Goal: Information Seeking & Learning: Learn about a topic

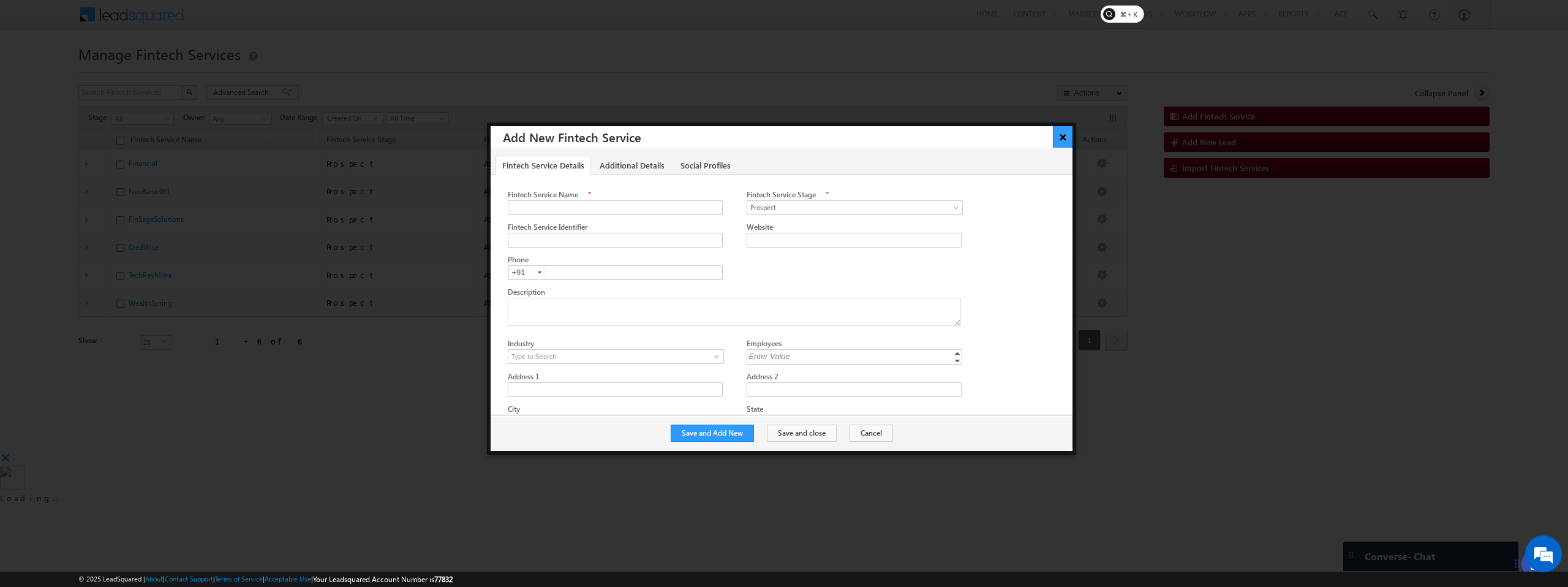
click at [1064, 138] on button "×" at bounding box center [1063, 137] width 20 height 22
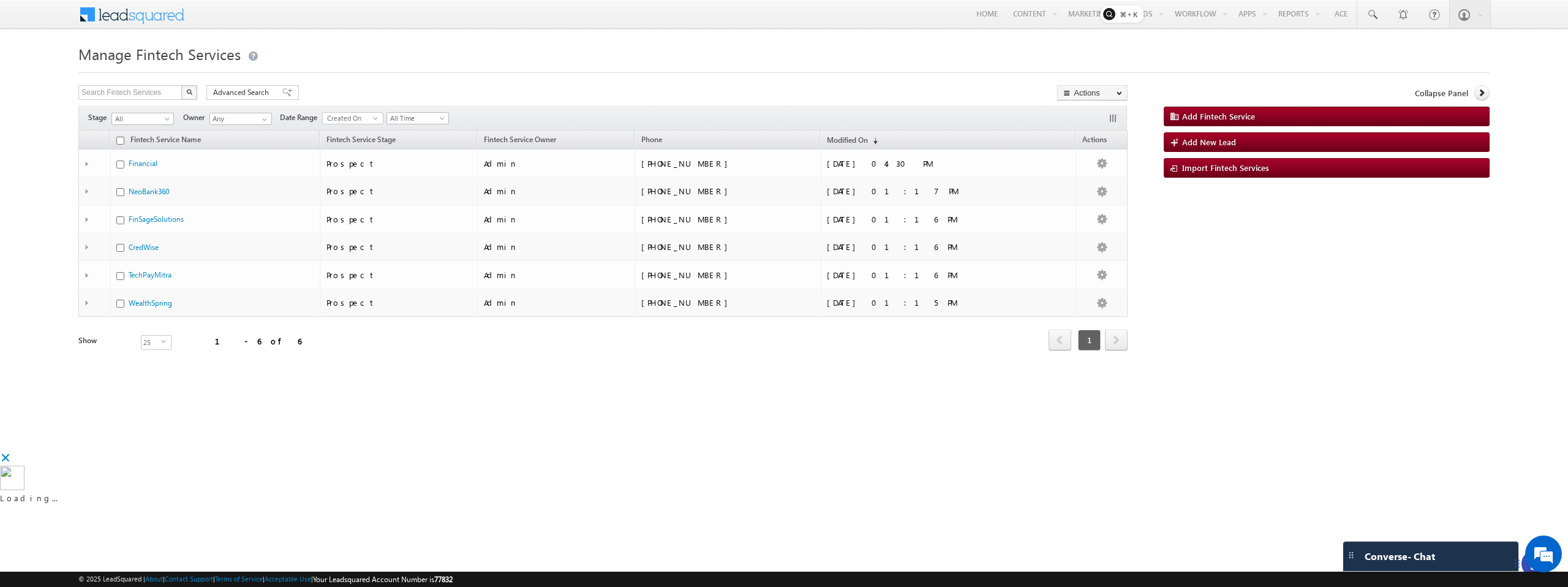
click at [496, 71] on div at bounding box center [784, 69] width 1412 height 8
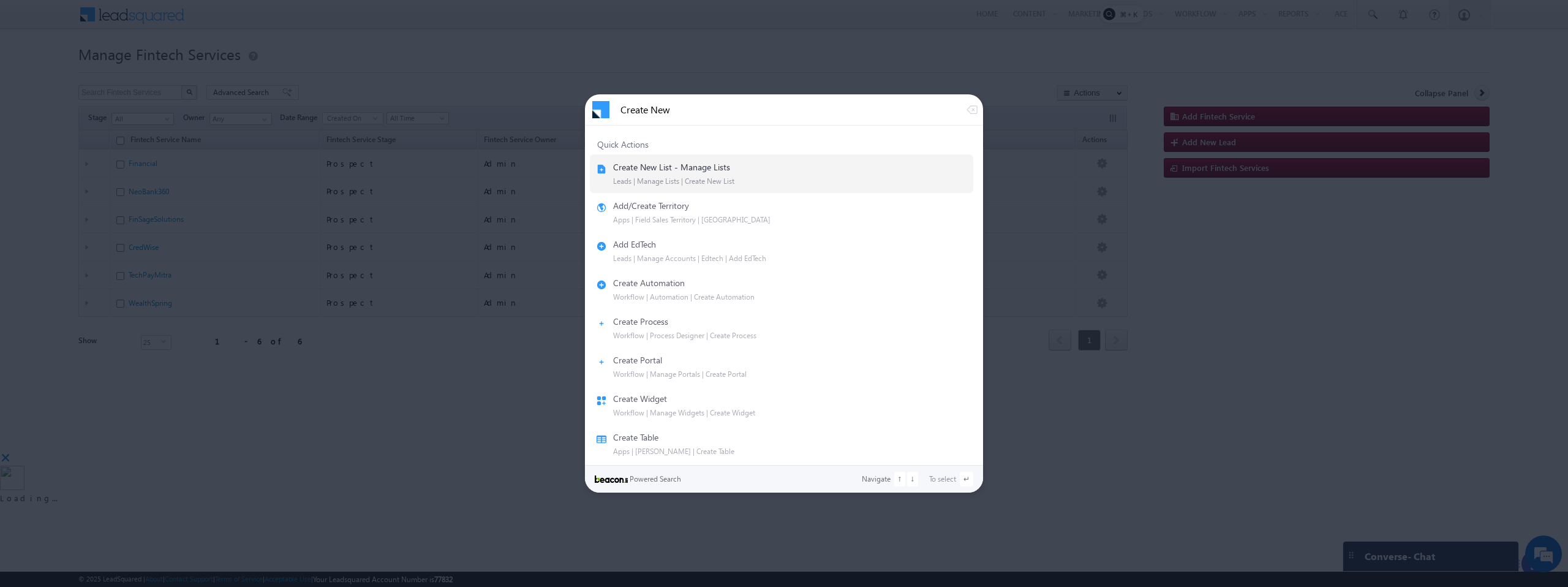
type input "Create New"
click at [741, 172] on div "Create New List - Manage Lists Leads | Manage Lists | Create New List" at bounding box center [782, 173] width 372 height 24
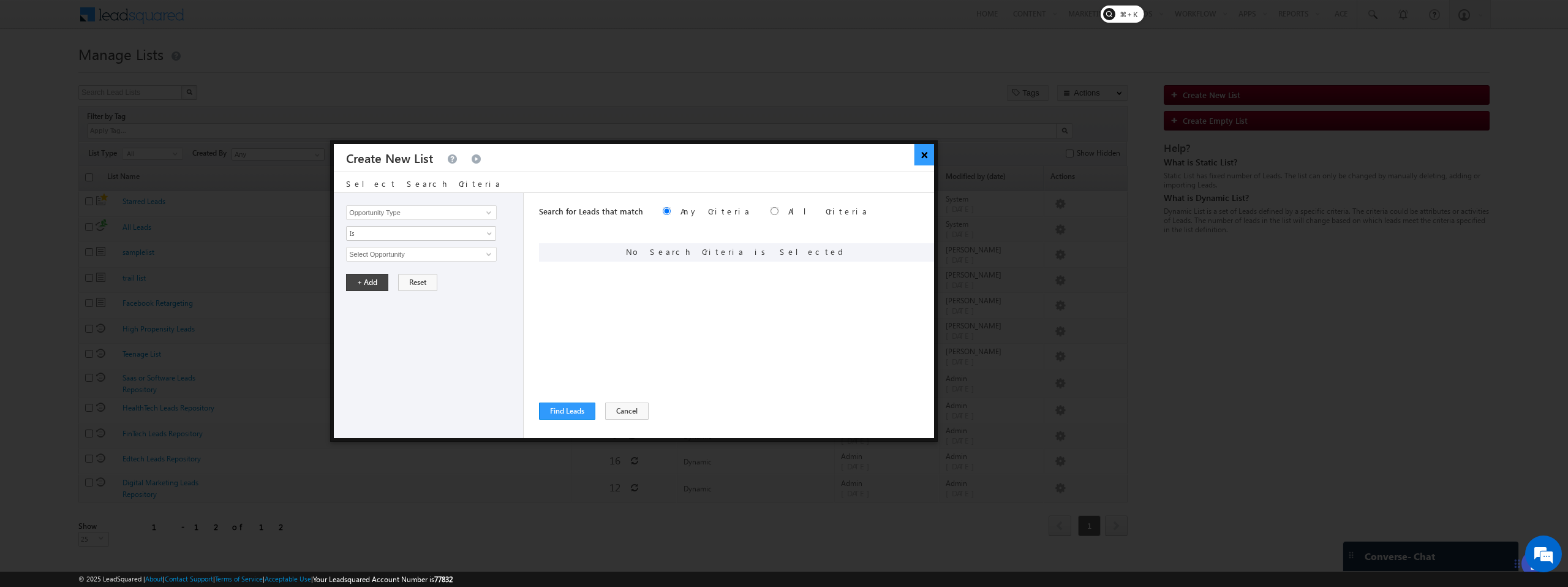
click at [923, 156] on button "×" at bounding box center [924, 155] width 20 height 22
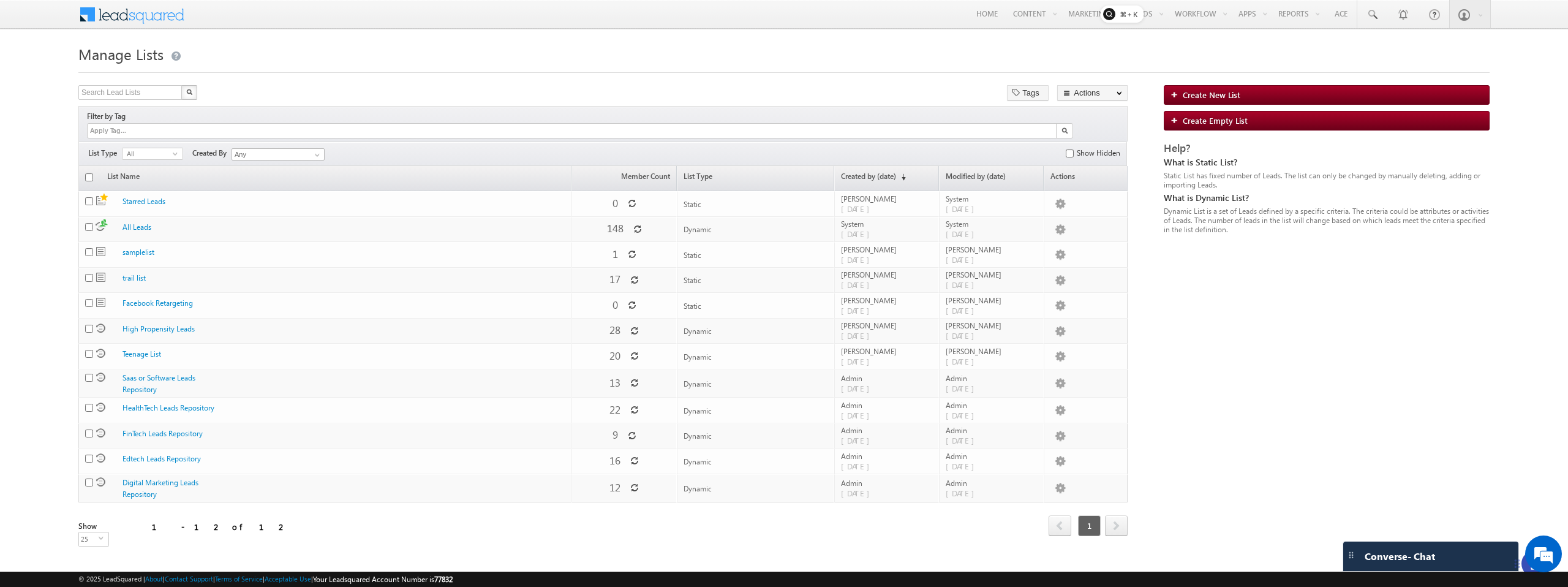
click at [515, 65] on div at bounding box center [784, 69] width 1412 height 8
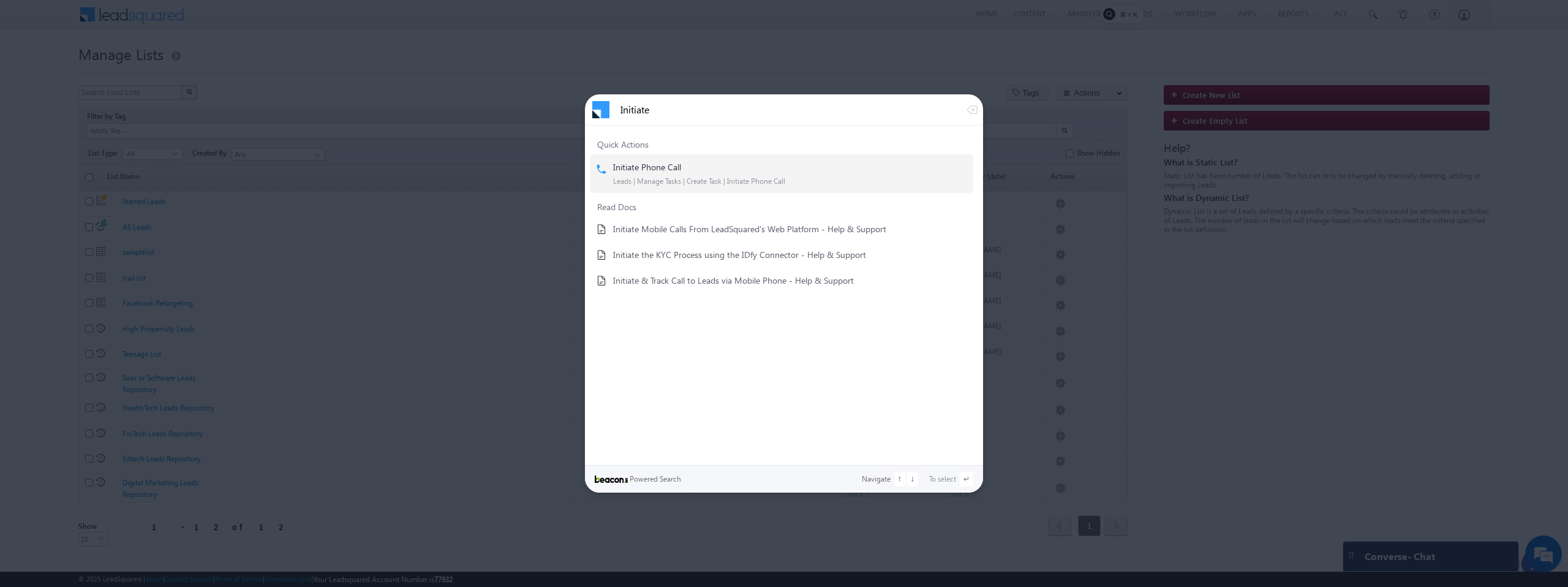
type input "Initiate"
click at [646, 178] on div "Leads | Manage Tasks | Create Task | Initiate Phone Call" at bounding box center [790, 181] width 354 height 9
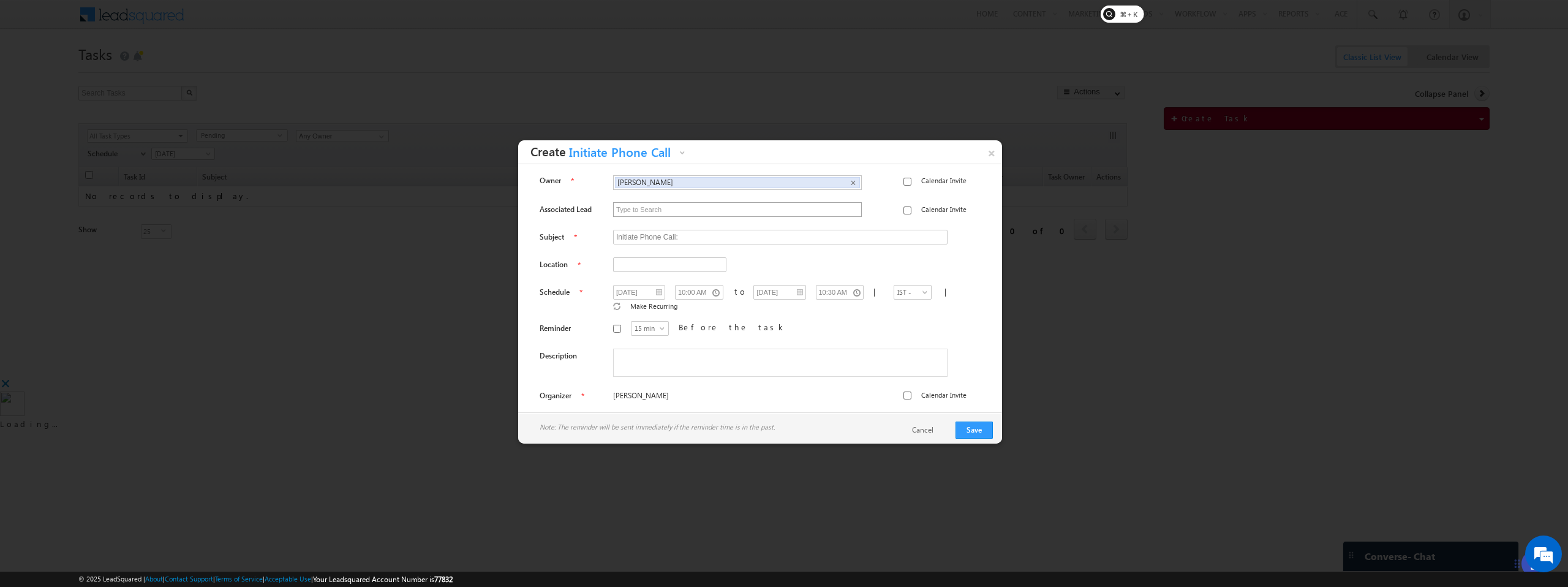
click at [666, 204] on input "text" at bounding box center [738, 209] width 247 height 13
click at [987, 153] on link "×" at bounding box center [992, 151] width 22 height 22
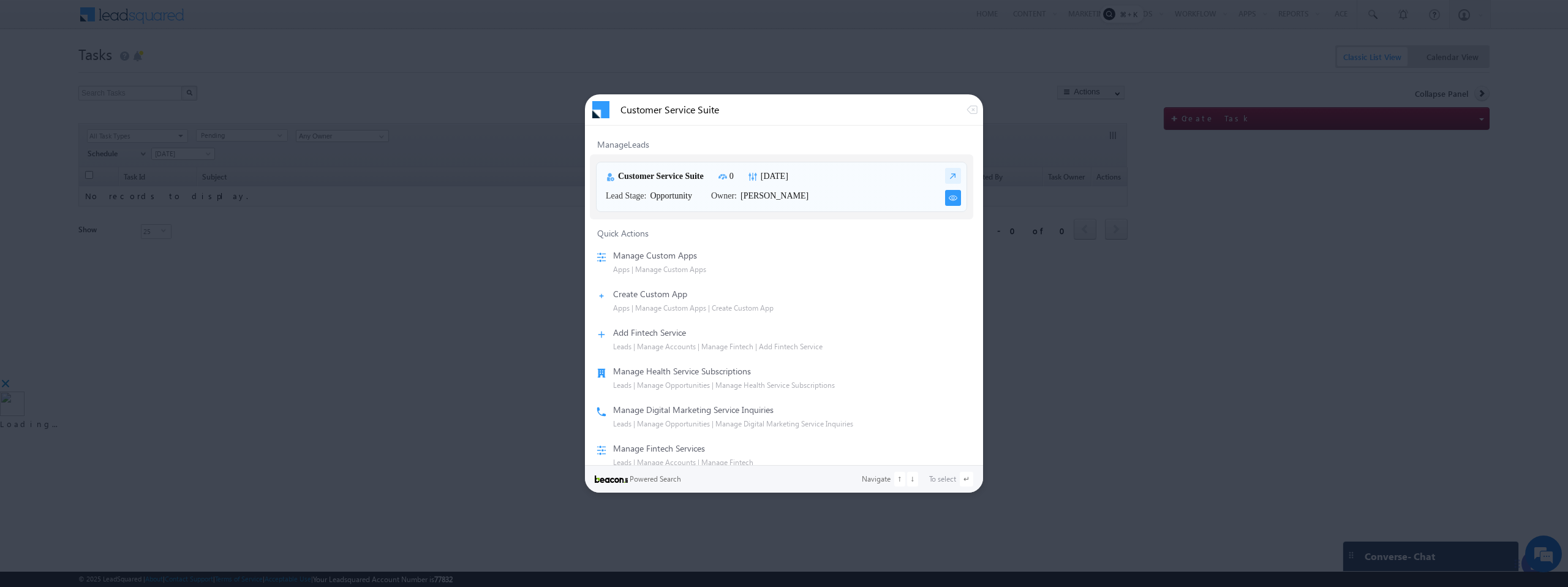
type input "Customer Service Suite"
click at [948, 201] on img at bounding box center [953, 197] width 16 height 16
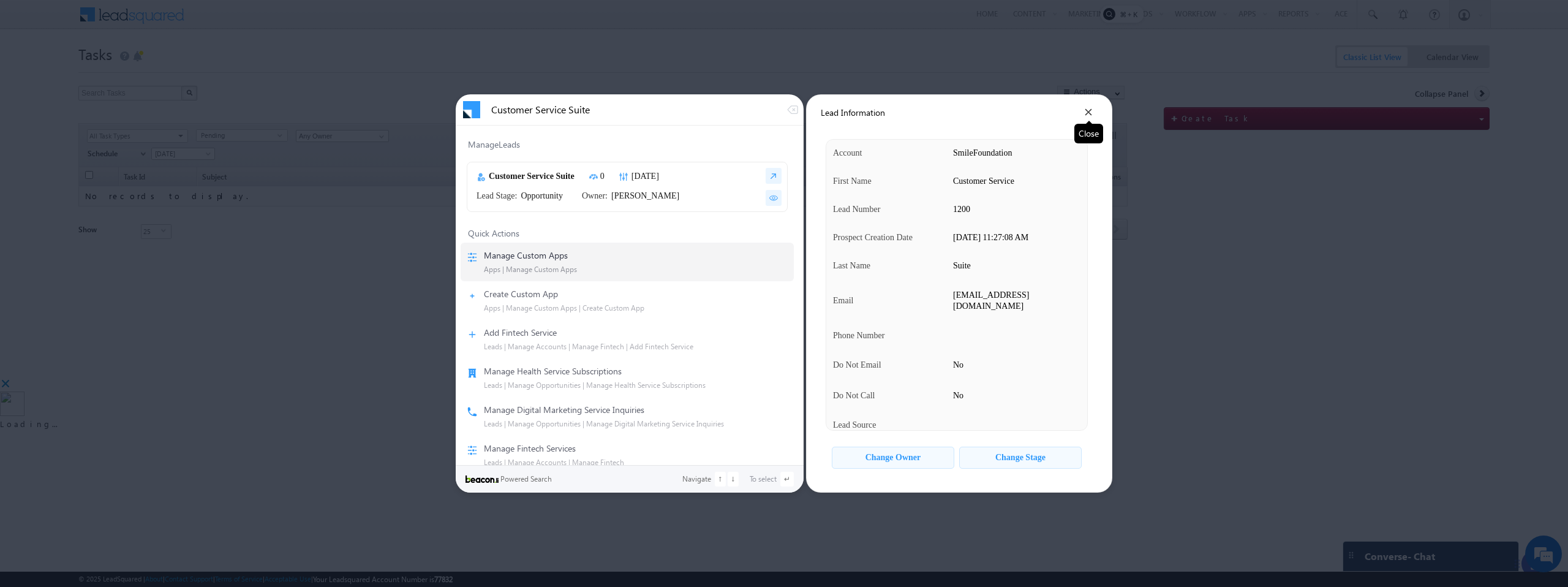
click at [1088, 110] on icon at bounding box center [1088, 112] width 7 height 7
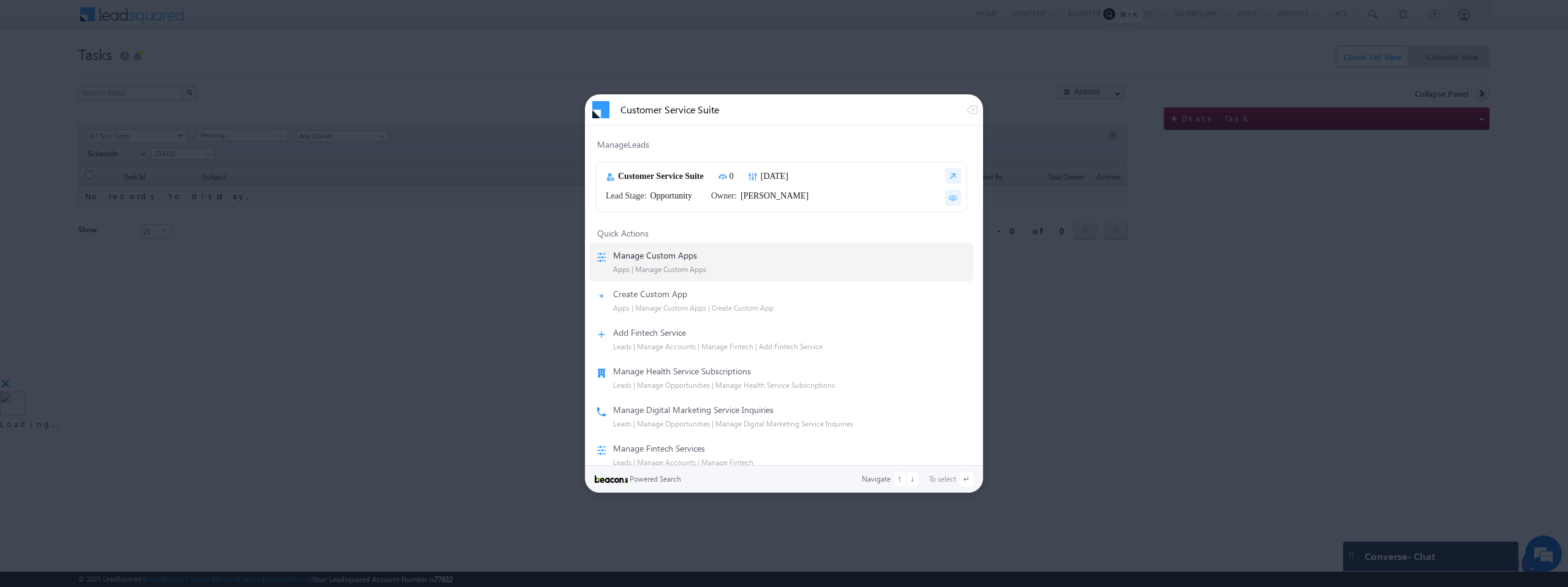
click at [463, 118] on div at bounding box center [784, 293] width 1568 height 587
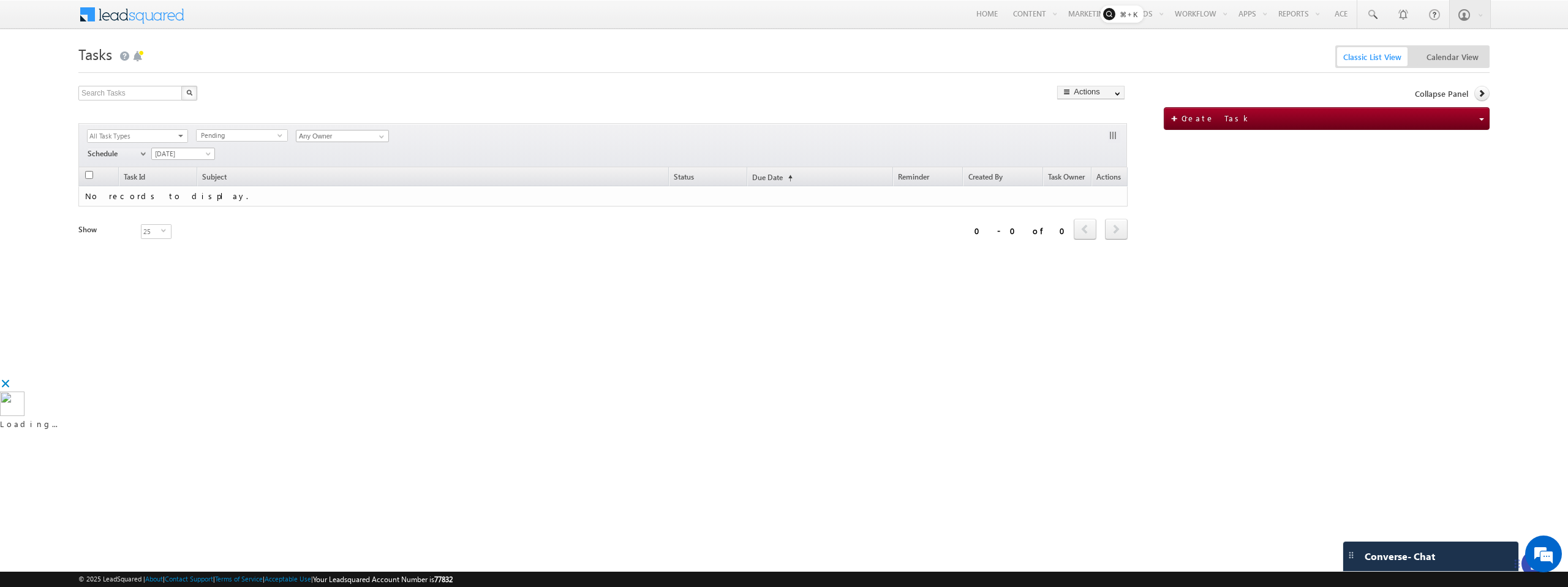
click at [131, 23] on span at bounding box center [140, 13] width 89 height 22
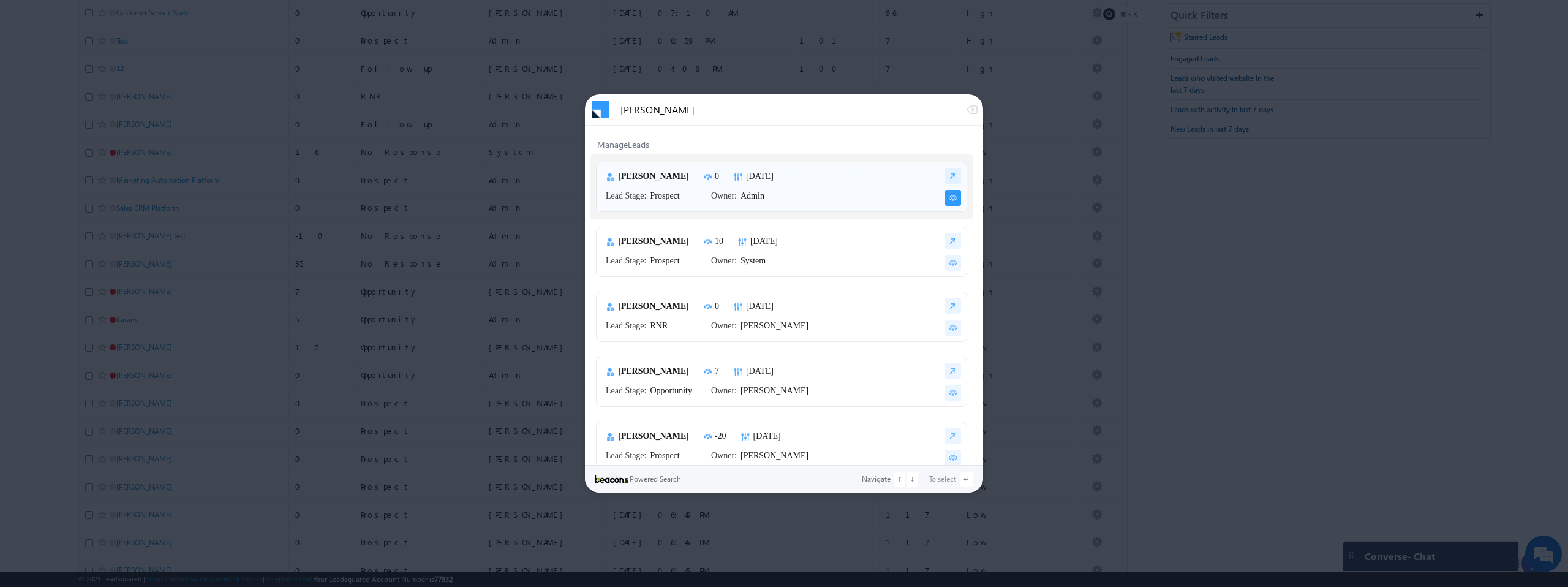
type input "John Smith"
click at [945, 198] on img at bounding box center [953, 197] width 16 height 16
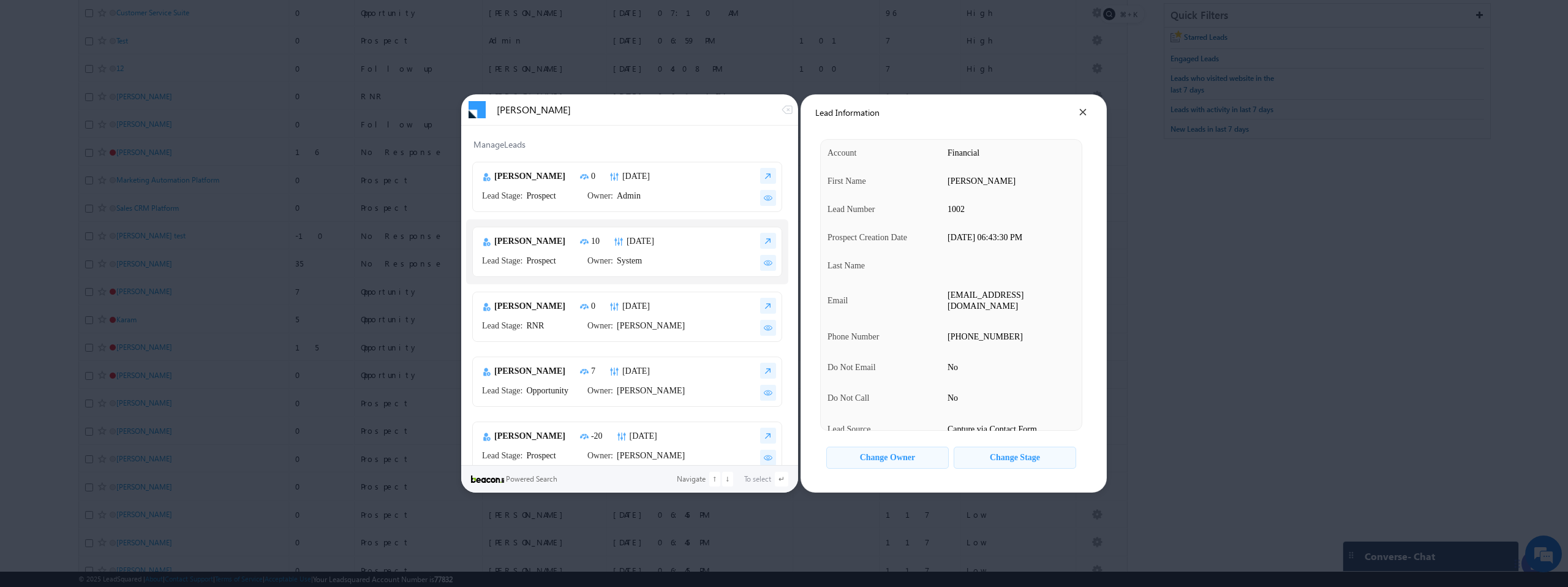
click at [900, 459] on div "Change Owner" at bounding box center [888, 457] width 56 height 10
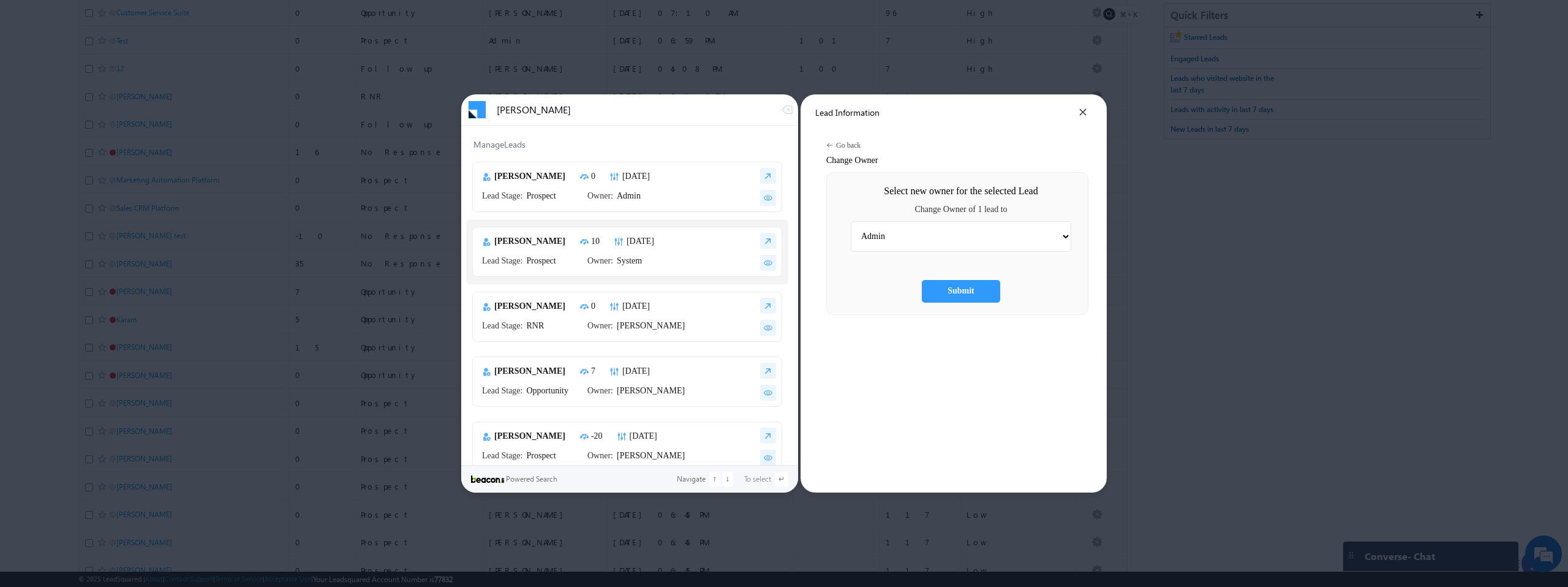
click at [919, 232] on select "Admin Ashish Kumar Hota Bala Srikanth Bhavya Bhoomika Dorjee Harshavardhan Kaks…" at bounding box center [962, 236] width 221 height 30
click at [851, 221] on select "Admin Ashish Kumar Hota Bala Srikanth Bhavya Bhoomika Dorjee Harshavardhan Kaks…" at bounding box center [962, 236] width 221 height 30
click at [828, 143] on img at bounding box center [829, 145] width 7 height 7
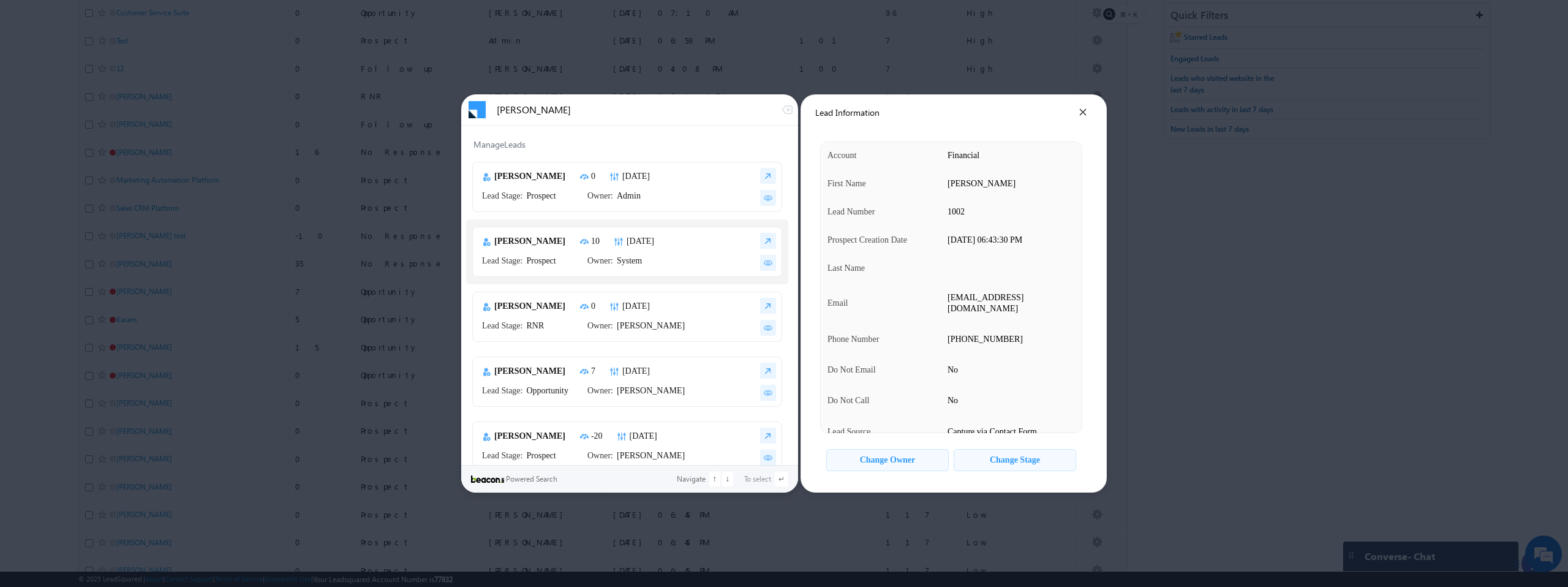
click at [1004, 462] on div "Change Stage" at bounding box center [1014, 459] width 51 height 10
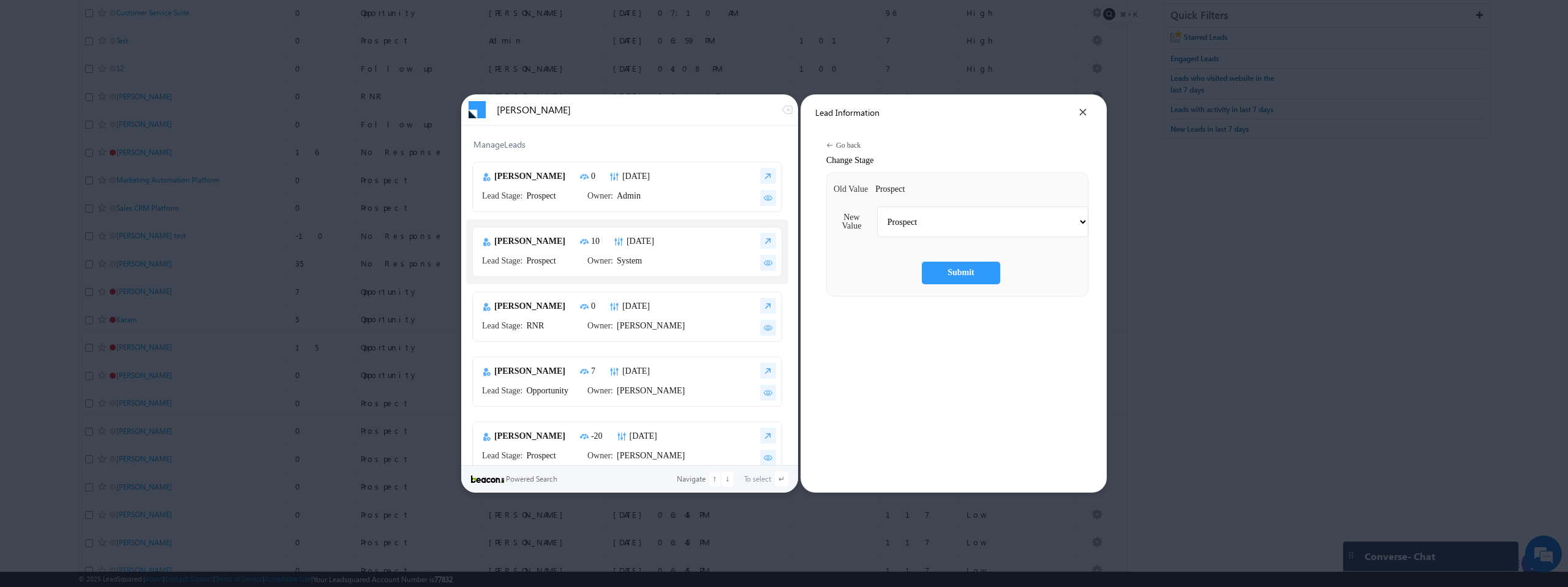
click at [928, 224] on select "Prospect Follow up Opportunity Customer RNR No Response Not Interested Switched…" at bounding box center [983, 222] width 211 height 30
click at [877, 207] on select "Prospect Follow up Opportunity Customer RNR No Response Not Interested Switched…" at bounding box center [983, 222] width 211 height 30
click at [1083, 111] on icon at bounding box center [1083, 112] width 7 height 7
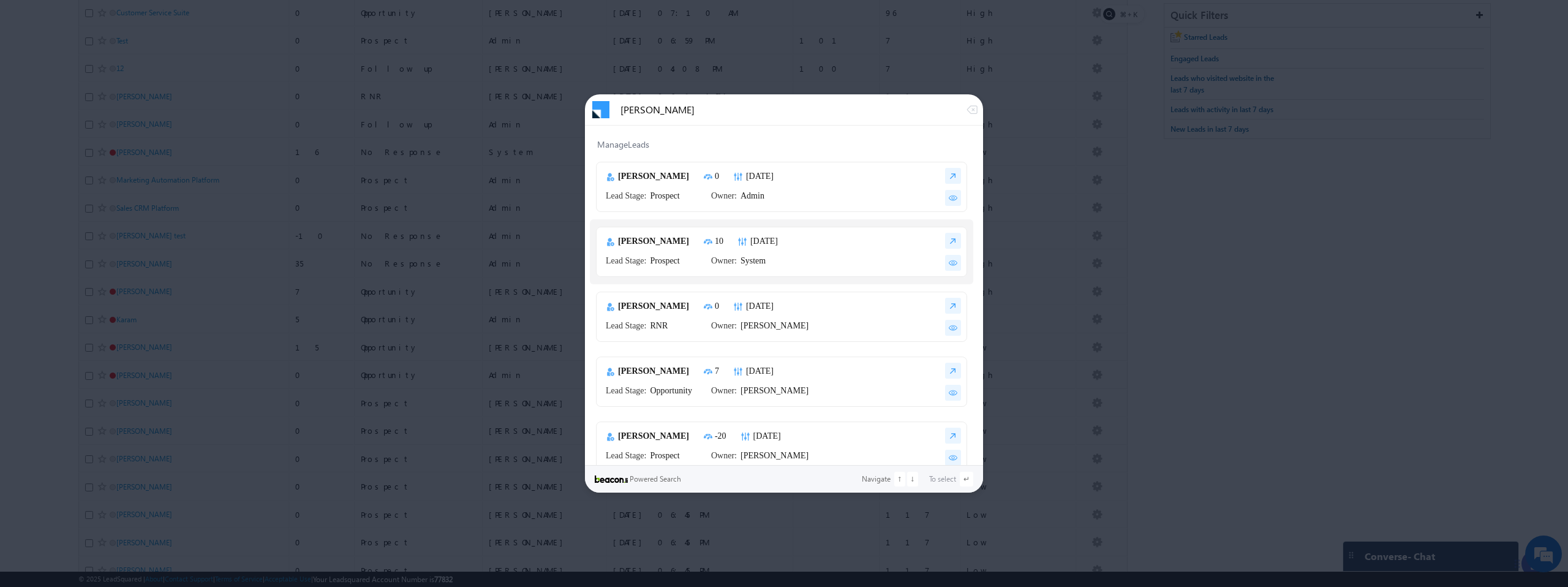
click at [843, 108] on input "[PERSON_NAME]" at bounding box center [793, 110] width 345 height 11
click at [864, 63] on div at bounding box center [784, 293] width 1568 height 587
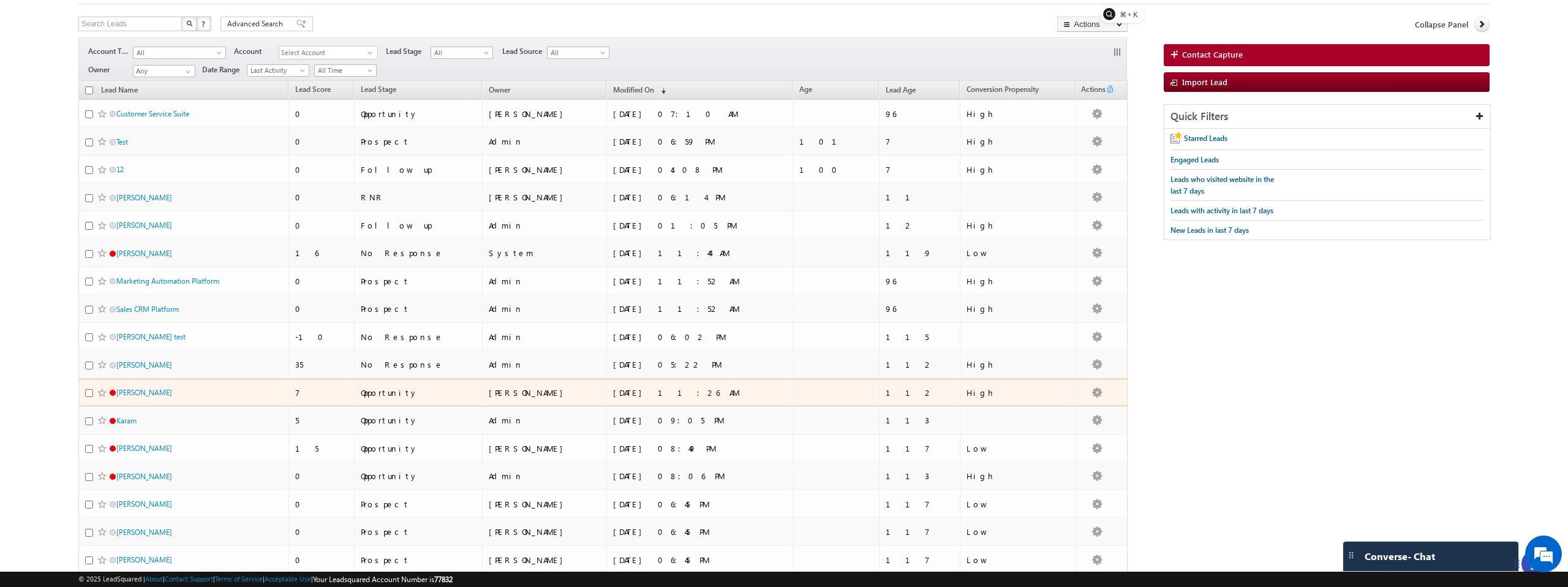
scroll to position [83, 0]
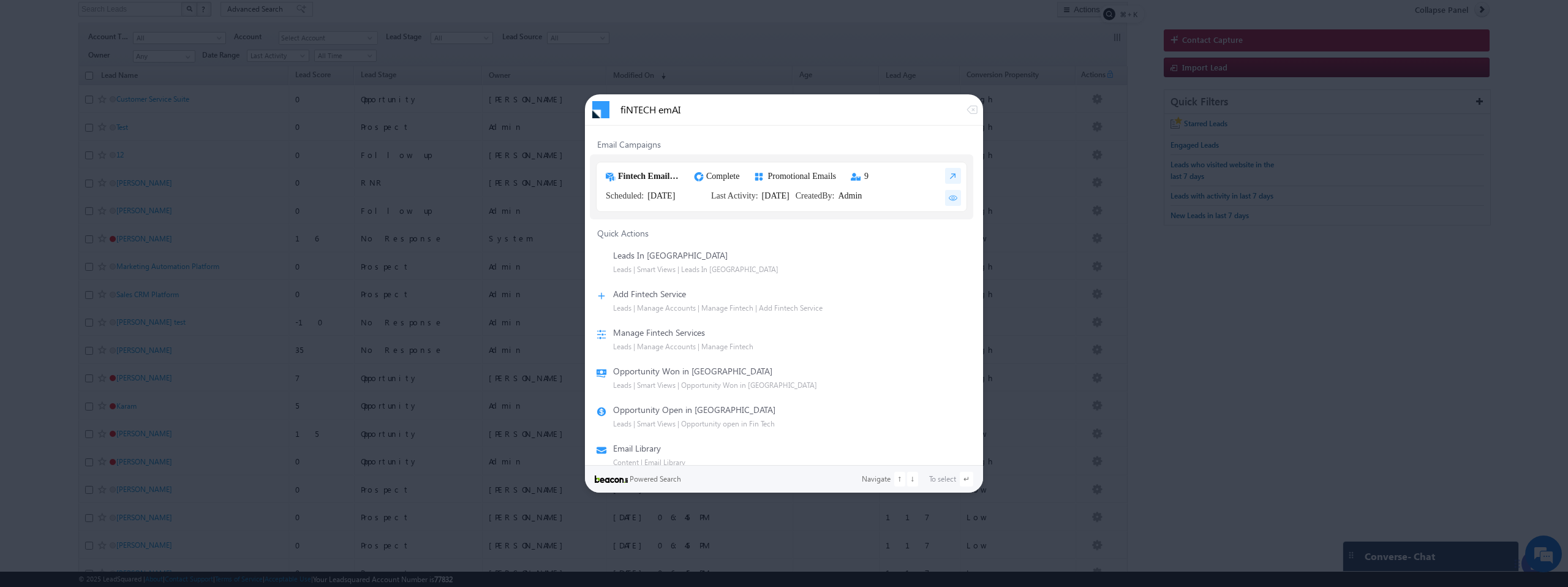
type input "fiNTECH emAI"
click at [1049, 87] on div at bounding box center [784, 293] width 1568 height 587
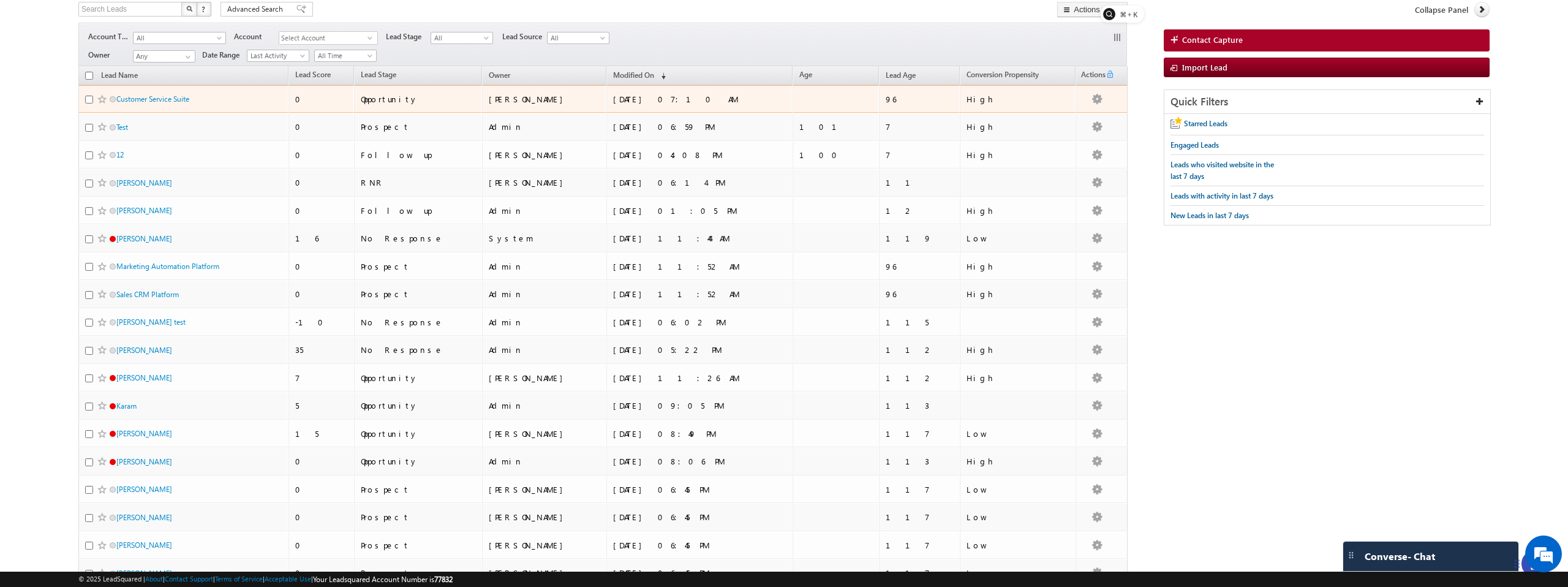
scroll to position [0, 0]
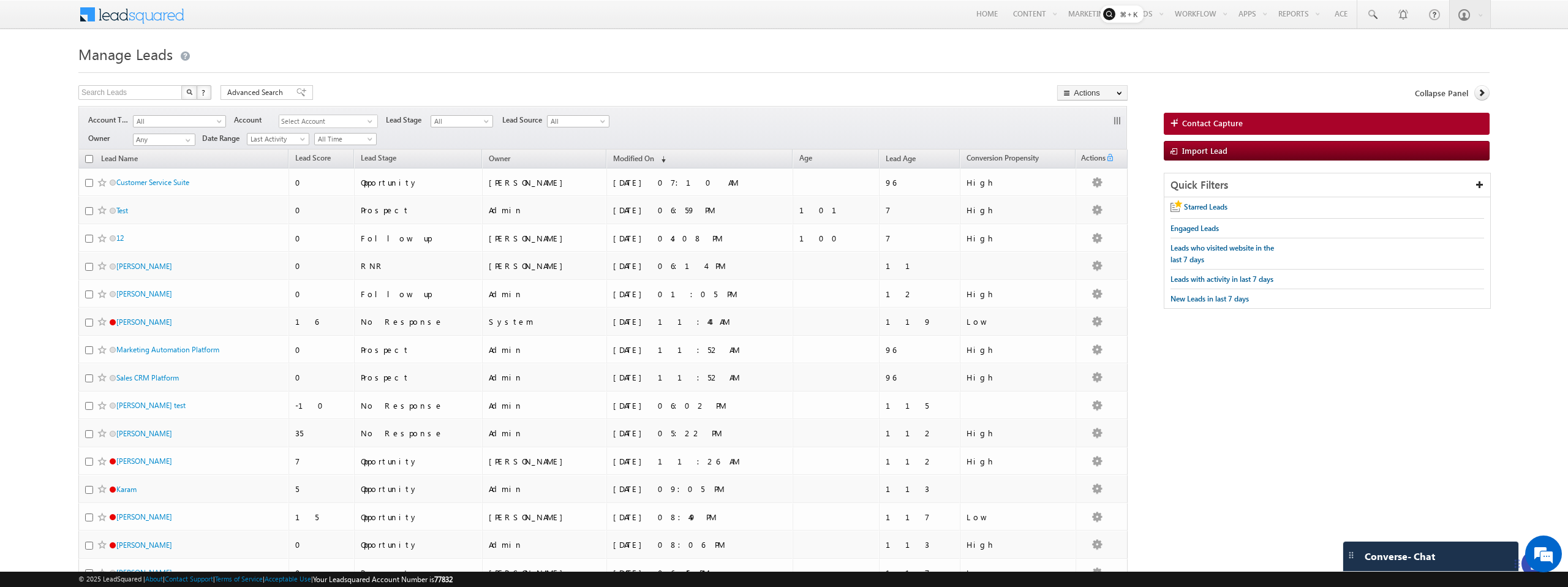
click at [114, 10] on span at bounding box center [140, 13] width 89 height 22
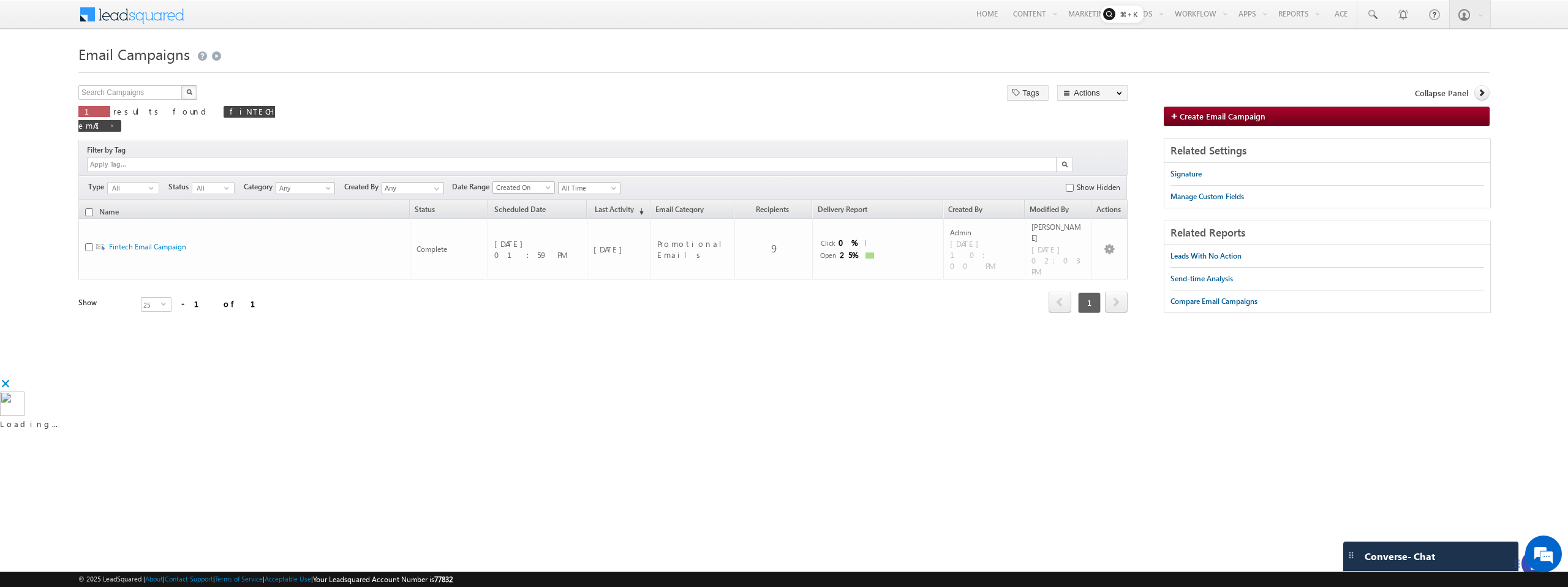
click at [115, 123] on span at bounding box center [112, 126] width 6 height 6
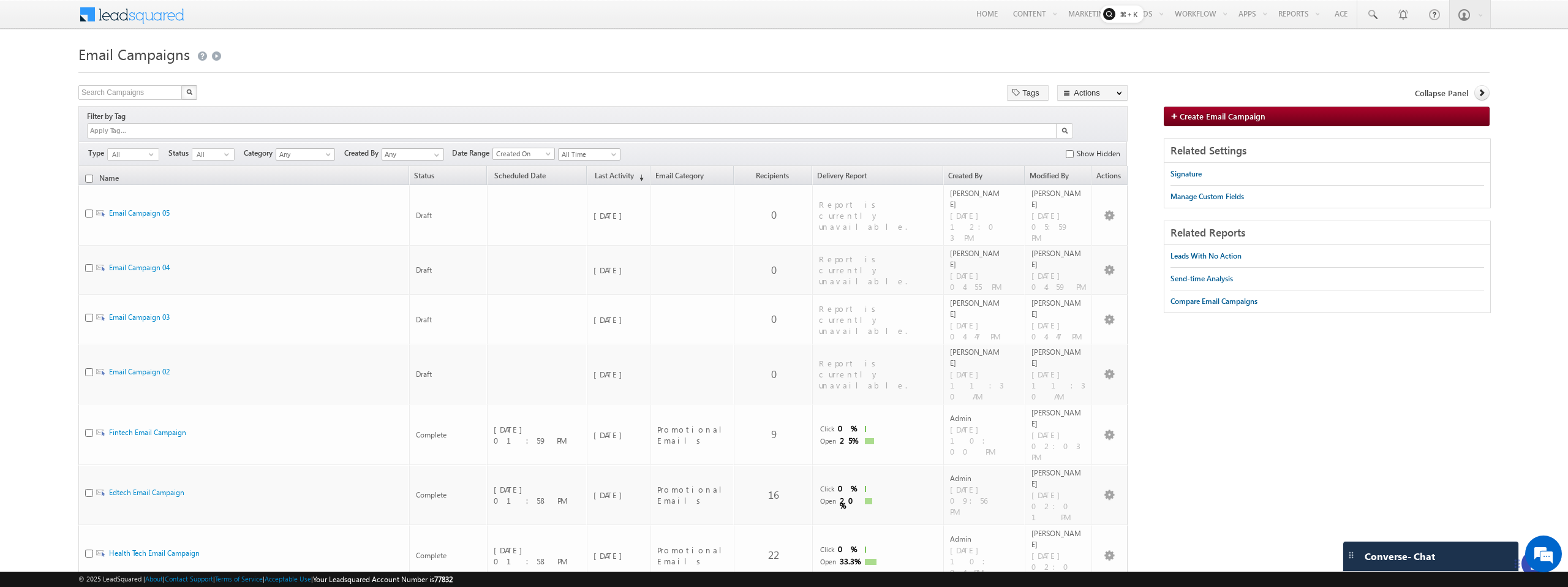
click at [134, 12] on span at bounding box center [140, 13] width 89 height 22
click at [1549, 554] on em at bounding box center [1543, 554] width 33 height 33
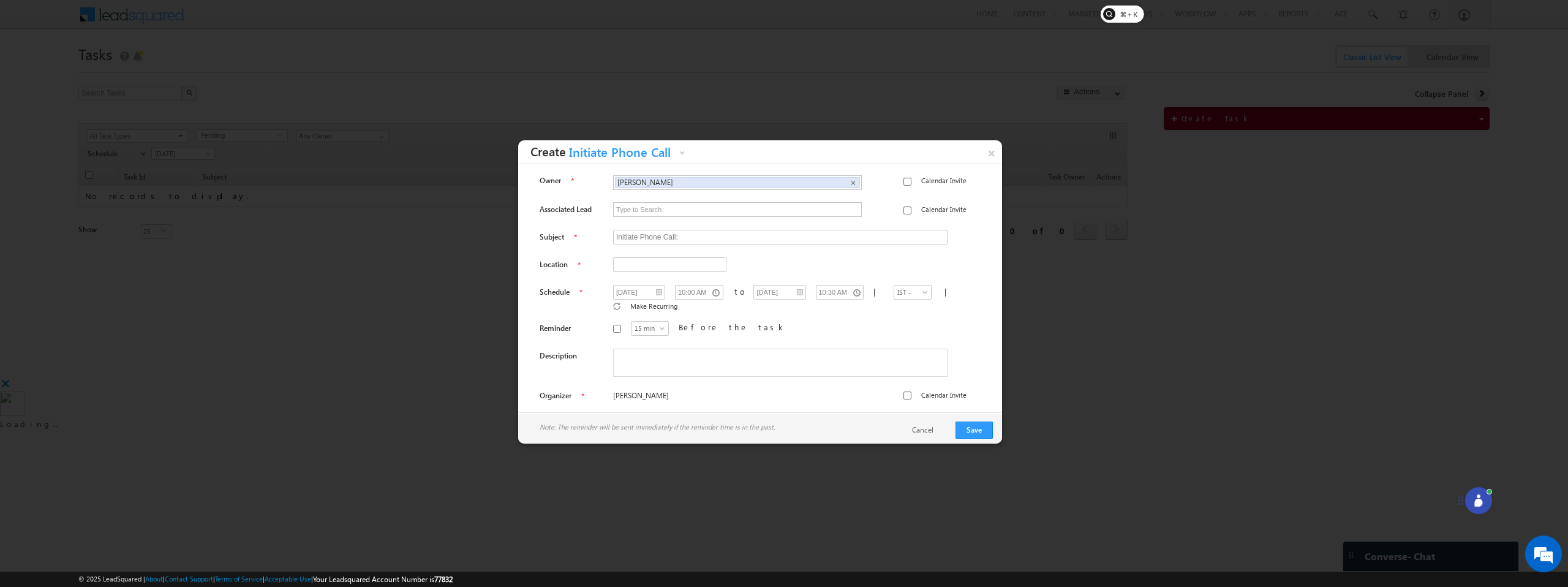
click at [1207, 259] on div at bounding box center [784, 293] width 1568 height 587
click at [1467, 500] on div at bounding box center [1479, 500] width 27 height 27
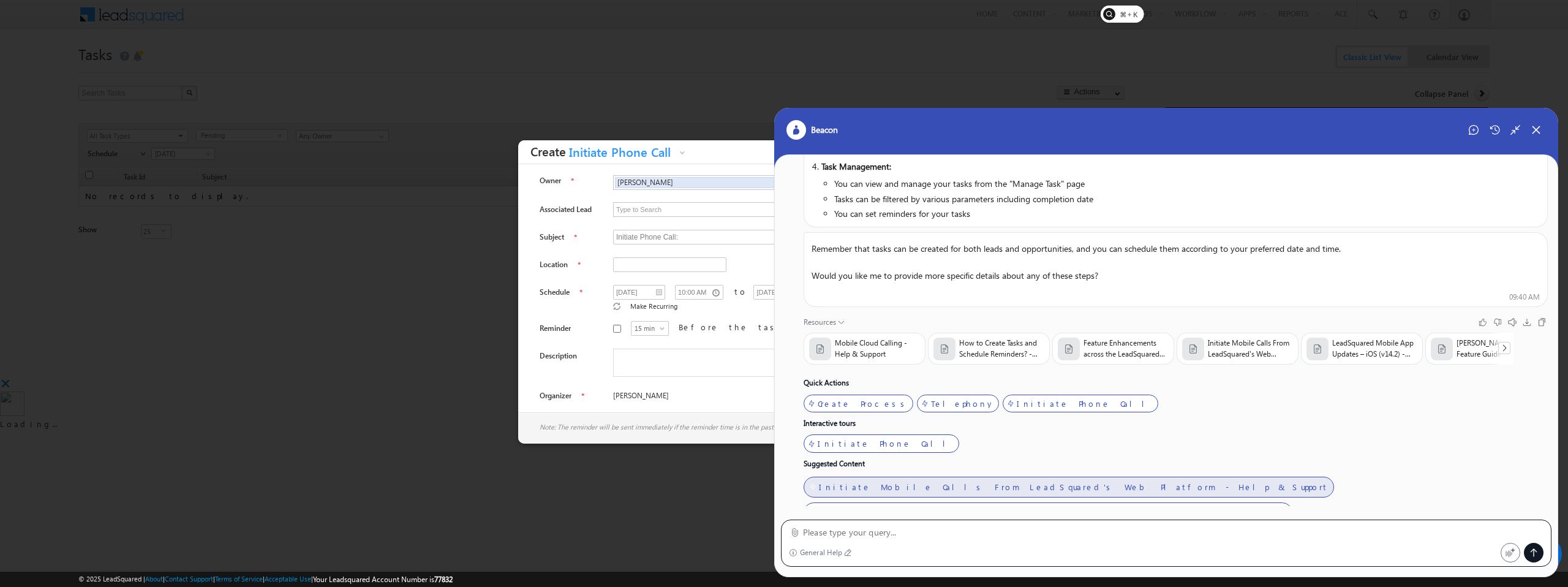
scroll to position [415, 0]
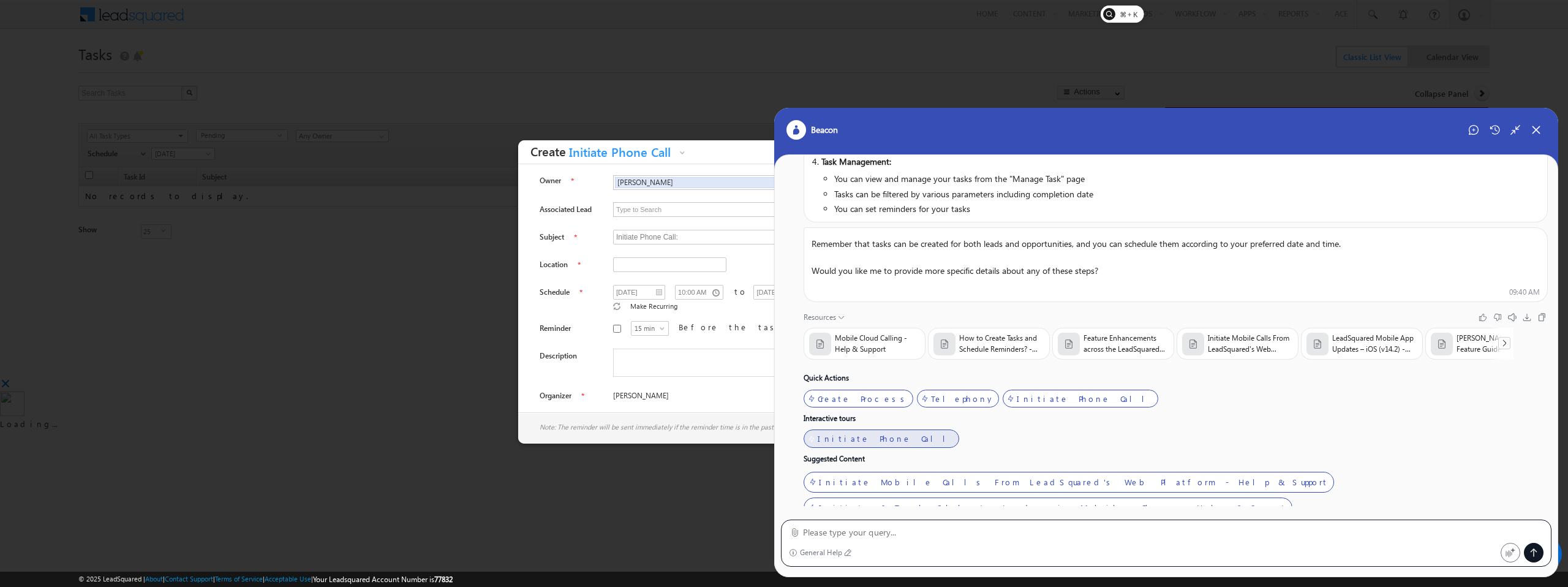
click at [852, 439] on div "Initiate Phone Call" at bounding box center [886, 439] width 138 height 10
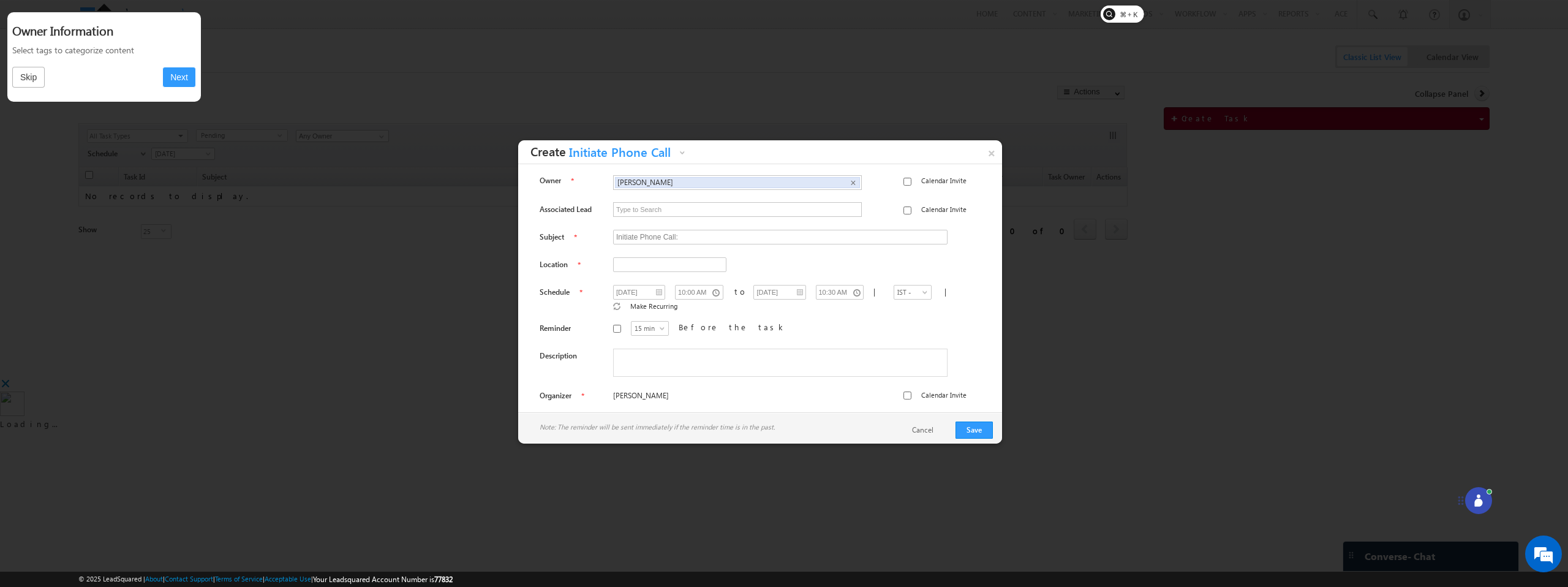
click at [173, 84] on button "Next" at bounding box center [179, 77] width 33 height 21
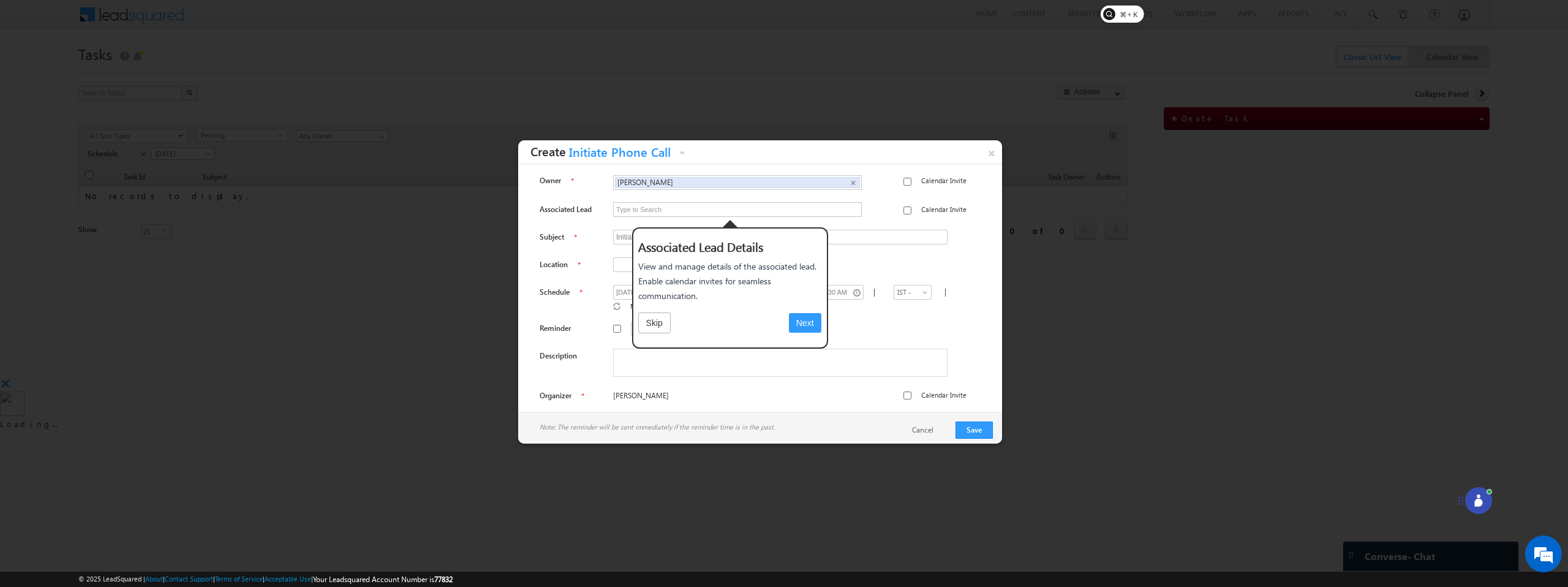
click at [805, 323] on button "Next" at bounding box center [805, 323] width 33 height 21
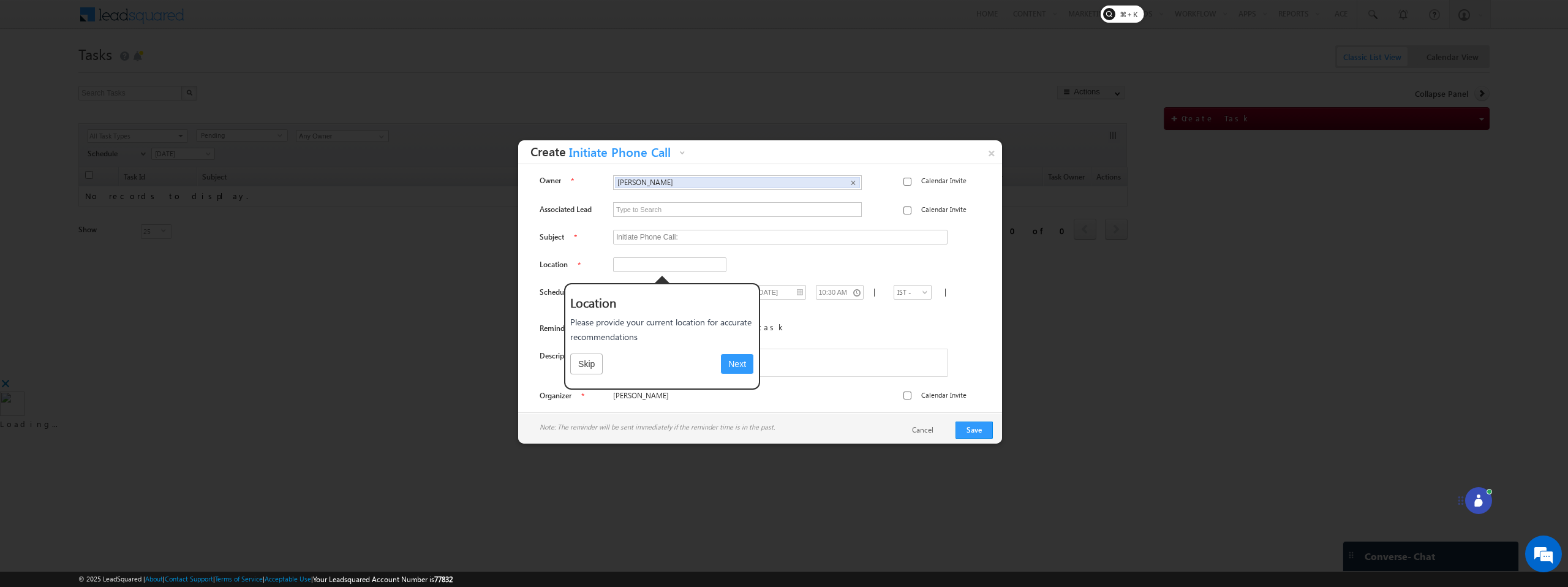
click at [742, 360] on button "Next" at bounding box center [737, 364] width 33 height 21
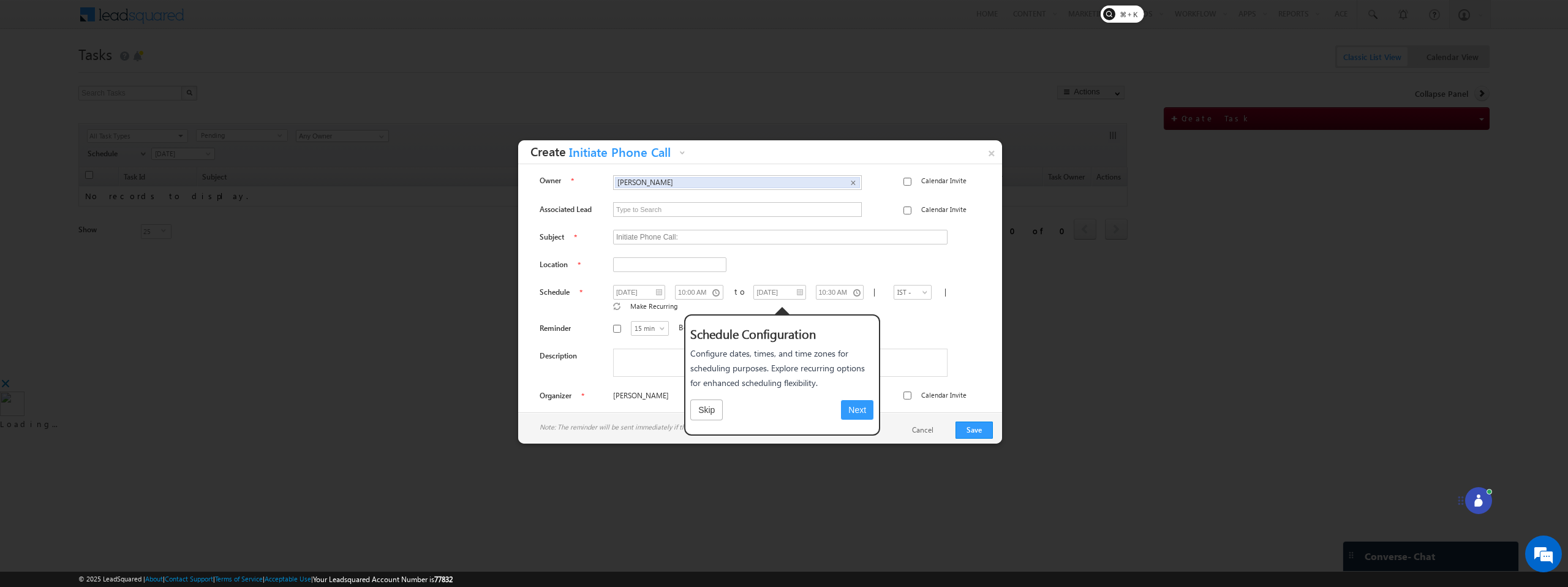
click at [861, 416] on button "Next" at bounding box center [857, 410] width 33 height 21
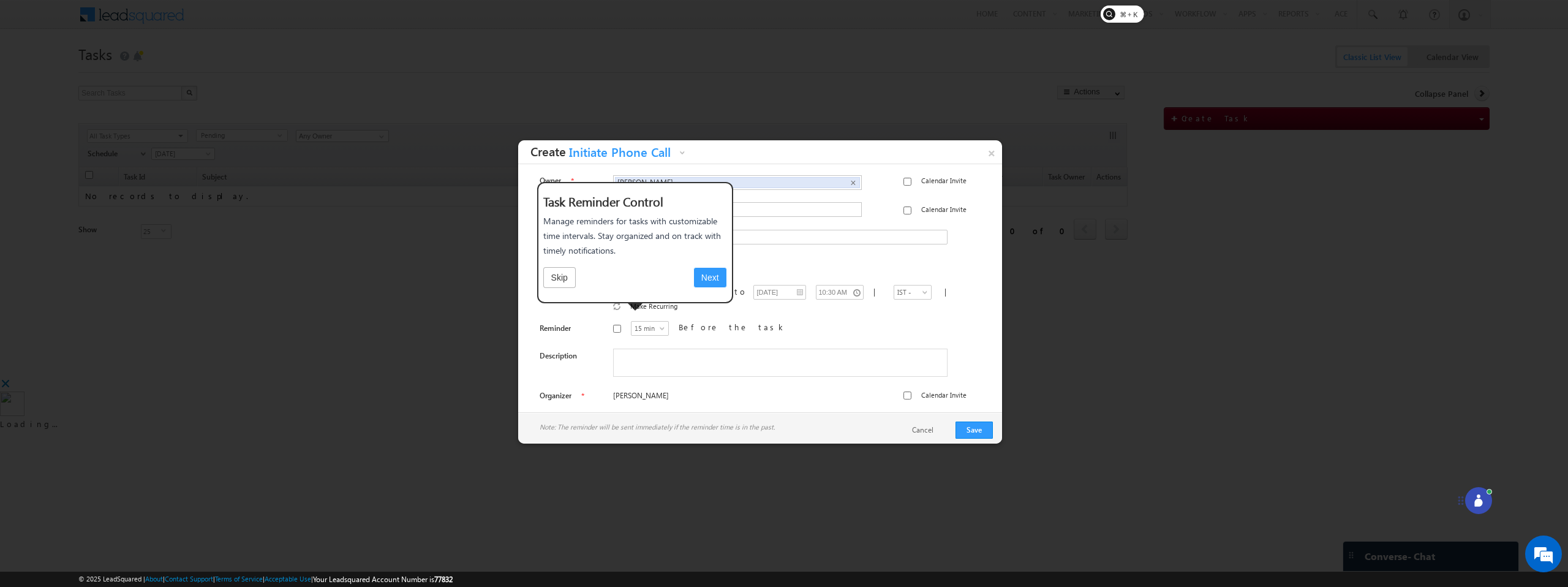
click at [714, 285] on button "Next" at bounding box center [710, 278] width 33 height 21
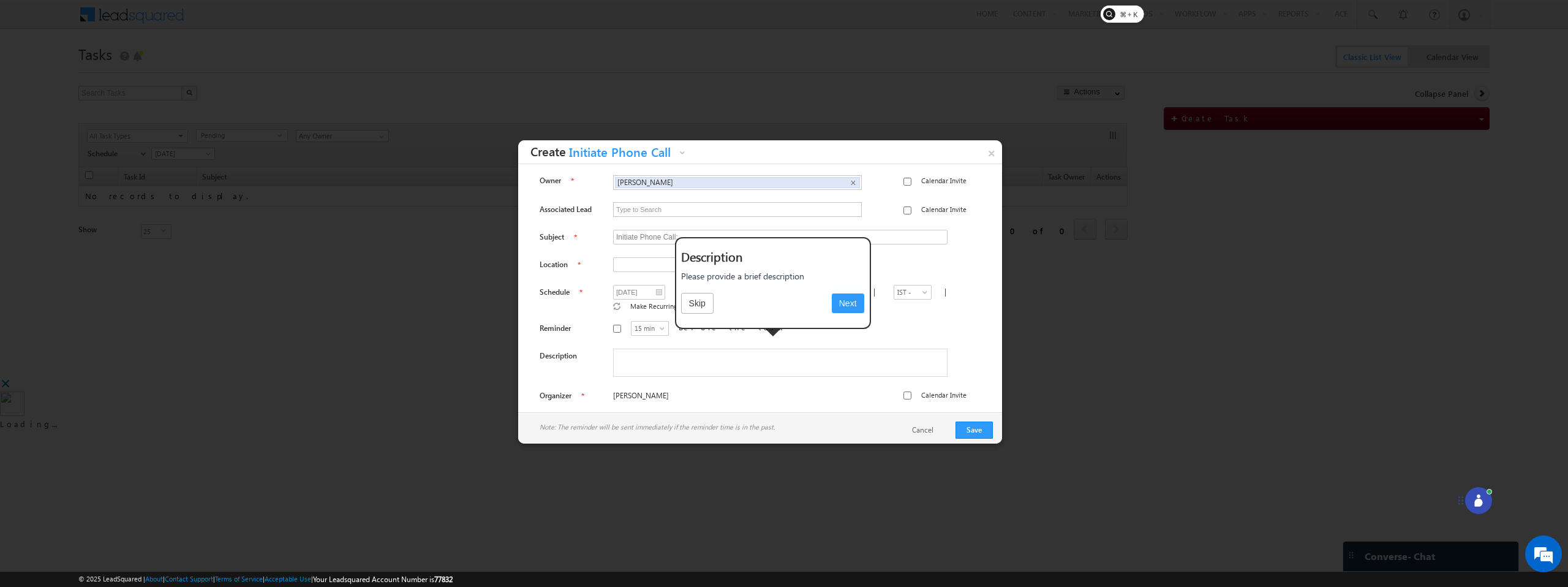
click at [844, 309] on button "Next" at bounding box center [847, 303] width 33 height 21
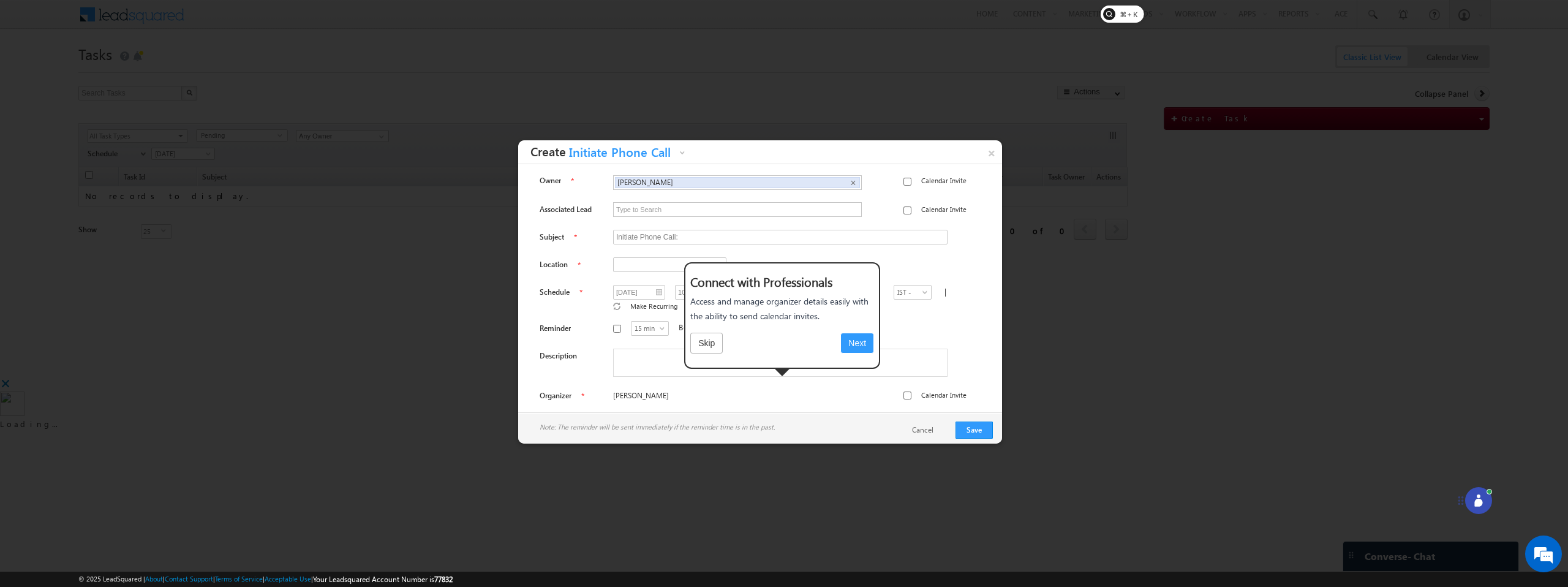
click at [861, 341] on button "Next" at bounding box center [857, 343] width 33 height 21
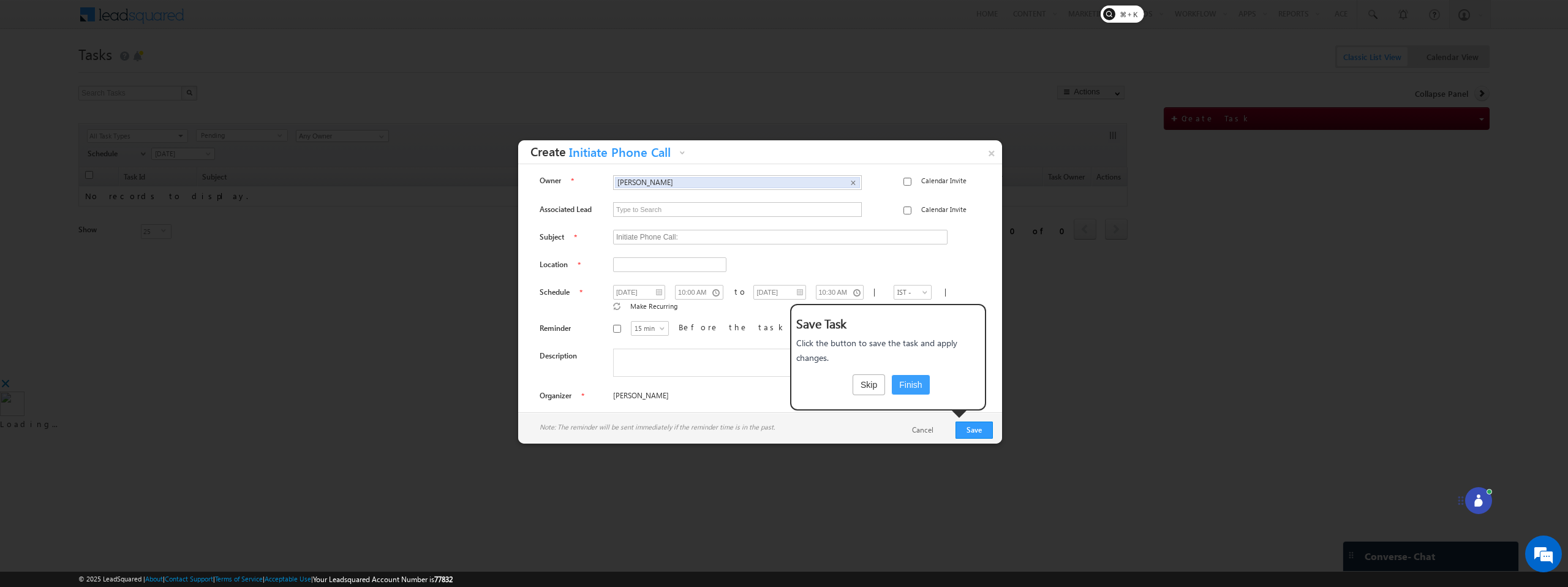
click at [864, 383] on button "Skip" at bounding box center [869, 384] width 33 height 21
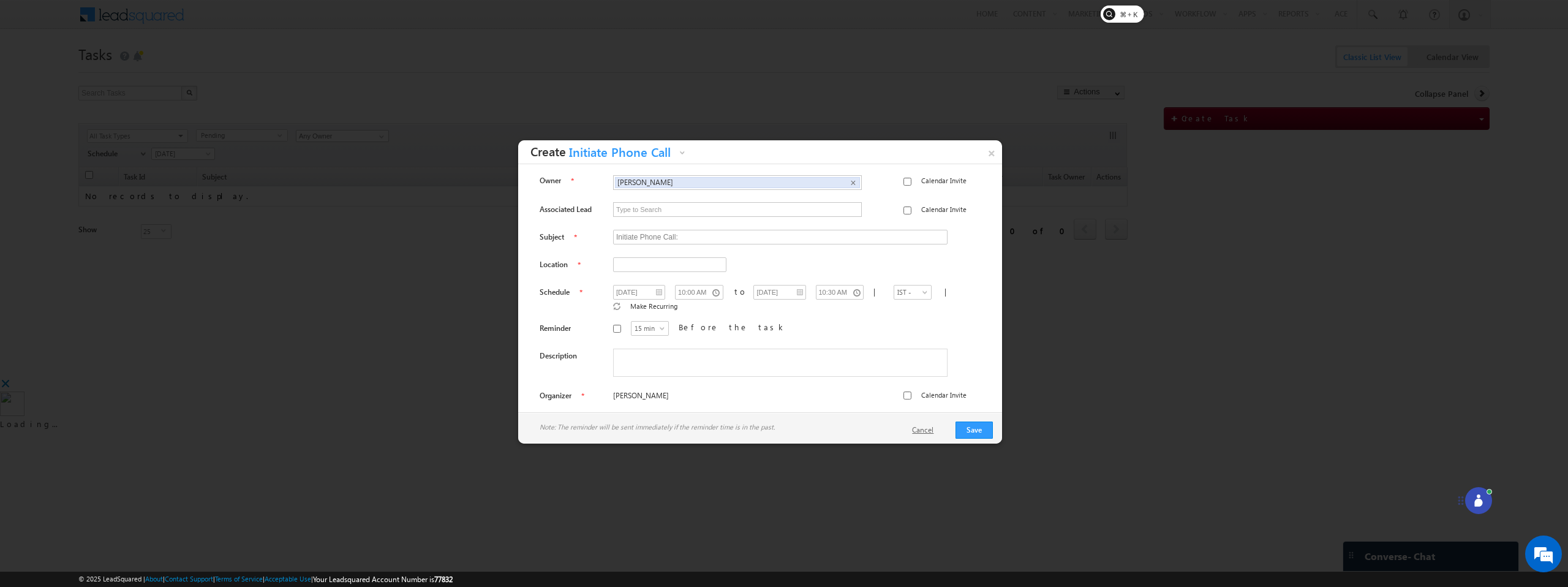
click at [924, 432] on link "Cancel" at bounding box center [928, 430] width 33 height 11
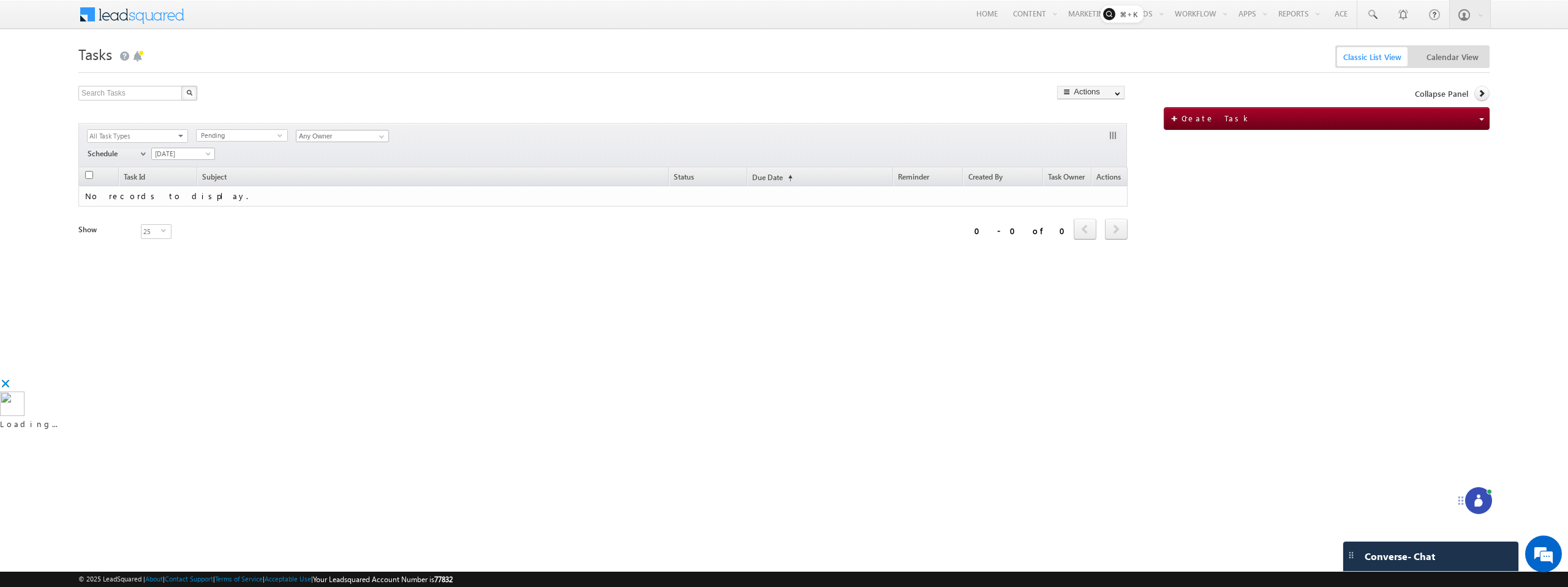
click at [105, 19] on span at bounding box center [140, 13] width 89 height 22
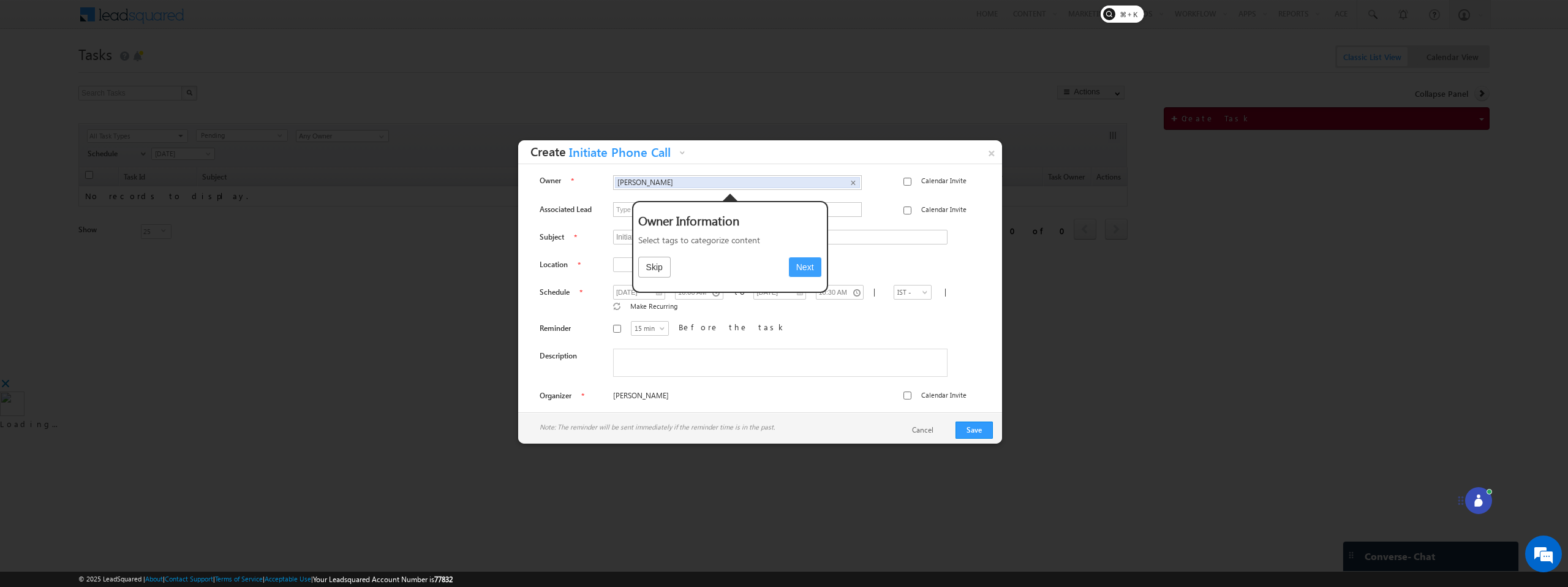
click at [662, 267] on button "Skip" at bounding box center [655, 267] width 33 height 21
click at [929, 428] on link "Cancel" at bounding box center [928, 430] width 33 height 11
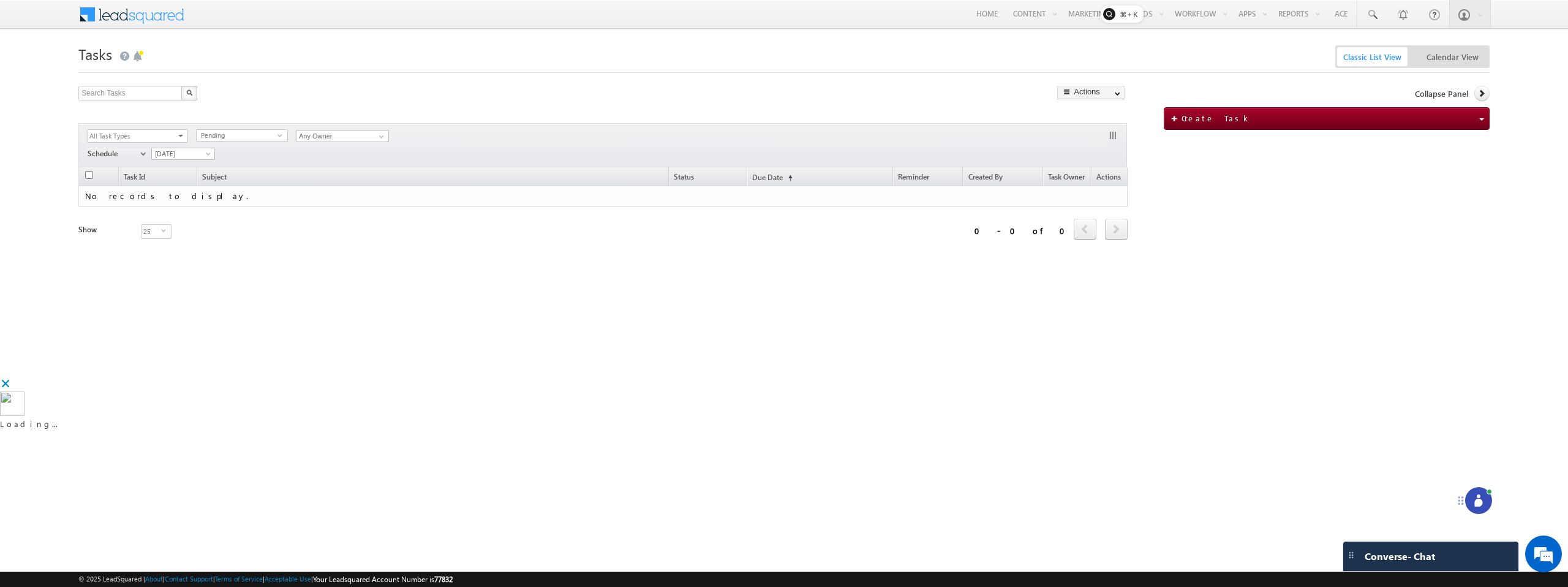
click at [1474, 499] on icon at bounding box center [1479, 501] width 12 height 12
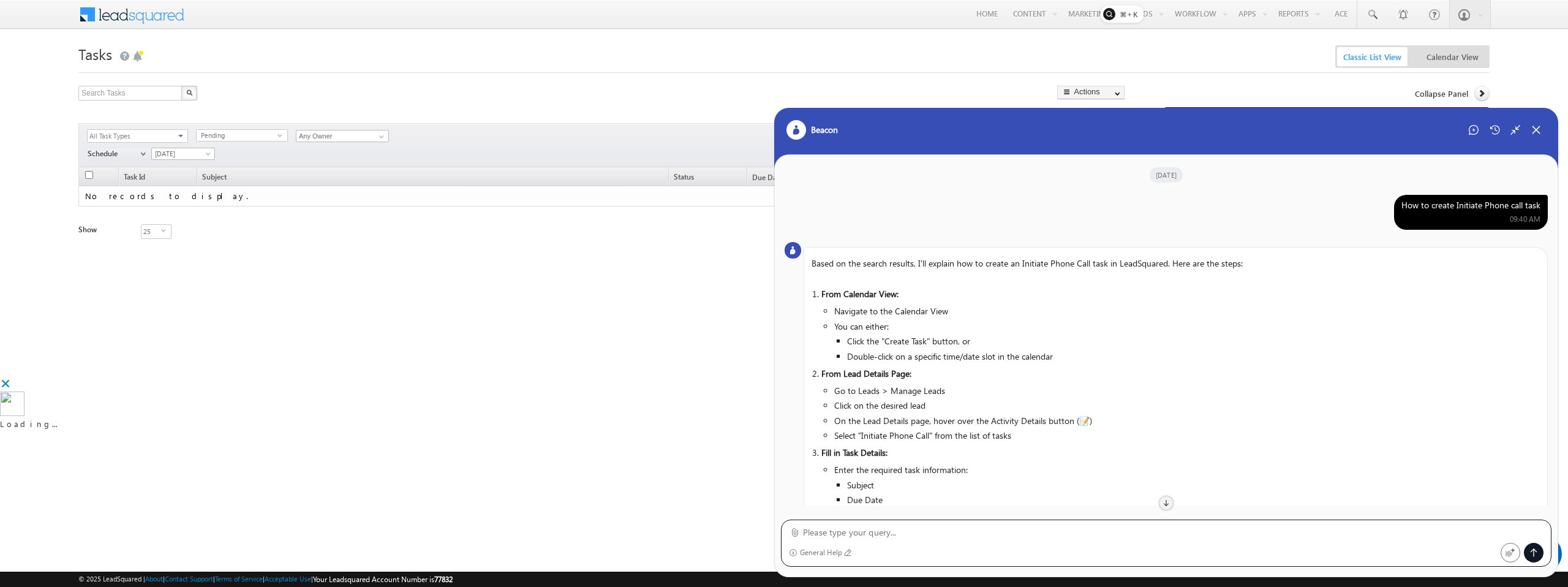
scroll to position [365, 0]
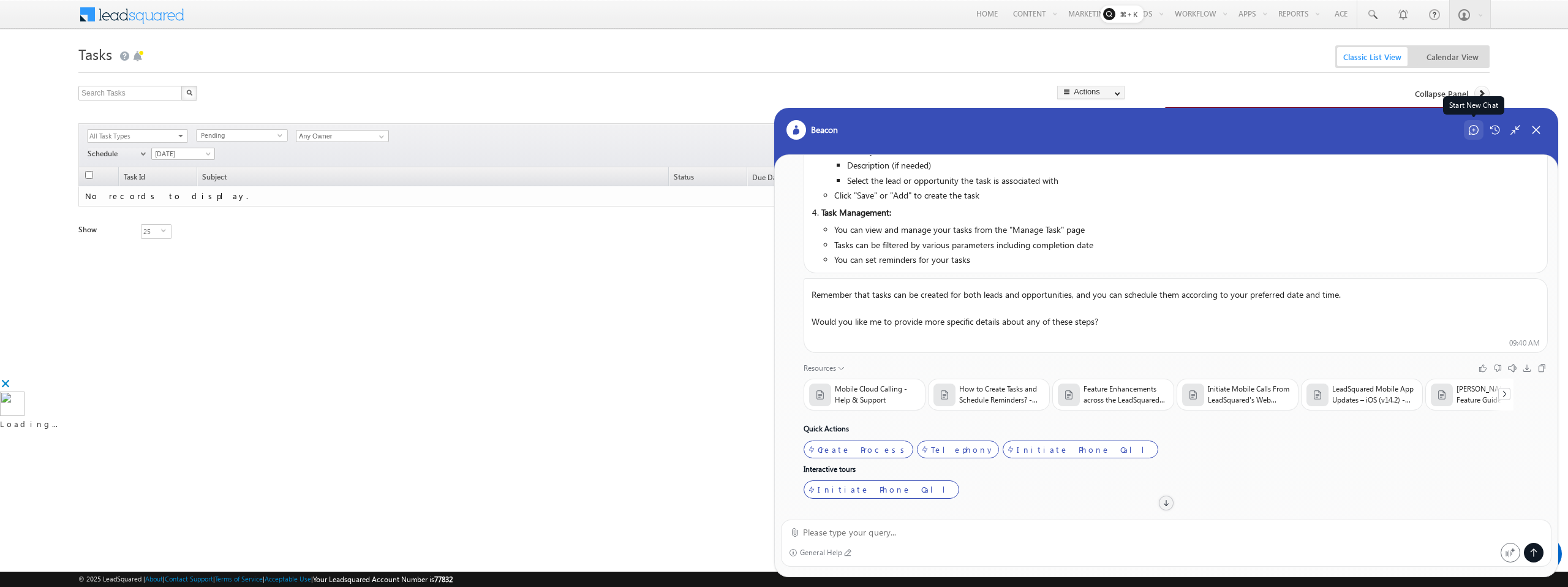
click at [1470, 128] on icon at bounding box center [1474, 130] width 10 height 10
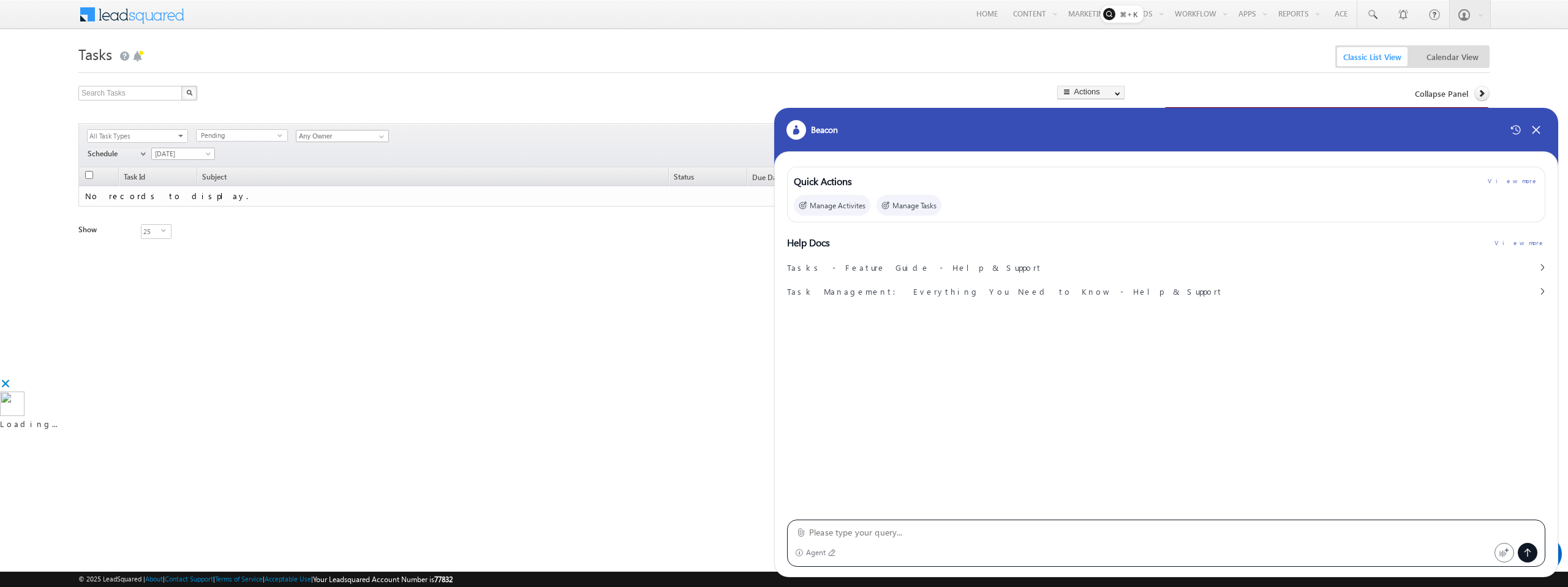
click at [1027, 522] on div "Agent" at bounding box center [1167, 543] width 759 height 47
click at [917, 536] on textarea at bounding box center [1173, 532] width 728 height 15
paste textarea "How to Add and Manage Custom Activity Tabs in the Lead Details Page"
type textarea "How to Add and Manage Custom Activity Tabs in the Lead Details Page"
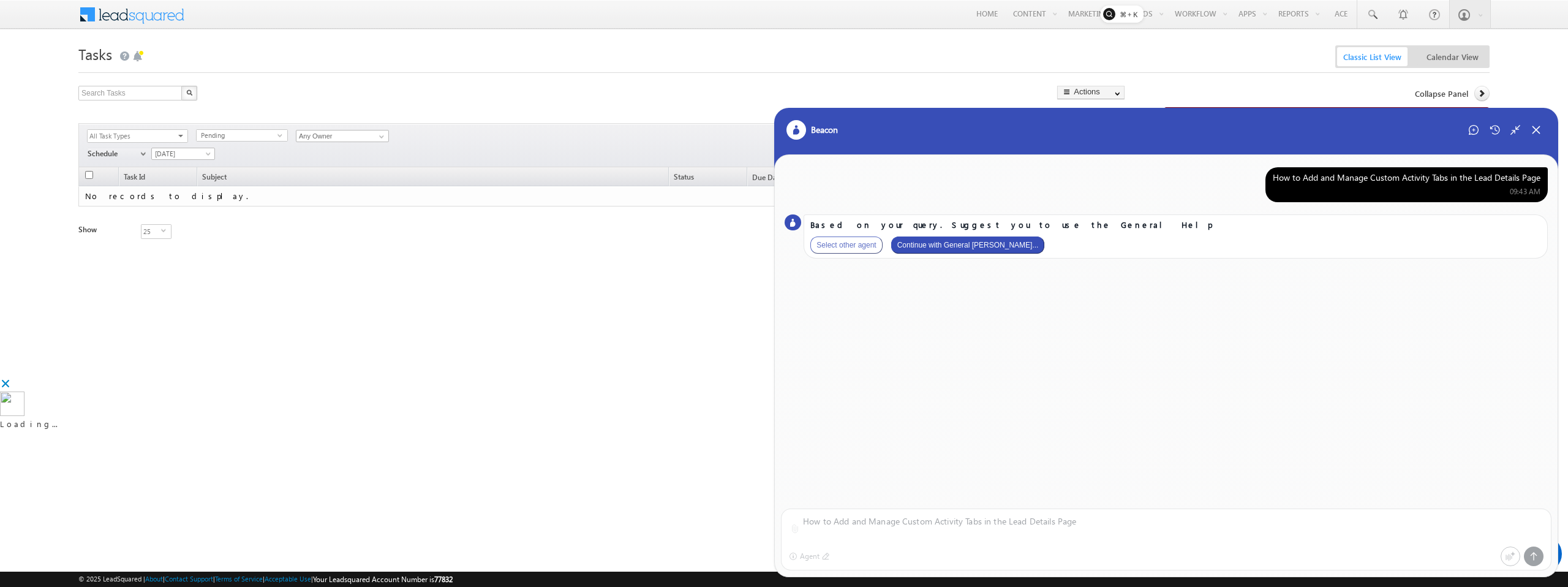
click at [949, 244] on button "Continue with General Hel..." at bounding box center [969, 245] width 154 height 17
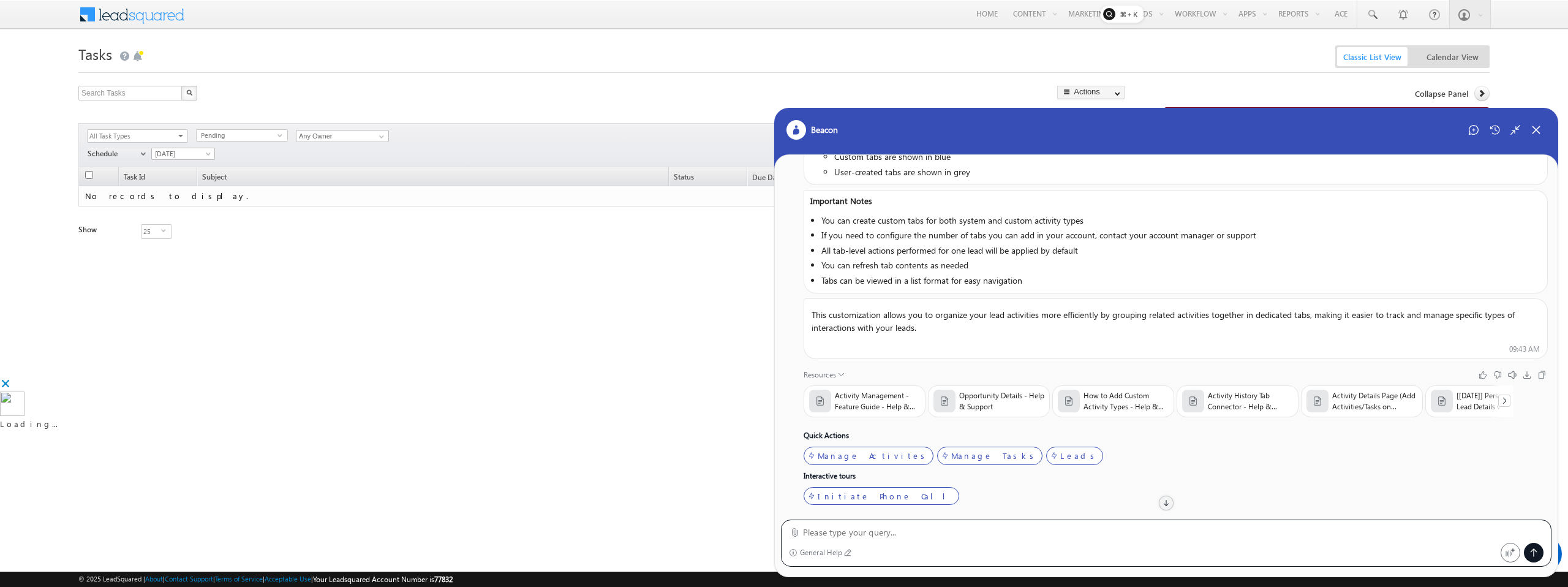
scroll to position [626, 0]
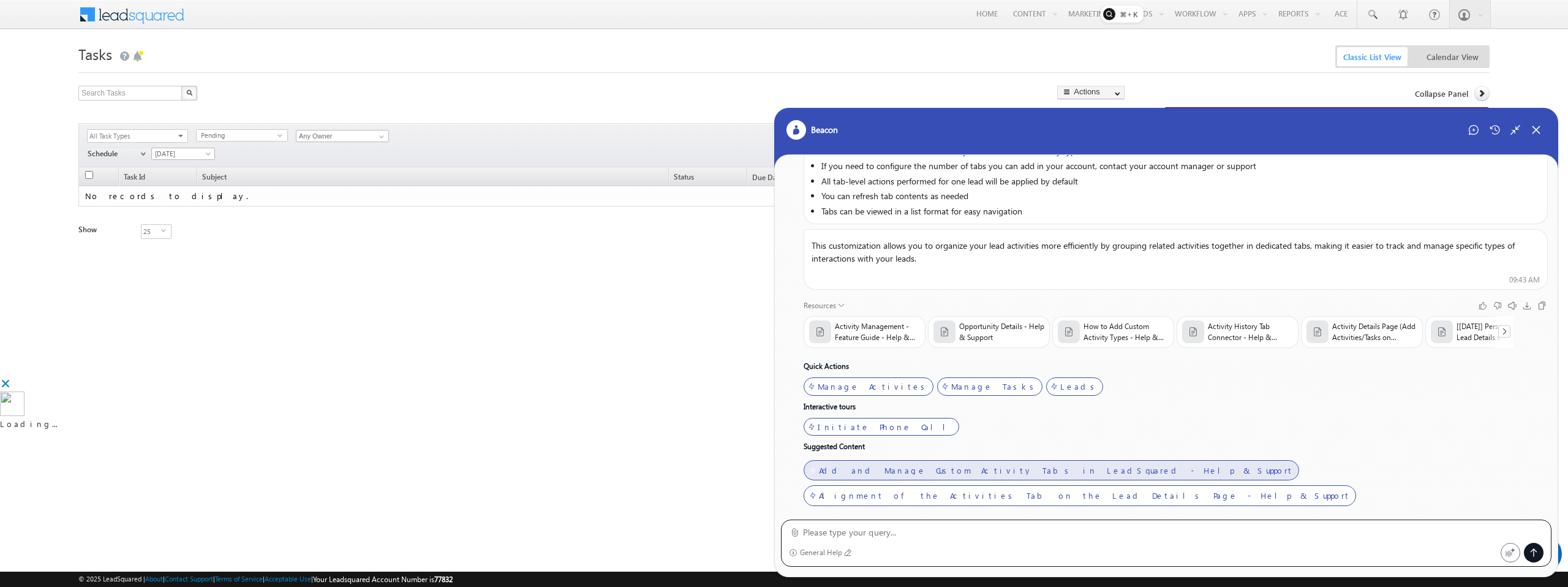
click at [973, 468] on div "Add and Manage Custom Activity Tabs in LeadSquared - Help & Support" at bounding box center [1056, 470] width 475 height 10
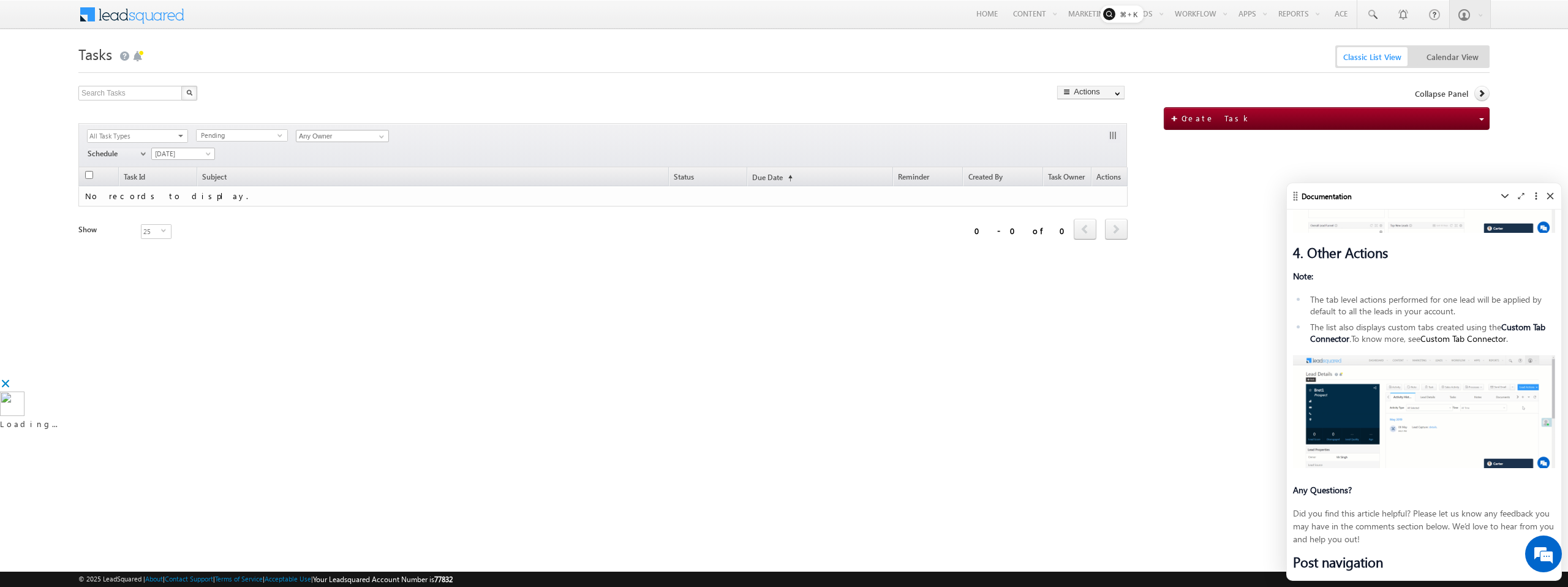
scroll to position [0, 0]
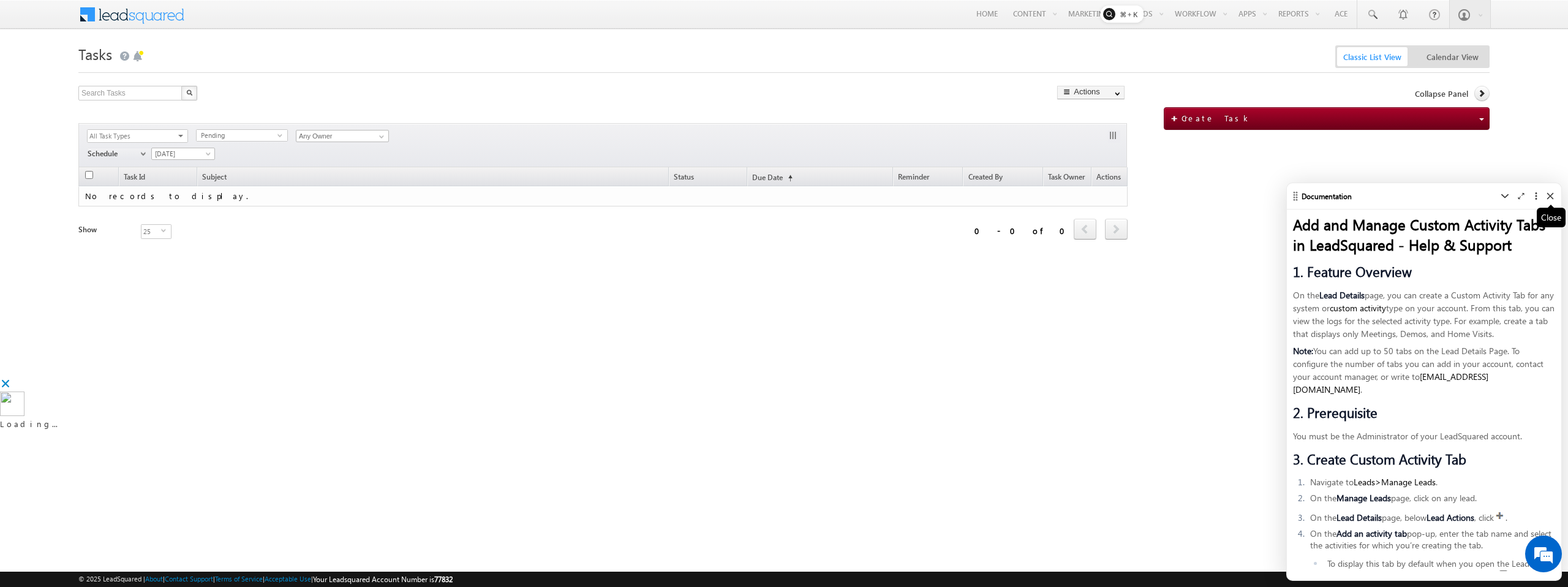
click at [1553, 196] on icon at bounding box center [1550, 195] width 7 height 7
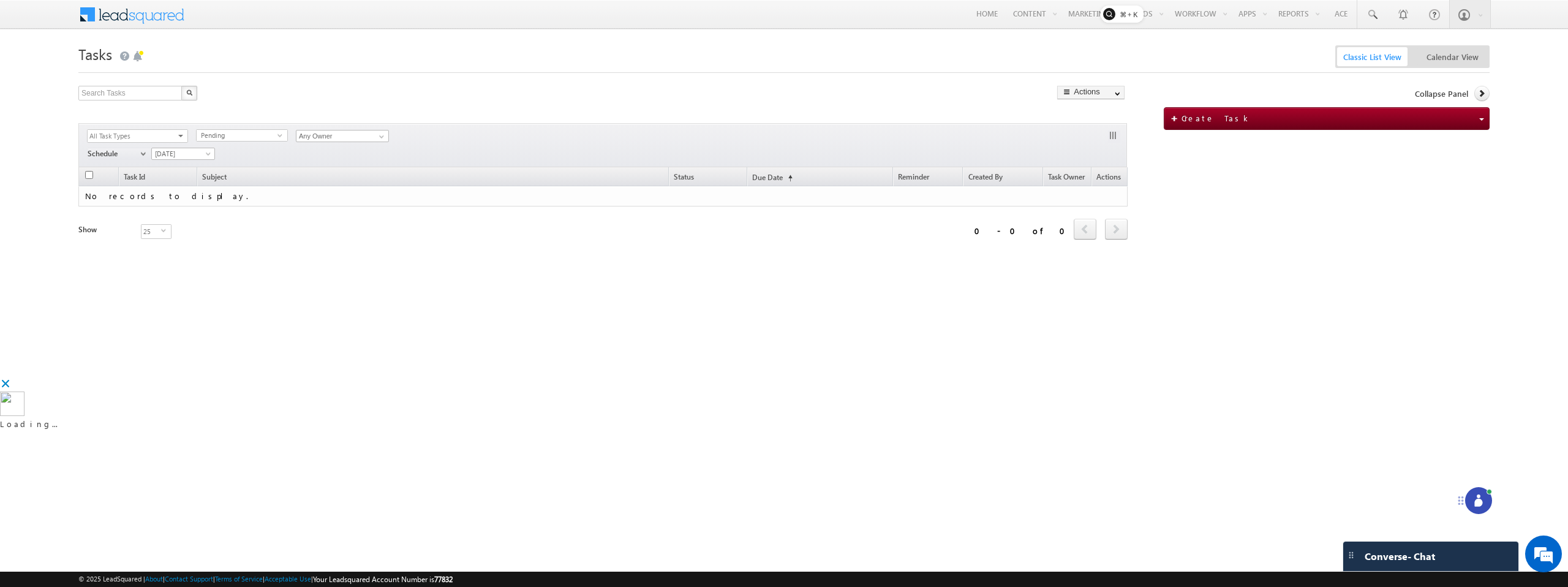
click at [1482, 495] on icon at bounding box center [1479, 501] width 12 height 12
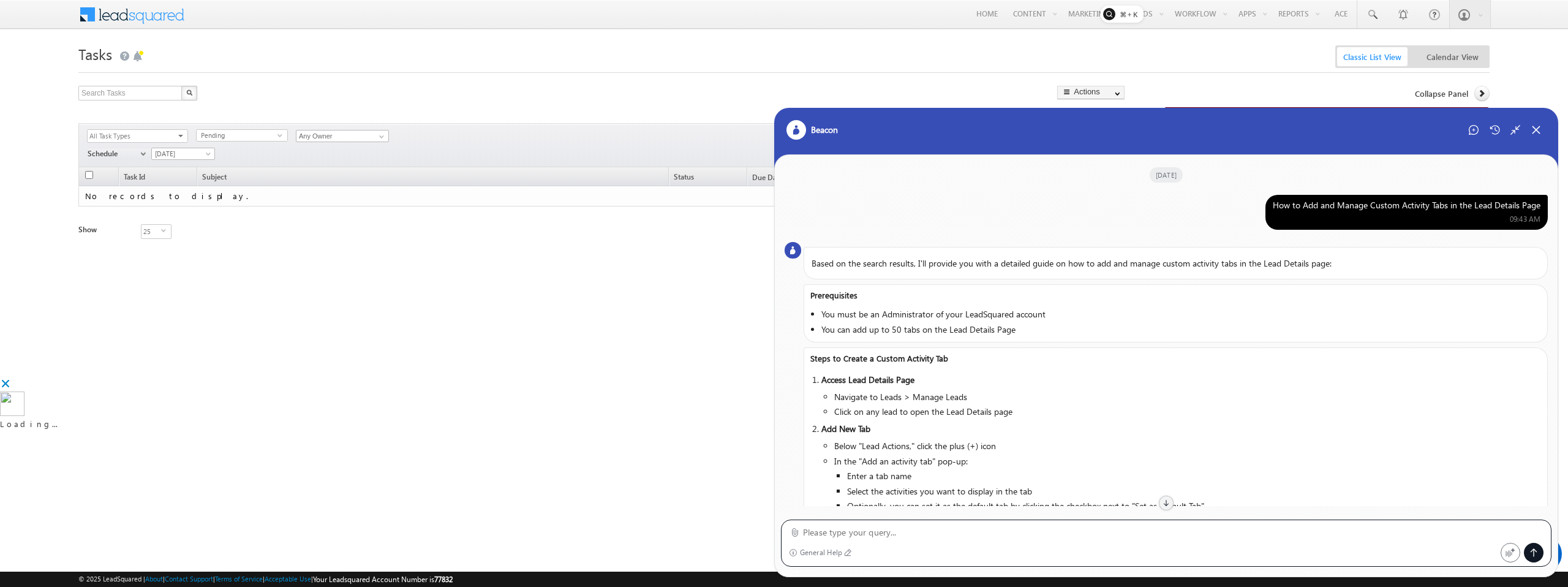
scroll to position [554, 0]
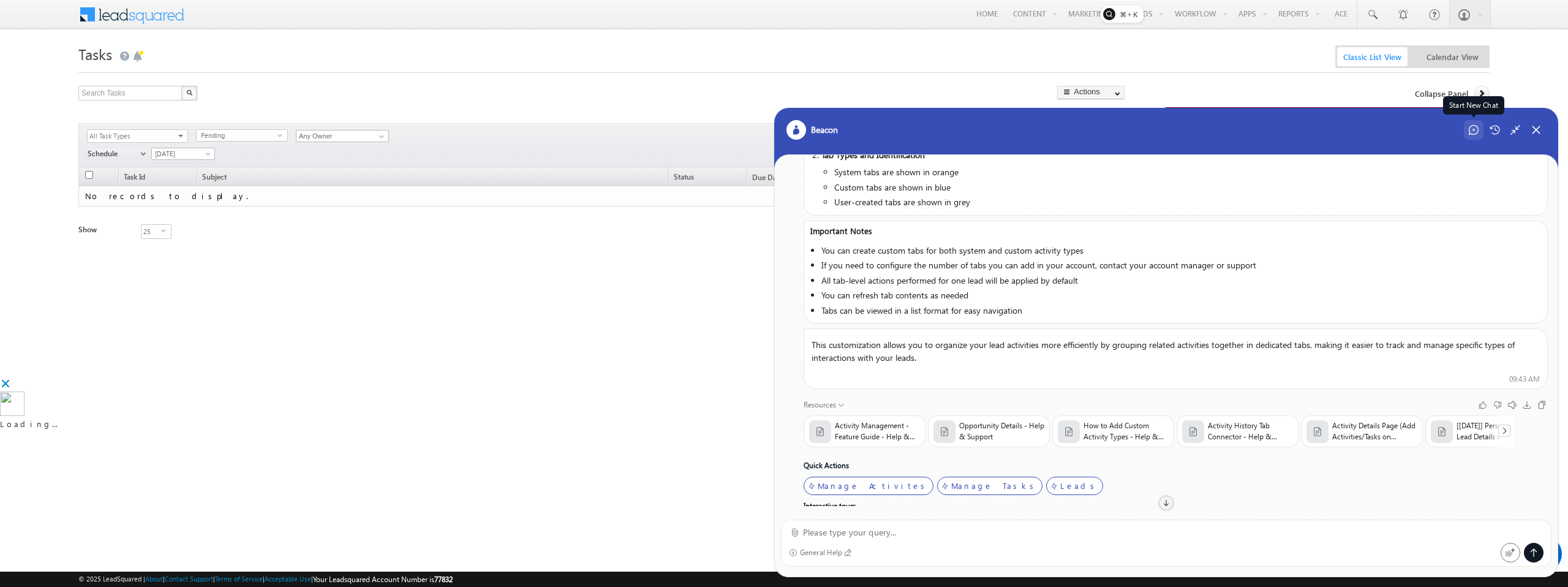
click at [1471, 127] on icon at bounding box center [1474, 130] width 10 height 10
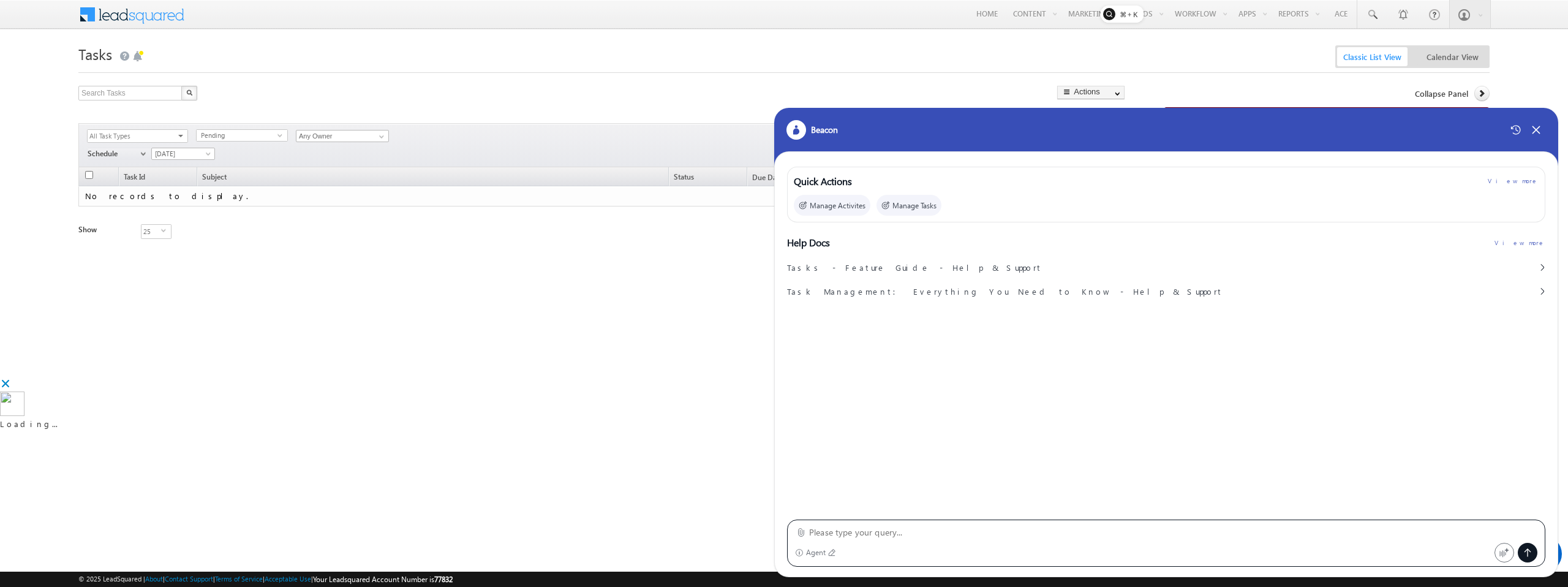
paste textarea "Get me leads having lead age > 100 and conversion propensity is High"
type textarea "Get me leads having lead age > 100 and conversion propensity is High"
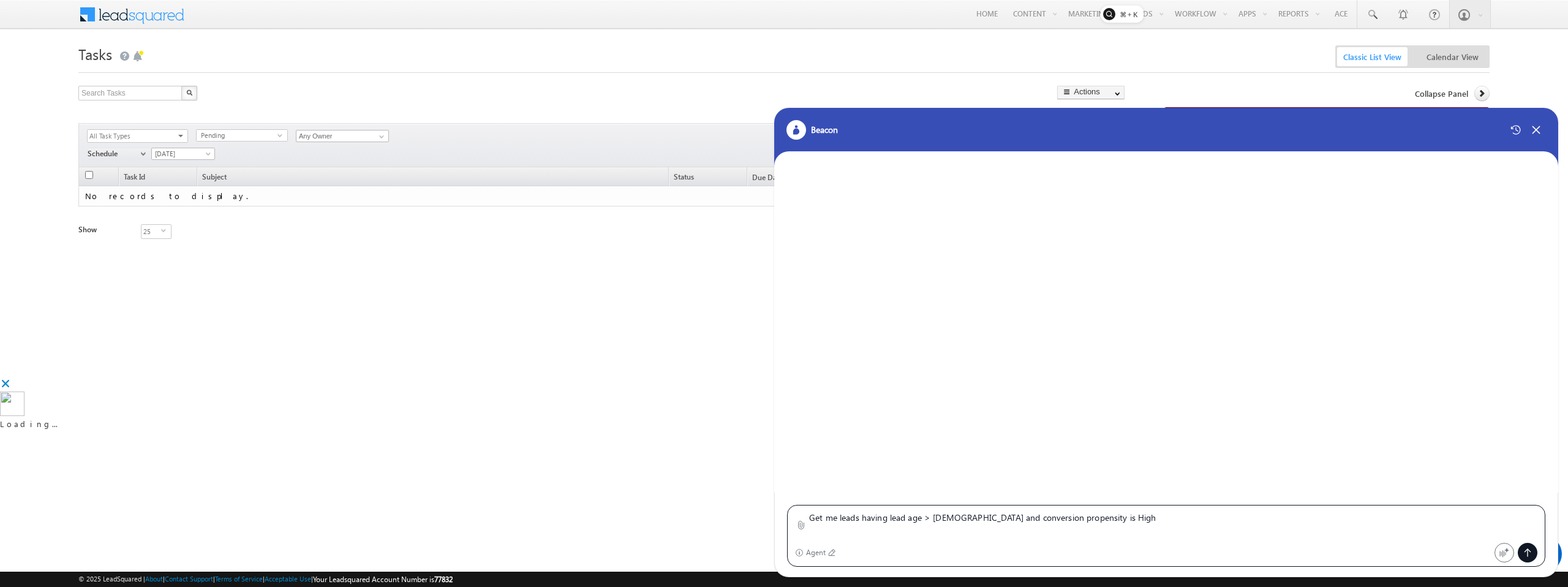
scroll to position [0, 0]
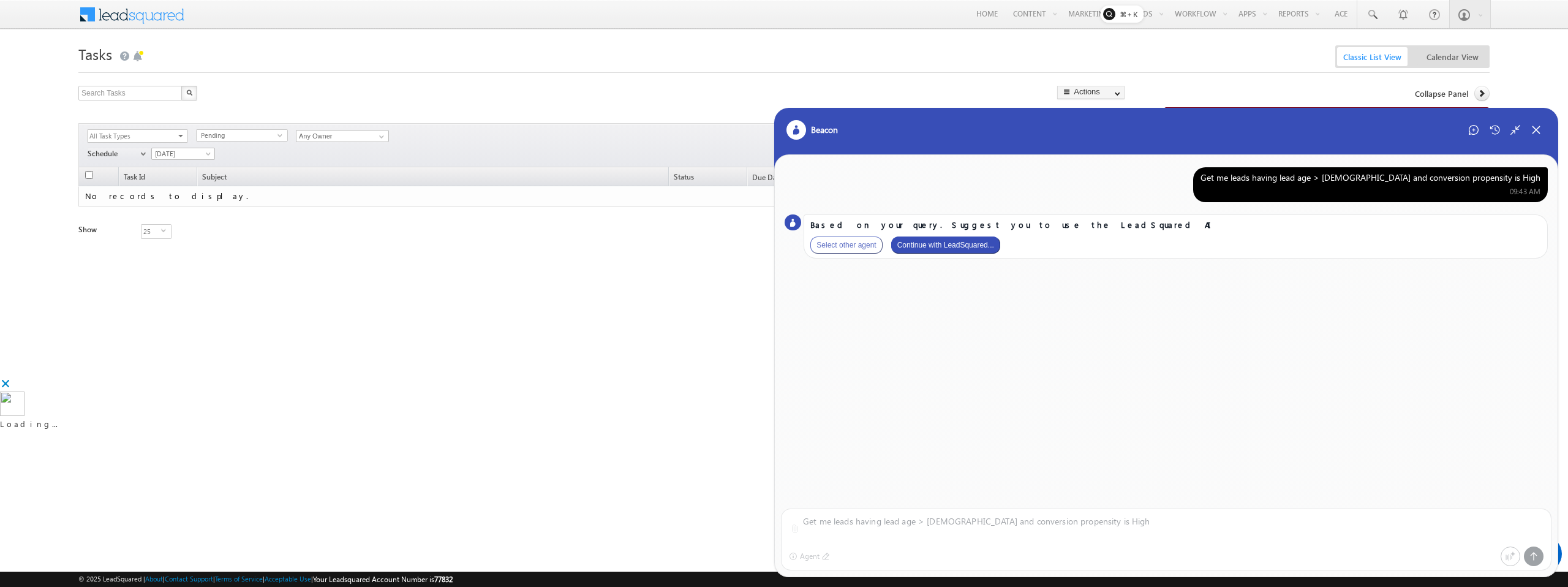
click at [958, 246] on button "Continue with LeadSquared..." at bounding box center [946, 245] width 109 height 17
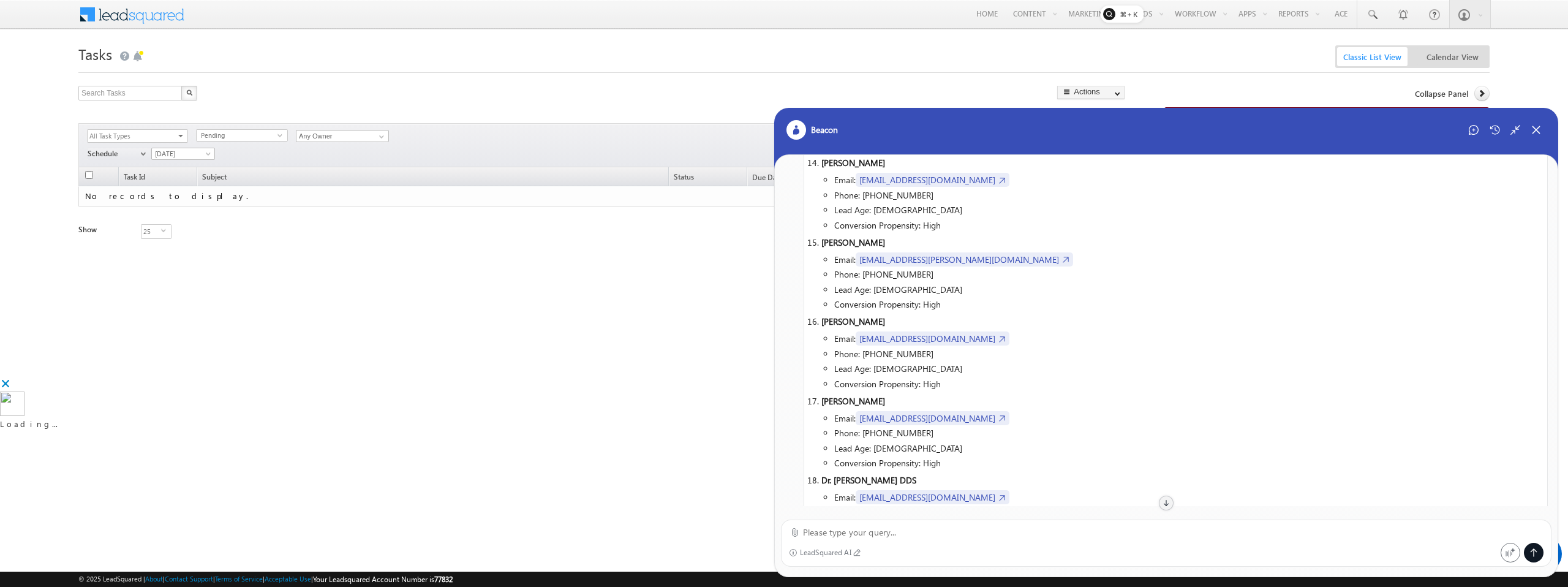
scroll to position [1896, 0]
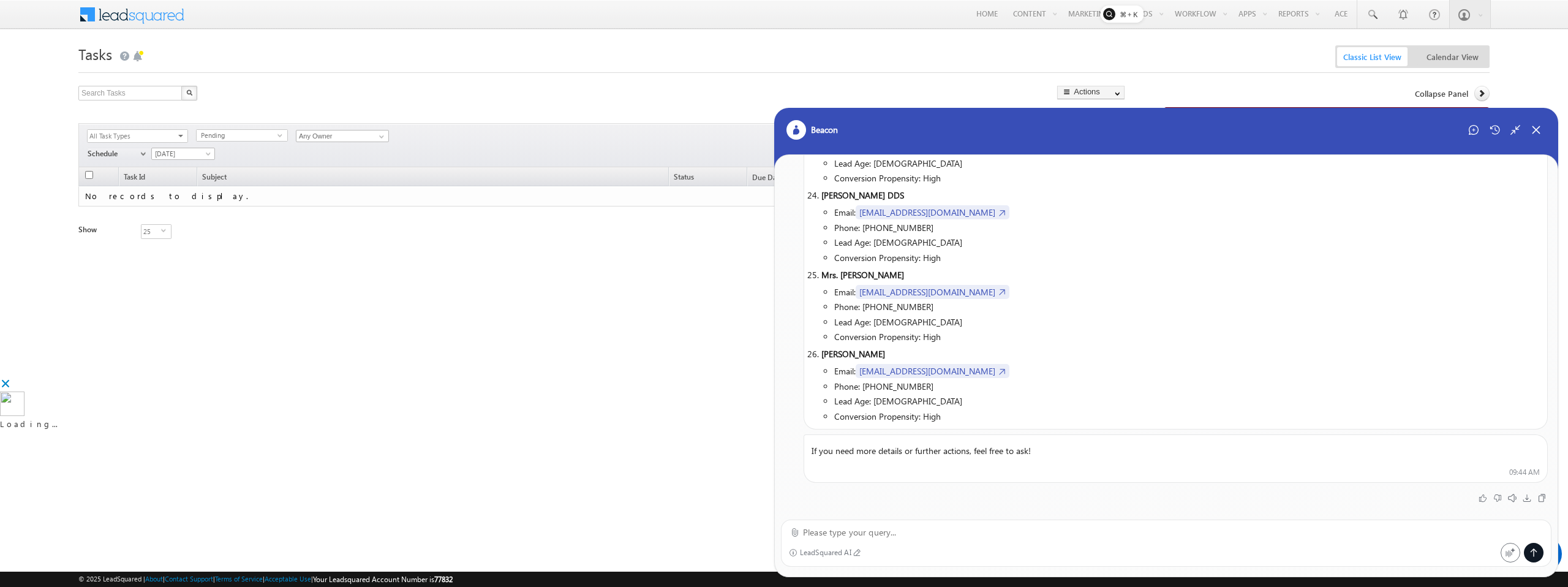
click at [934, 455] on p "If you need more details or further actions, feel free to ask!" at bounding box center [1176, 450] width 743 height 23
click at [831, 536] on textarea at bounding box center [1173, 532] width 741 height 15
paste textarea "https://in21.leadsquared.com/Tasks/AllTasks"
type textarea "https://in21.leadsquared.com/Tasks/AllTasks"
paste textarea "Get me leads which have lead stage Prospect and modified after 24 june 2025."
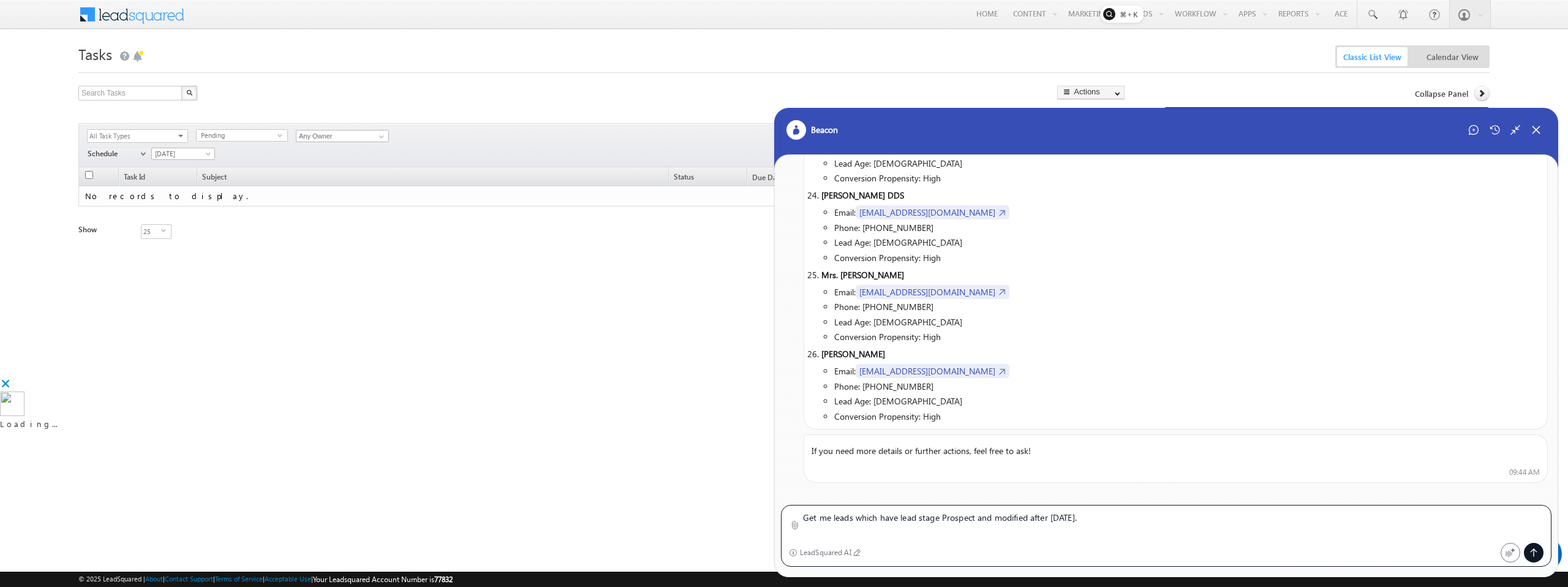
scroll to position [0, 0]
type textarea "Get me leads which have lead stage Prospect and modified after 24 june 2025."
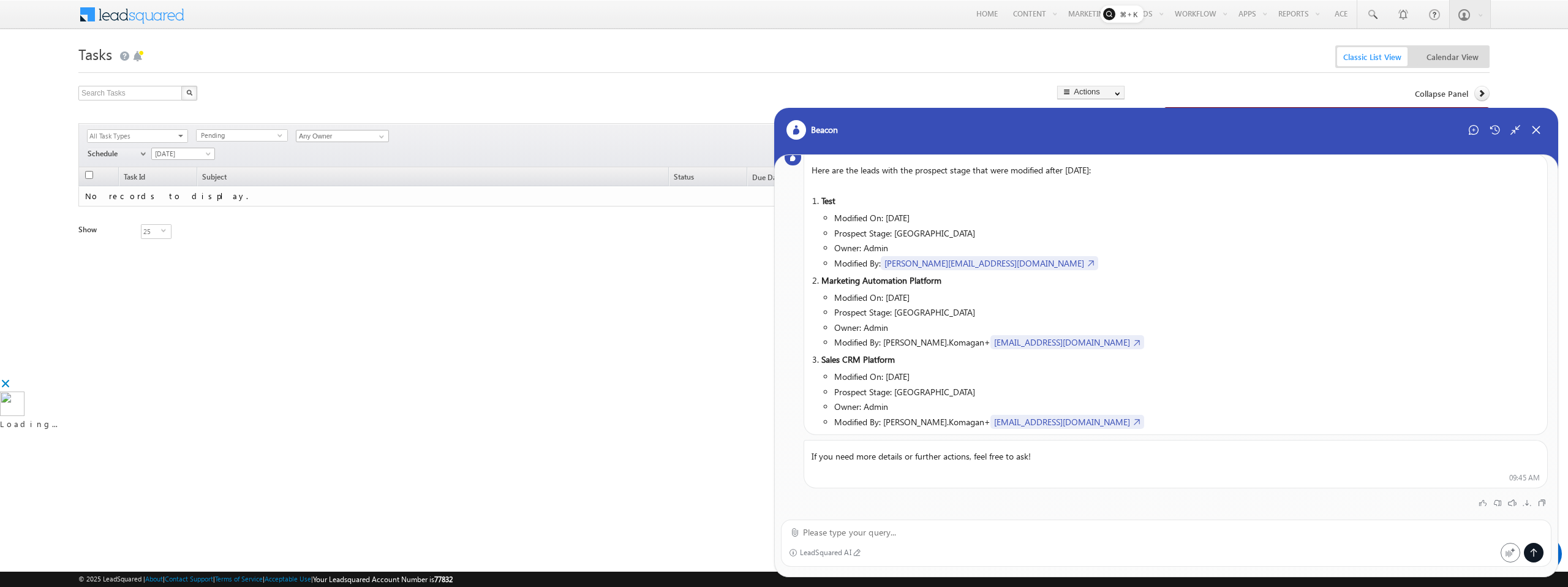
scroll to position [2318, 0]
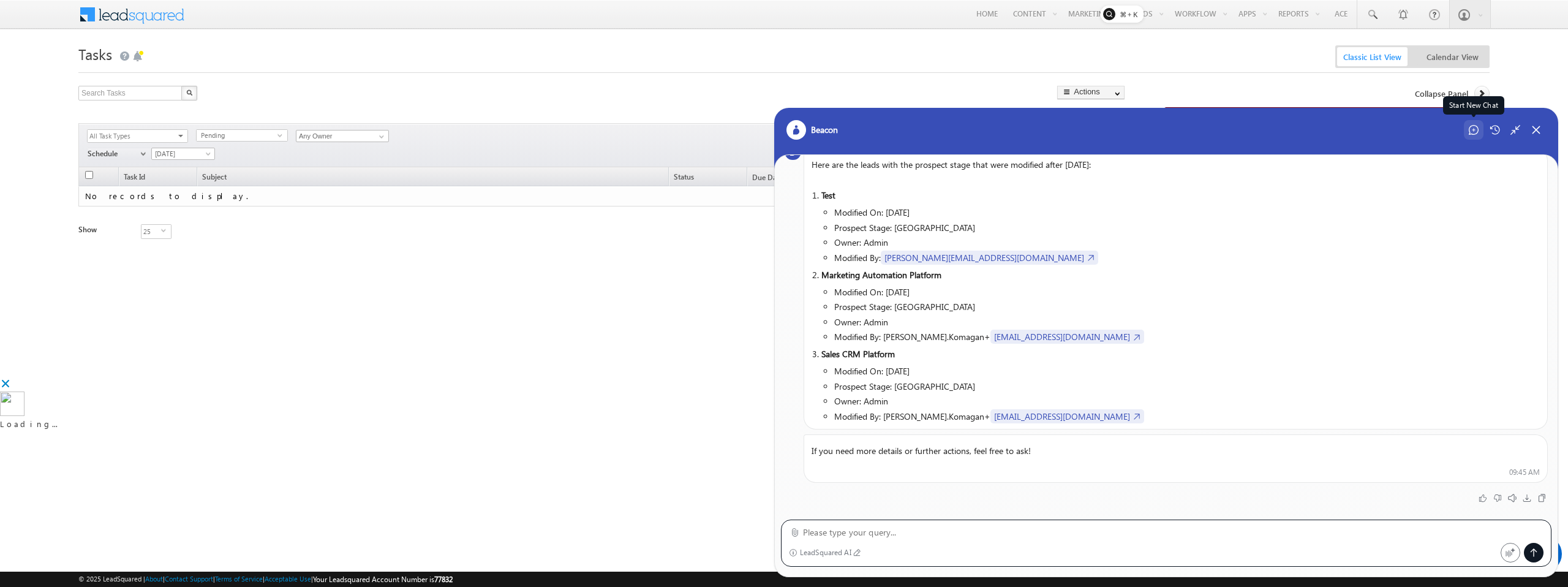
click at [1478, 131] on icon at bounding box center [1474, 130] width 10 height 10
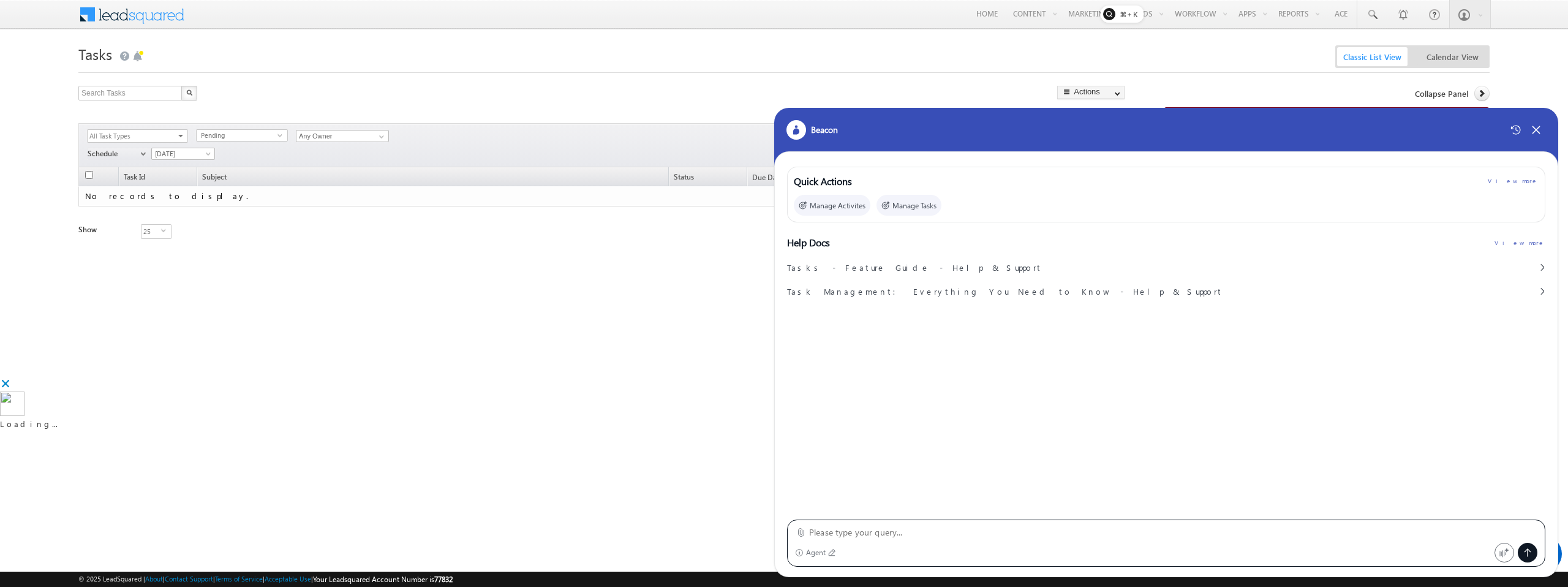
click at [877, 529] on textarea at bounding box center [1173, 532] width 728 height 15
type textarea "Create an Automation named Beacon1: When a new opportunity is created or added …"
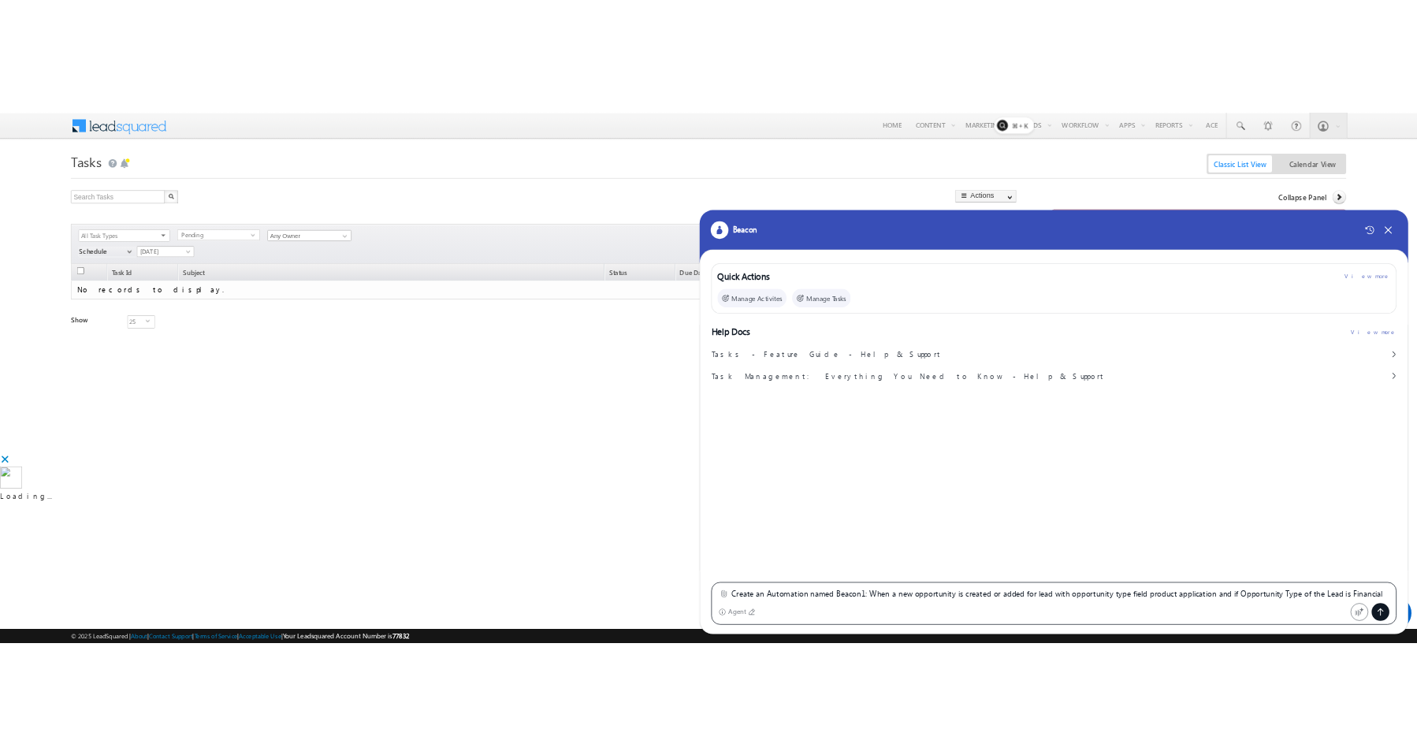
scroll to position [0, 0]
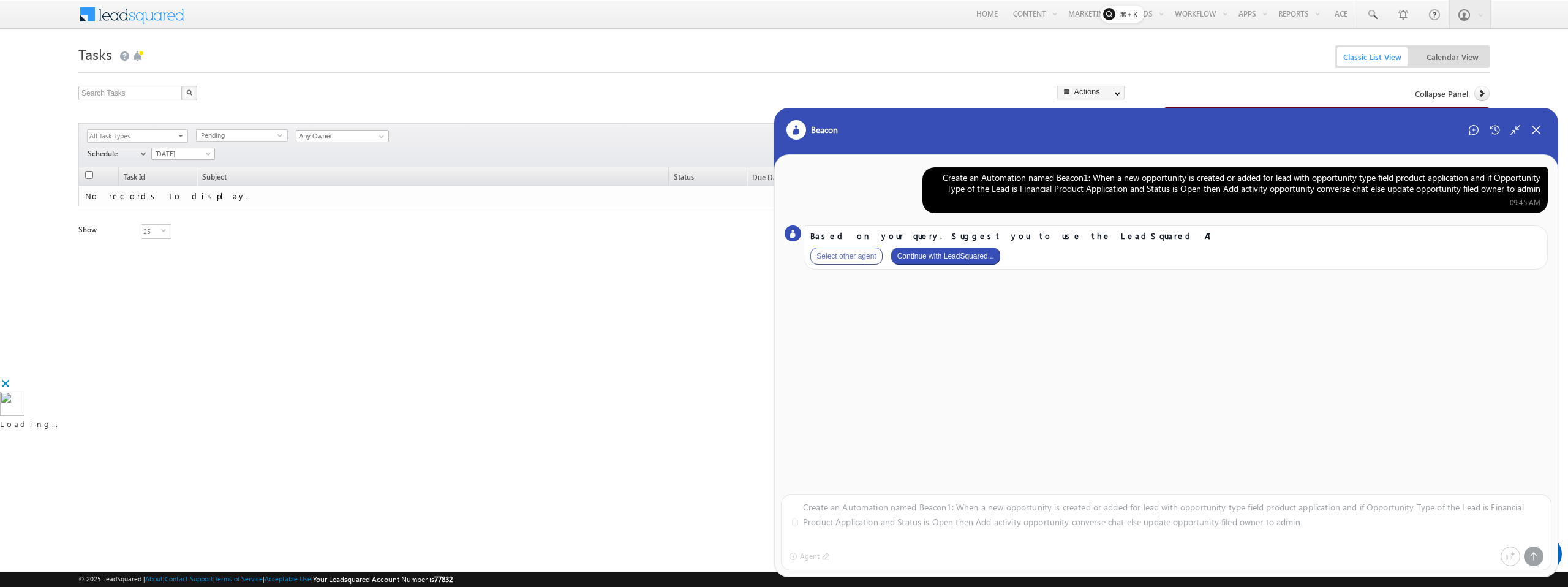
click at [966, 254] on button "Continue with LeadSquared..." at bounding box center [946, 256] width 109 height 17
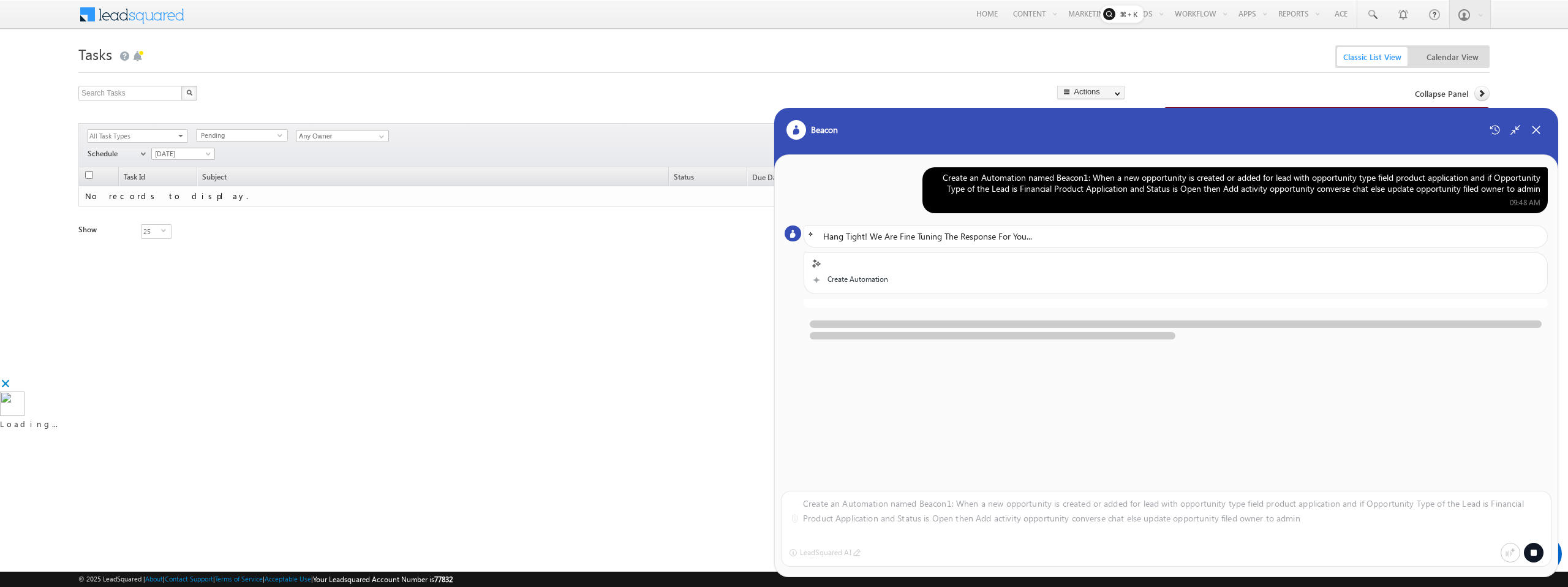
click at [941, 355] on div at bounding box center [1175, 358] width 744 height 16
click at [1164, 360] on div at bounding box center [1175, 358] width 744 height 16
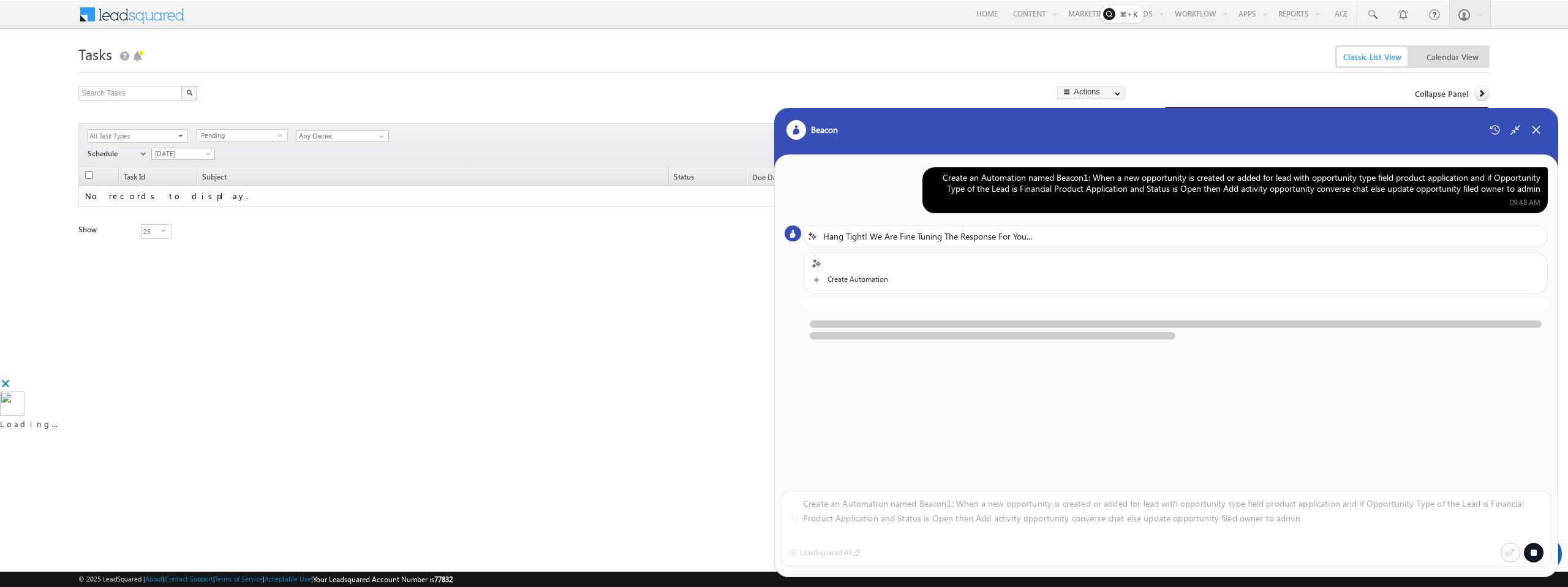
click at [1538, 550] on div at bounding box center [1534, 552] width 19 height 19
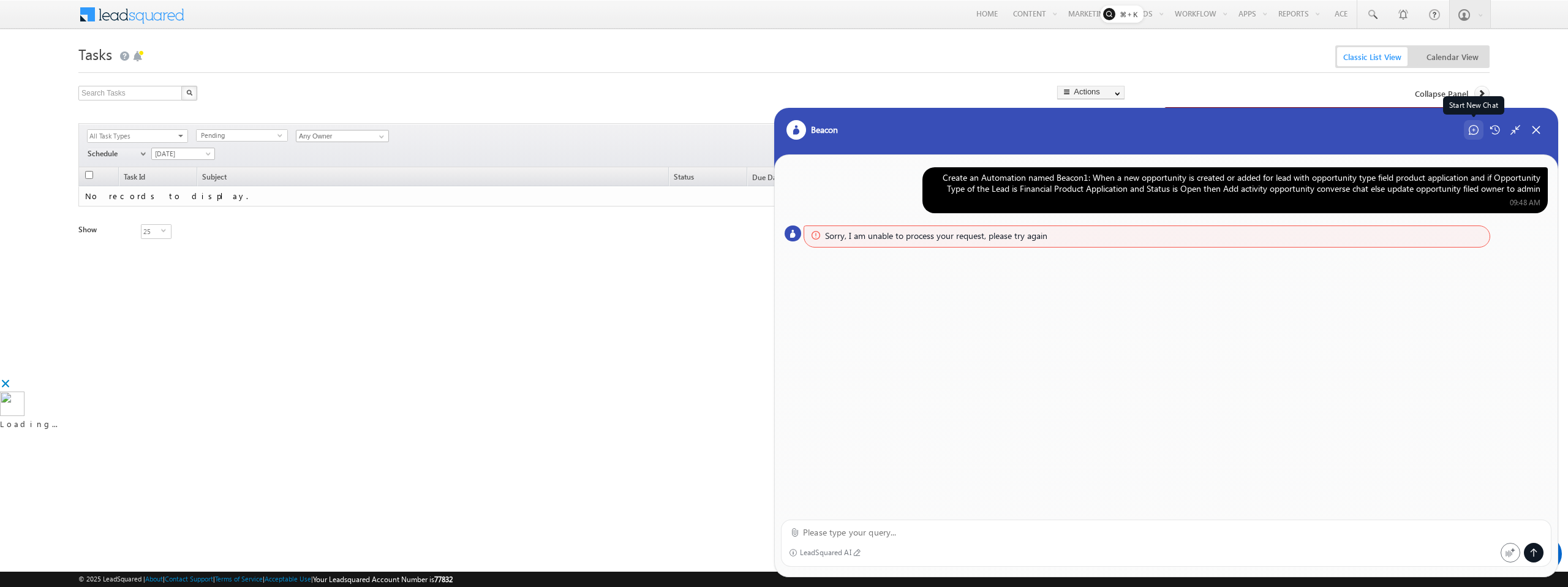
click at [1474, 134] on icon at bounding box center [1474, 130] width 10 height 10
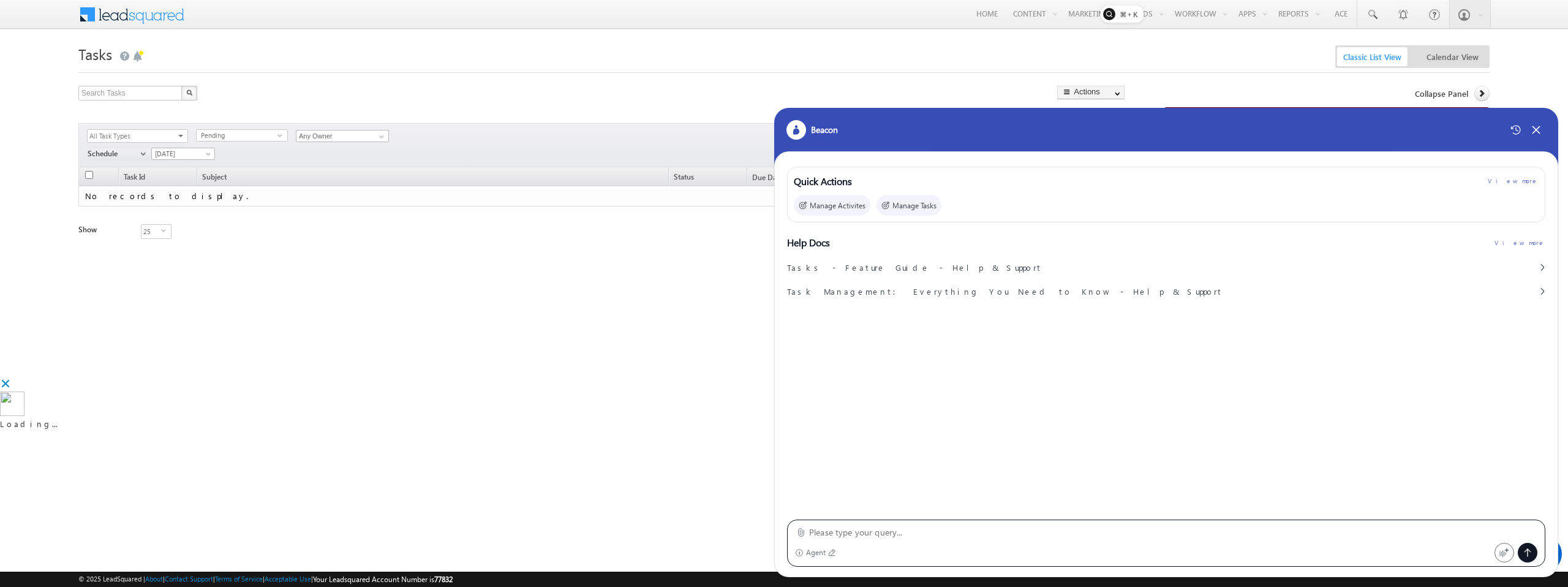
click at [833, 530] on textarea at bounding box center [1173, 532] width 728 height 15
paste textarea "Create an Automation named Beacon3: When new lead is created and if Activity of…"
type textarea "Create an Automation named Beacon3: When new lead is created and if Activity of…"
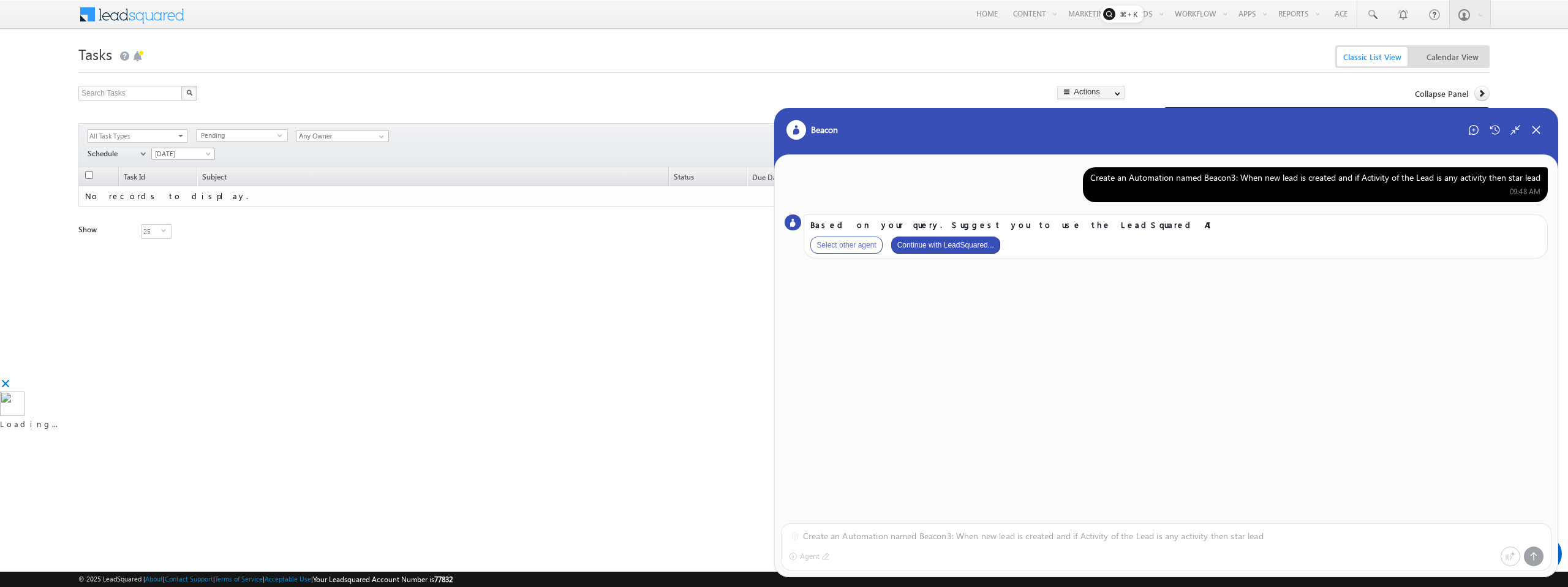
click at [966, 235] on div "Based on your query. Suggest you to use the LeadSquared AI Select other agent C…" at bounding box center [1175, 237] width 744 height 45
click at [953, 250] on button "Continue with LeadSquared..." at bounding box center [946, 245] width 109 height 17
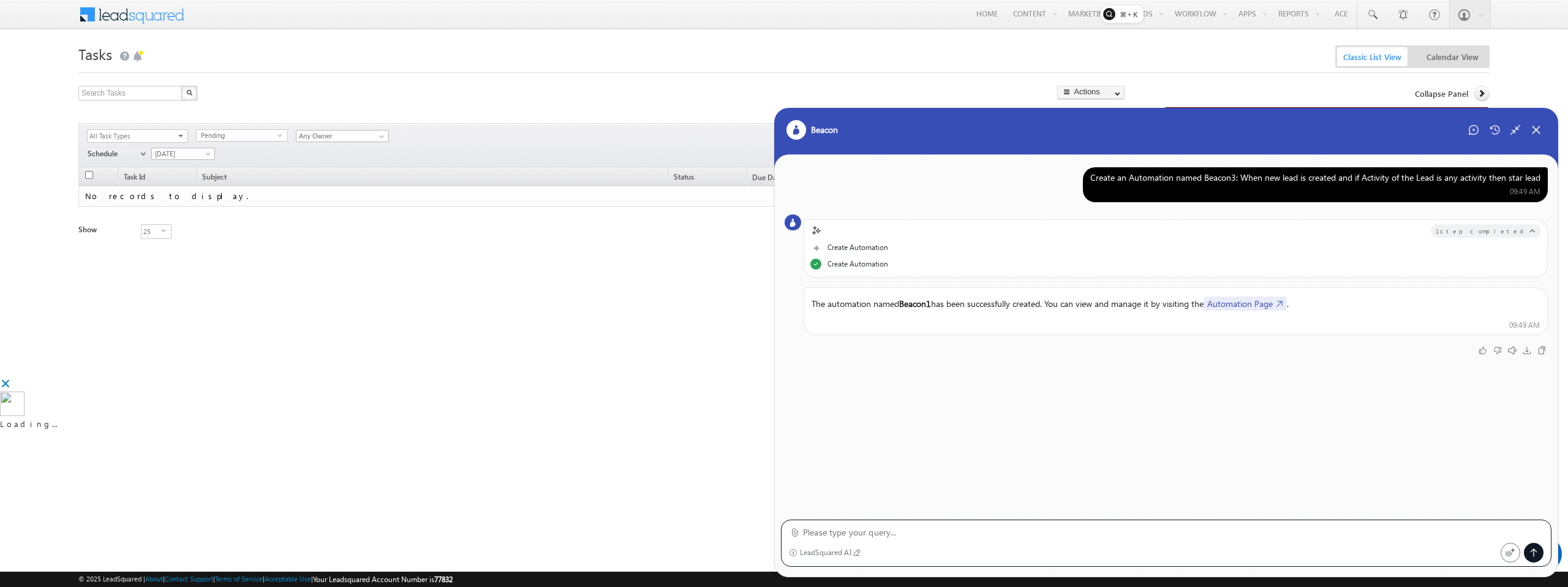
click at [1273, 302] on link "Automation Page" at bounding box center [1245, 303] width 83 height 14
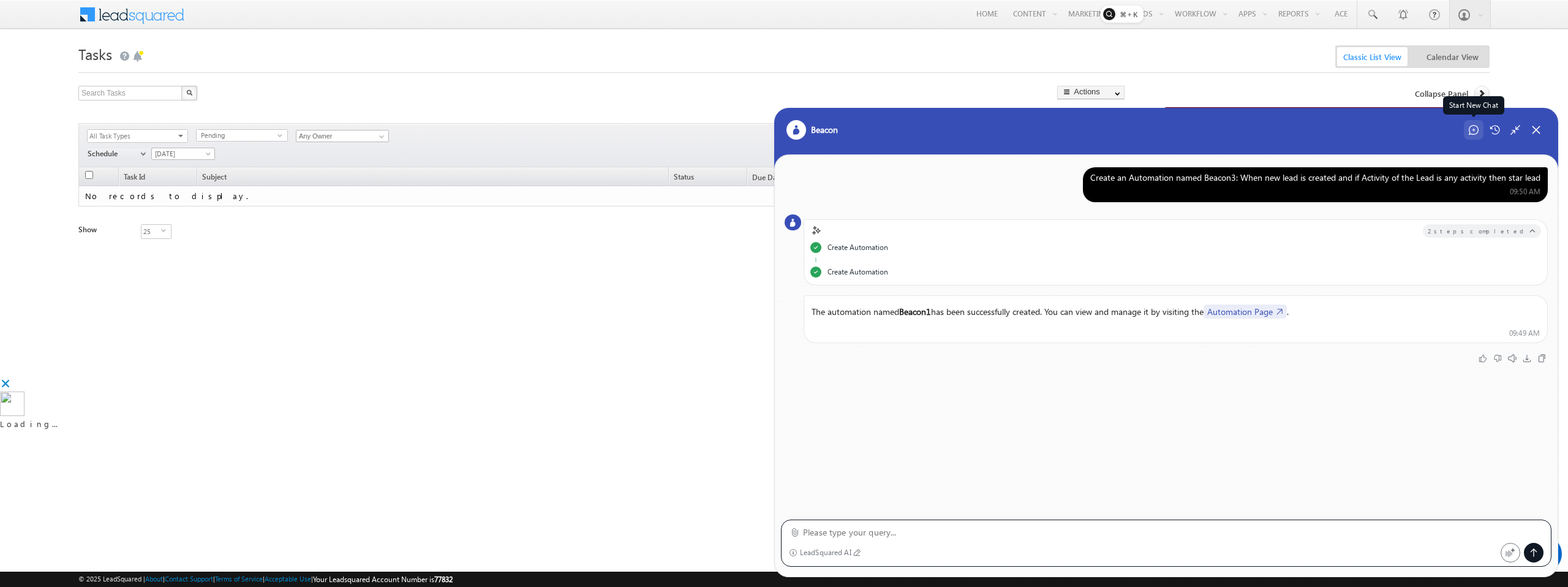
click at [1475, 131] on icon at bounding box center [1474, 130] width 10 height 10
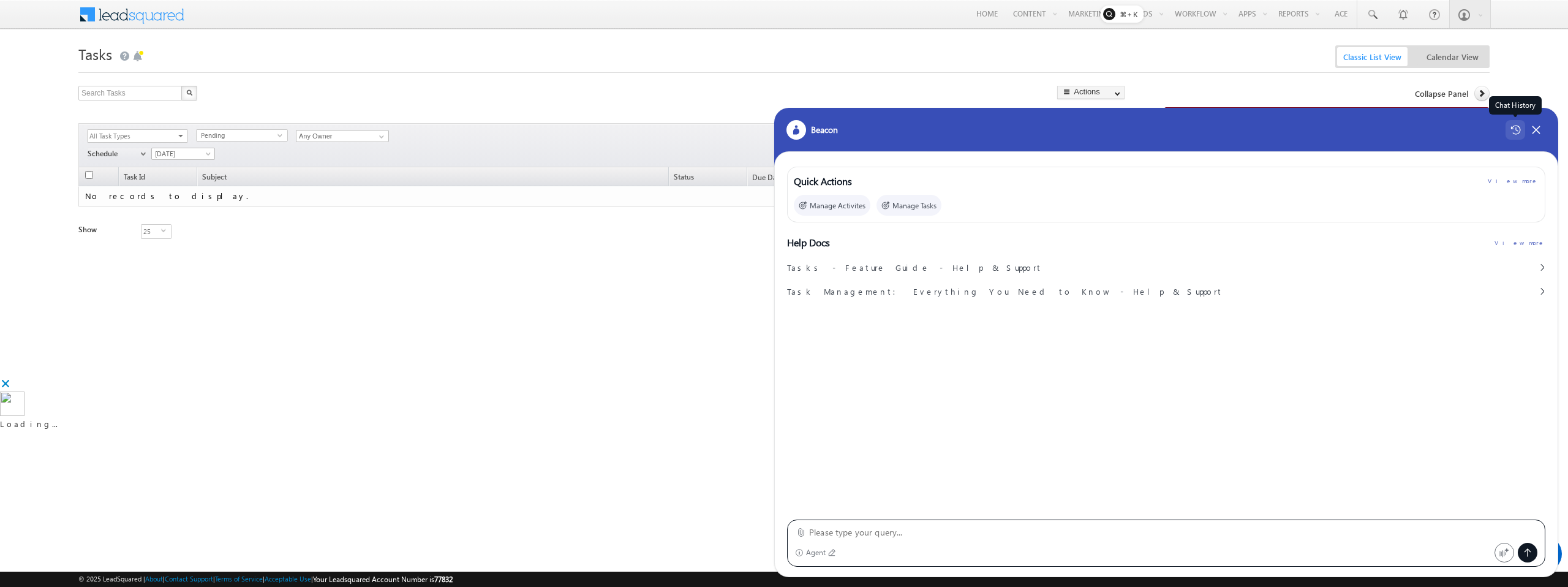
click at [1517, 129] on icon at bounding box center [1515, 130] width 10 height 10
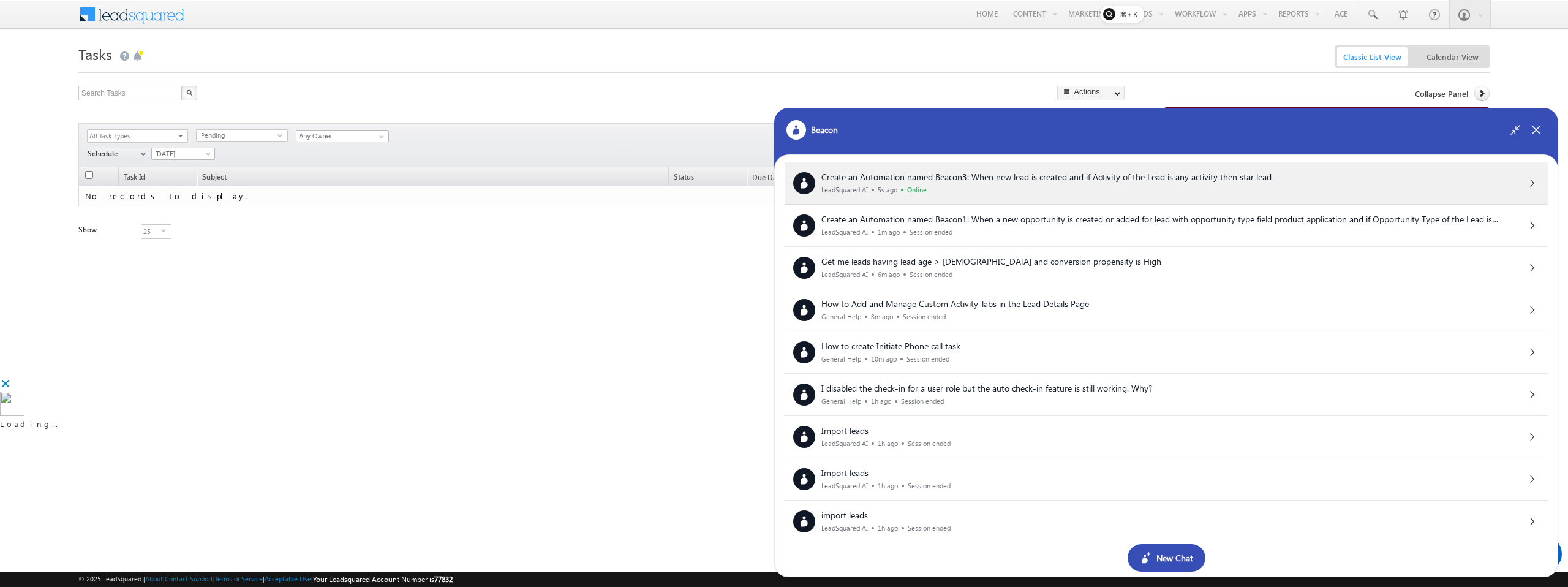
click at [934, 180] on span "Create an Automation named Beacon3: When new lead is created and if Activity of…" at bounding box center [1046, 176] width 450 height 12
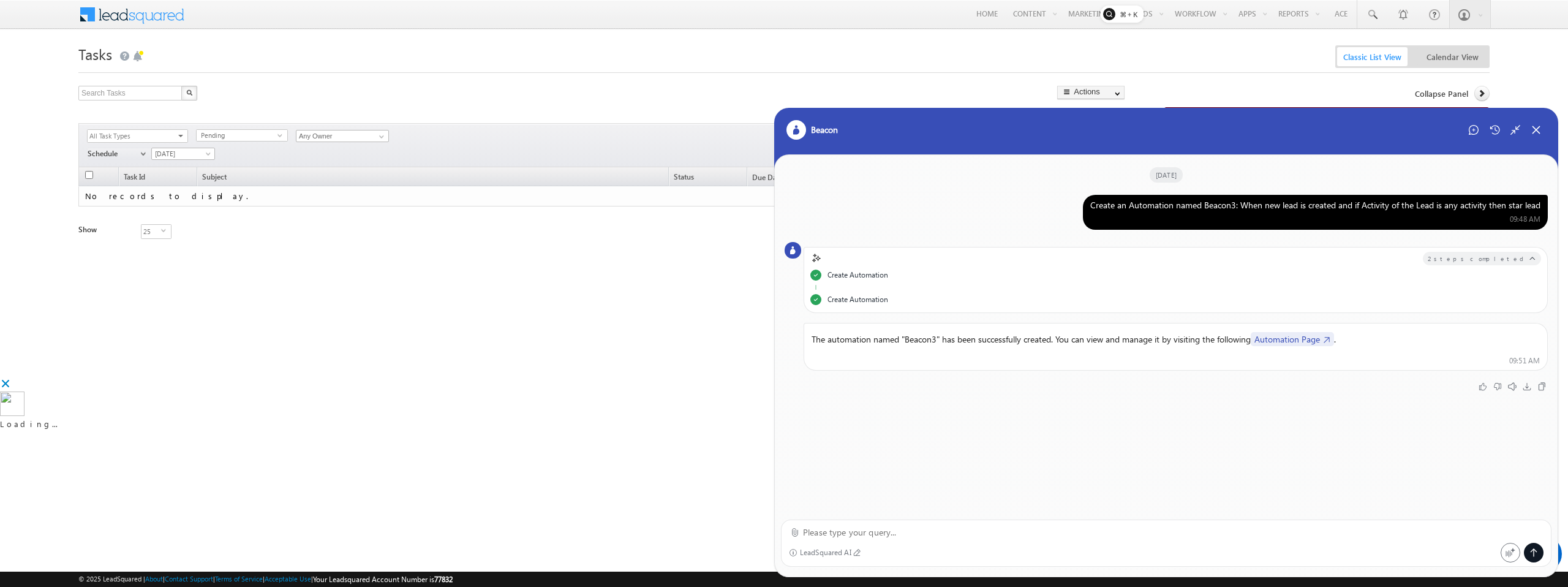
click at [1308, 339] on link "Automation Page" at bounding box center [1292, 339] width 83 height 14
click at [1476, 138] on div "Start New Chat" at bounding box center [1473, 129] width 19 height 19
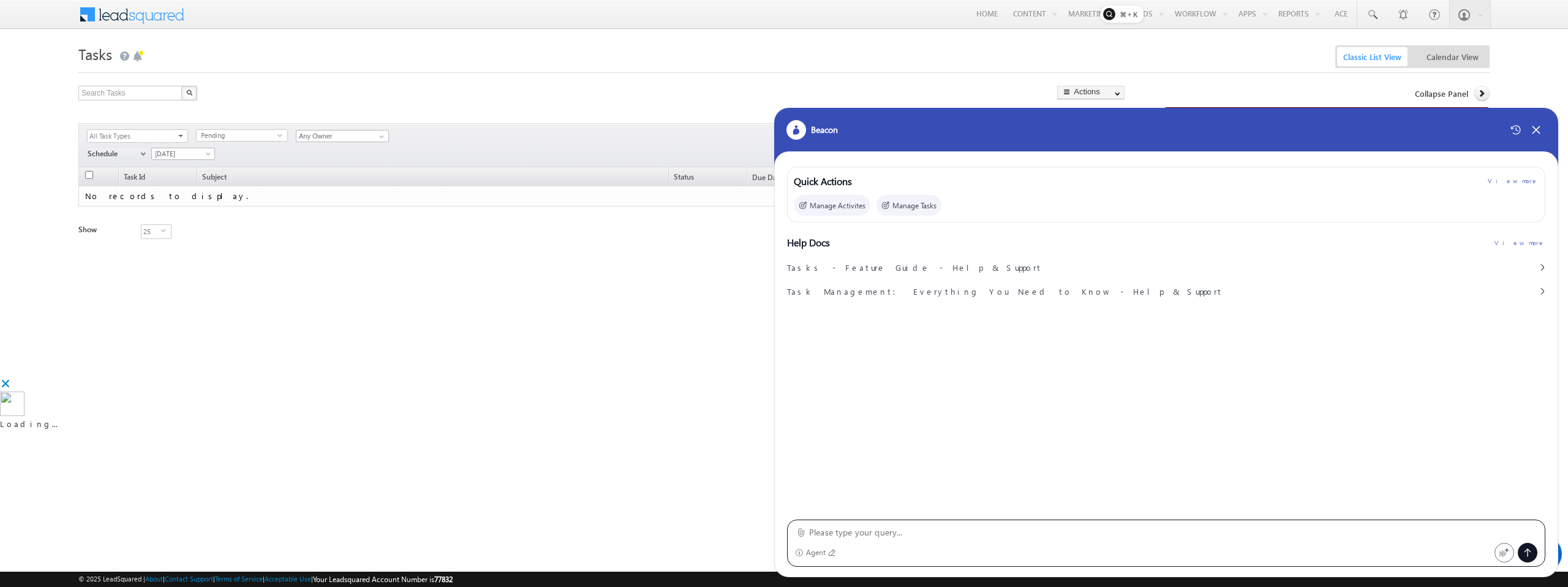
click at [915, 530] on textarea at bounding box center [1173, 532] width 728 height 15
type textarea "Create an Automation named Beacon3: When new lead is created and if Activity of…"
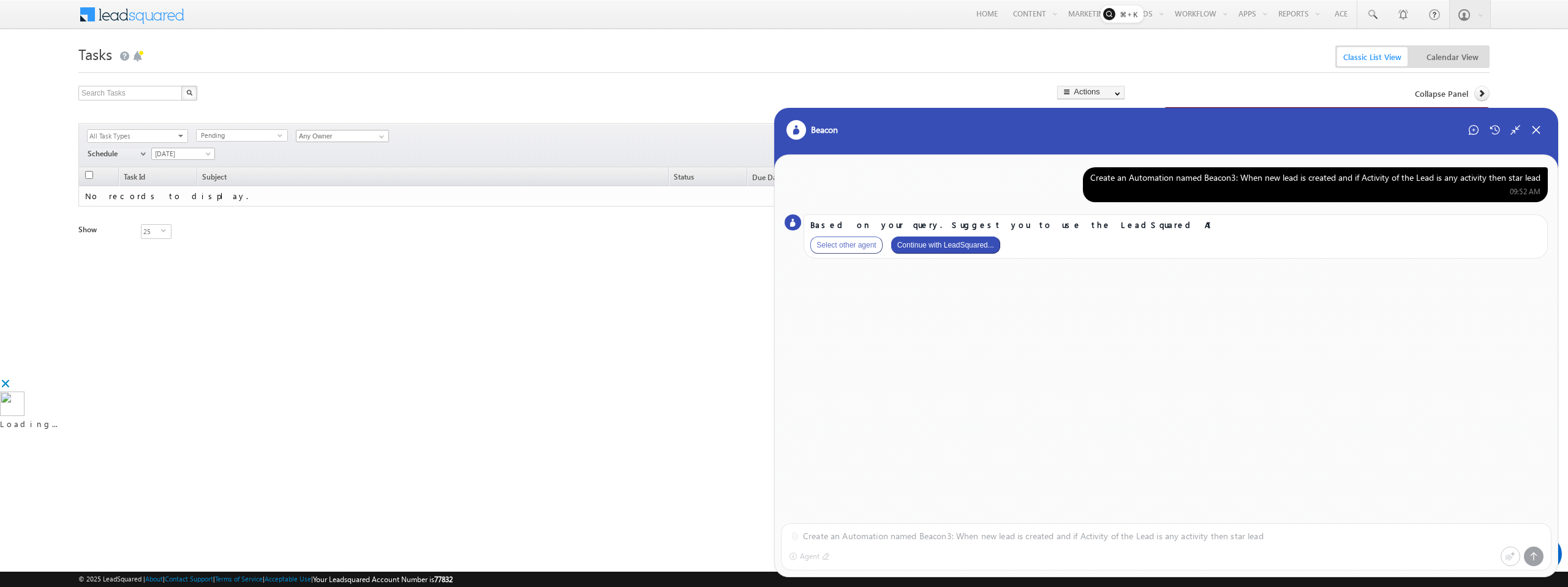
click at [937, 243] on button "Continue with LeadSquared..." at bounding box center [946, 245] width 109 height 17
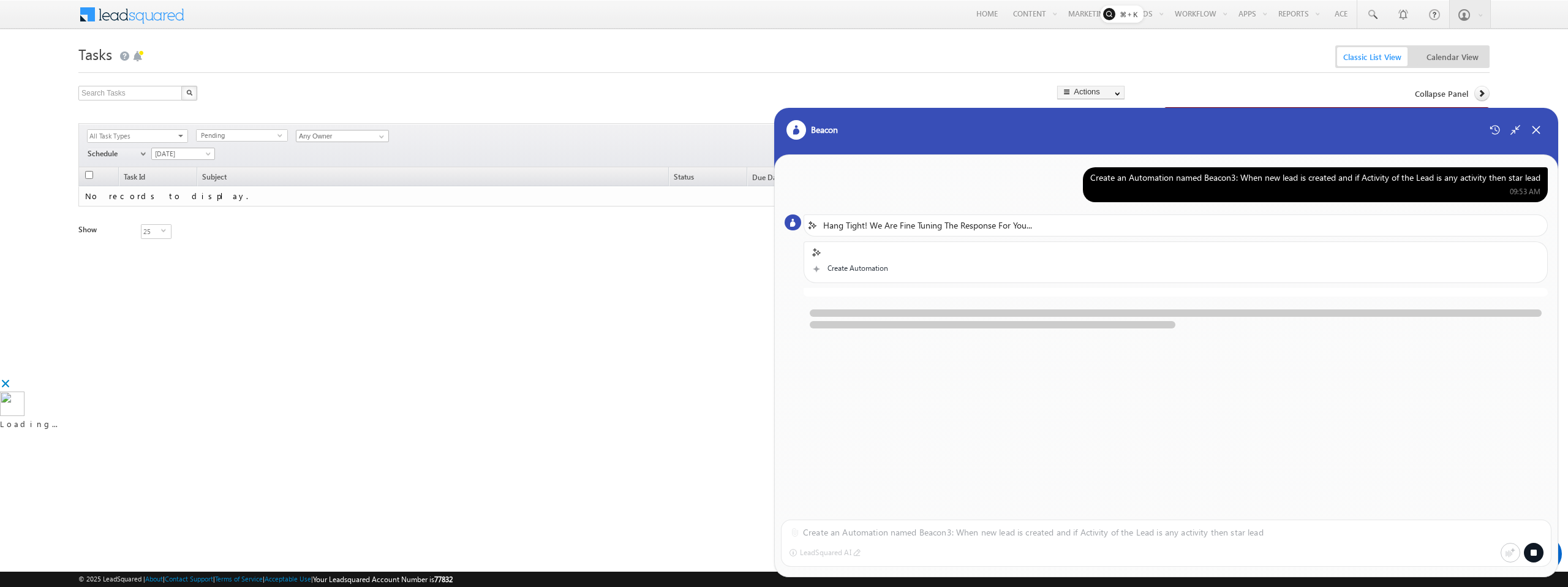
click at [927, 495] on div "Create an Automation named Beacon3: When new lead is created and if Activity of…" at bounding box center [1166, 330] width 783 height 351
click at [1098, 340] on div at bounding box center [1175, 348] width 744 height 16
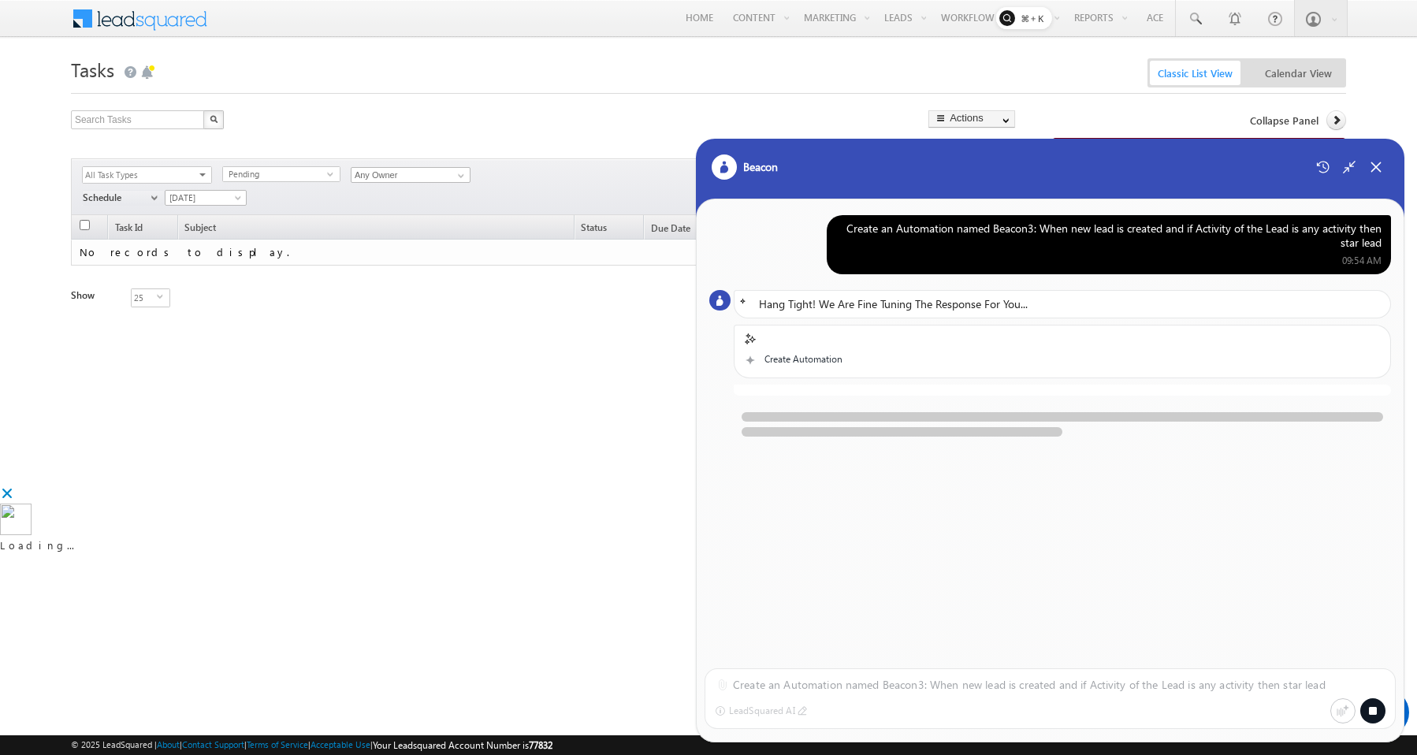
click at [1158, 448] on div "Hang Tight! We Are Fine Tuning The Response For You... Create Automation" at bounding box center [1050, 381] width 682 height 182
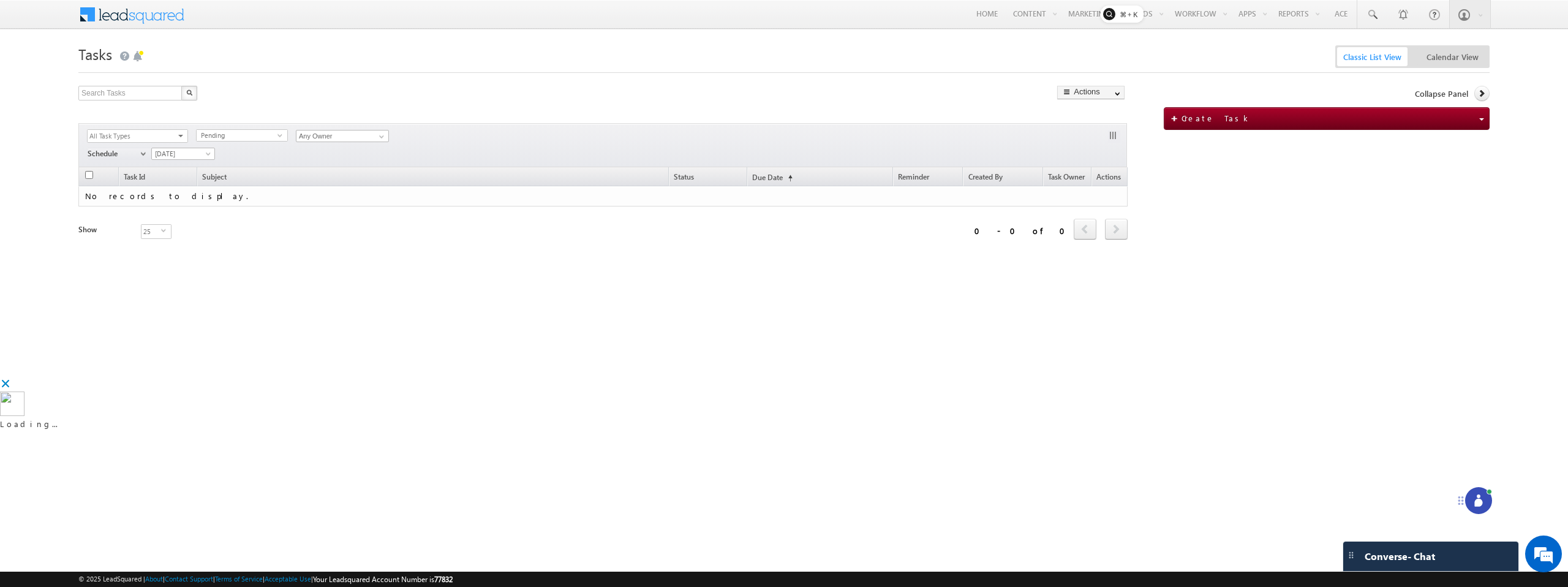
click at [1483, 495] on icon at bounding box center [1479, 501] width 12 height 12
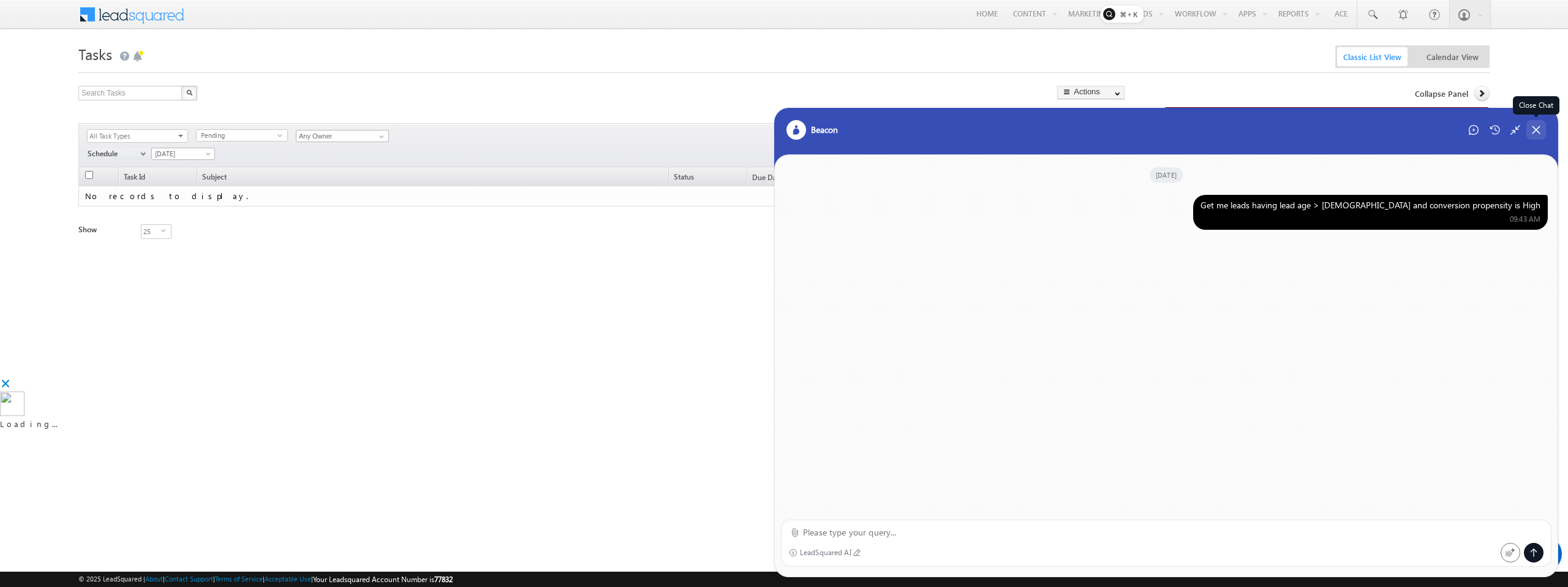
click at [1542, 128] on div "Close Chat" at bounding box center [1536, 129] width 19 height 19
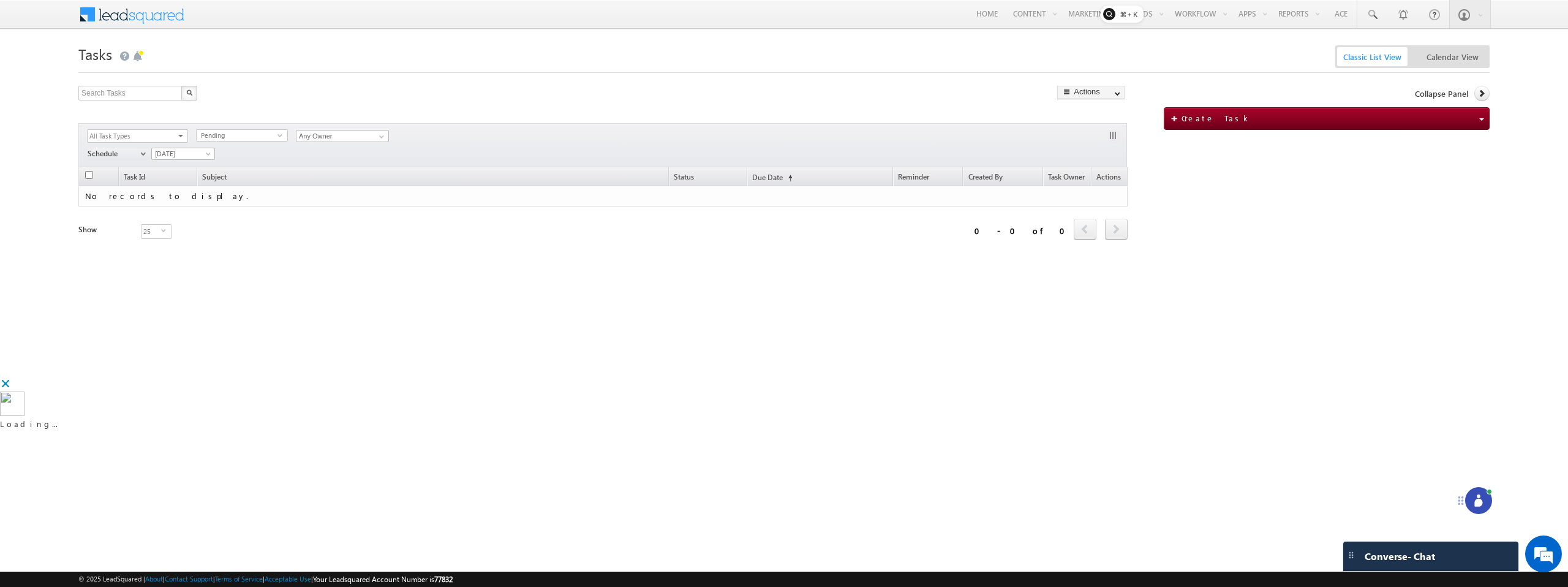
click at [1475, 501] on icon at bounding box center [1479, 502] width 8 height 8
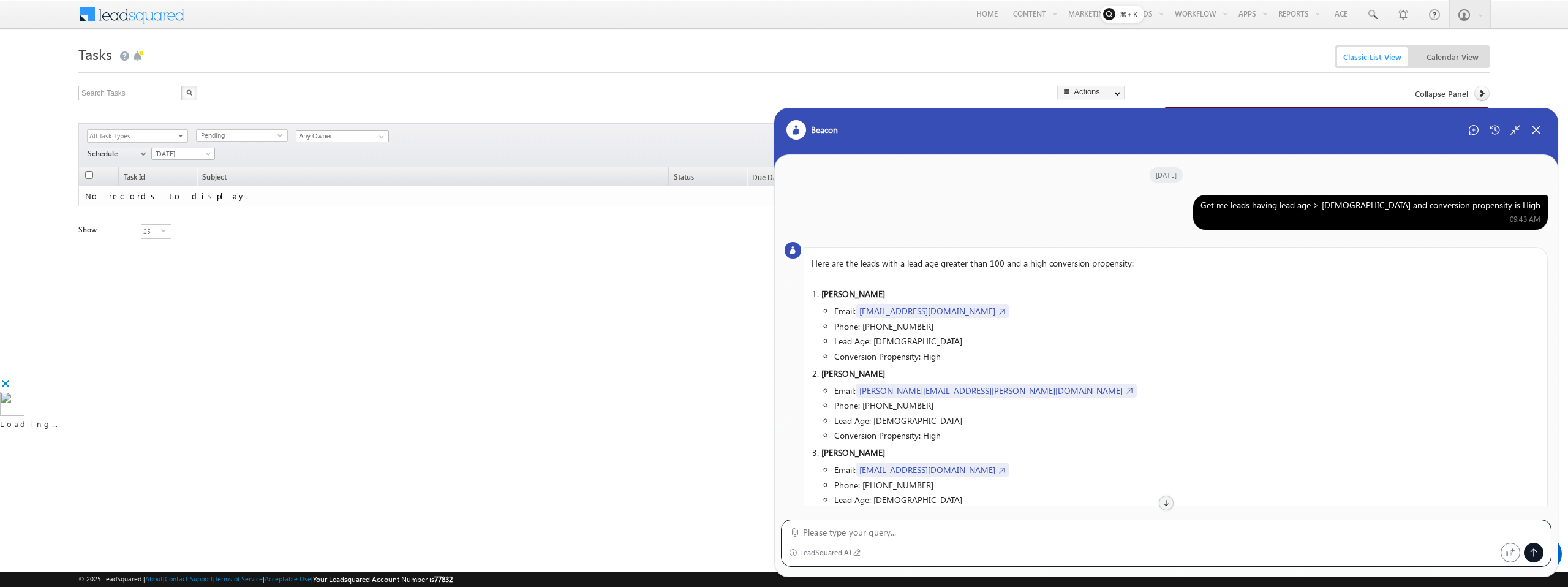
scroll to position [1871, 0]
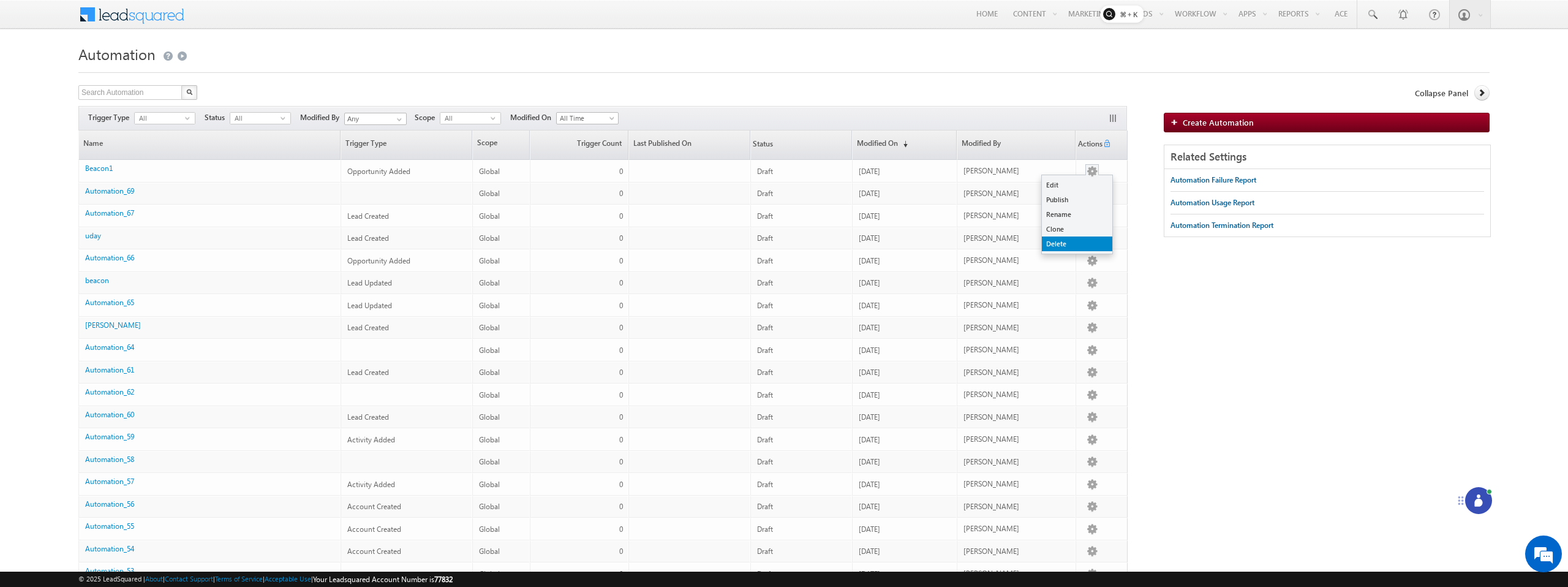
click at [1060, 249] on link "Delete" at bounding box center [1077, 243] width 71 height 15
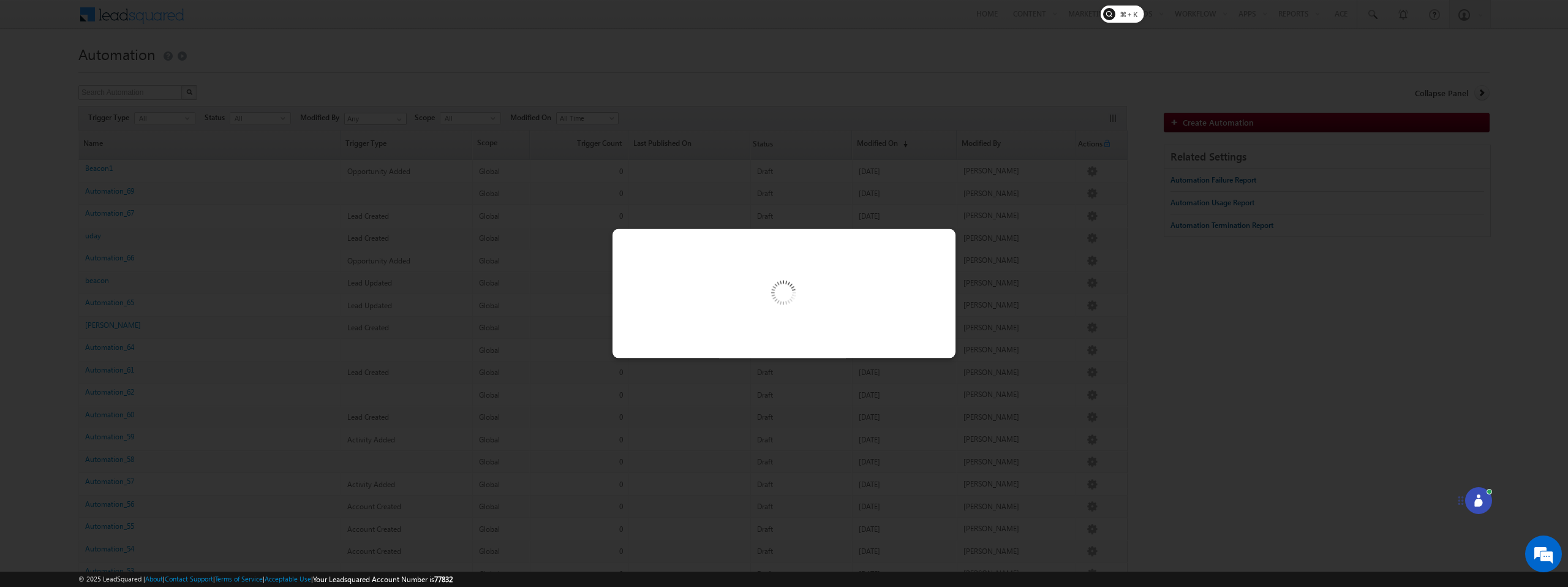
click at [863, 294] on div at bounding box center [784, 294] width 343 height 129
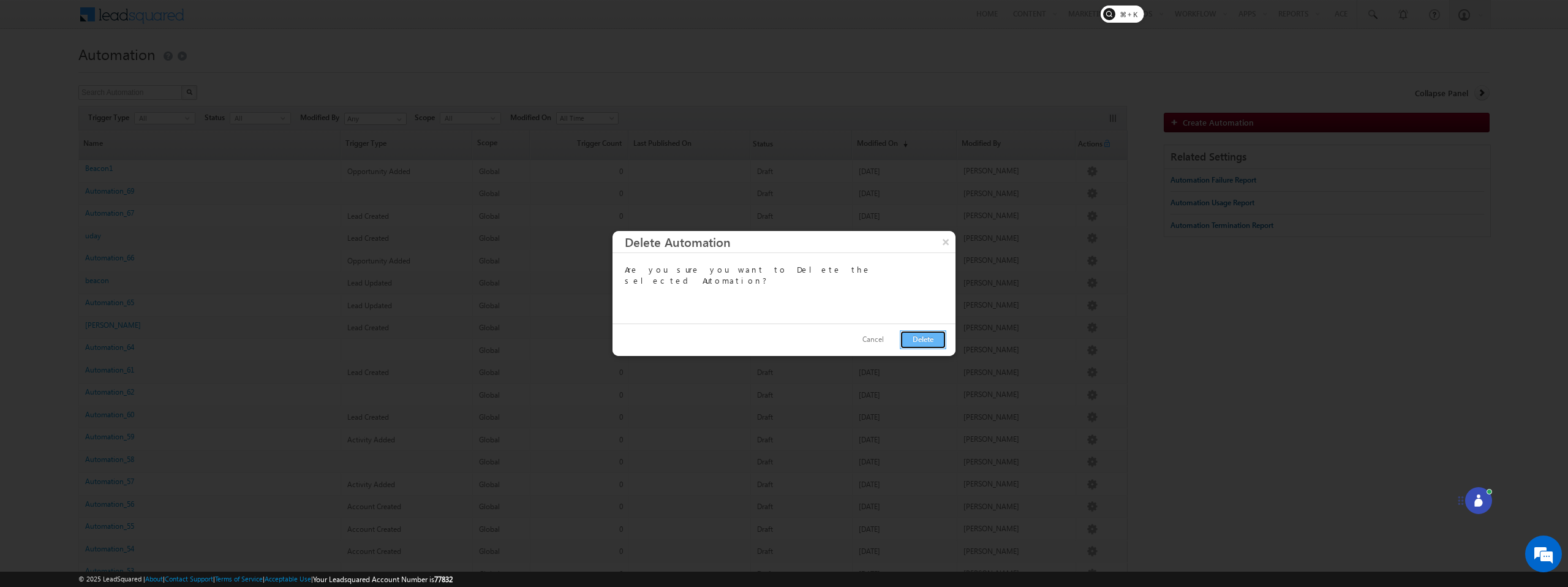
click at [909, 340] on button "Delete" at bounding box center [924, 340] width 47 height 19
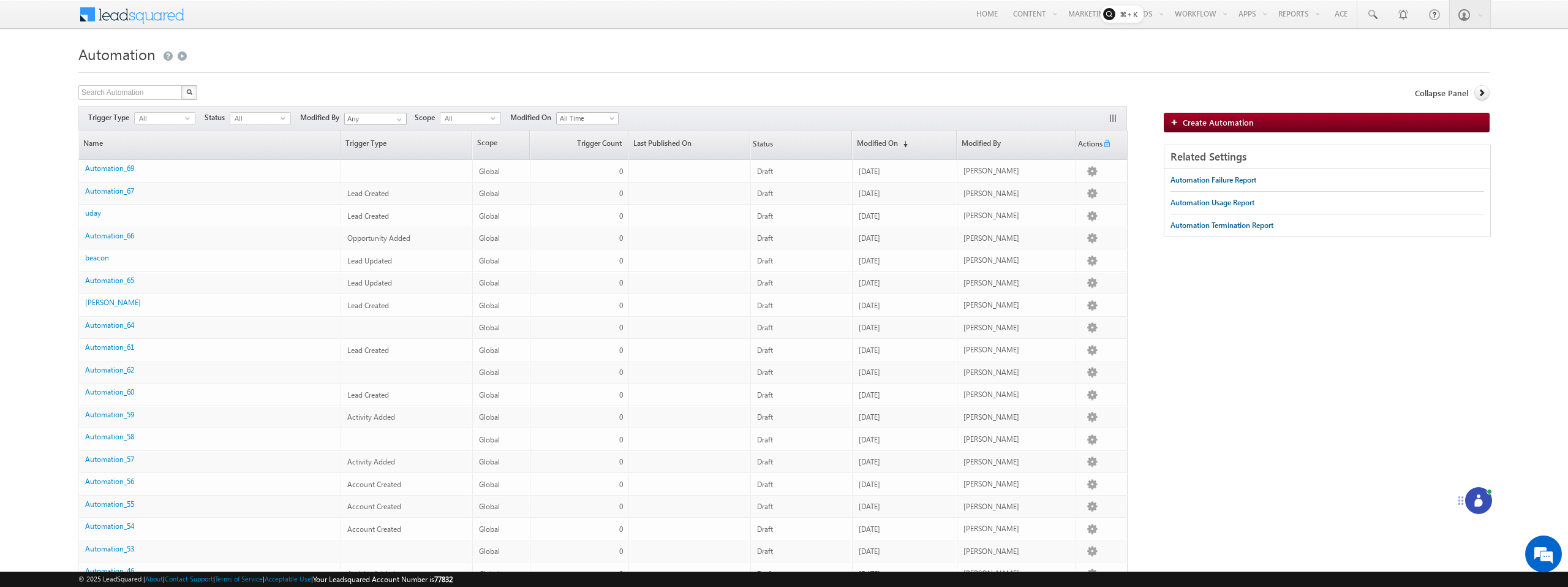
click at [1482, 506] on icon at bounding box center [1479, 501] width 12 height 12
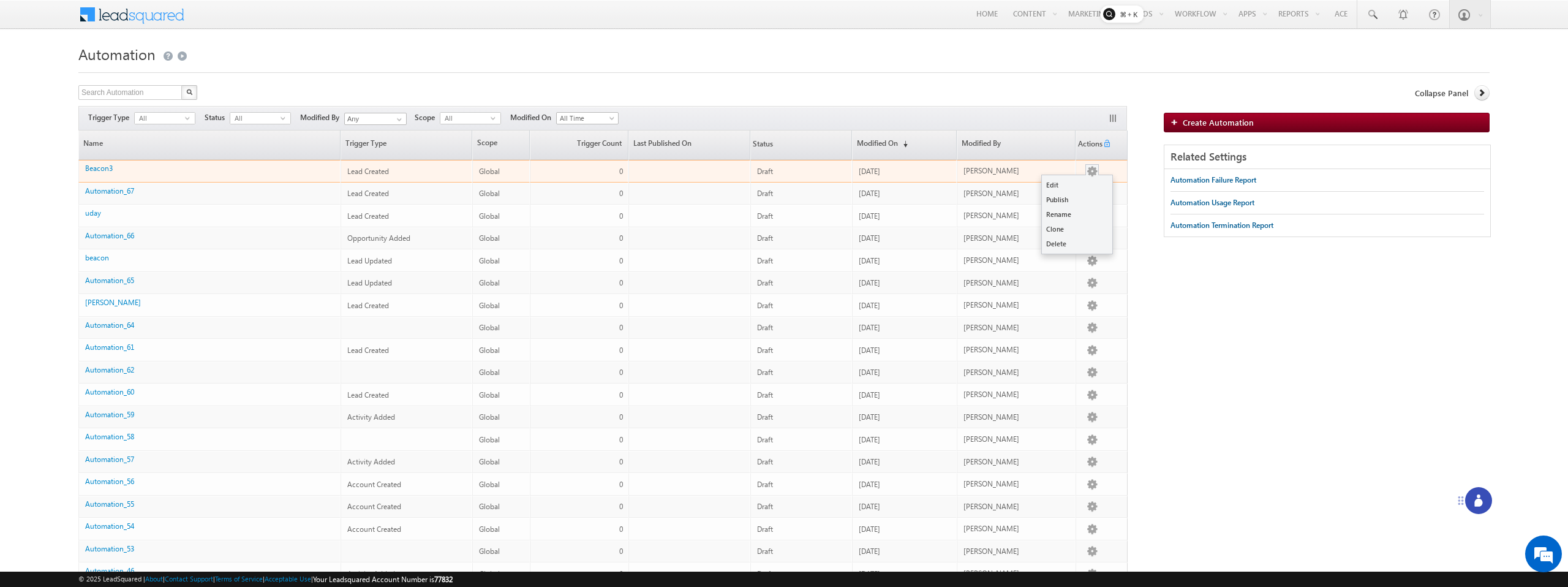
click at [1091, 174] on button "button" at bounding box center [1092, 172] width 12 height 12
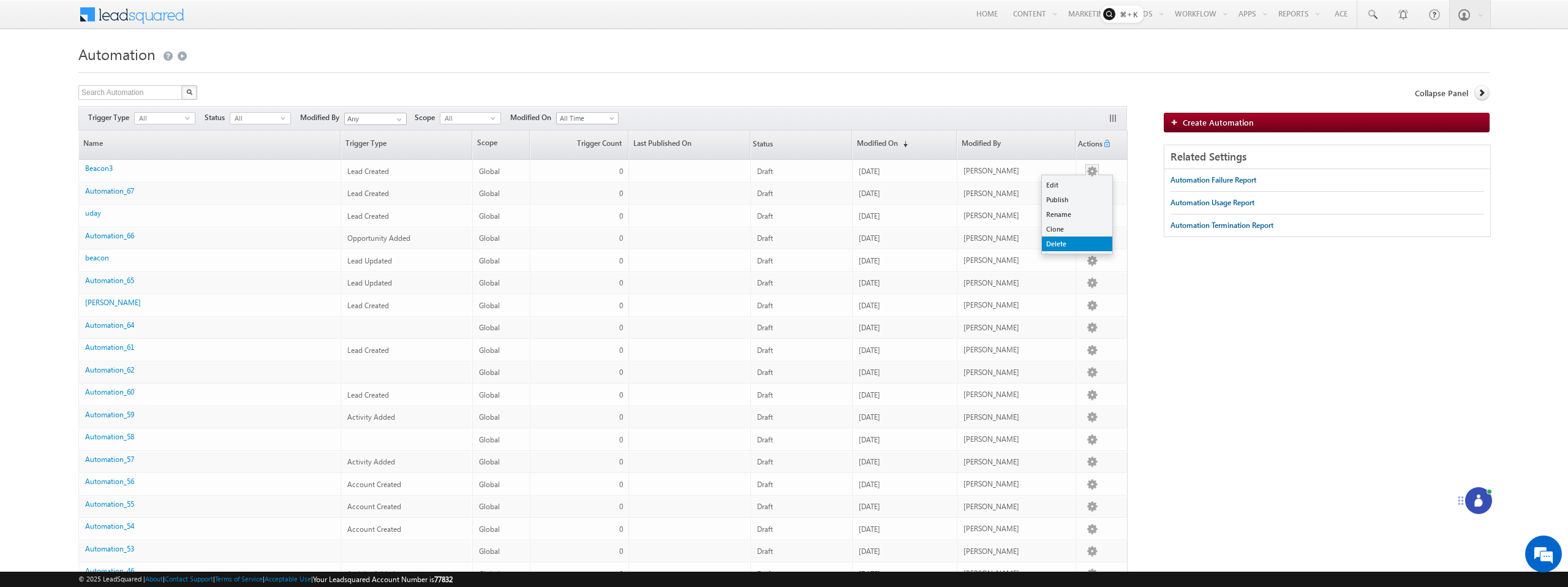
click at [1062, 241] on link "Delete" at bounding box center [1077, 243] width 71 height 15
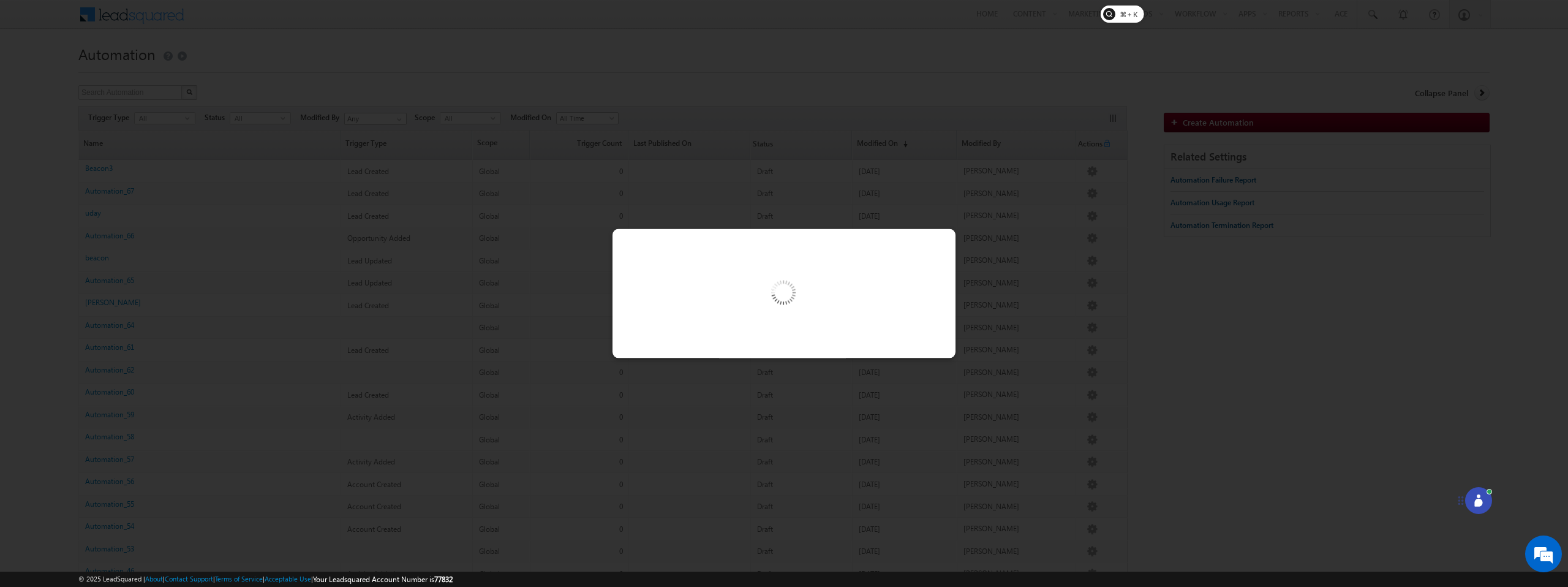
click at [805, 328] on img at bounding box center [782, 295] width 127 height 127
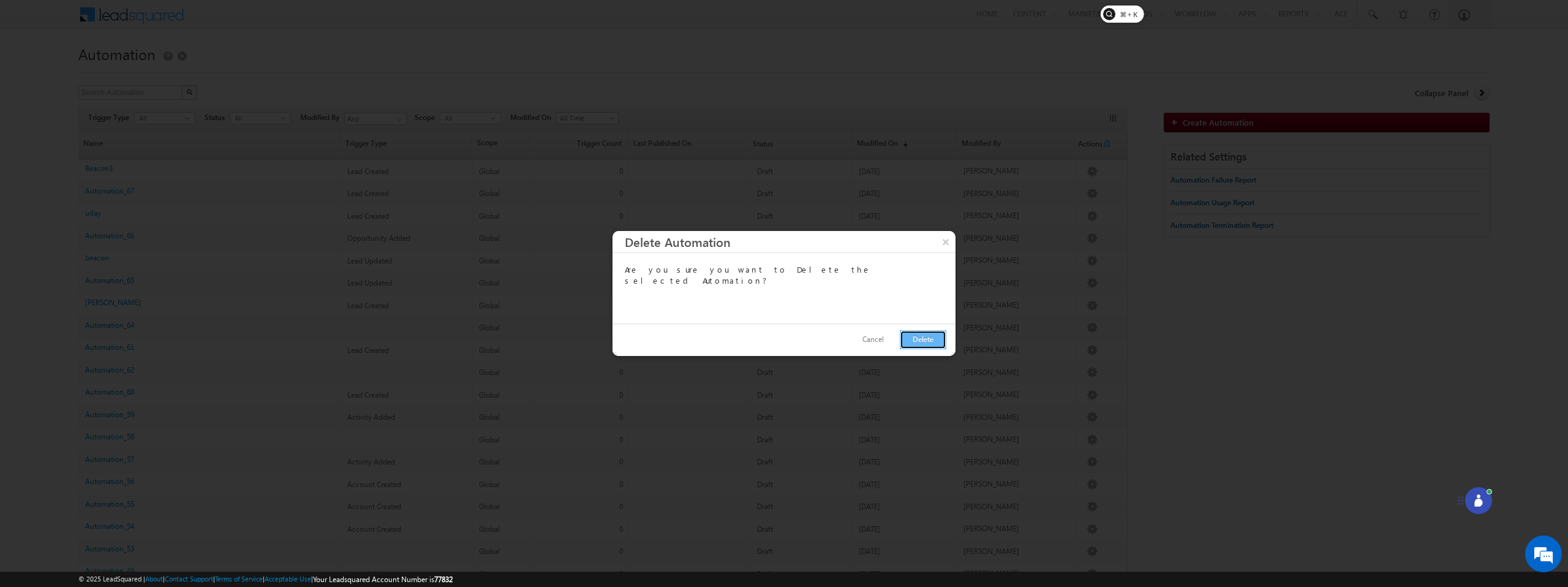
click at [926, 340] on button "Delete" at bounding box center [924, 340] width 47 height 19
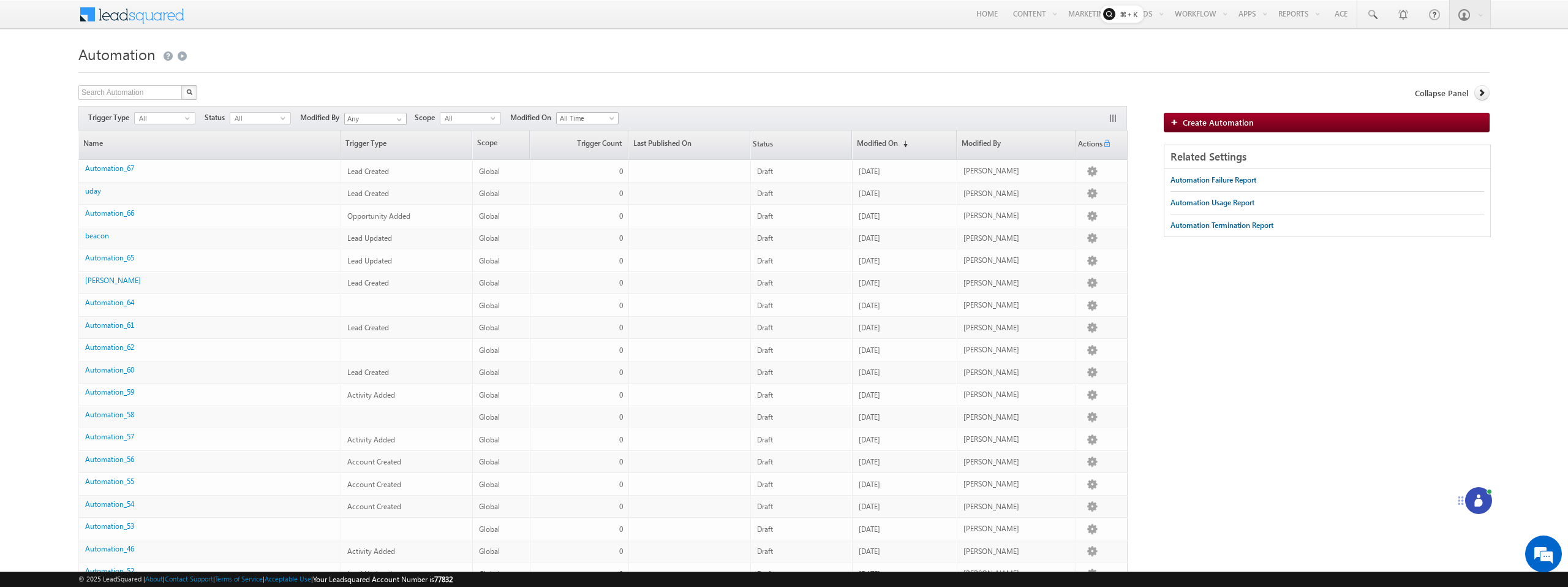
click at [1475, 500] on icon at bounding box center [1479, 501] width 12 height 12
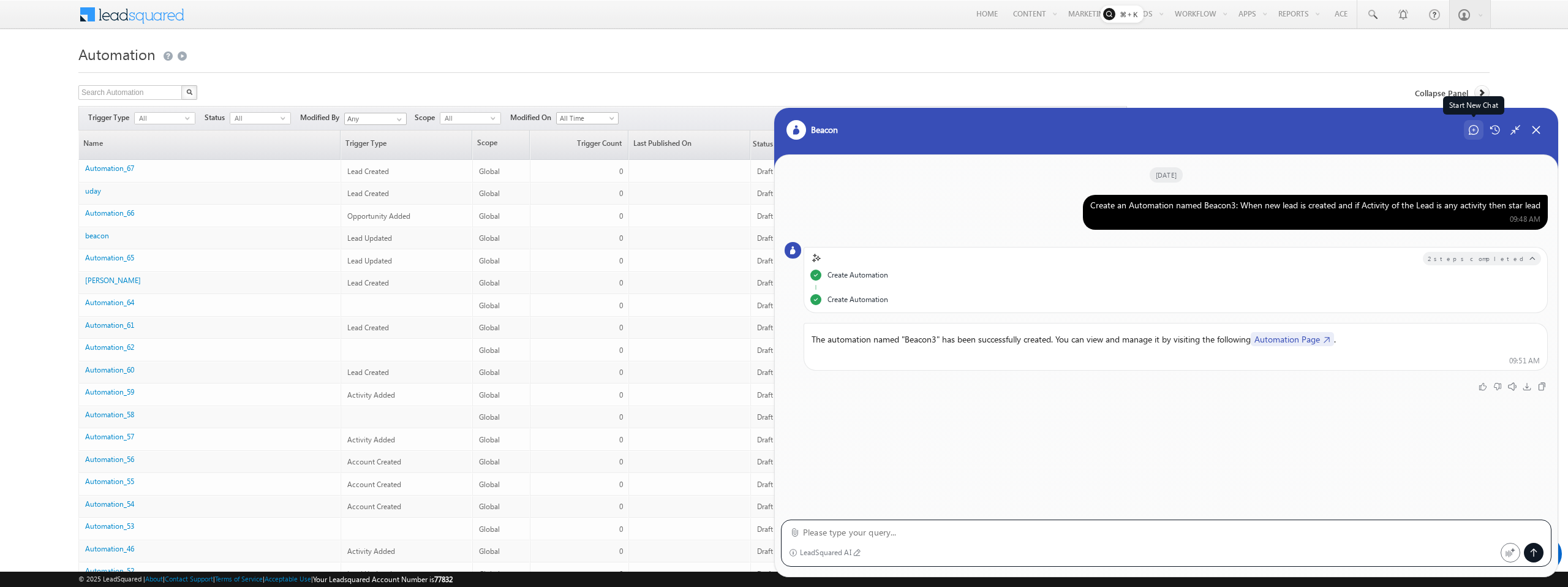
click at [1473, 132] on icon at bounding box center [1474, 130] width 10 height 10
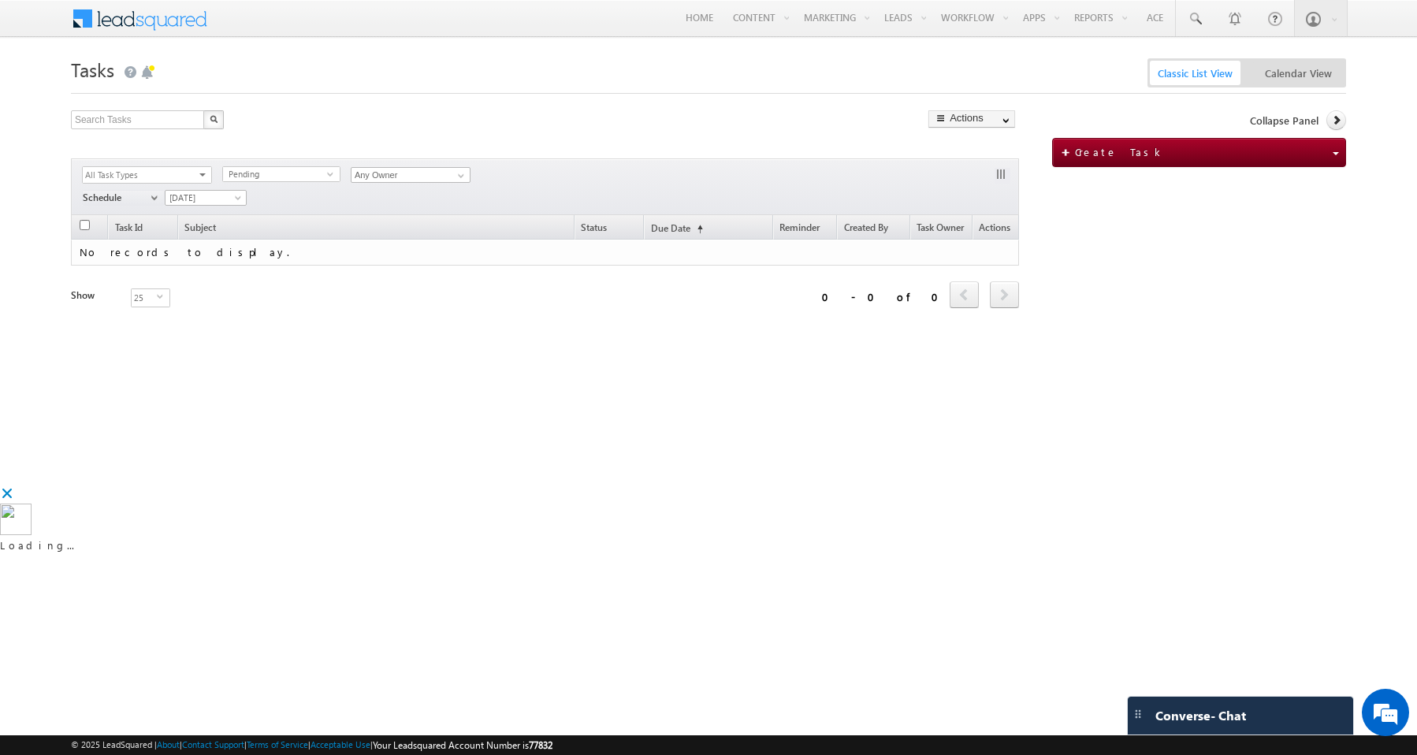
click at [148, 27] on span at bounding box center [150, 17] width 114 height 28
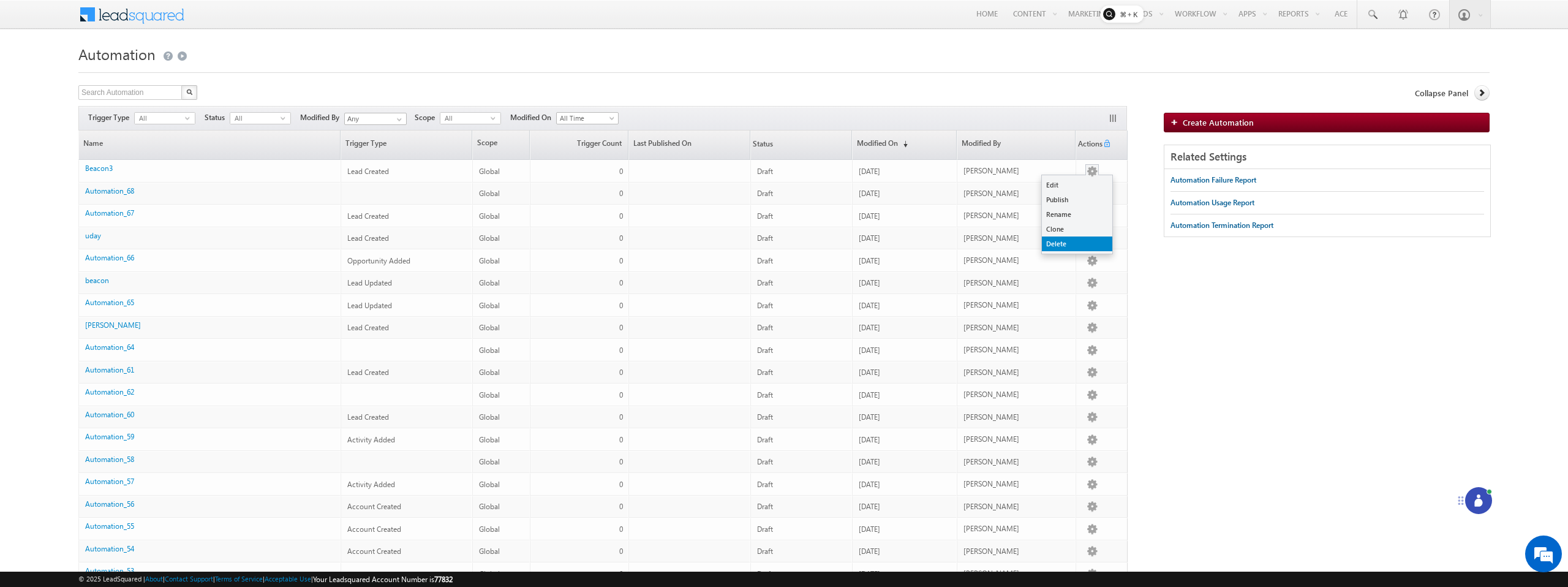
click at [1063, 247] on link "Delete" at bounding box center [1077, 243] width 71 height 15
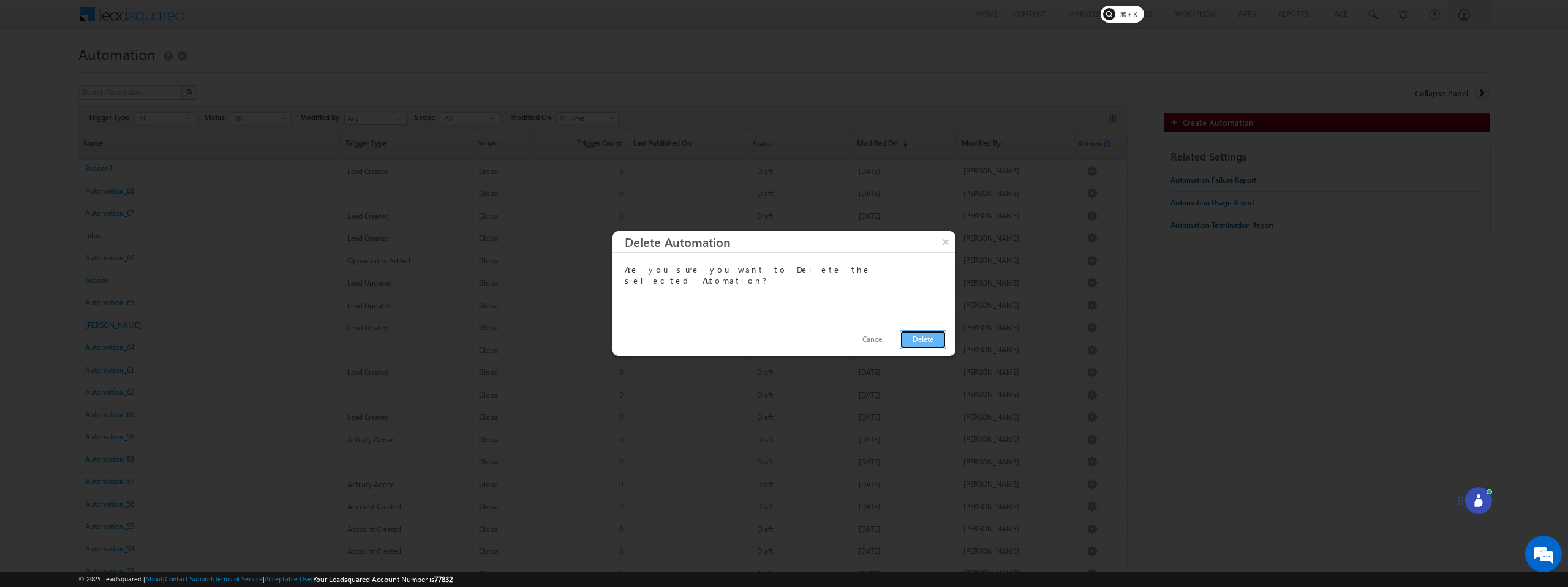
click at [930, 346] on button "Delete" at bounding box center [924, 340] width 47 height 19
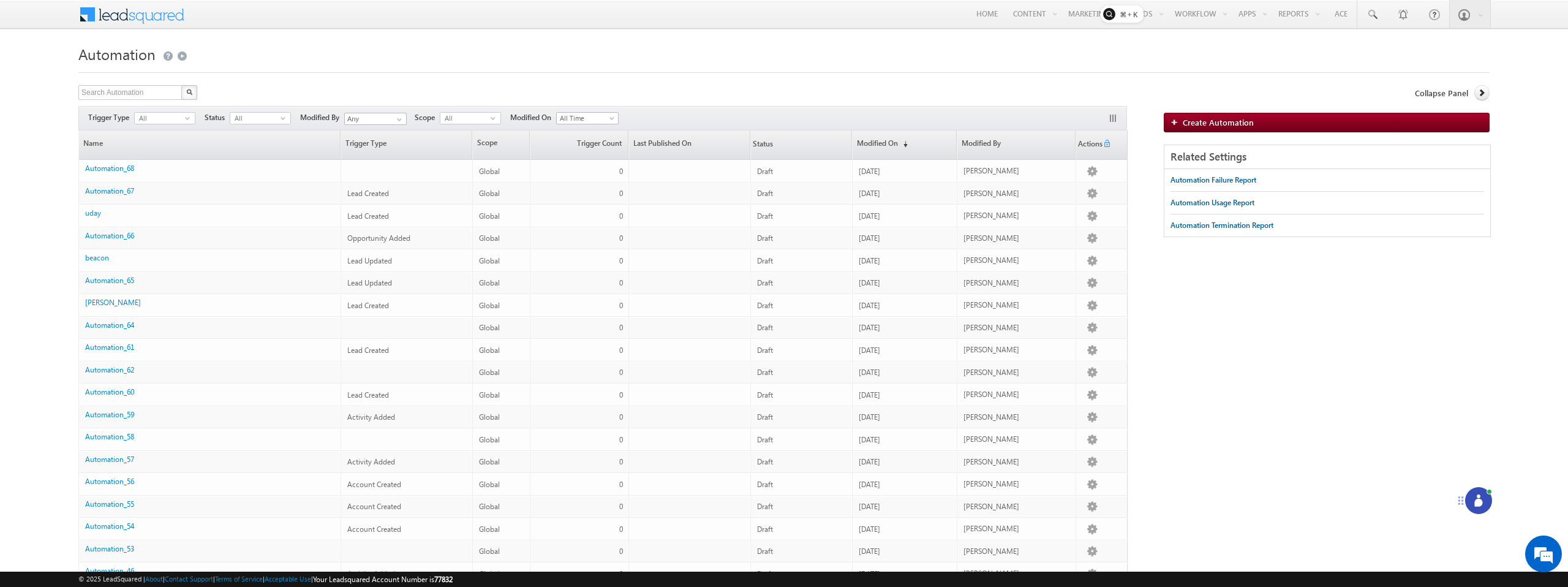
click at [1482, 502] on icon at bounding box center [1479, 502] width 8 height 8
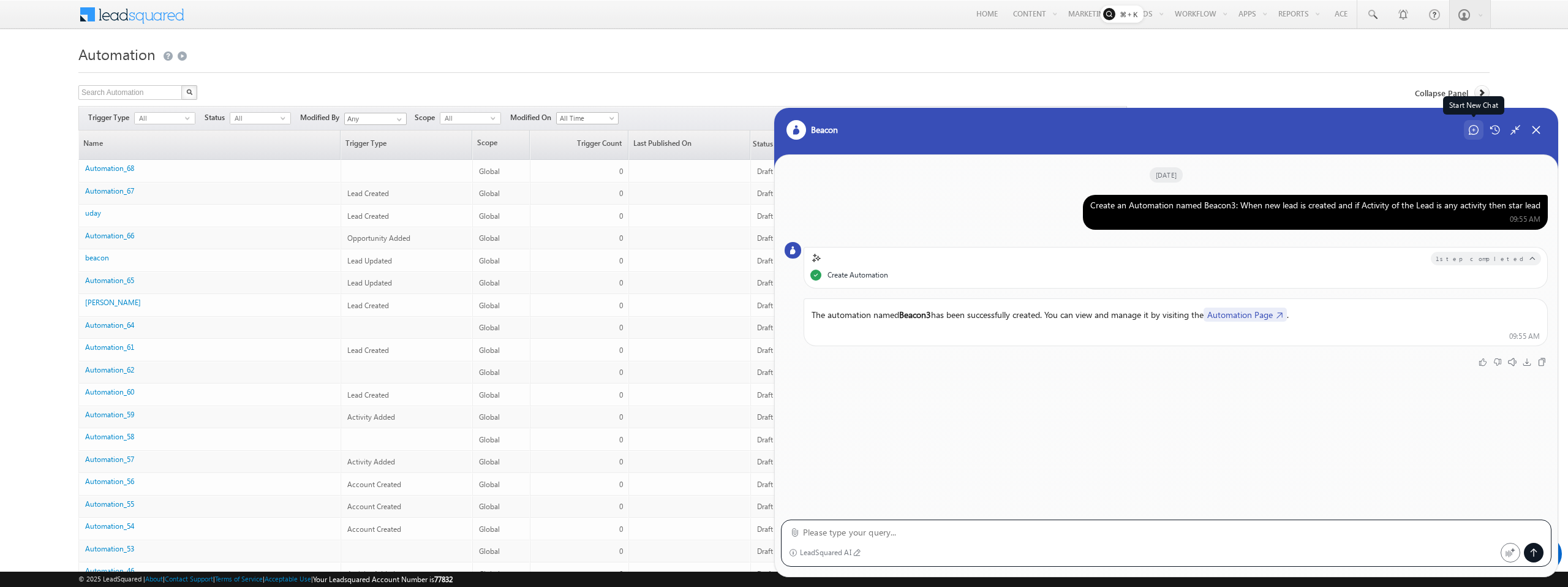
click at [1472, 131] on icon at bounding box center [1474, 130] width 10 height 10
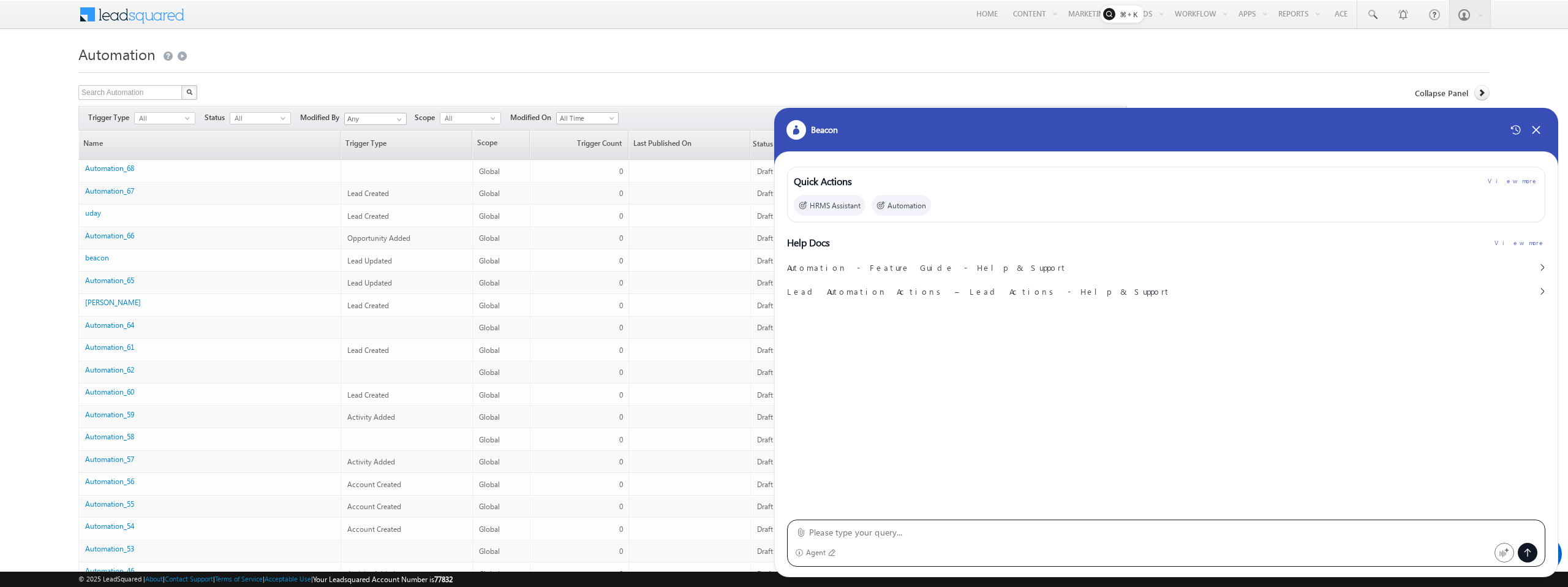
click at [912, 530] on textarea at bounding box center [1173, 532] width 728 height 15
type textarea "Create an Automation named Beacon3: When new lead is created and if Activity of…"
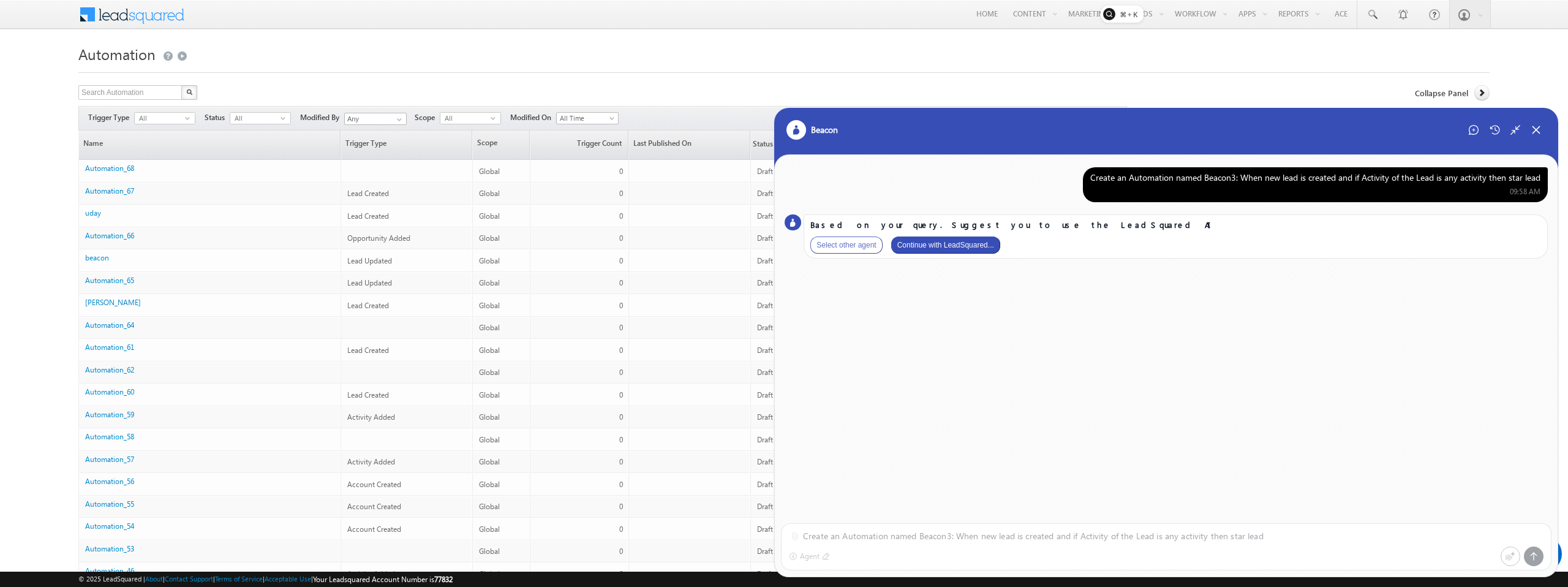
click at [929, 248] on button "Continue with LeadSquared..." at bounding box center [946, 245] width 109 height 17
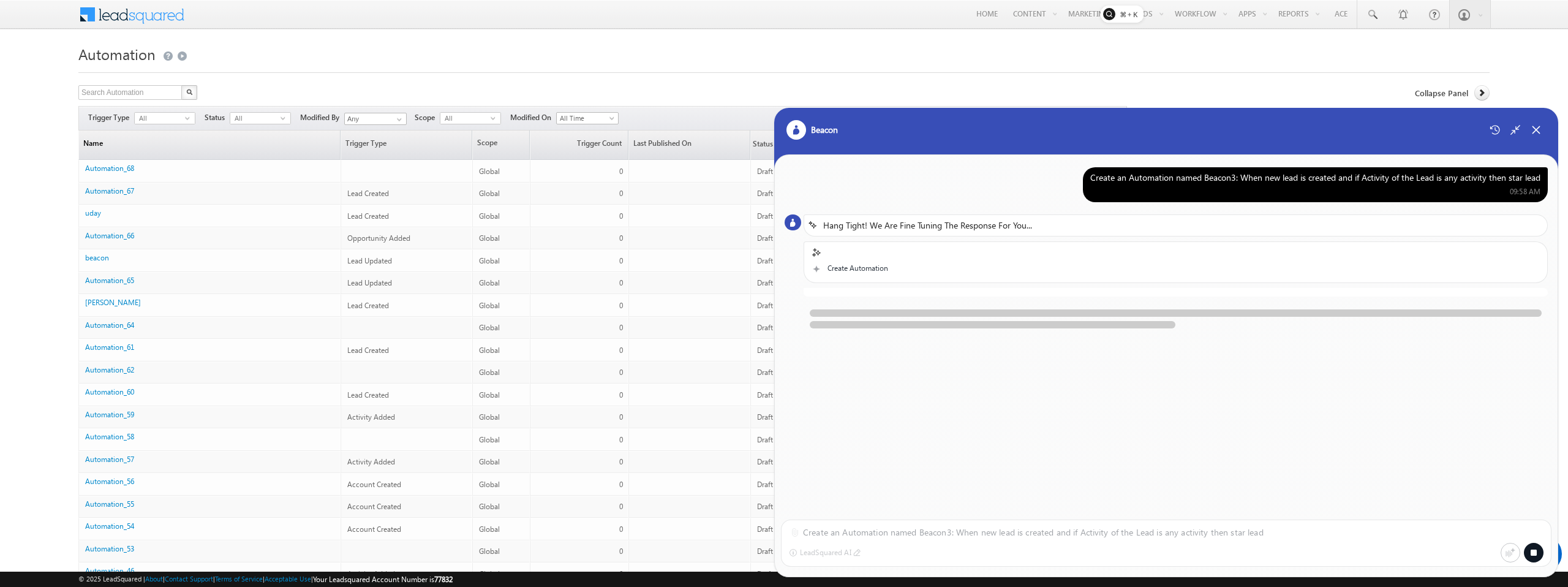
click at [222, 148] on link "Name" at bounding box center [210, 145] width 261 height 29
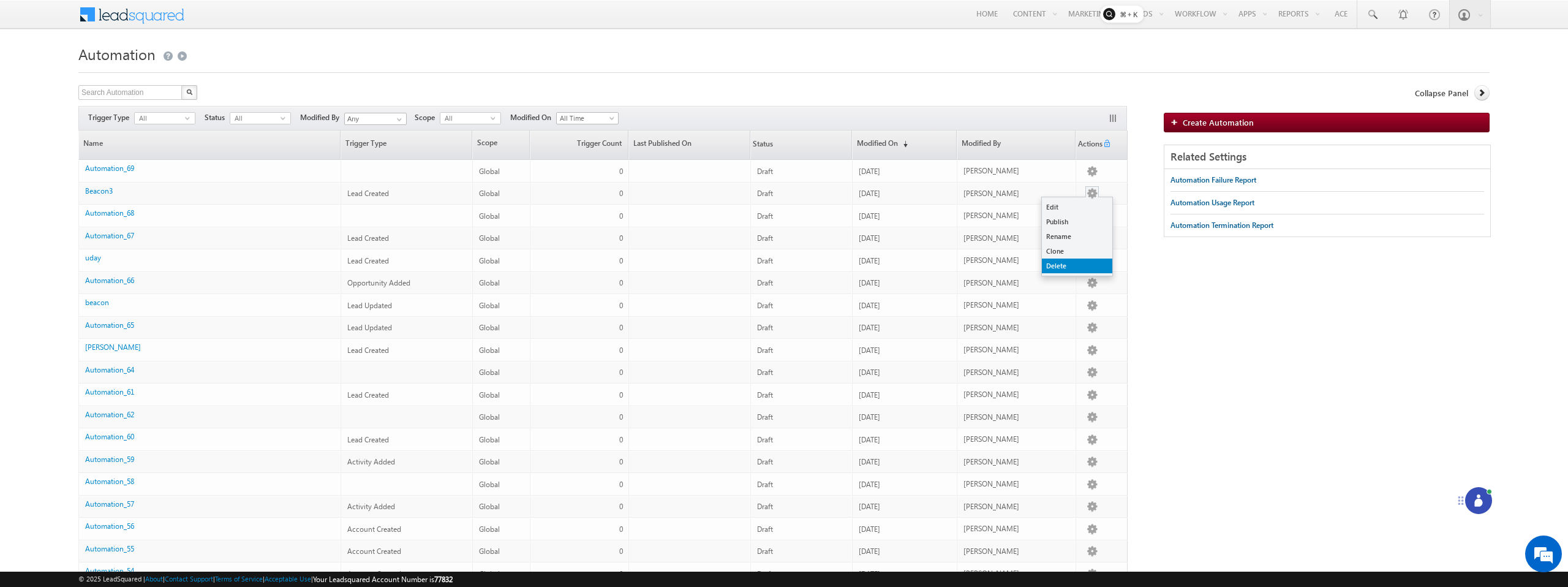
click at [1056, 268] on link "Delete" at bounding box center [1077, 266] width 71 height 15
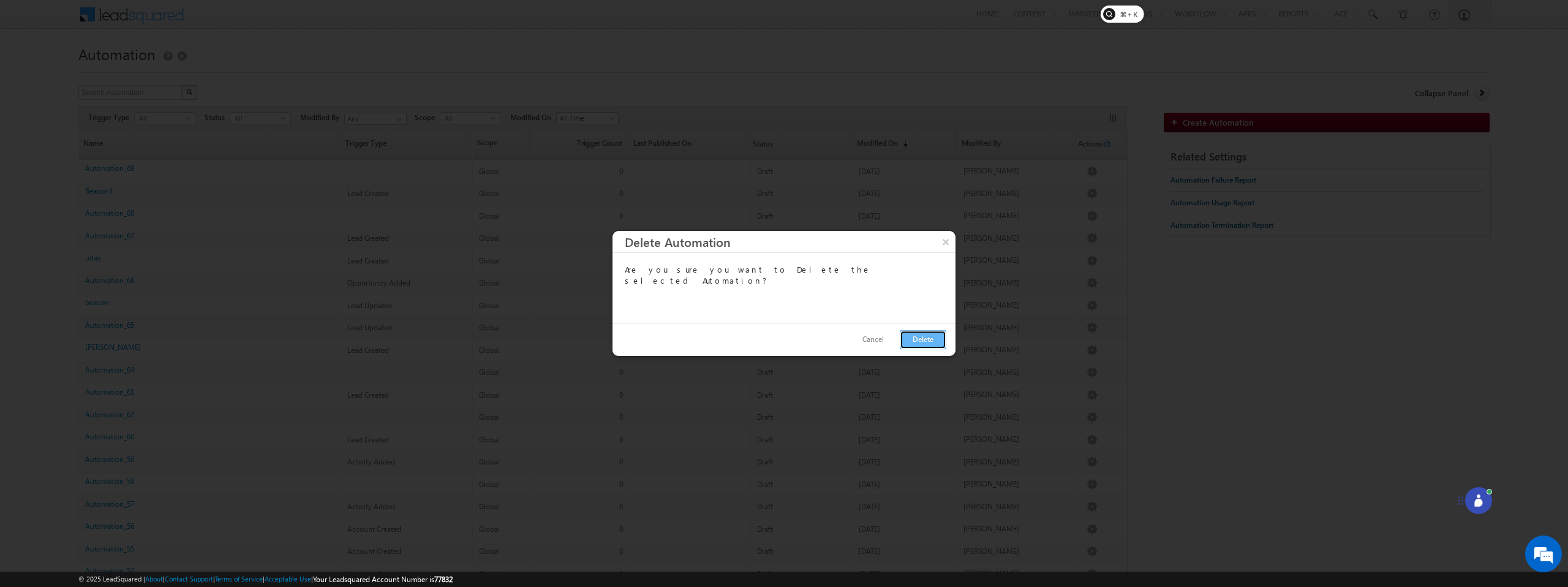
click at [914, 347] on button "Delete" at bounding box center [924, 340] width 47 height 19
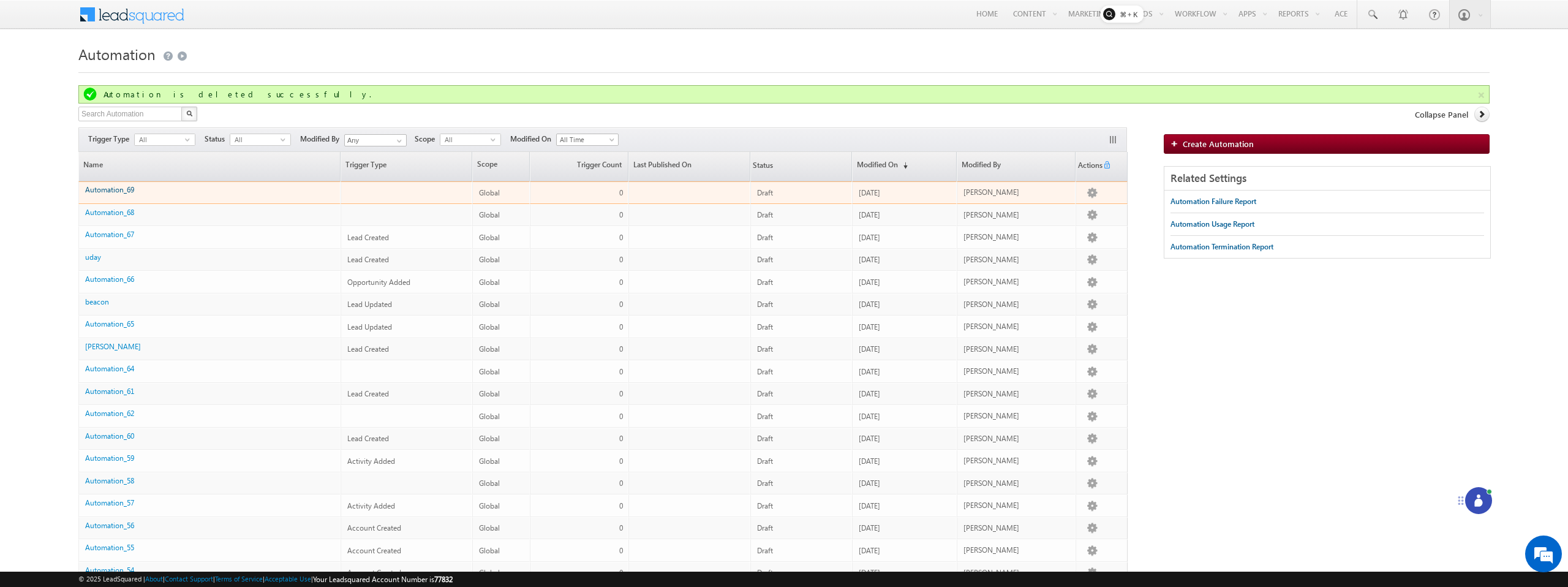
click at [98, 188] on link "Automation_69" at bounding box center [110, 190] width 49 height 9
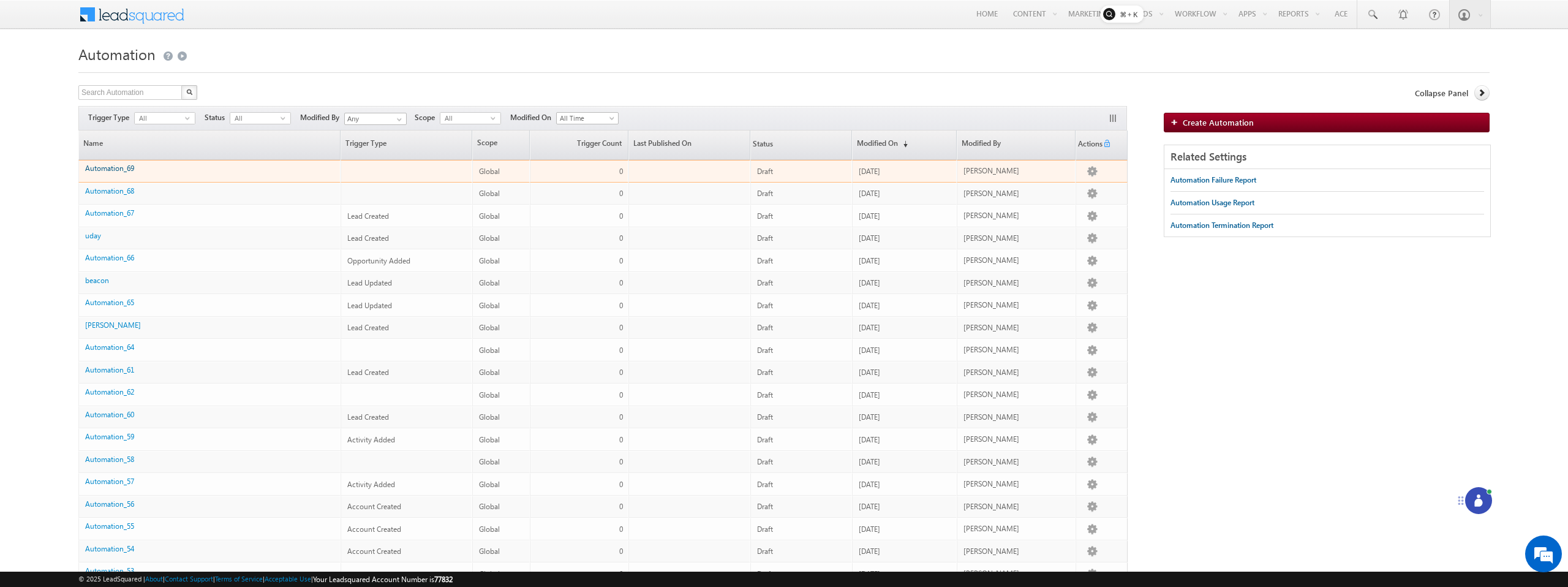
click at [113, 169] on link "Automation_69" at bounding box center [110, 168] width 49 height 9
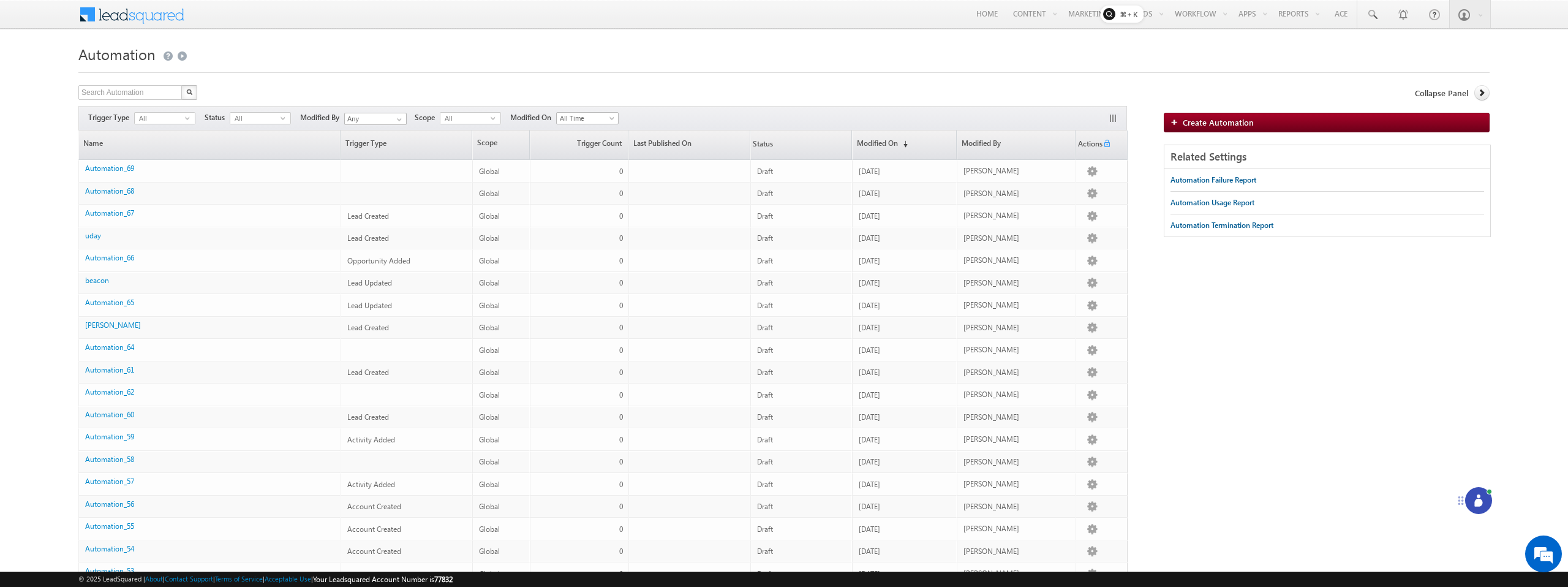
click at [1472, 498] on icon at bounding box center [1479, 501] width 12 height 12
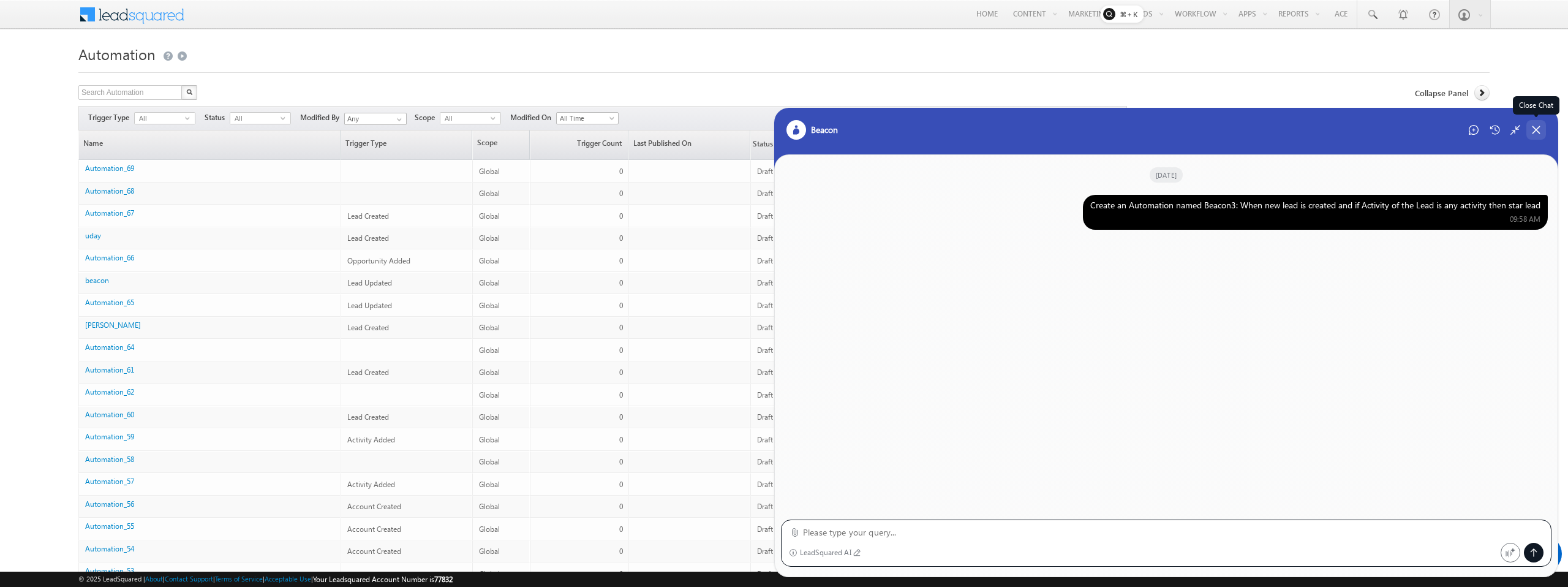
click at [1531, 129] on icon at bounding box center [1536, 130] width 11 height 11
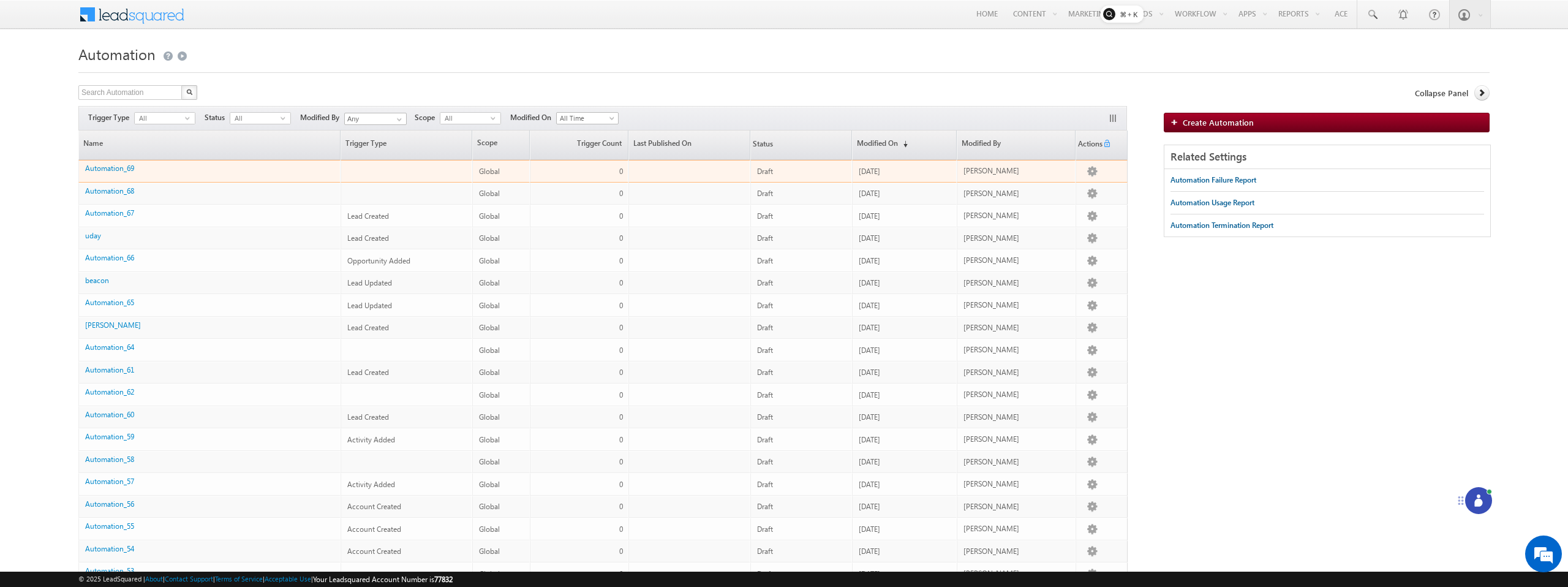
click at [124, 174] on div "Automation_69" at bounding box center [211, 171] width 250 height 17
click at [118, 166] on link "Automation_69" at bounding box center [110, 168] width 49 height 9
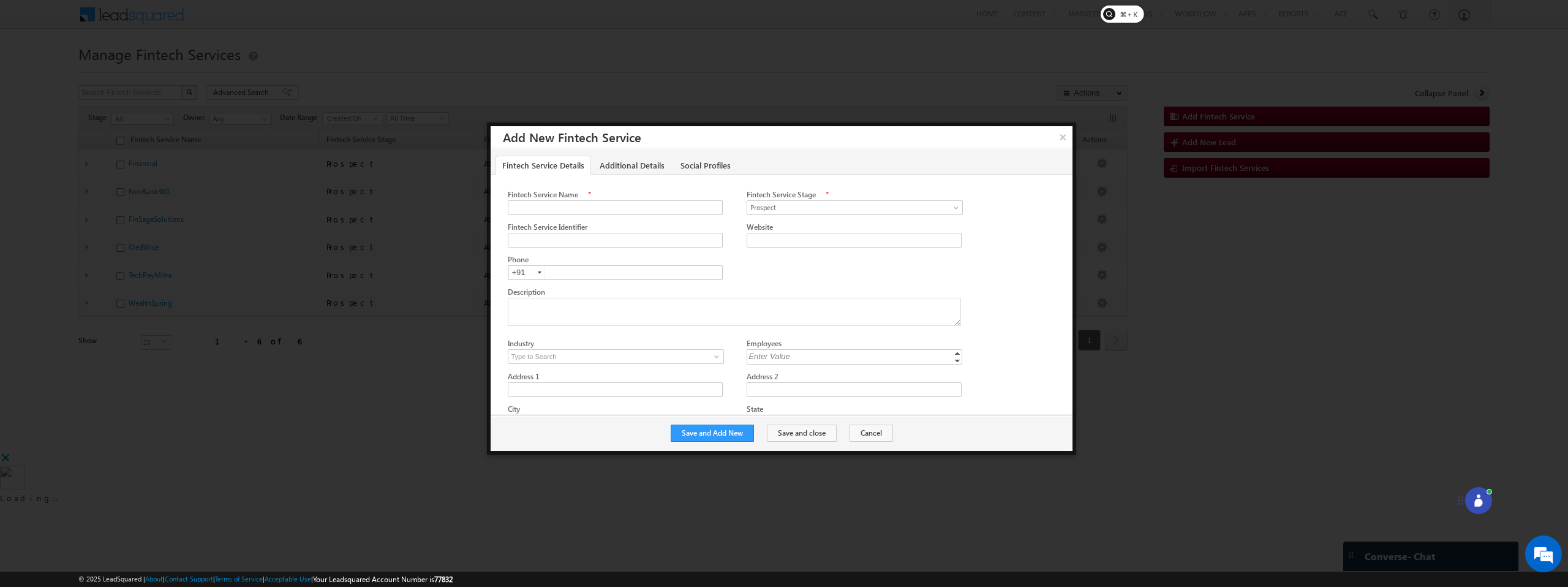
click at [1016, 44] on div at bounding box center [784, 293] width 1568 height 587
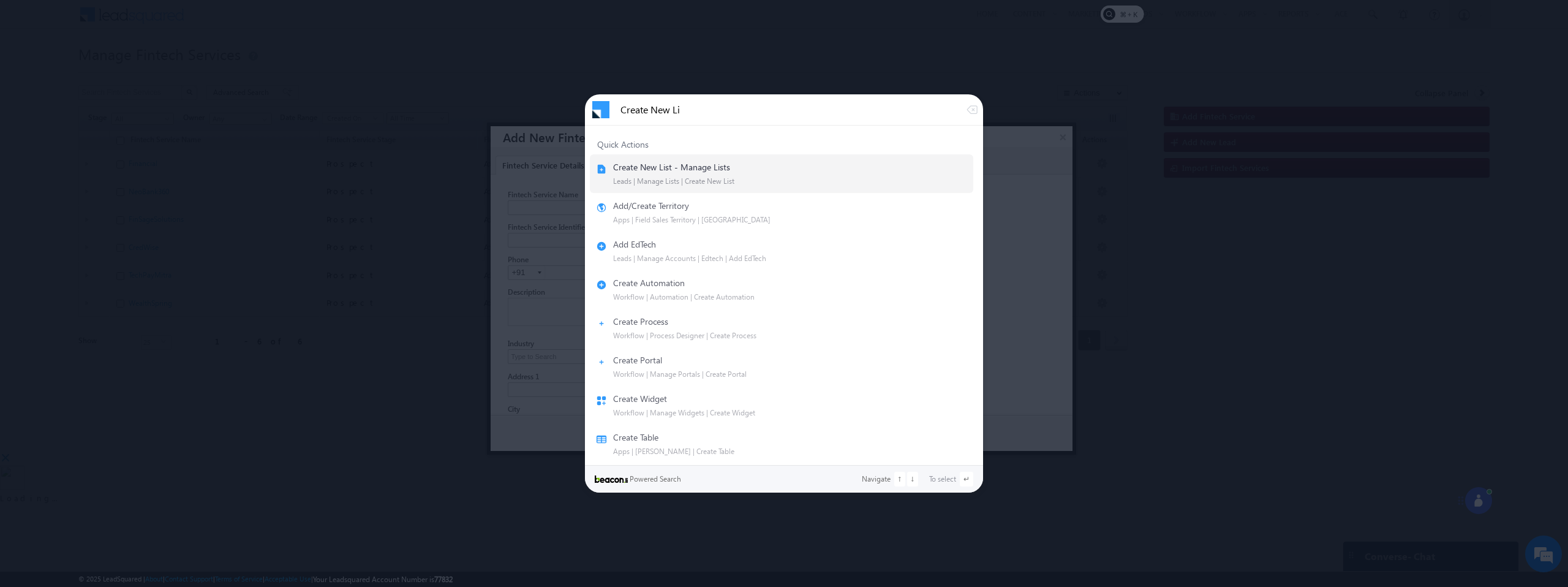
type input "Create New Li"
click at [669, 173] on div "Create New List - Manage Lists Leads | Manage Lists | Create New List" at bounding box center [782, 173] width 372 height 24
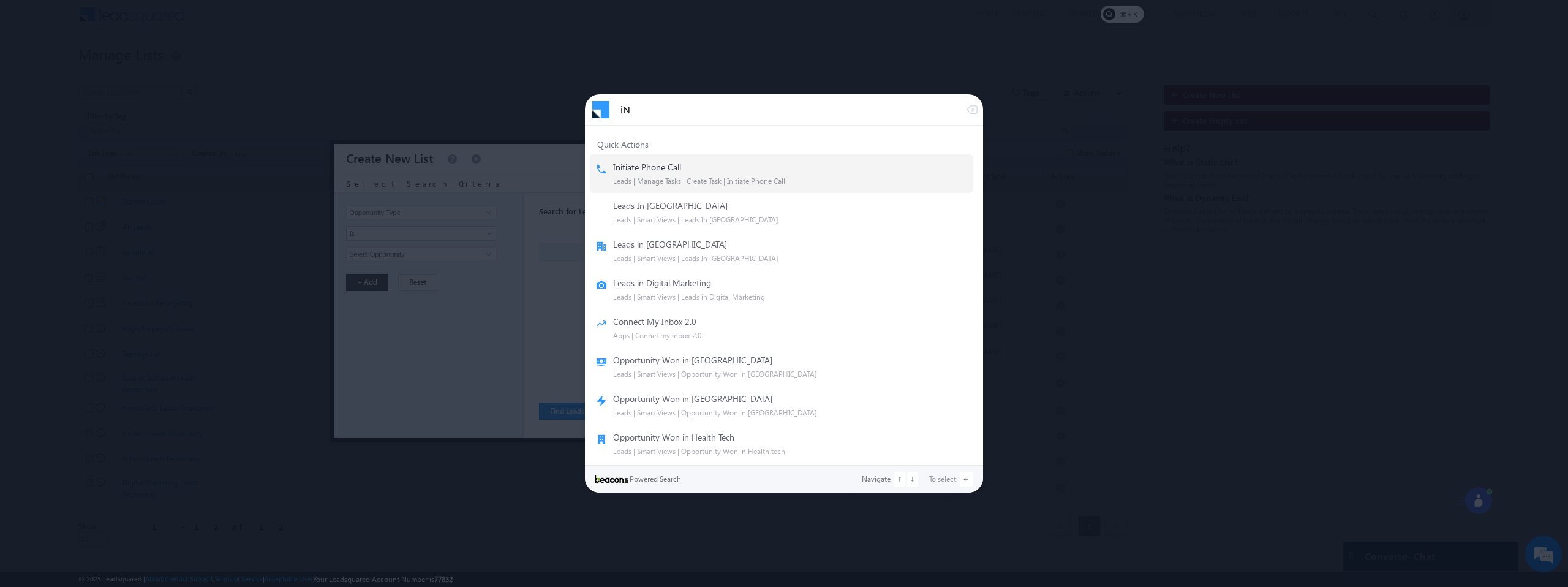
type input "i"
type input "Ini"
click at [707, 166] on div "Initiate Phone Call" at bounding box center [782, 167] width 372 height 11
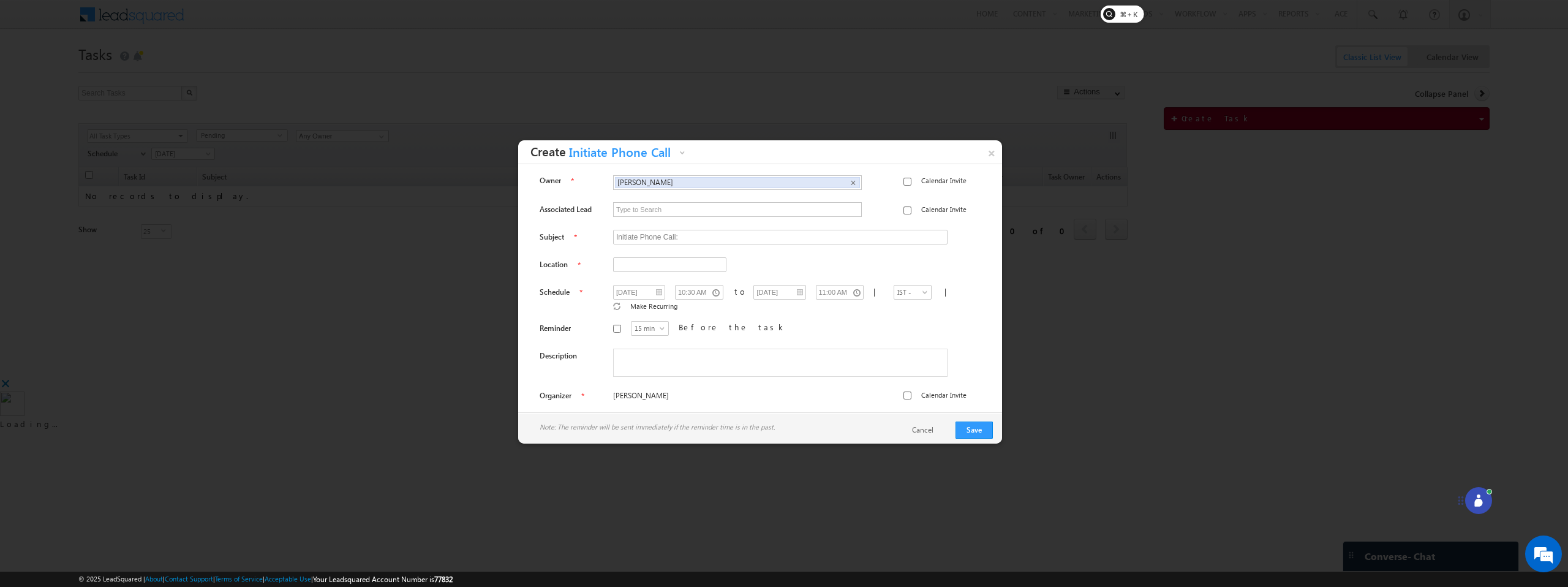
click at [1095, 82] on div at bounding box center [784, 293] width 1568 height 587
click at [983, 152] on link "×" at bounding box center [992, 151] width 22 height 22
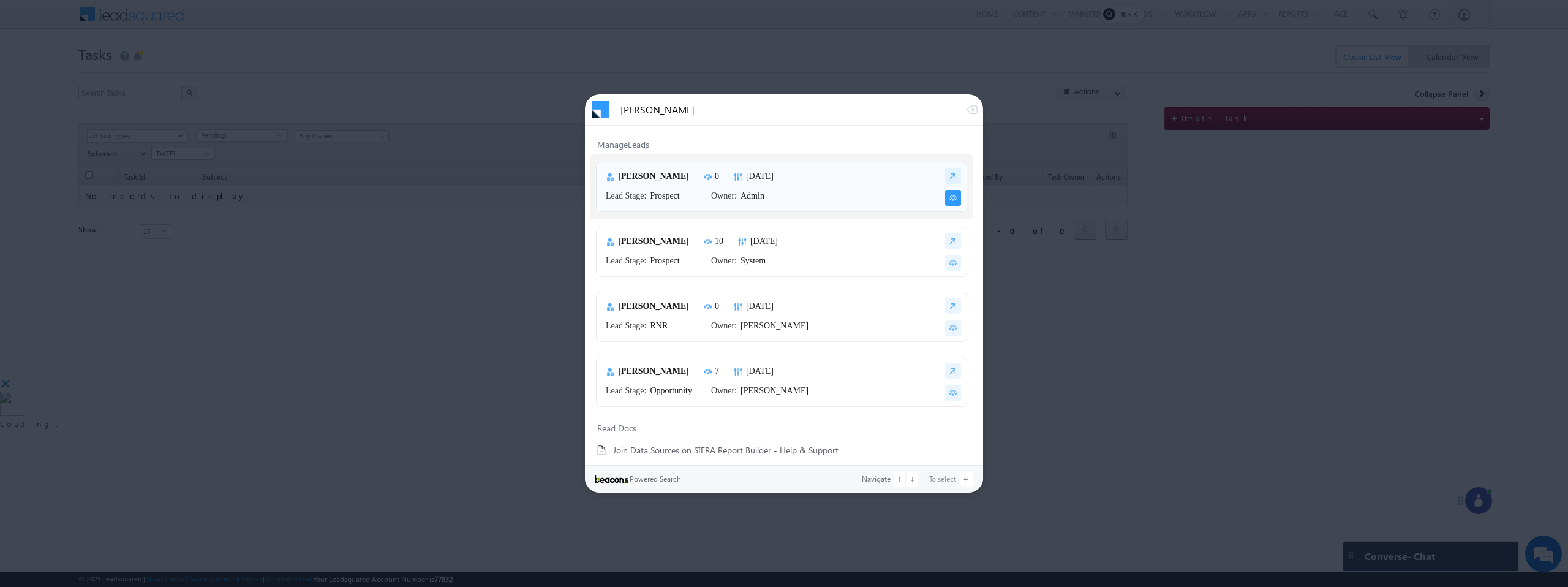
type input "[PERSON_NAME]"
click at [945, 199] on img at bounding box center [953, 197] width 16 height 16
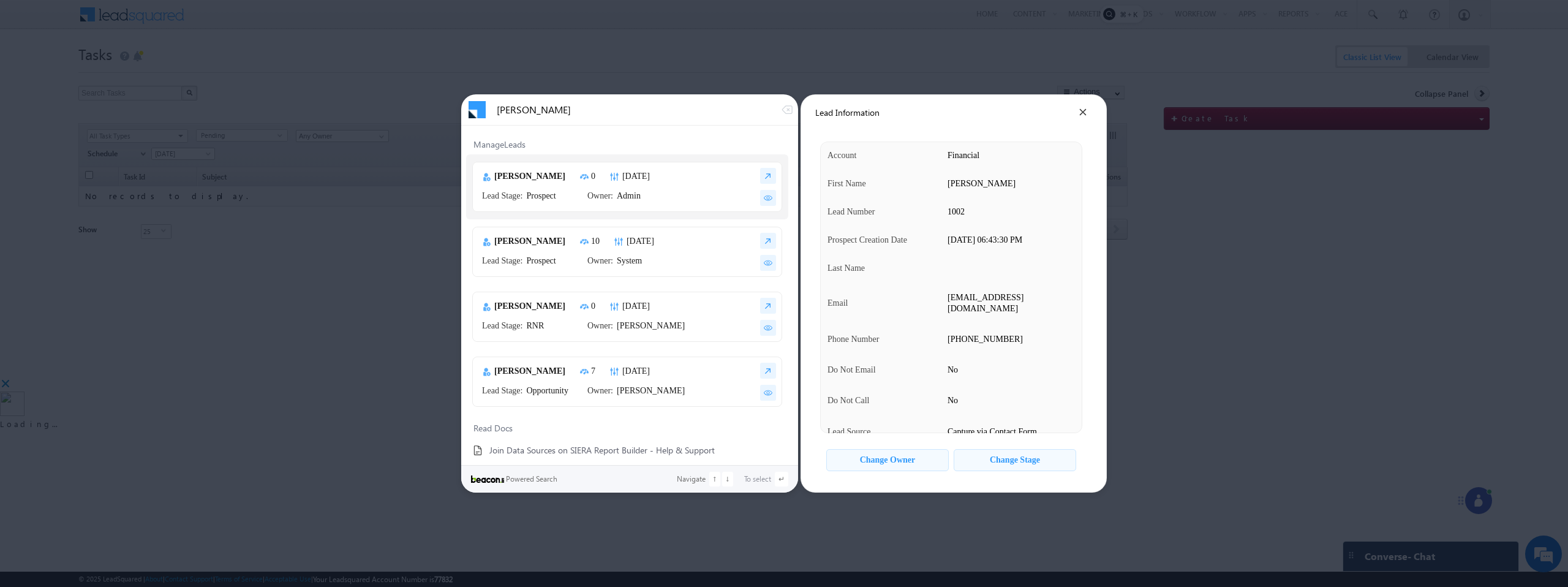
click at [865, 457] on div "Change Owner" at bounding box center [888, 459] width 56 height 10
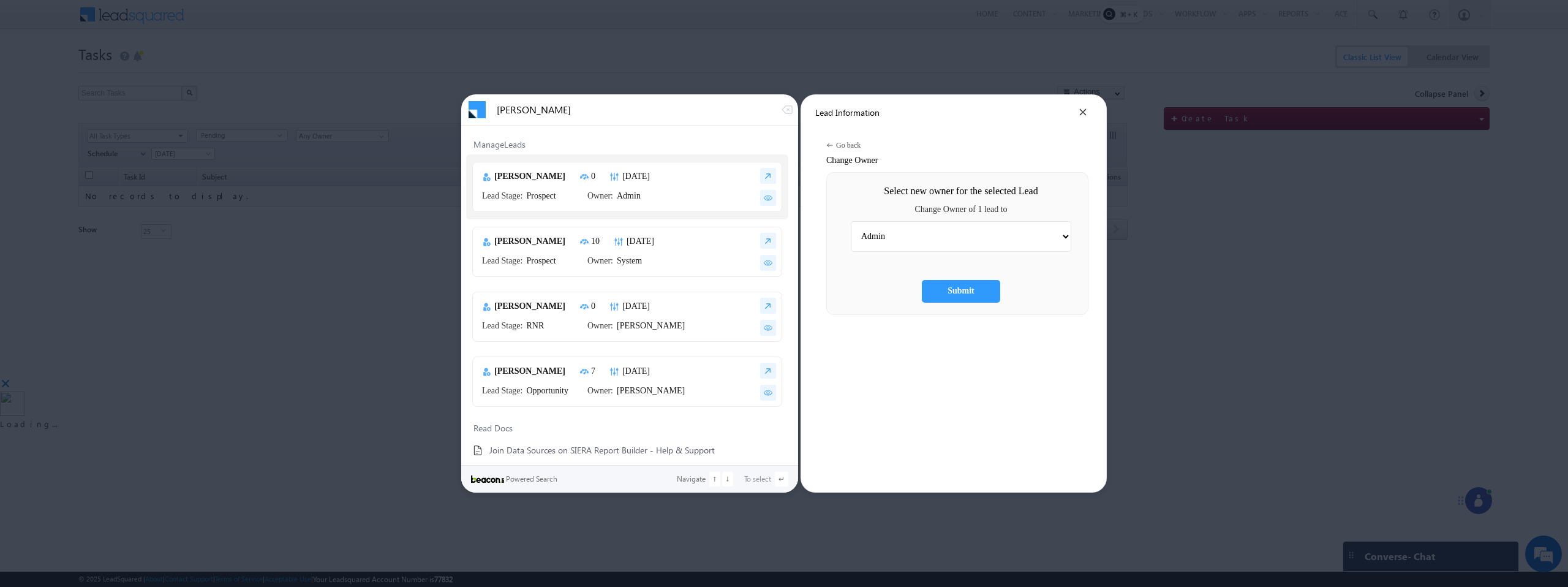
click at [926, 239] on select "Admin Ashish Kumar Hota Bala Srikanth Bhavya Bhoomika Dorjee Harshavardhan Kaks…" at bounding box center [962, 236] width 221 height 30
select select "c510336e-92ef-11f0-91df-068012126923"
click at [851, 221] on select "Admin Ashish Kumar Hota Bala Srikanth Bhavya Bhoomika Dorjee Harshavardhan Kaks…" at bounding box center [962, 236] width 221 height 30
click at [971, 288] on div "Submit" at bounding box center [961, 291] width 27 height 10
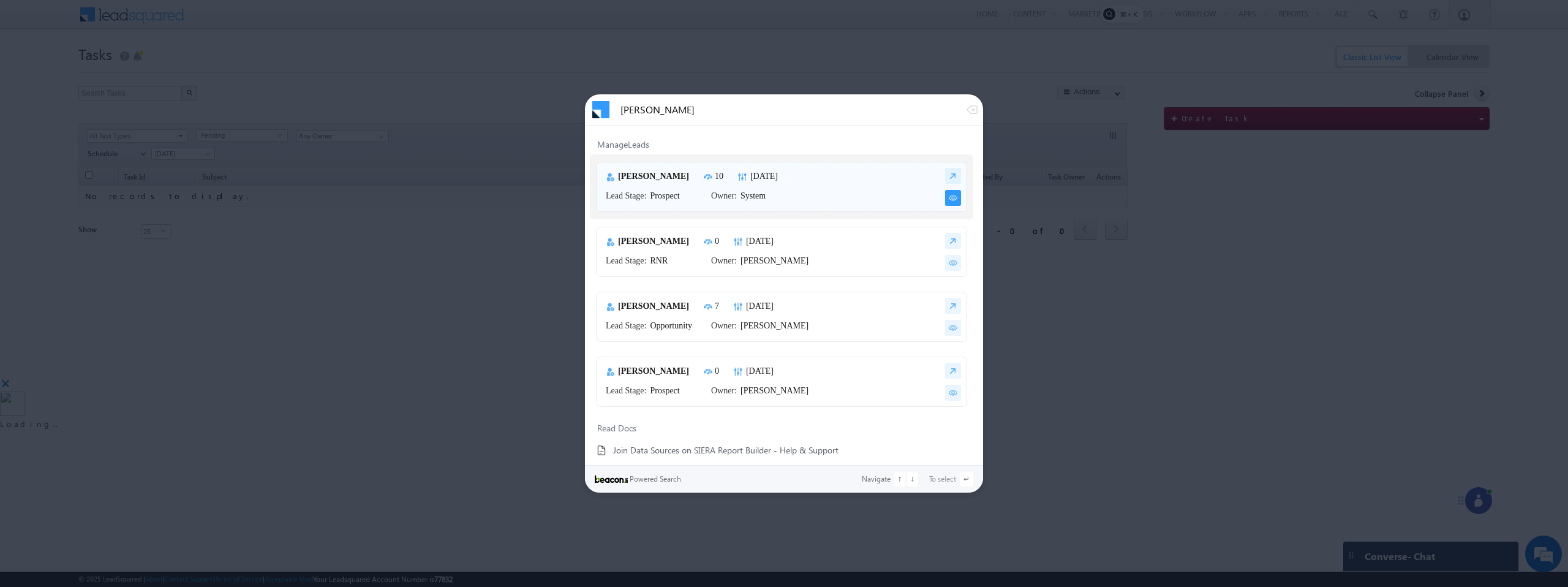
type input "John"
click at [948, 201] on img at bounding box center [953, 197] width 16 height 16
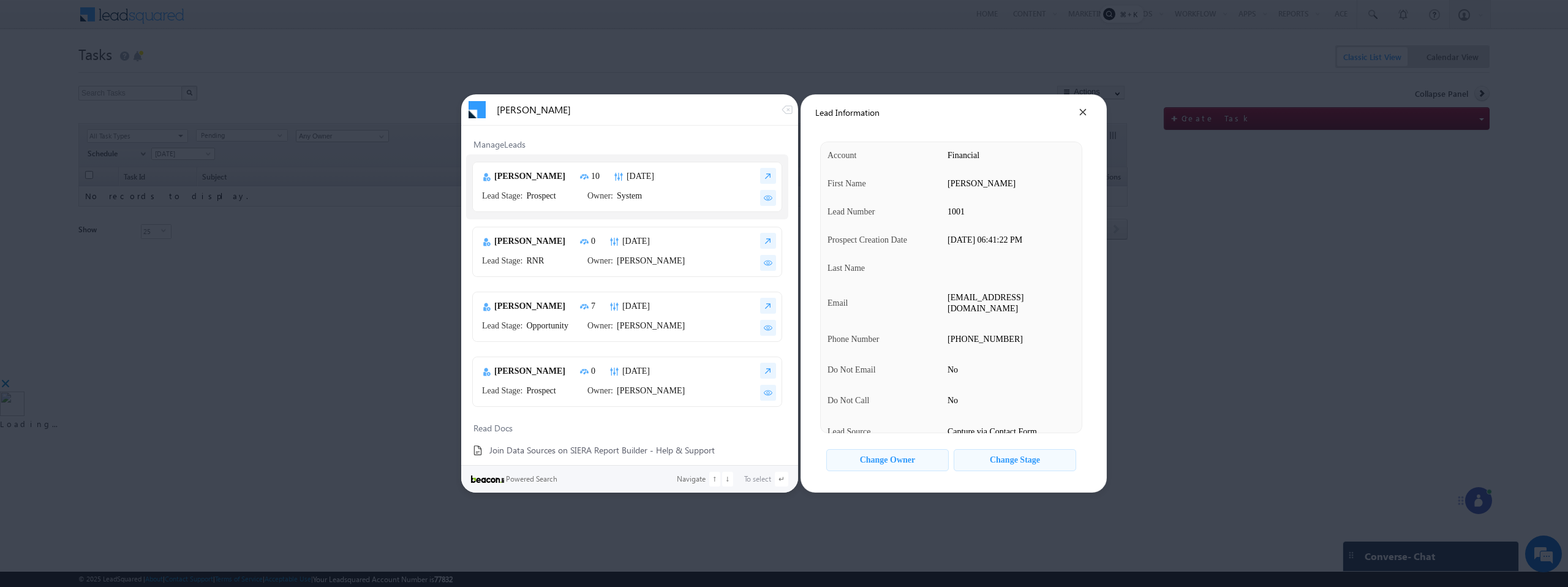
click at [1007, 458] on div "Change Stage" at bounding box center [1014, 459] width 51 height 10
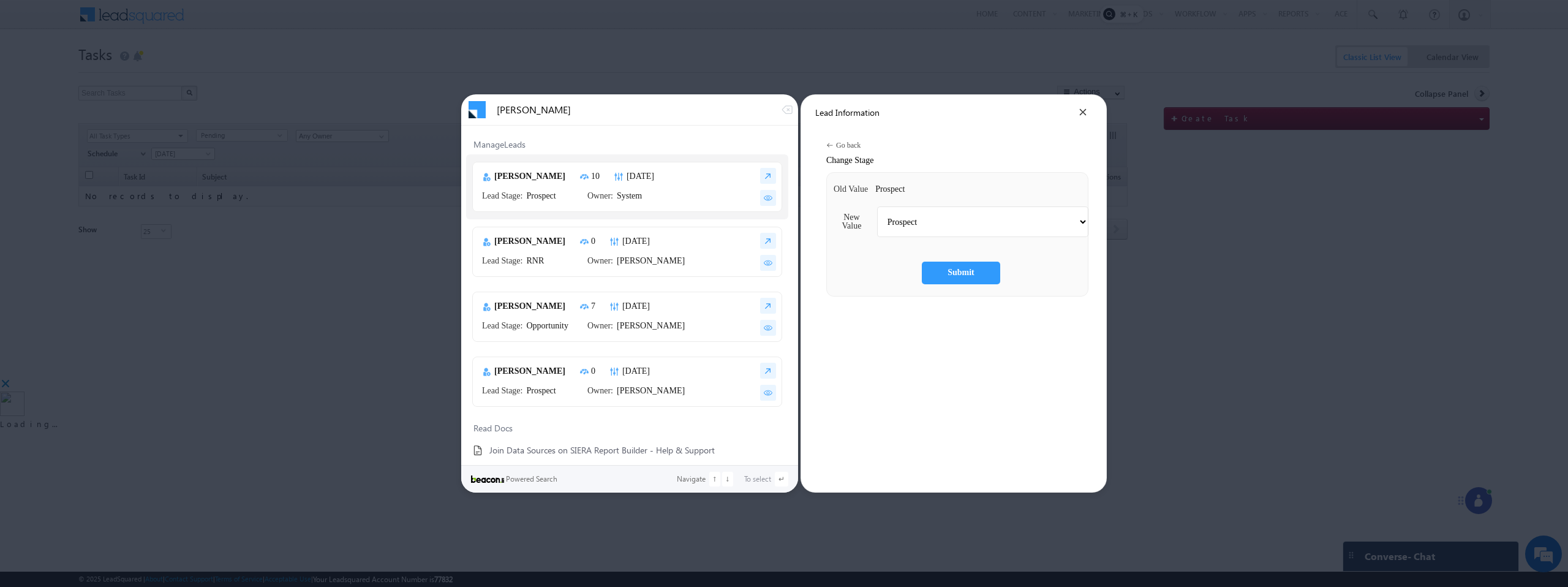
click at [973, 215] on select "Prospect Follow up Opportunity Customer RNR No Response Not Interested Switched…" at bounding box center [983, 222] width 211 height 30
click at [910, 225] on select "Prospect Follow up Opportunity Customer RNR No Response Not Interested Switched…" at bounding box center [983, 222] width 211 height 30
select select "Opportunity"
click at [877, 207] on select "Prospect Follow up Opportunity Customer RNR No Response Not Interested Switched…" at bounding box center [983, 222] width 211 height 30
click at [943, 273] on div "Submit" at bounding box center [961, 272] width 79 height 23
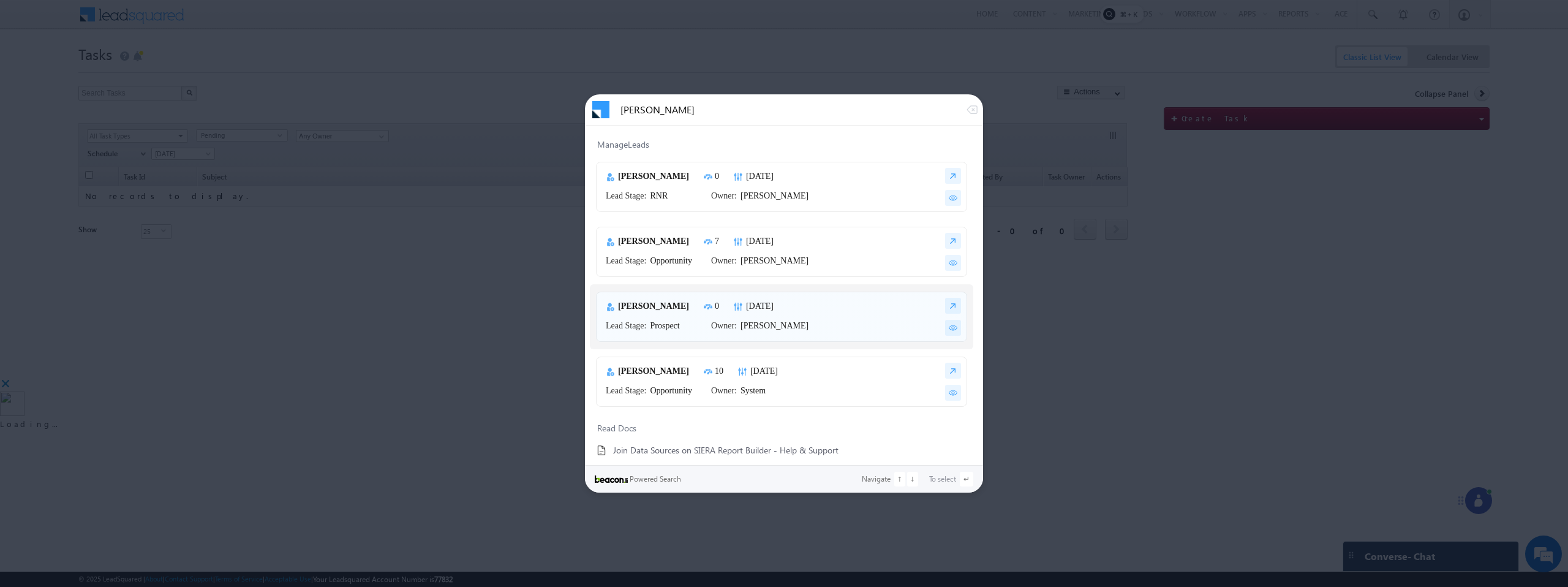
scroll to position [12, 0]
type input "John"
click at [945, 383] on img at bounding box center [953, 390] width 16 height 16
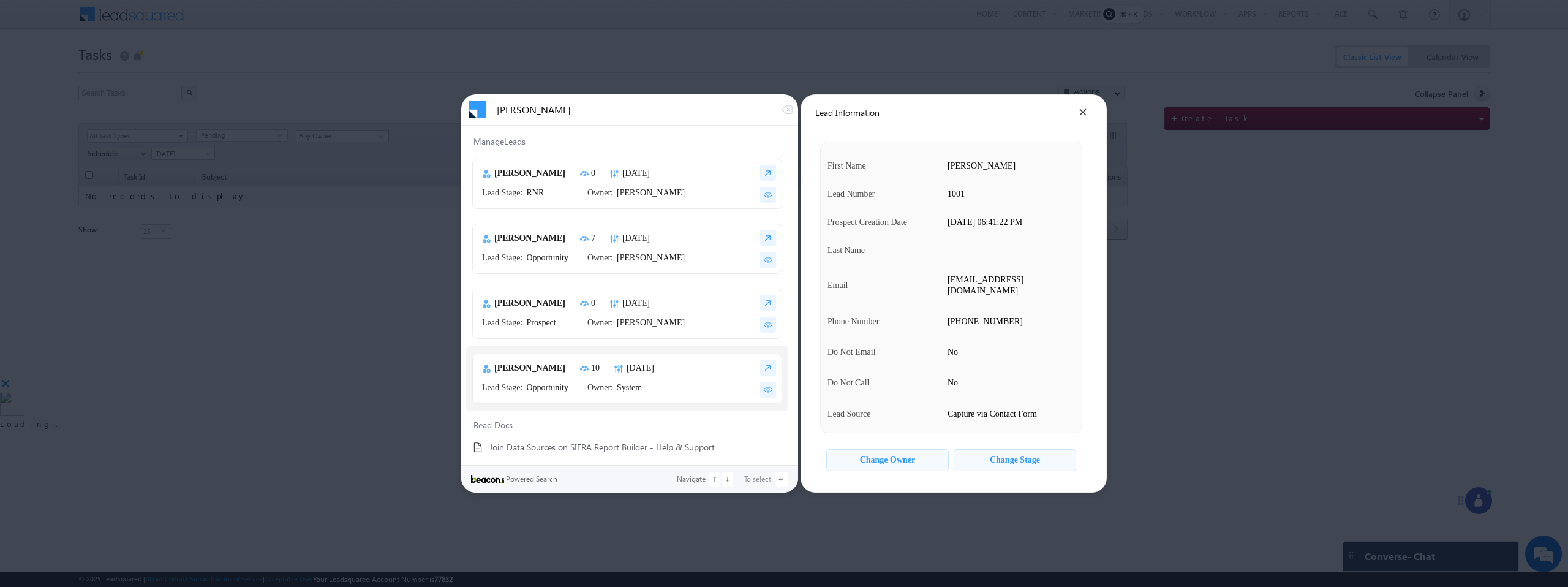
scroll to position [0, 0]
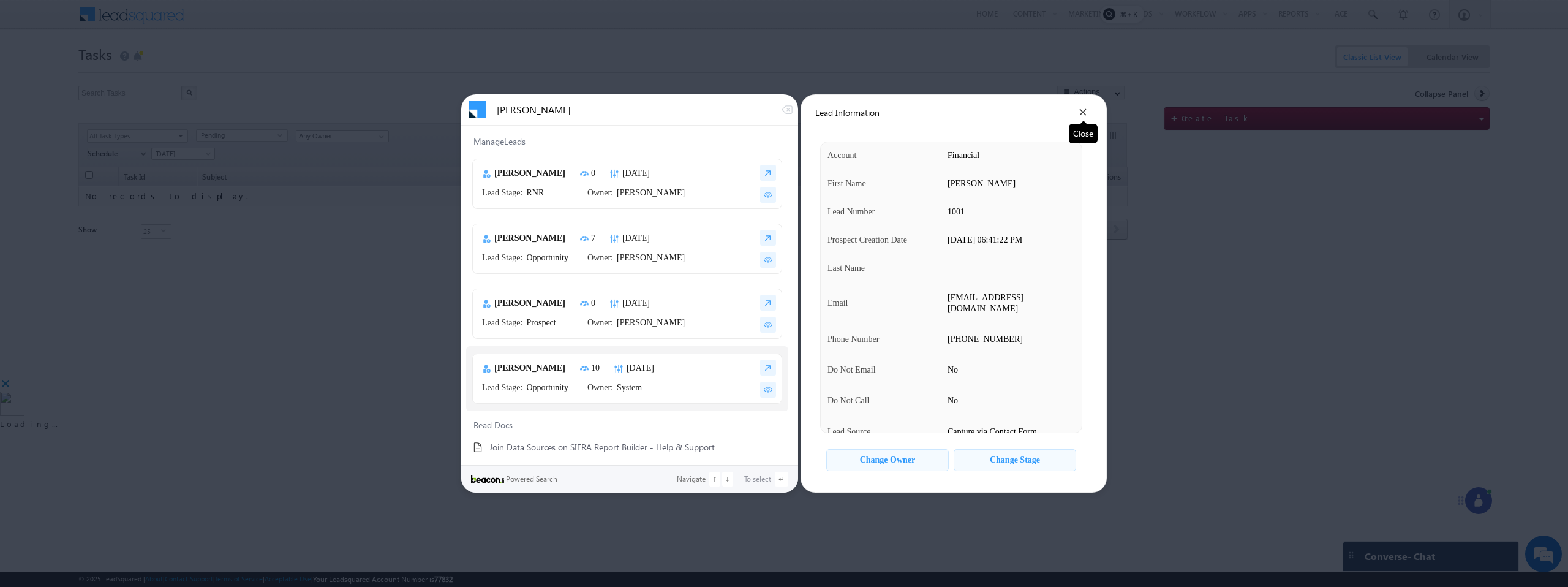
click at [1084, 113] on icon at bounding box center [1083, 112] width 7 height 7
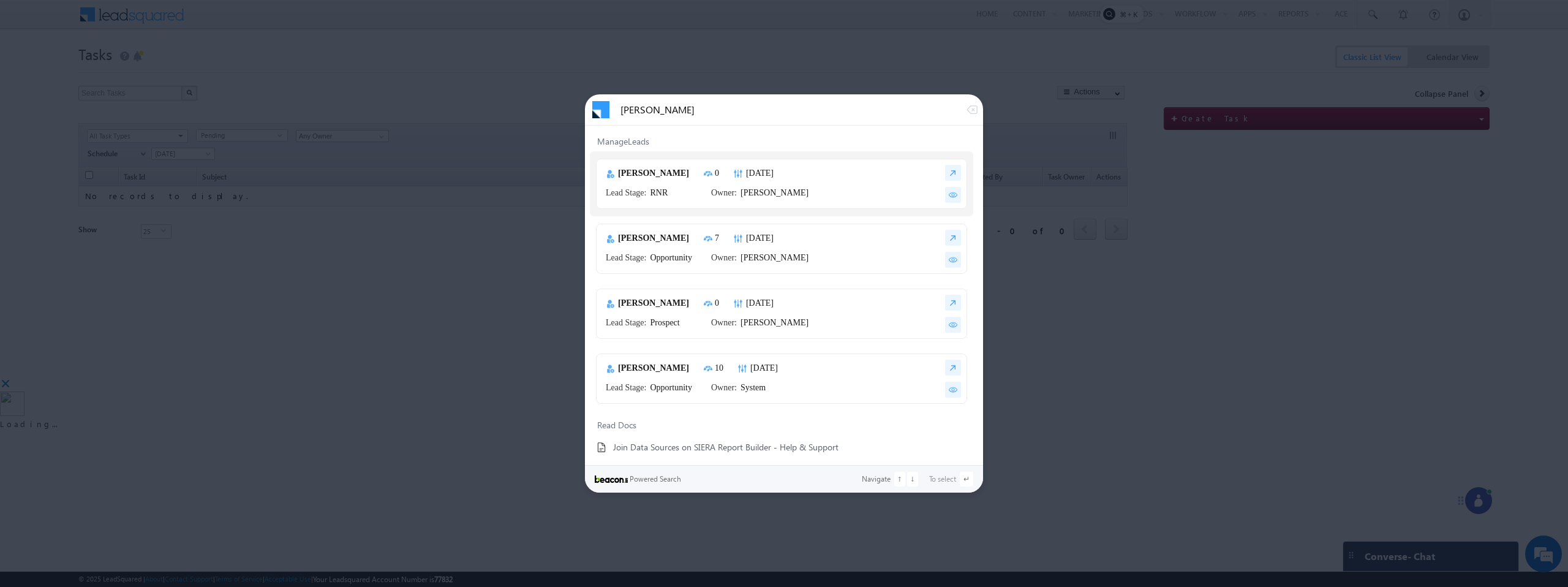
click at [698, 107] on input "John" at bounding box center [793, 110] width 345 height 11
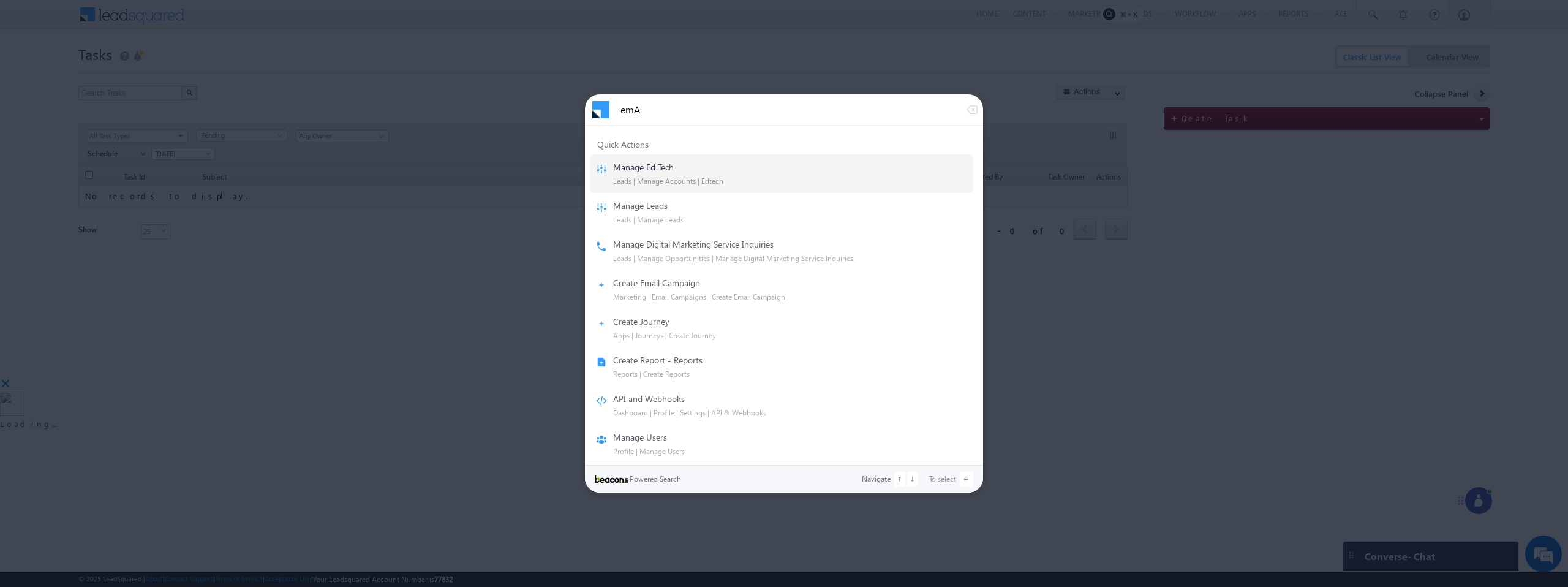
type input "emAI"
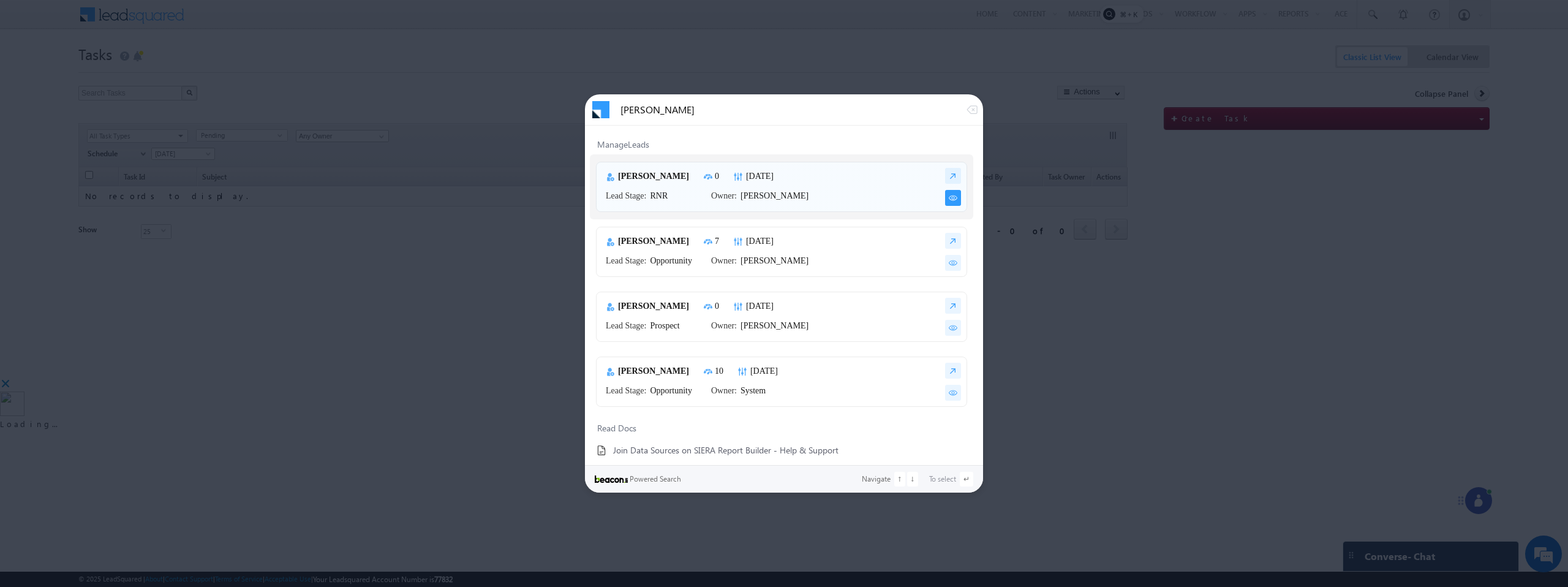
type input "joHN"
click at [948, 195] on img at bounding box center [953, 197] width 16 height 16
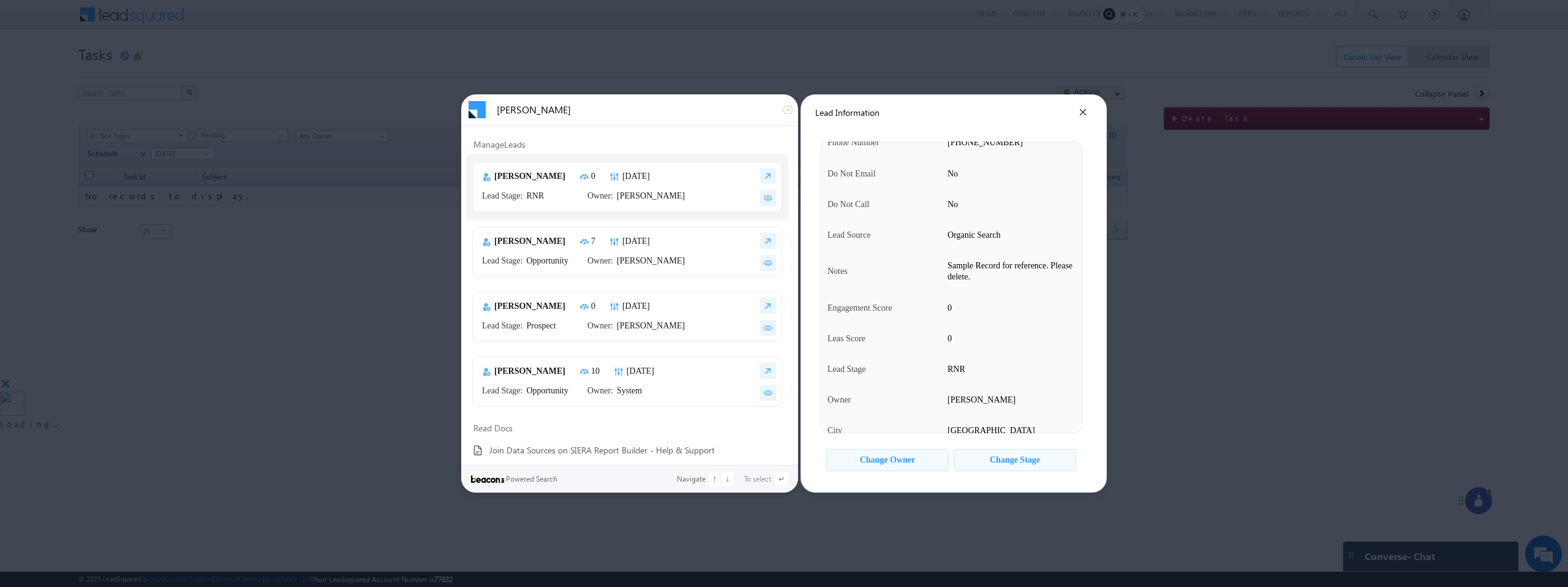
scroll to position [322, 0]
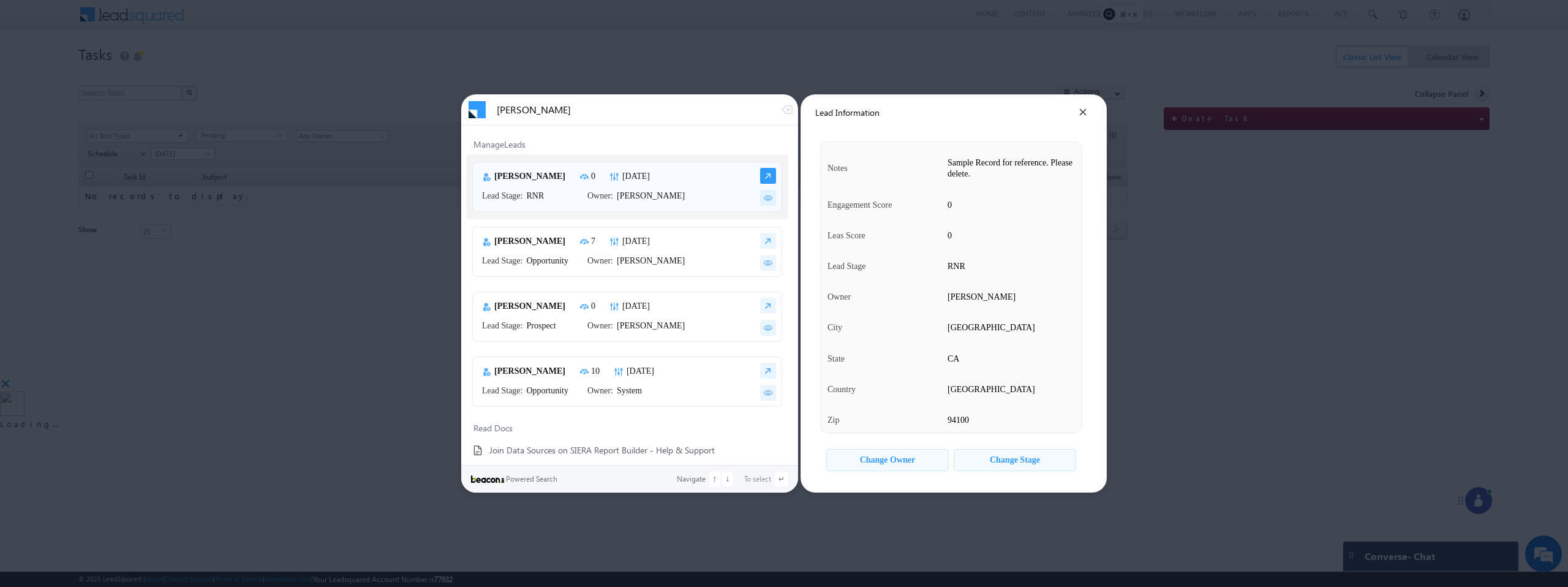
click at [765, 175] on img at bounding box center [768, 176] width 16 height 16
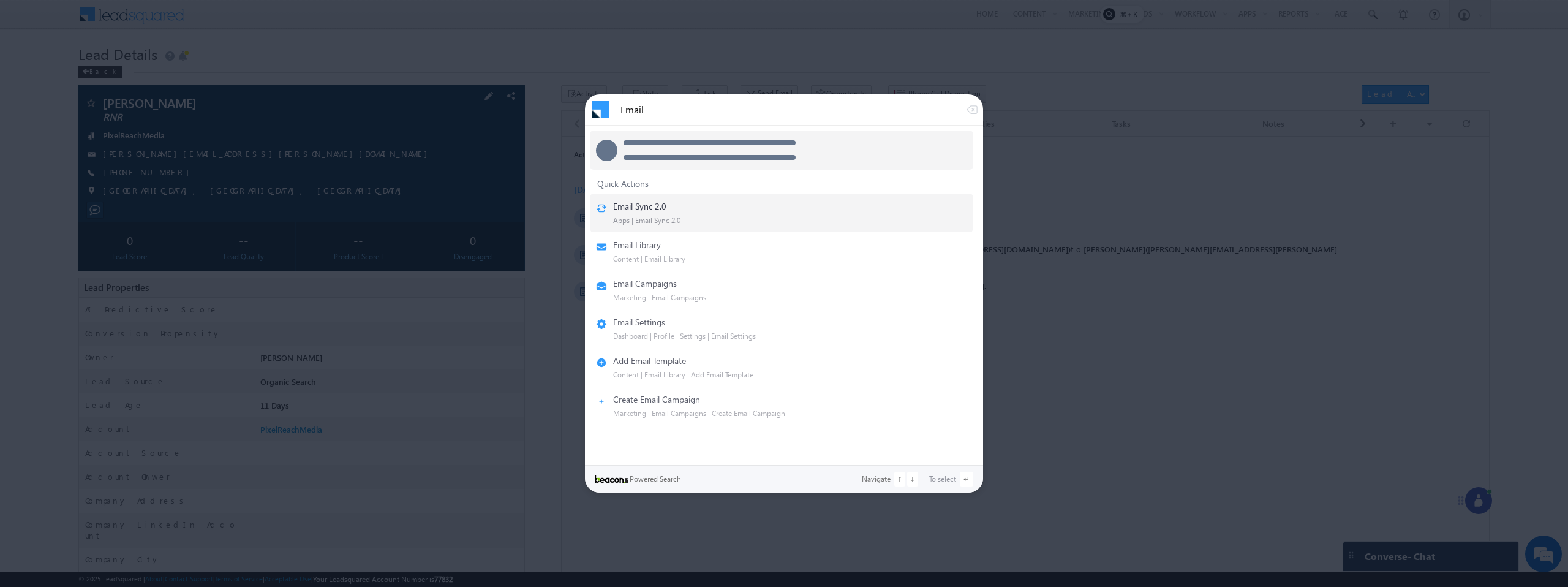
type input "Email"
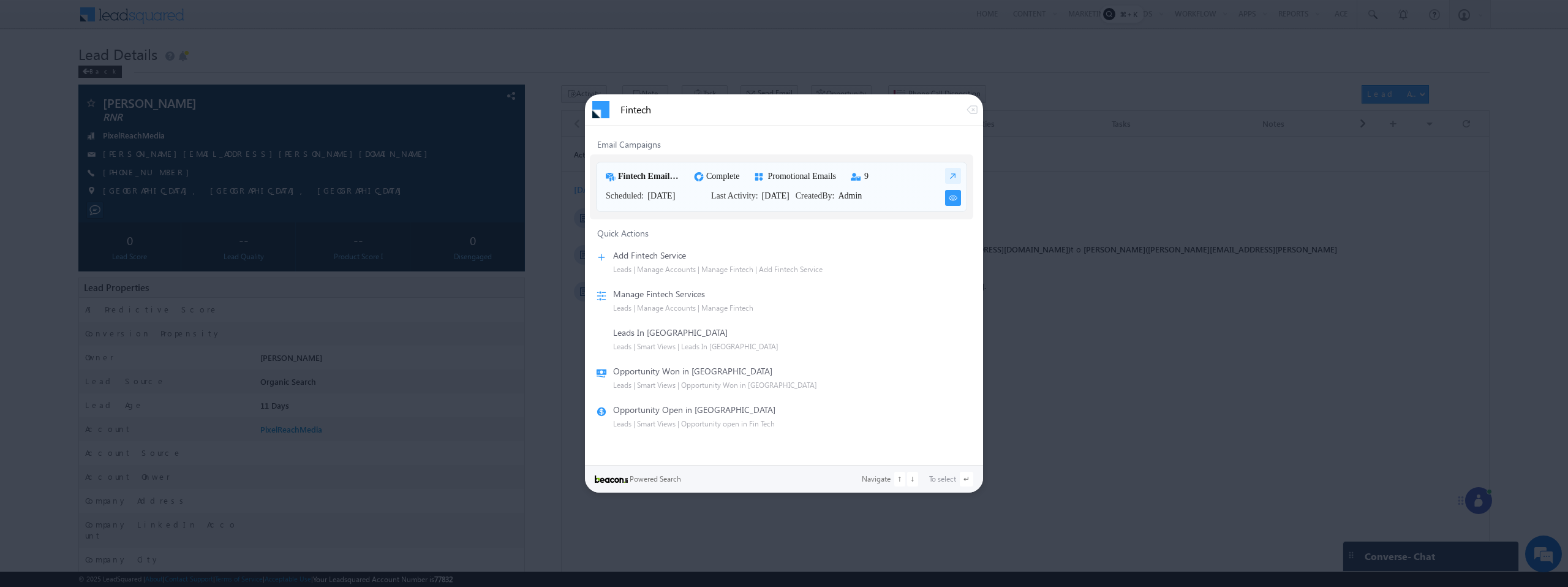
type input "Fintech"
click at [957, 197] on img at bounding box center [953, 197] width 16 height 16
click at [952, 197] on img at bounding box center [953, 197] width 16 height 16
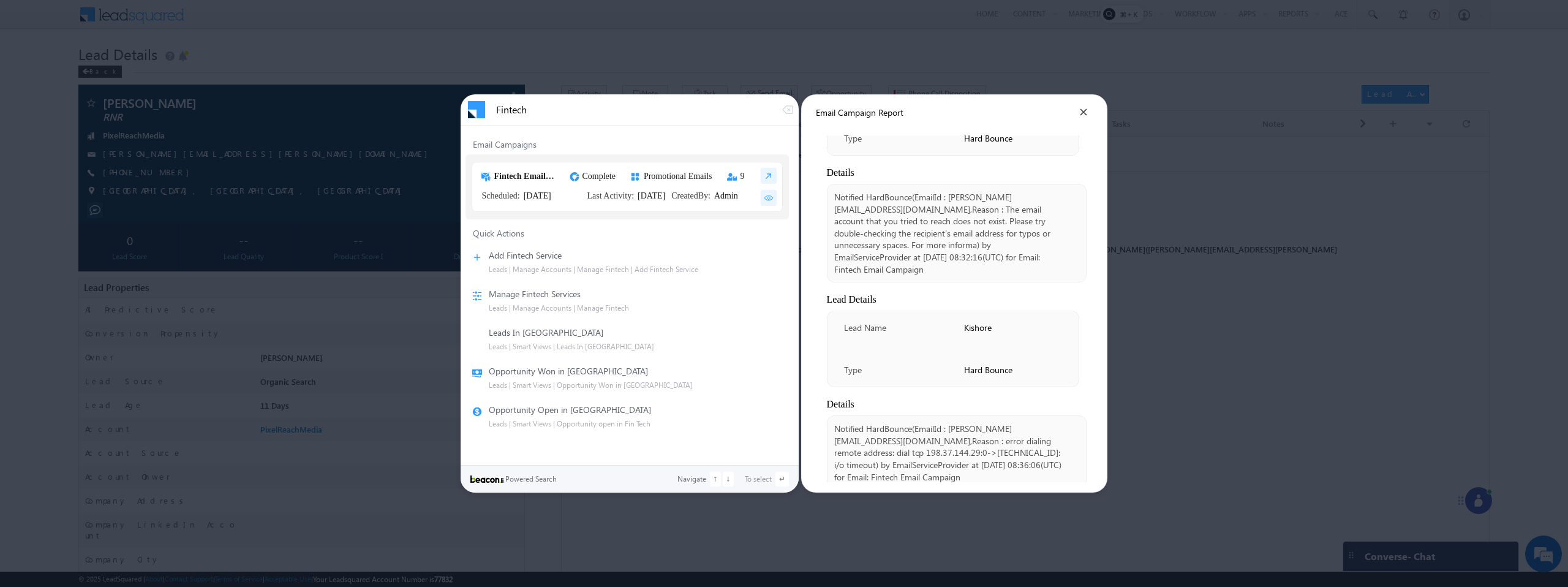
scroll to position [302, 0]
click at [1087, 112] on icon at bounding box center [1083, 112] width 7 height 7
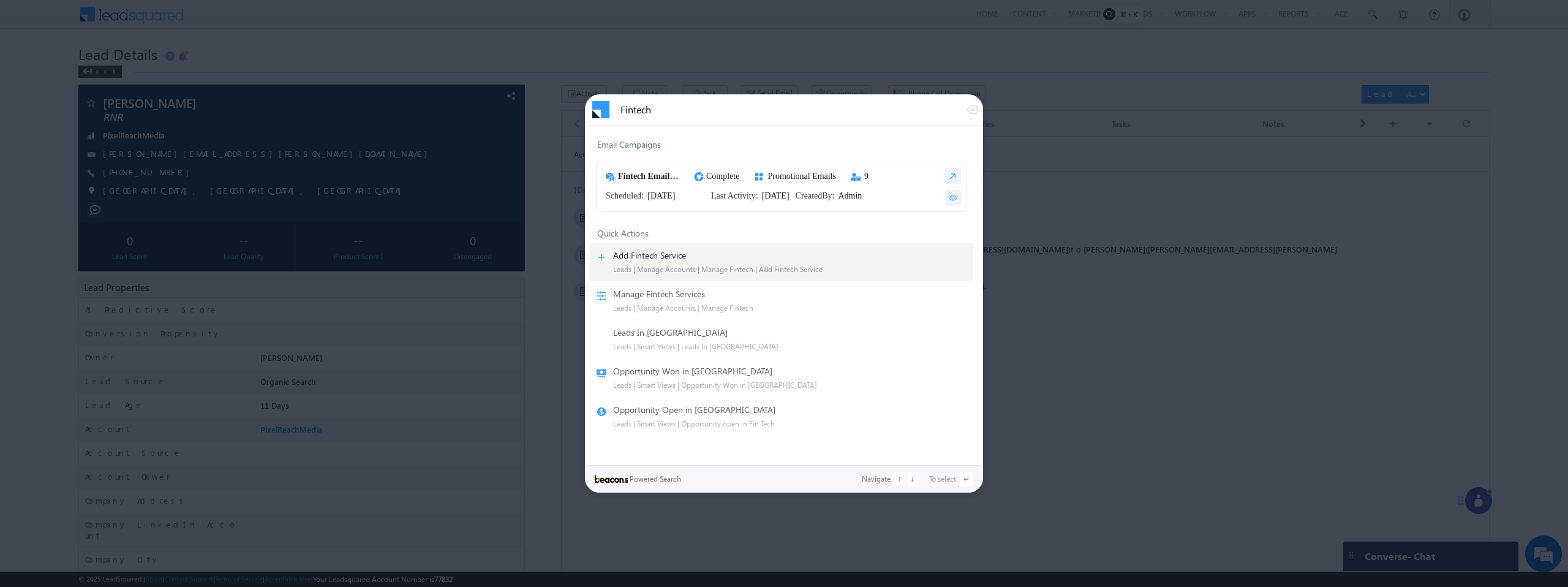
click at [813, 108] on input "Fintech" at bounding box center [793, 110] width 345 height 11
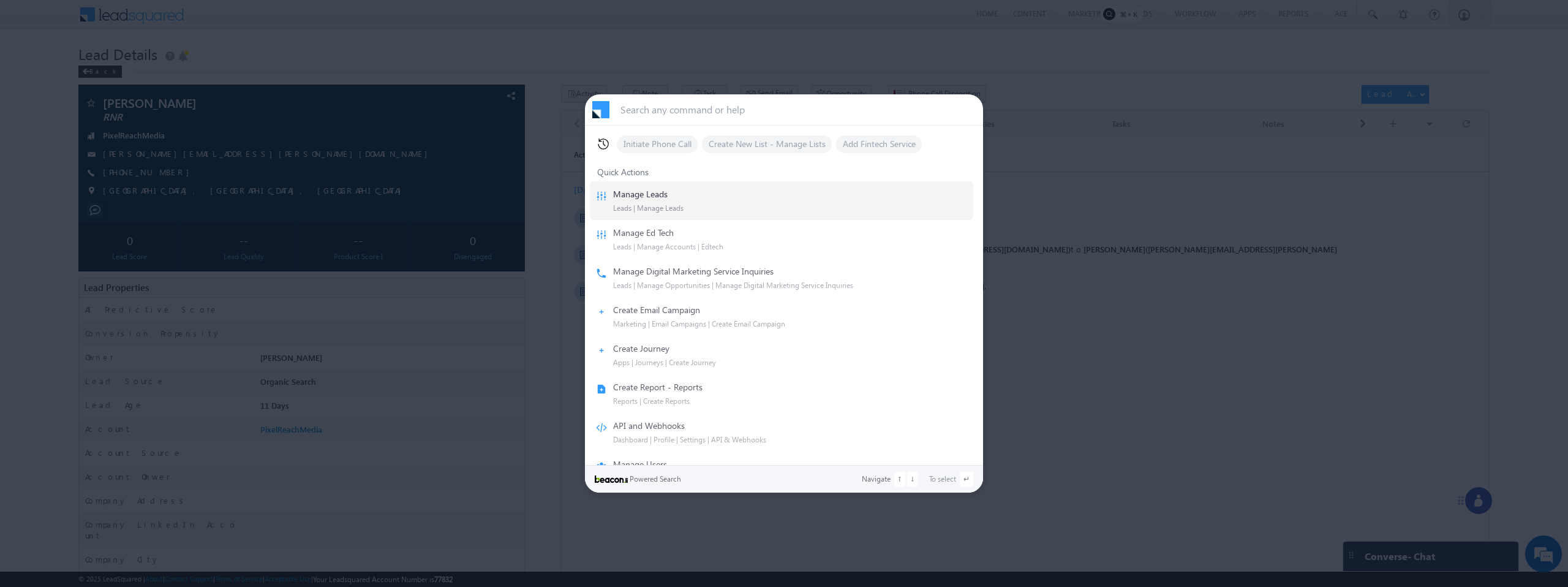
click at [1119, 241] on div at bounding box center [784, 293] width 1568 height 587
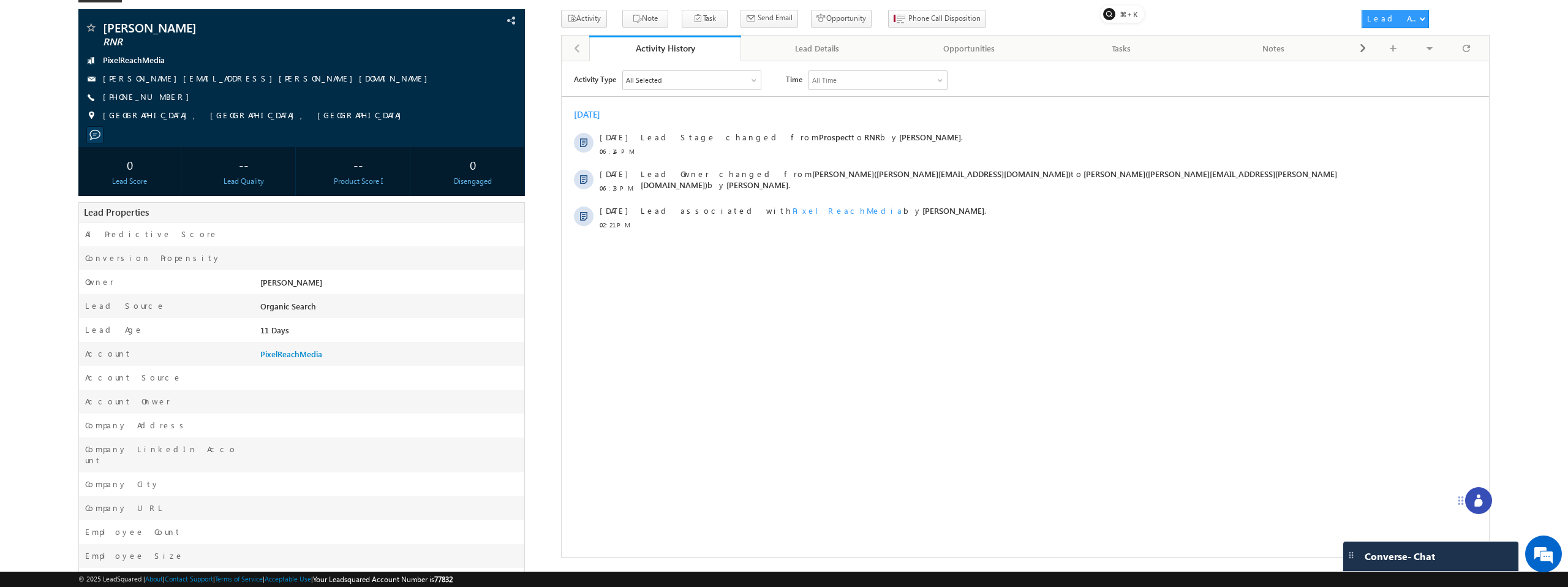
scroll to position [0, 0]
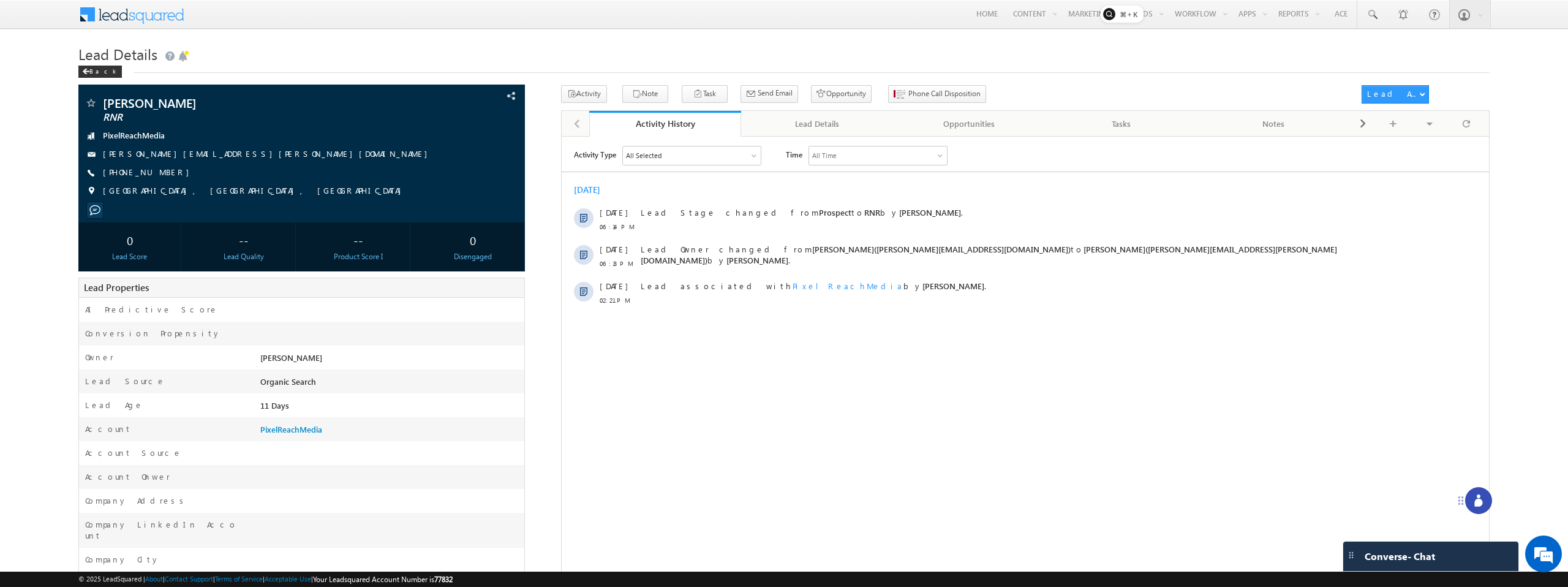
click at [1475, 496] on icon at bounding box center [1479, 501] width 12 height 12
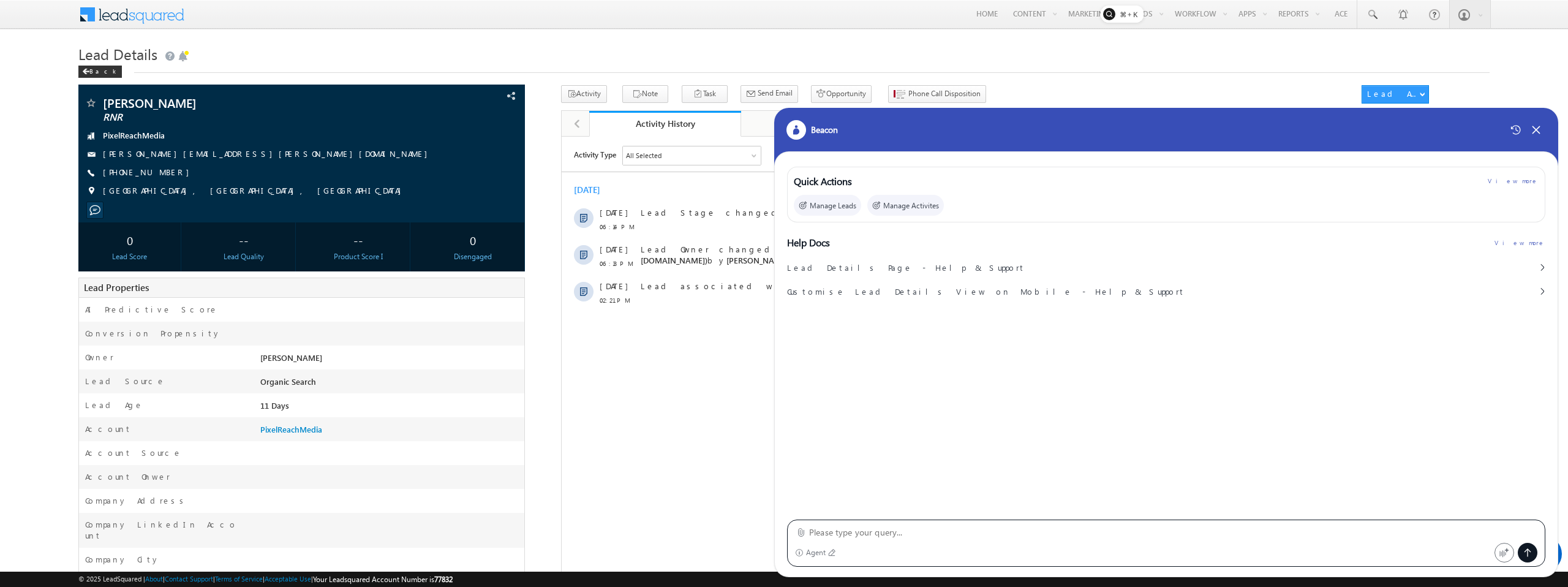
paste textarea "How to create Initiate Phone call task"
type textarea "How to create Initiate Phone call task ?"
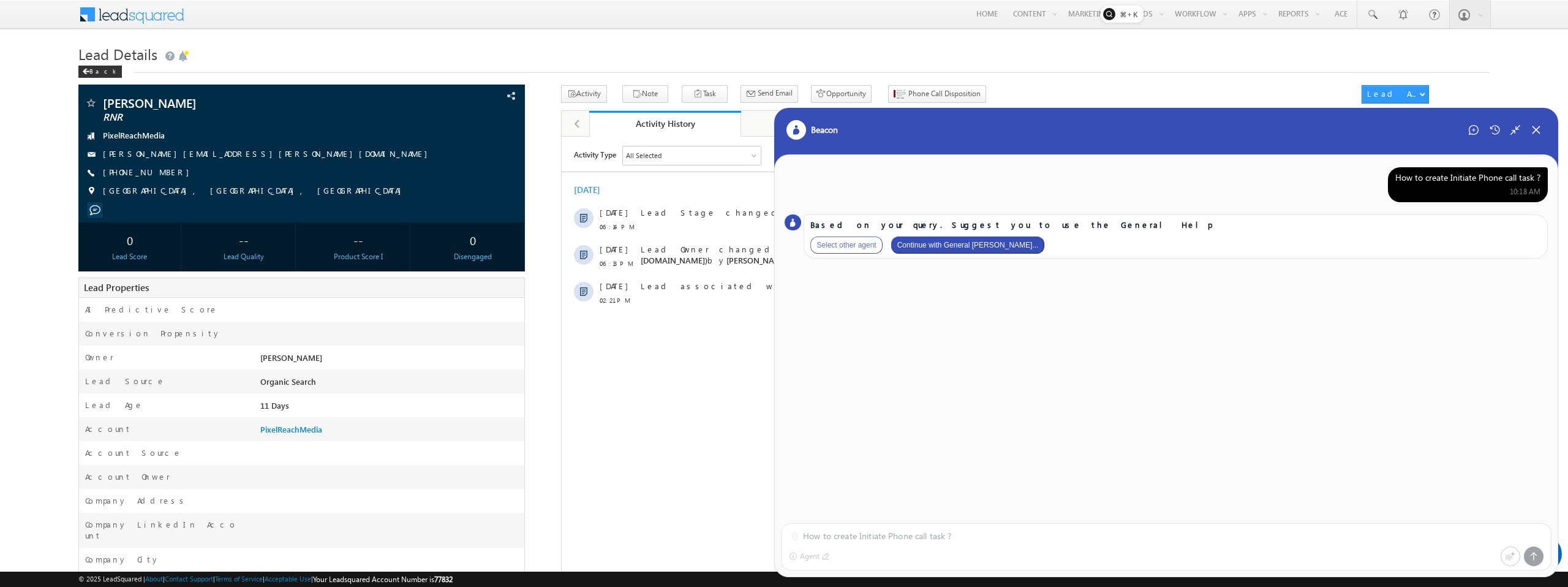
click at [978, 248] on button "Continue with General Hel..." at bounding box center [969, 245] width 154 height 17
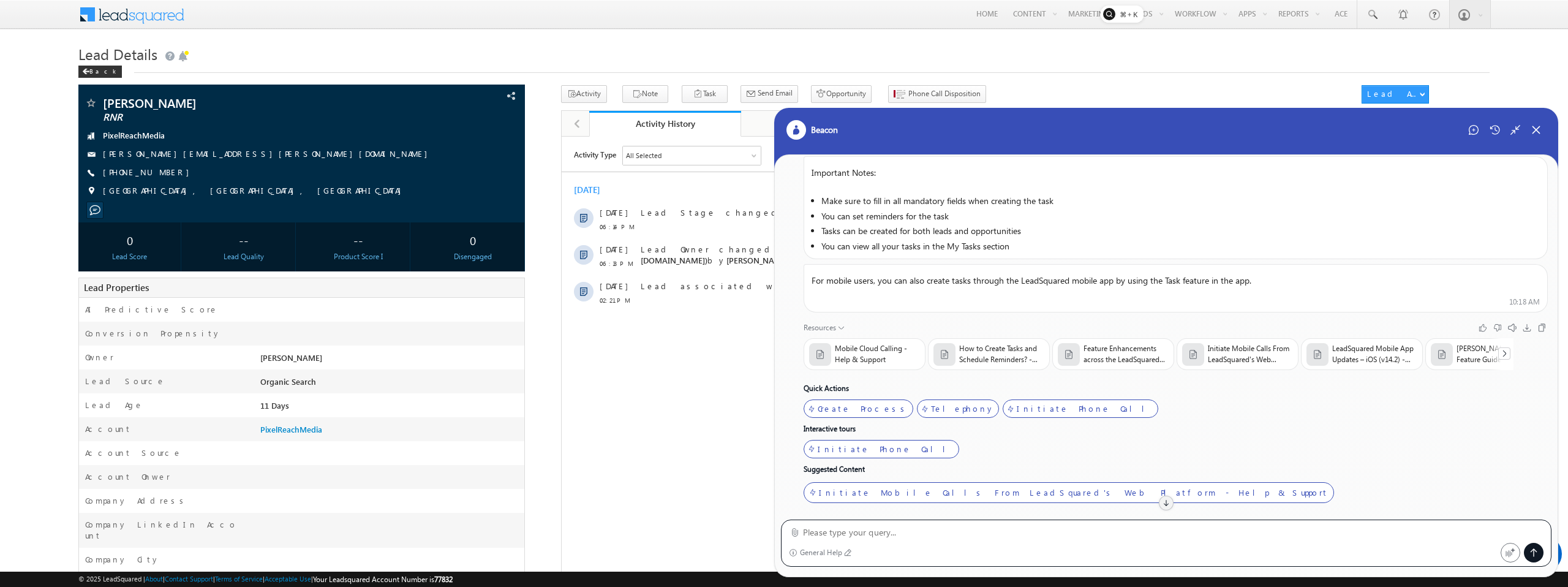
scroll to position [432, 0]
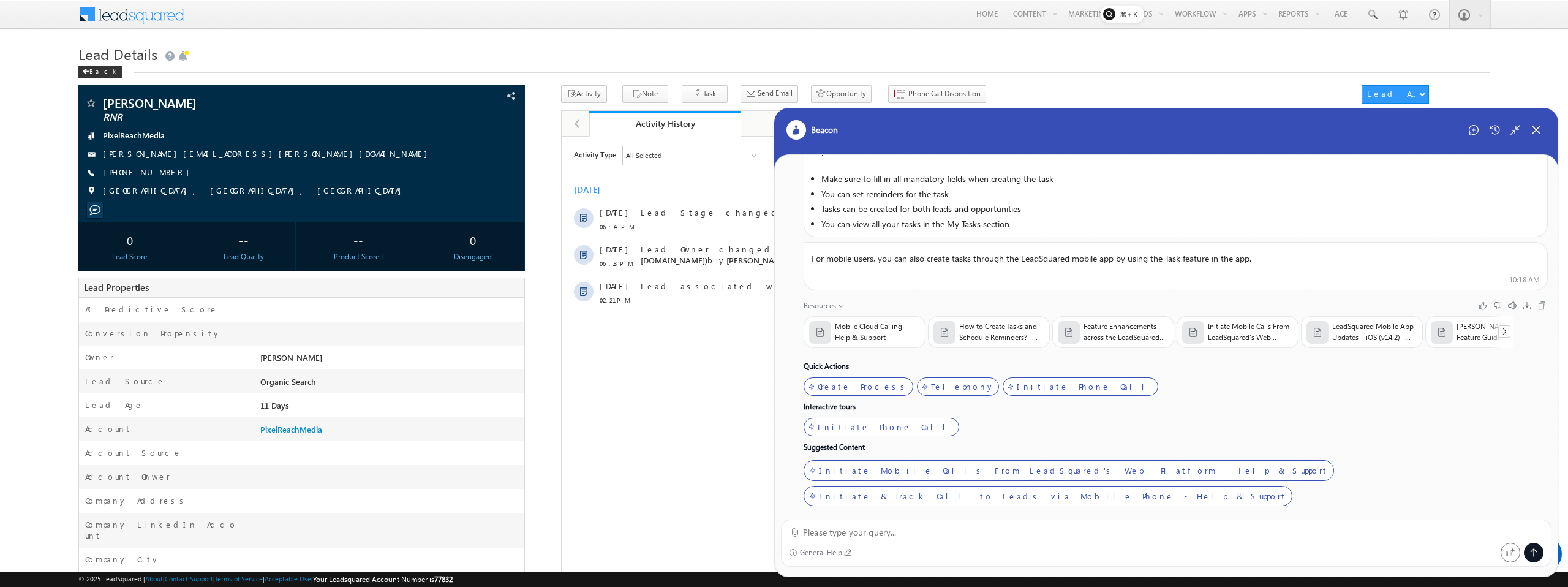
click at [840, 306] on icon at bounding box center [841, 305] width 7 height 7
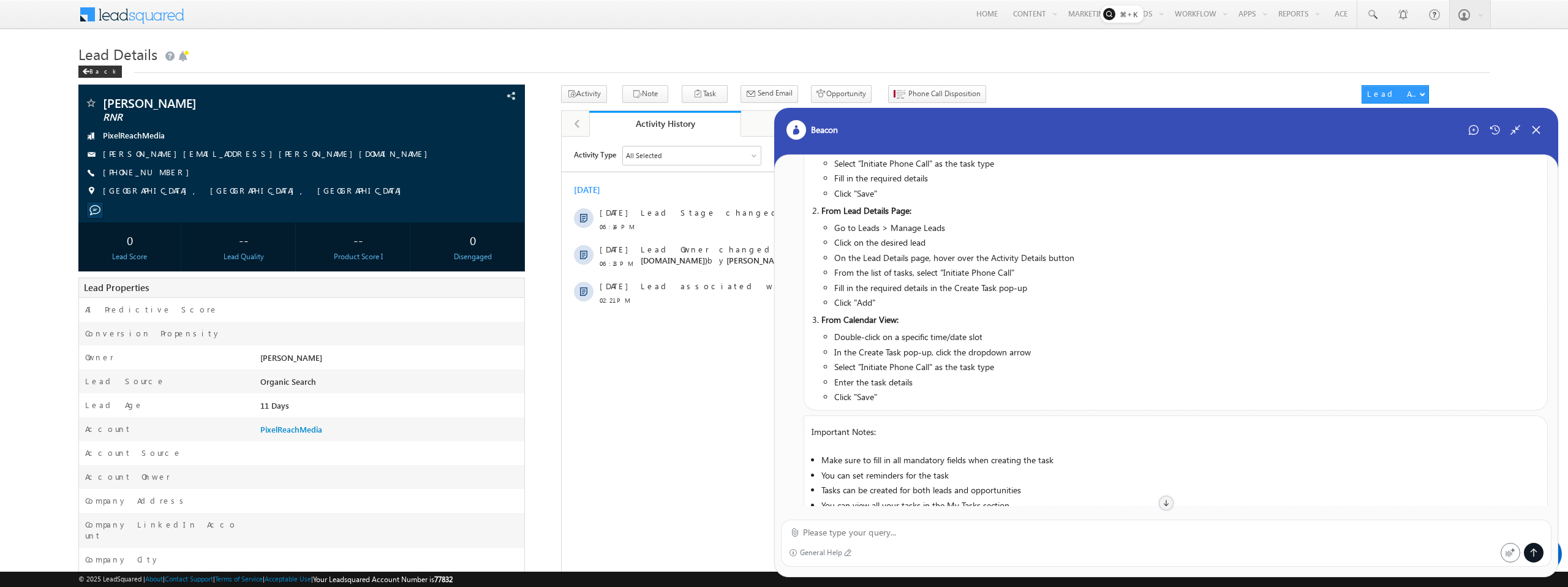
scroll to position [397, 0]
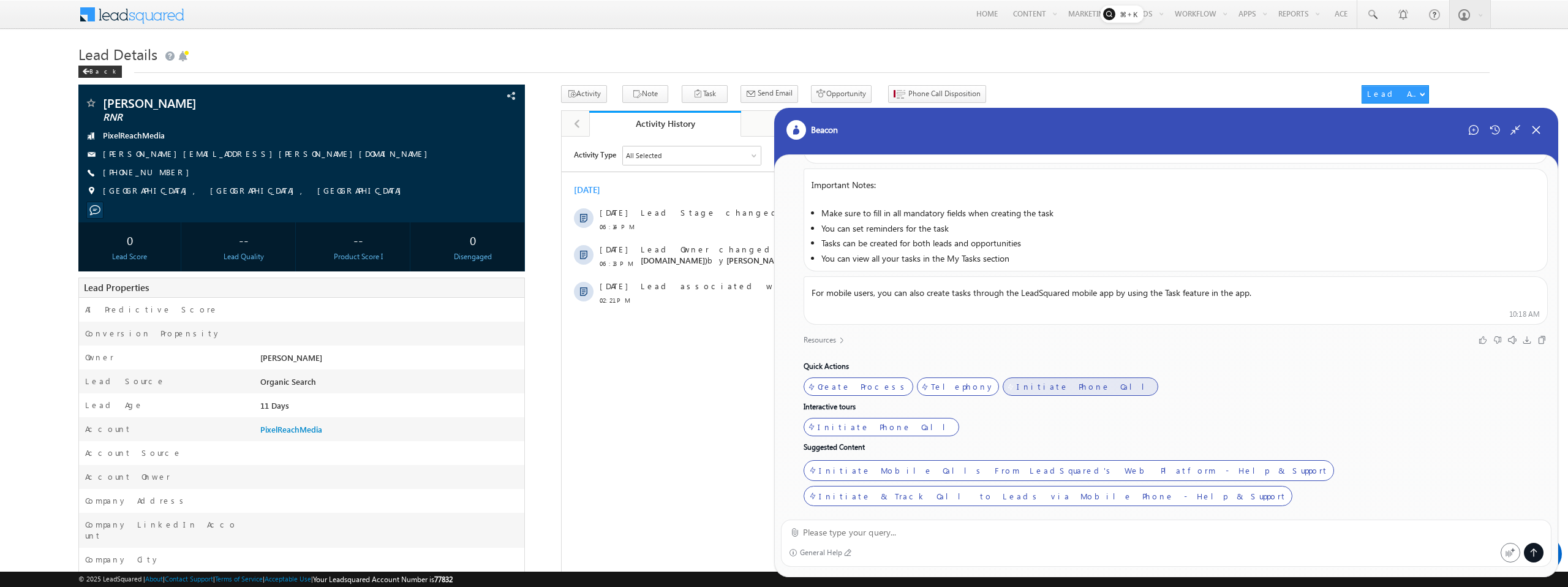
click at [1017, 384] on div "Initiate Phone Call" at bounding box center [1085, 386] width 138 height 10
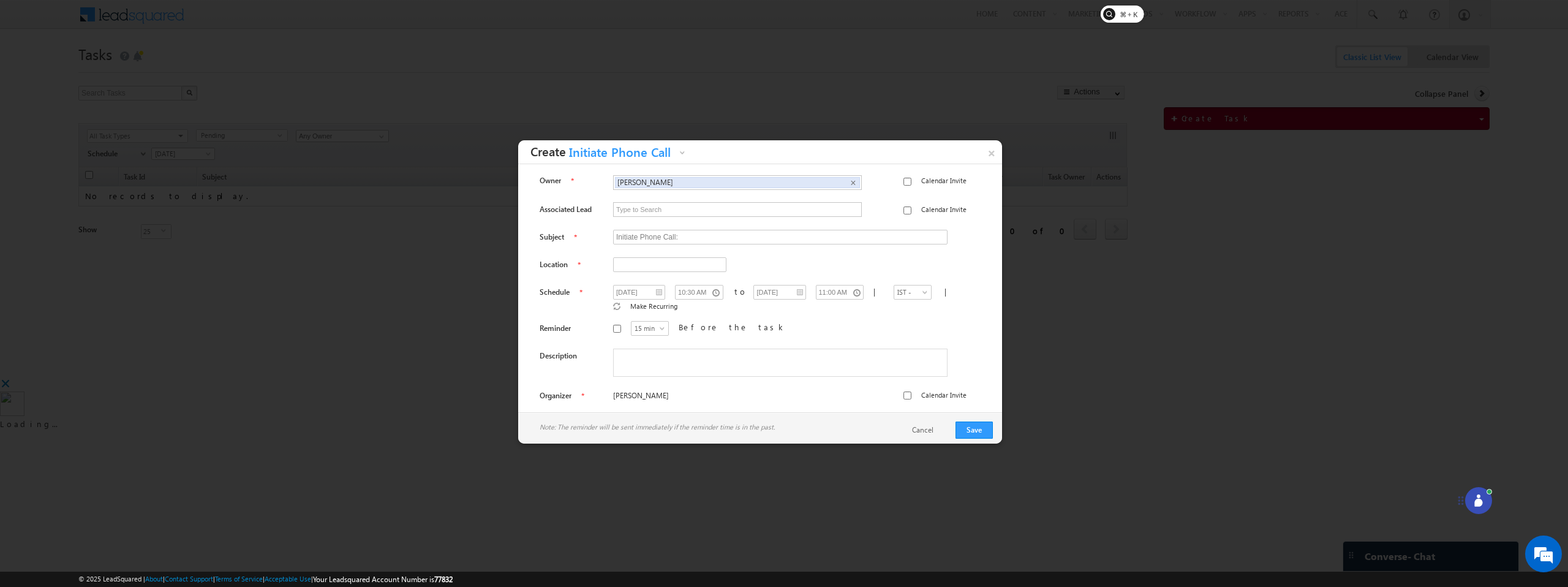
click at [1485, 499] on div at bounding box center [1479, 500] width 27 height 27
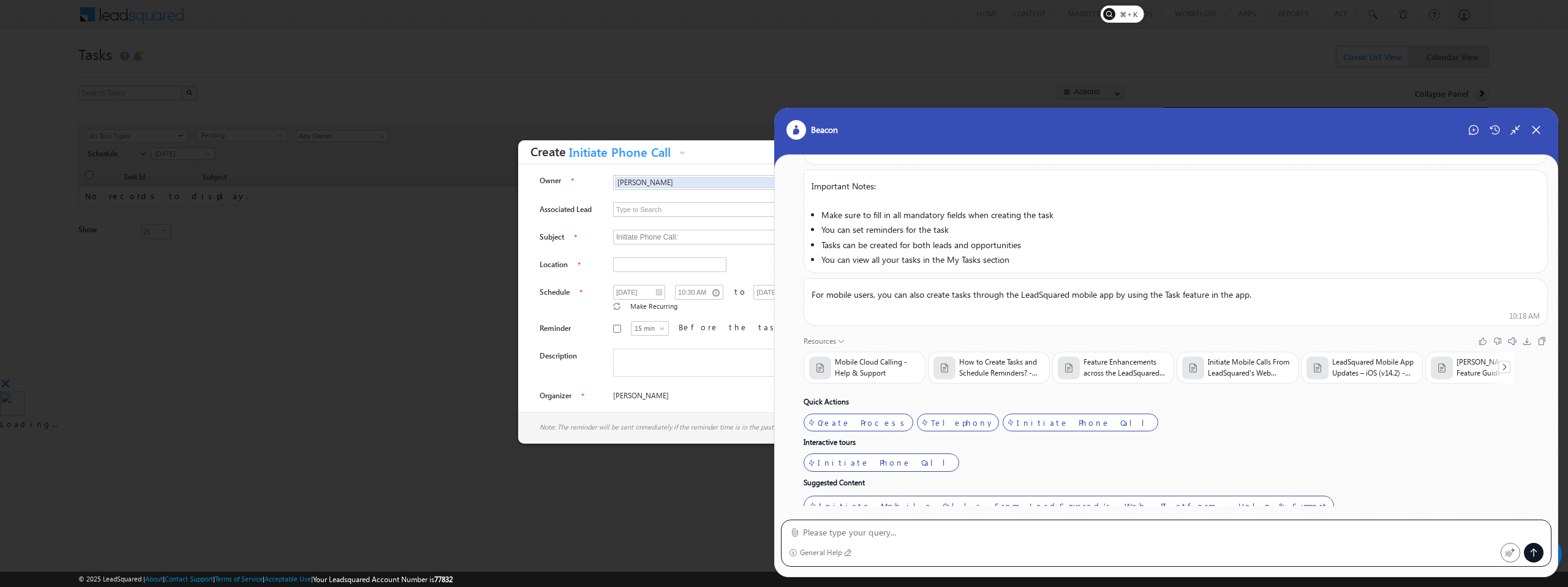
scroll to position [459, 0]
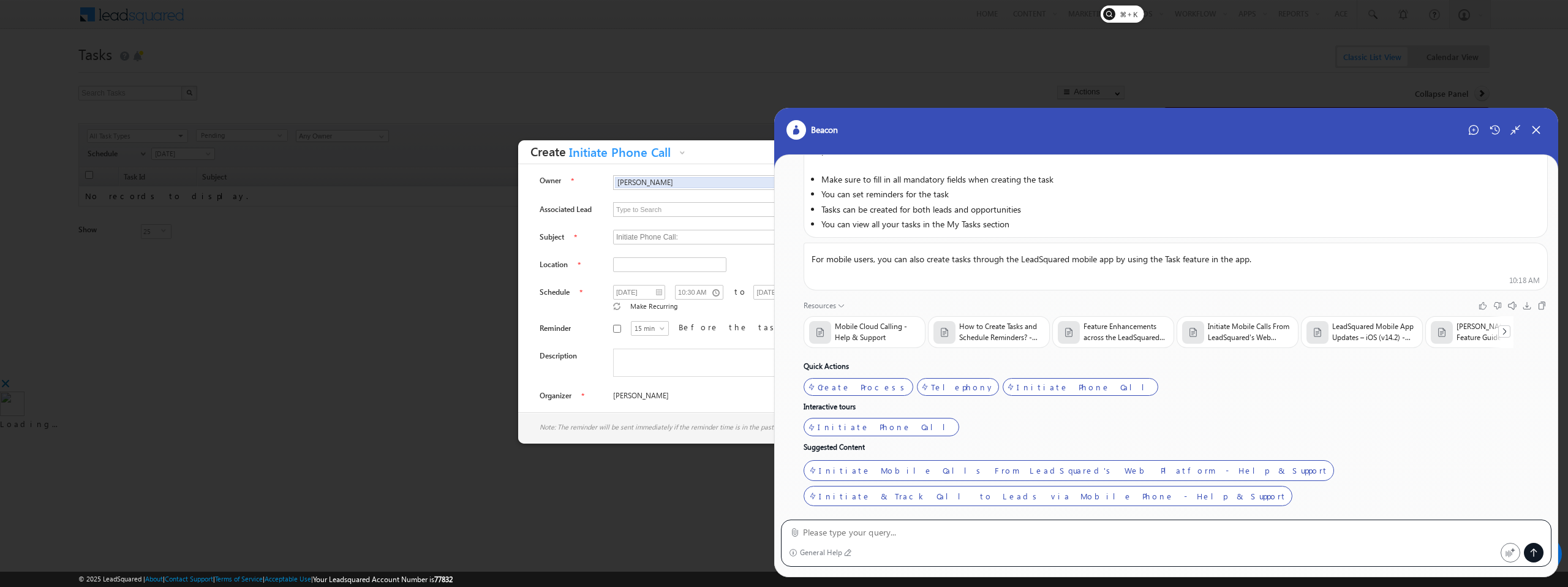
click at [138, 79] on div at bounding box center [784, 293] width 1568 height 587
click at [1517, 129] on icon at bounding box center [1515, 130] width 10 height 10
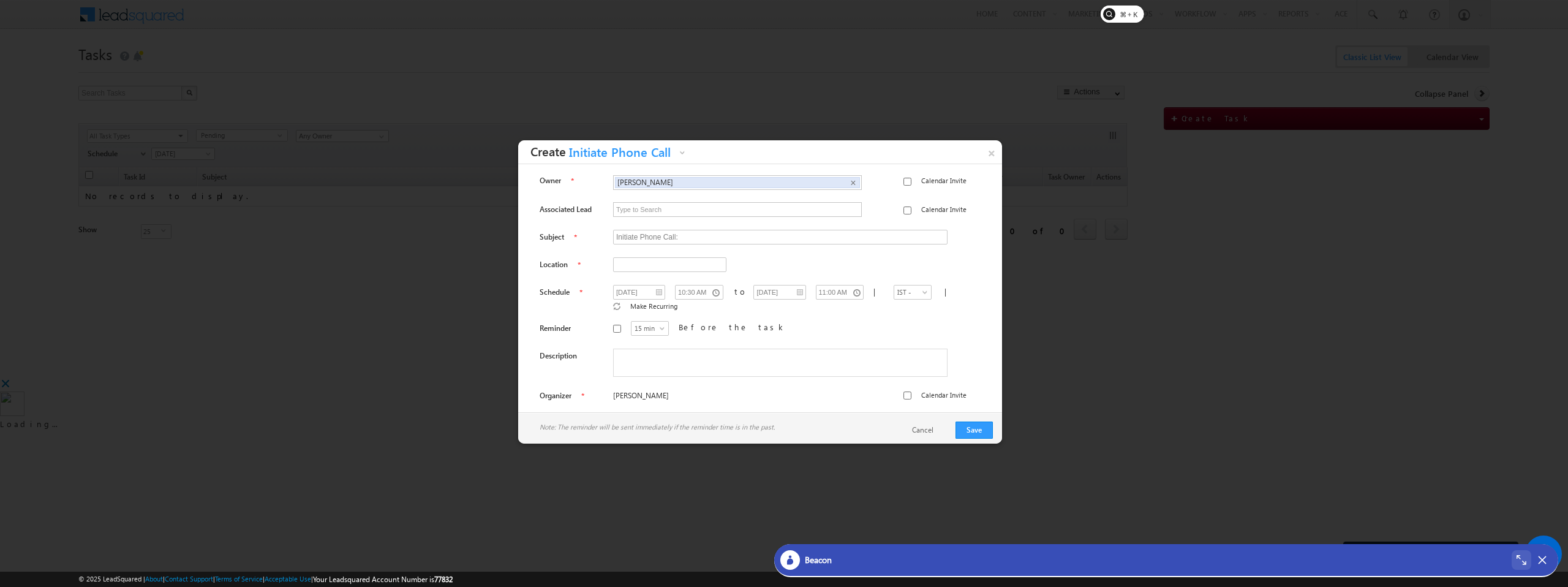
click at [800, 97] on div at bounding box center [784, 293] width 1568 height 587
click at [992, 148] on link "×" at bounding box center [992, 151] width 22 height 22
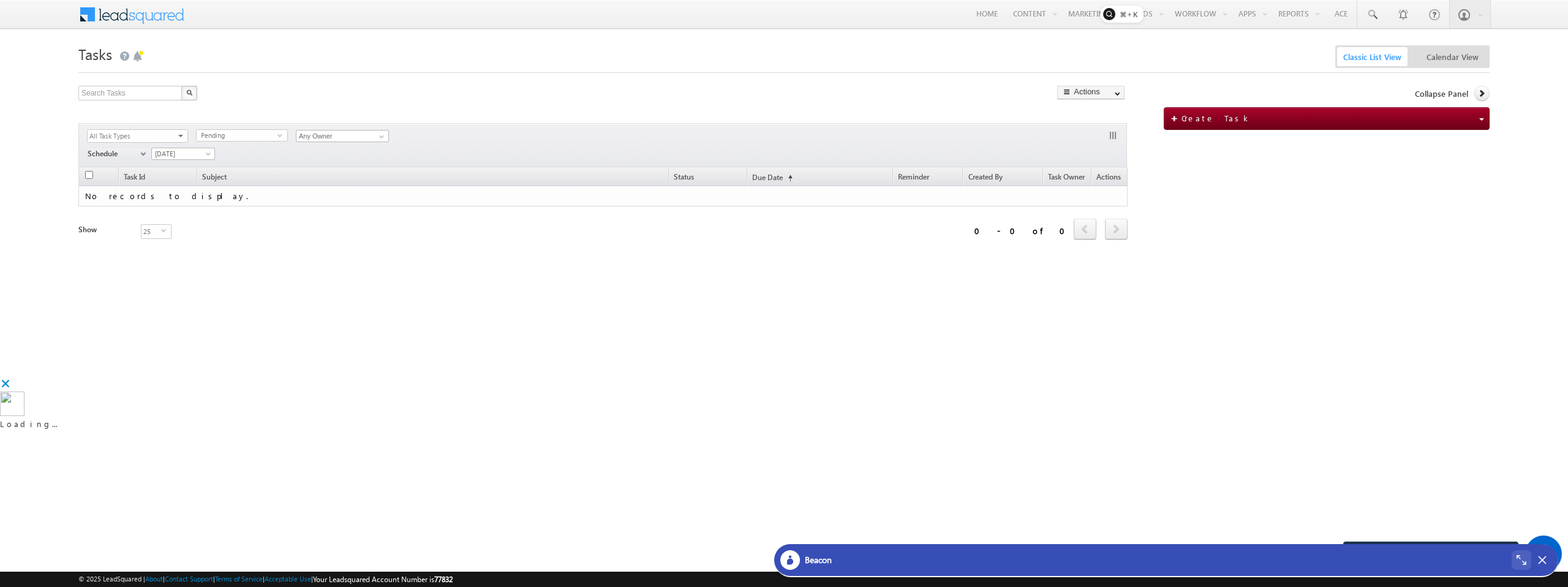
click at [126, 12] on span at bounding box center [140, 13] width 89 height 22
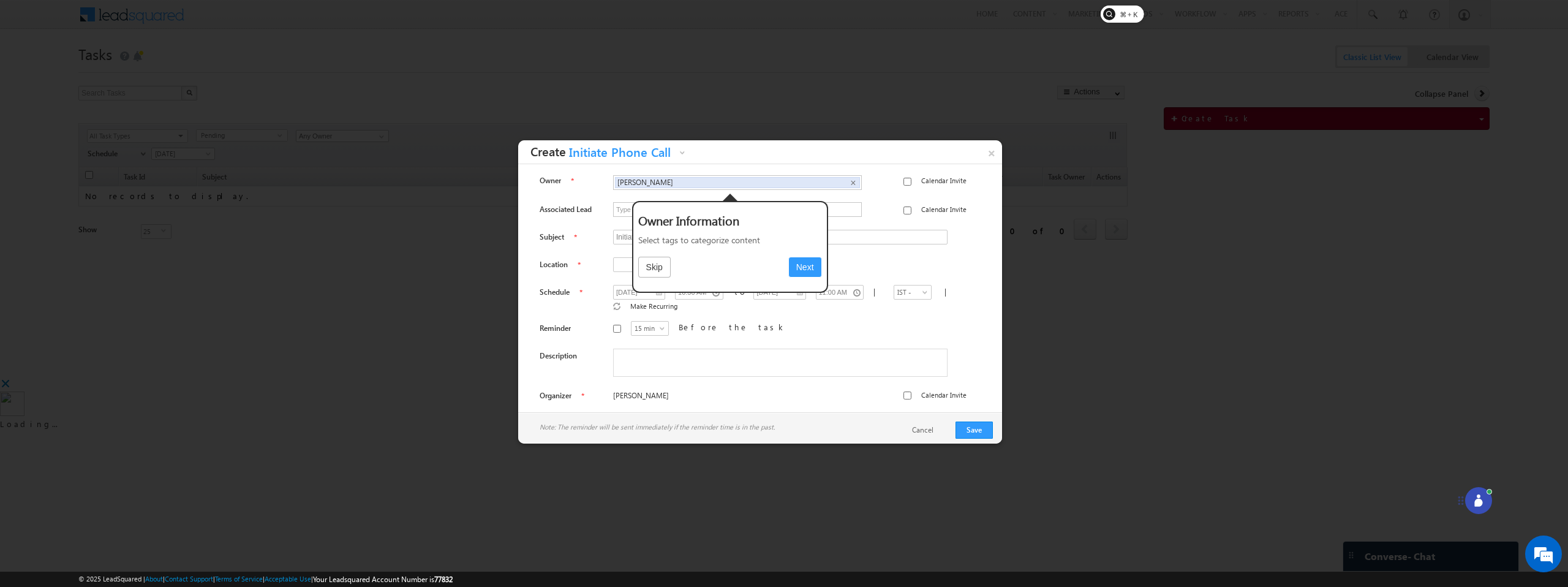
click at [798, 267] on button "Next" at bounding box center [805, 267] width 33 height 21
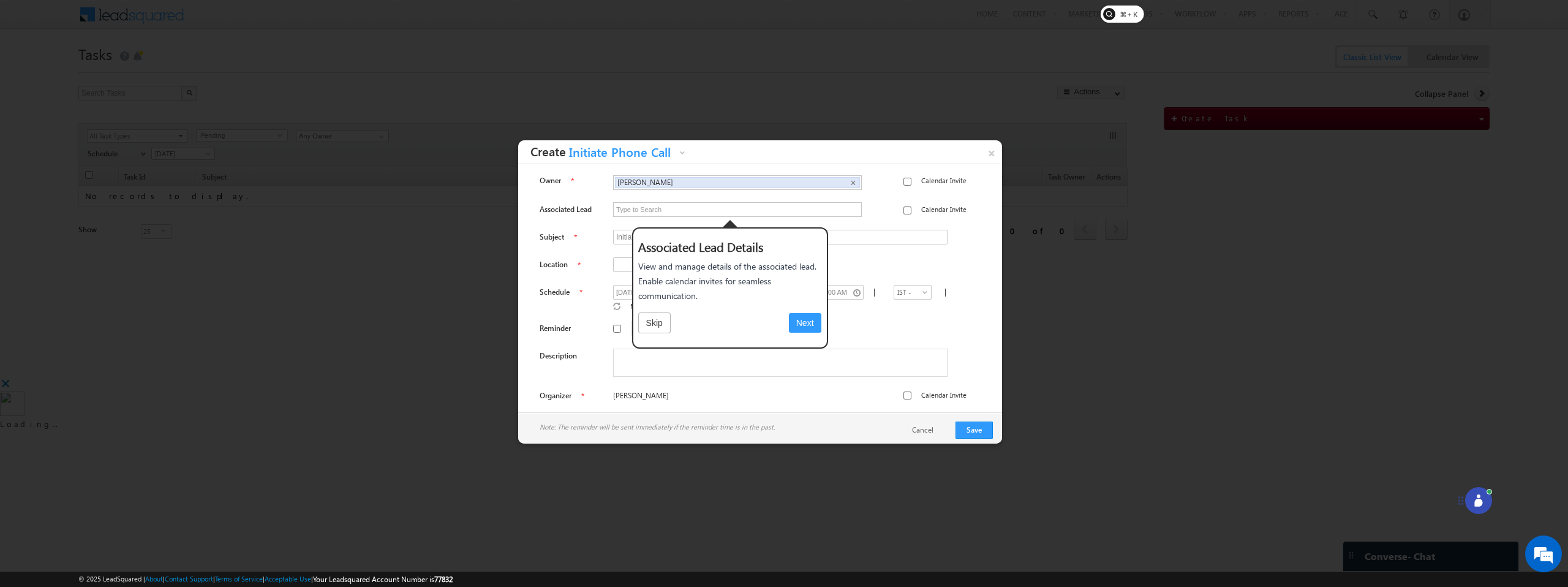
click at [810, 322] on button "Next" at bounding box center [805, 323] width 33 height 21
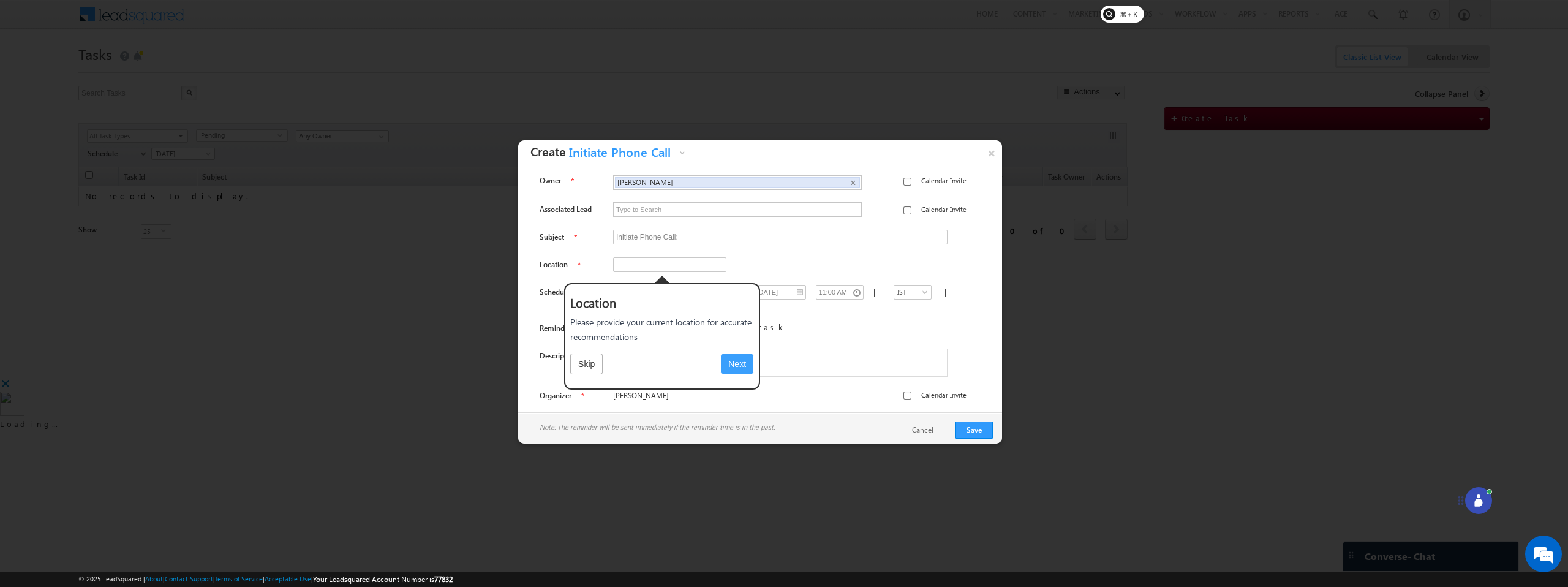
click at [591, 360] on button "Skip" at bounding box center [587, 364] width 33 height 21
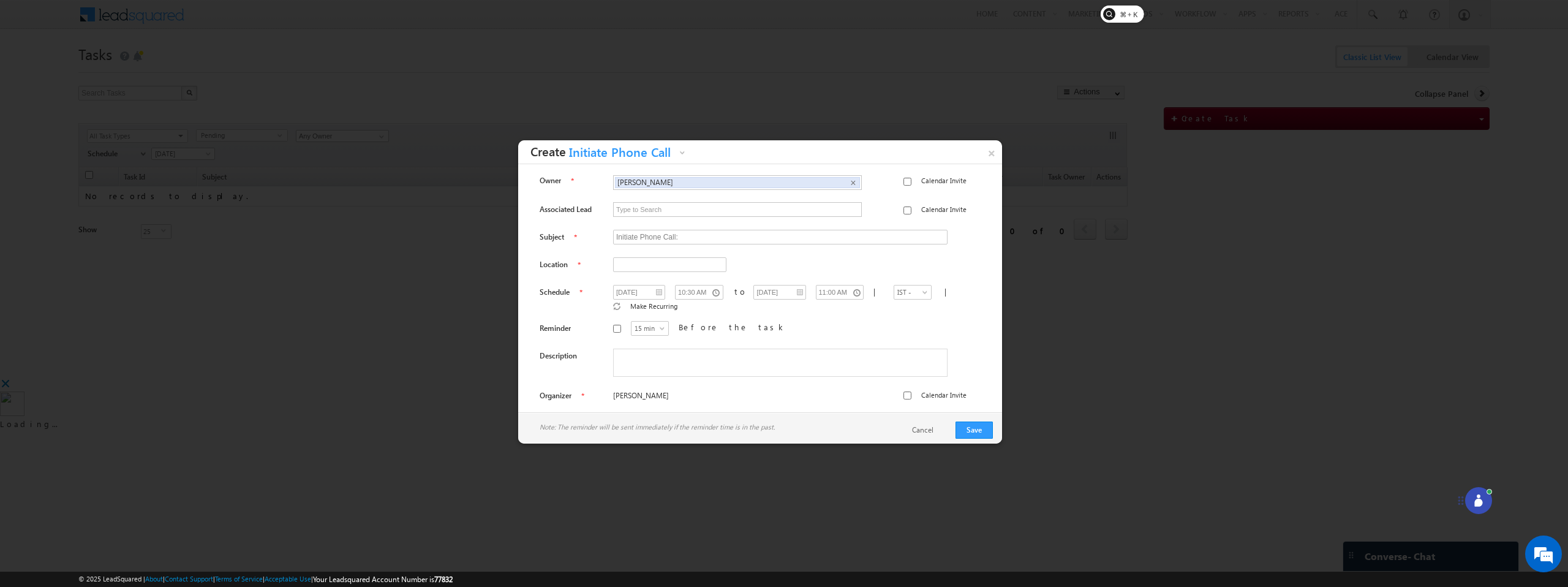
click at [1482, 505] on icon at bounding box center [1479, 501] width 12 height 12
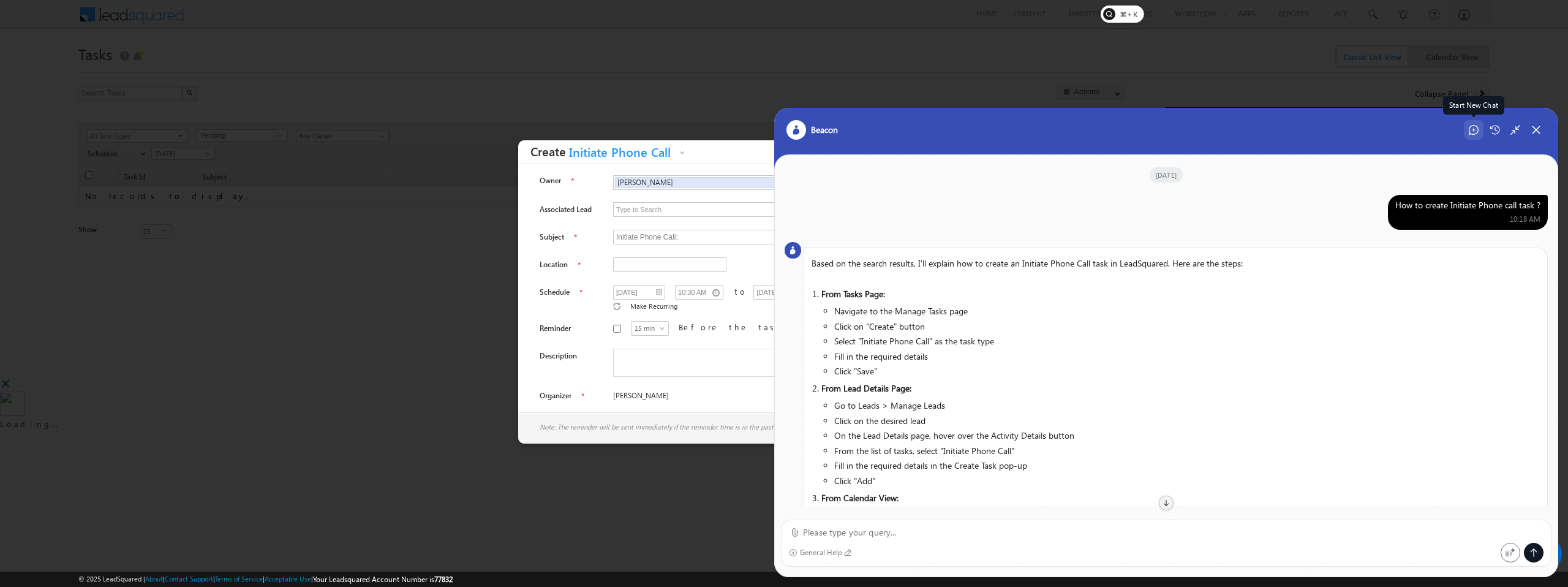
click at [1474, 131] on icon at bounding box center [1474, 130] width 3 height 3
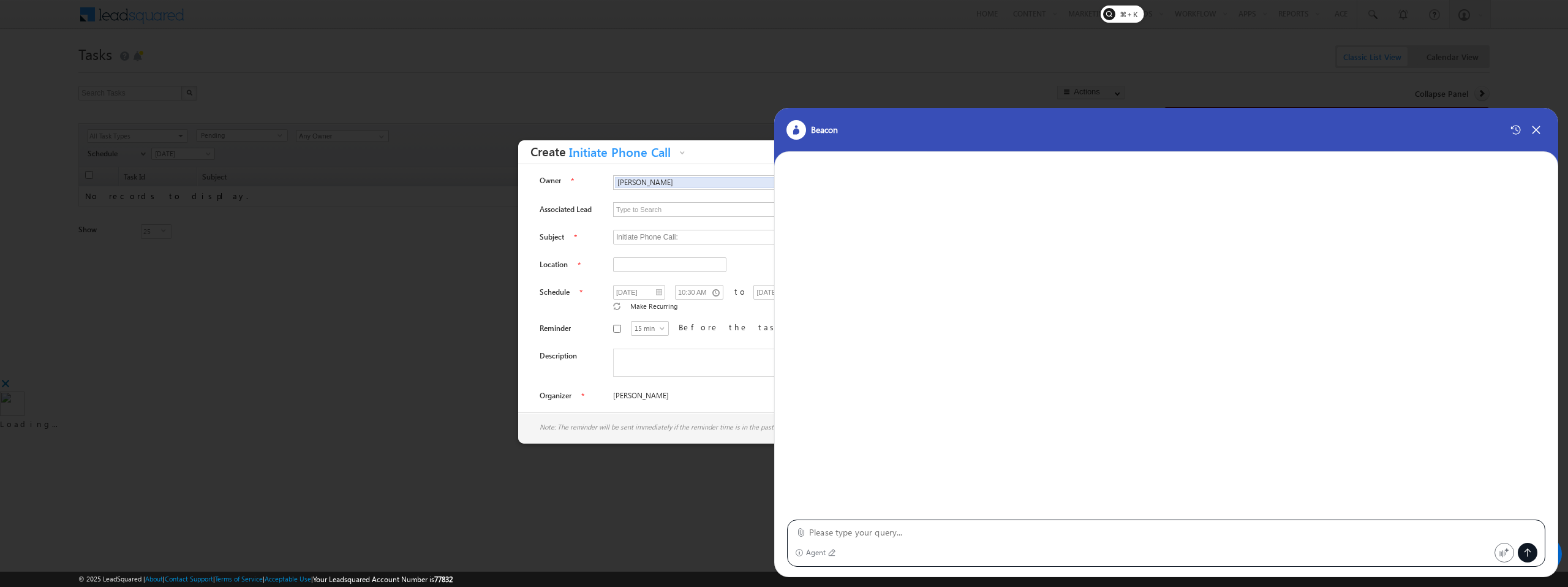
type textarea "How to Add and Manage Custom Activity Tabs in the Lead Details Page"
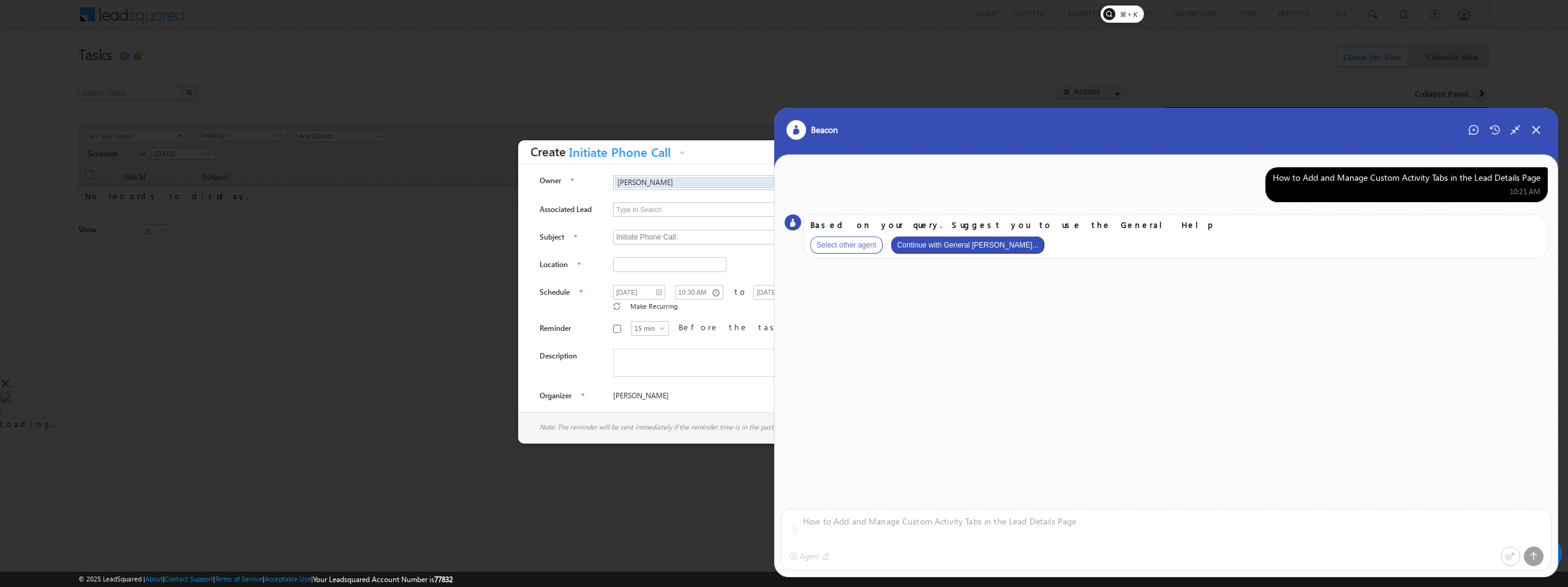
click at [930, 244] on button "Continue with General Hel..." at bounding box center [969, 245] width 154 height 17
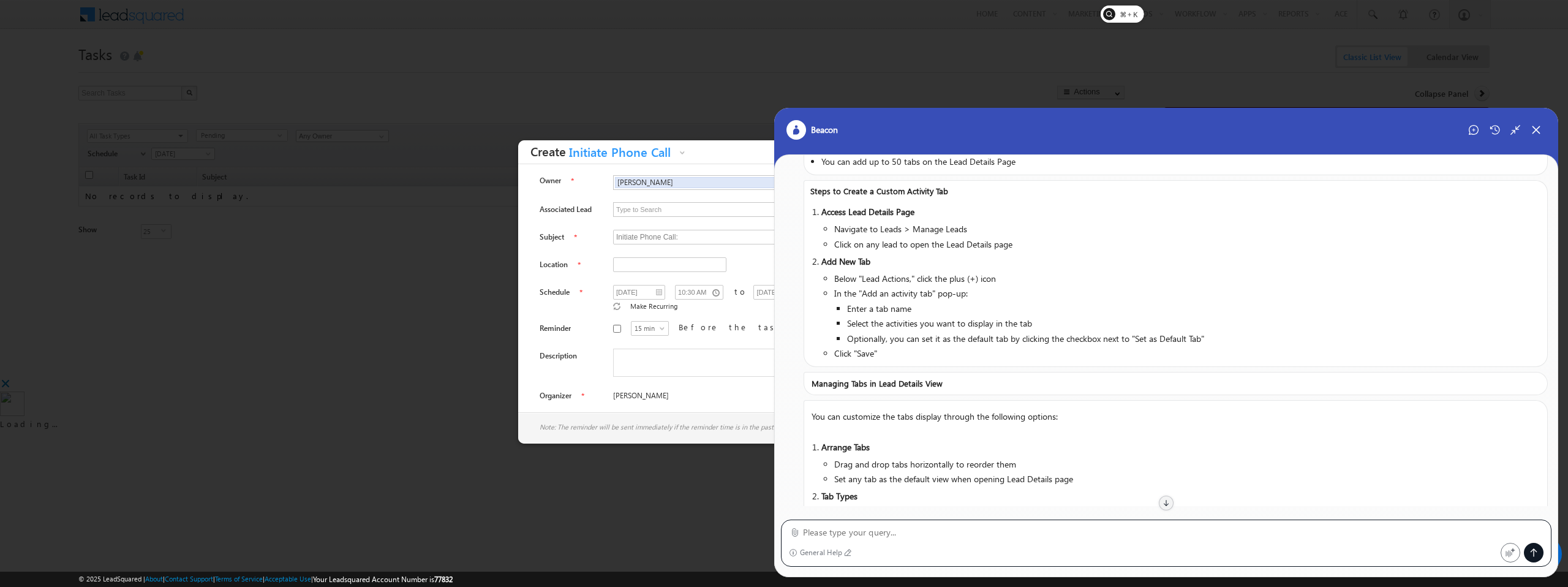
scroll to position [660, 0]
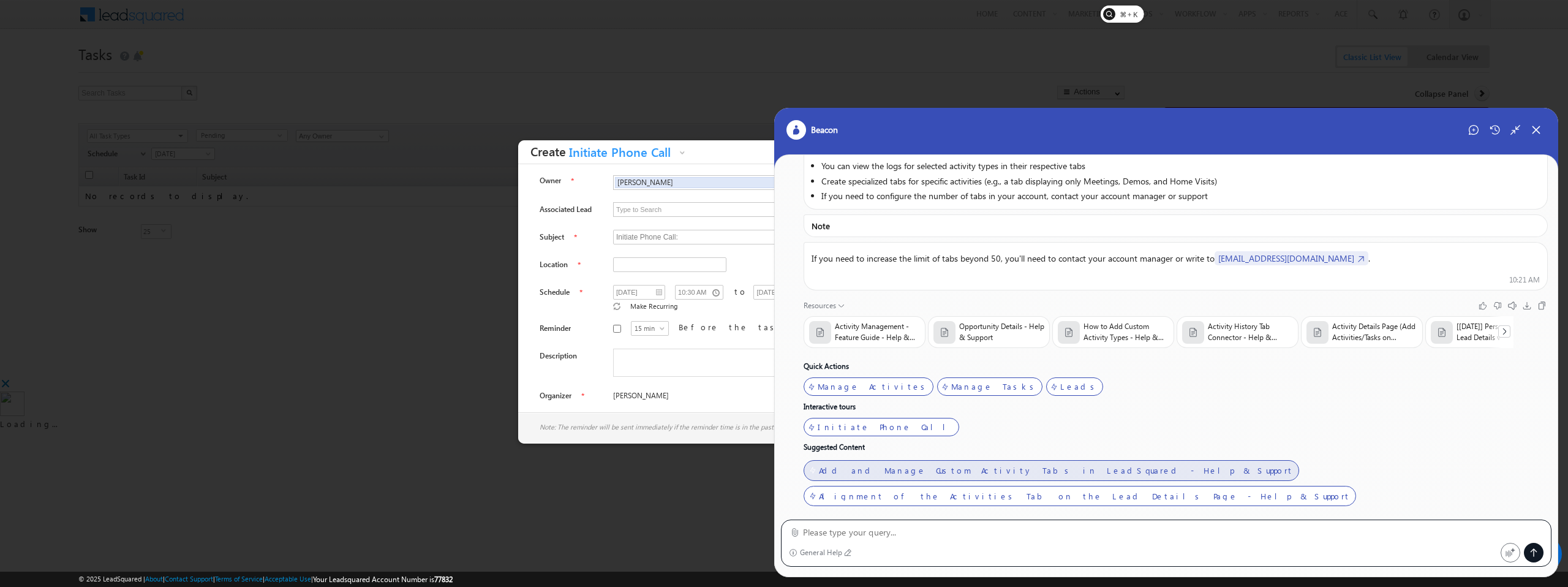
click at [893, 468] on div "Add and Manage Custom Activity Tabs in LeadSquared - Help & Support" at bounding box center [1056, 470] width 475 height 10
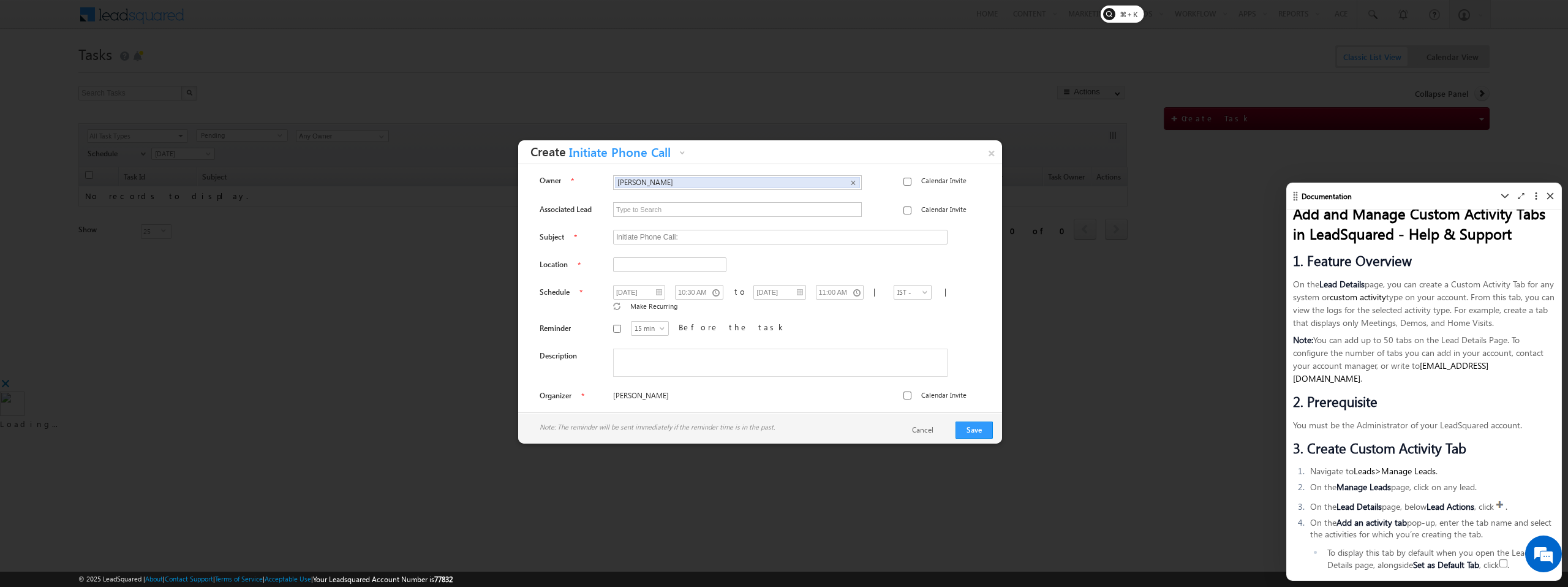
scroll to position [0, 0]
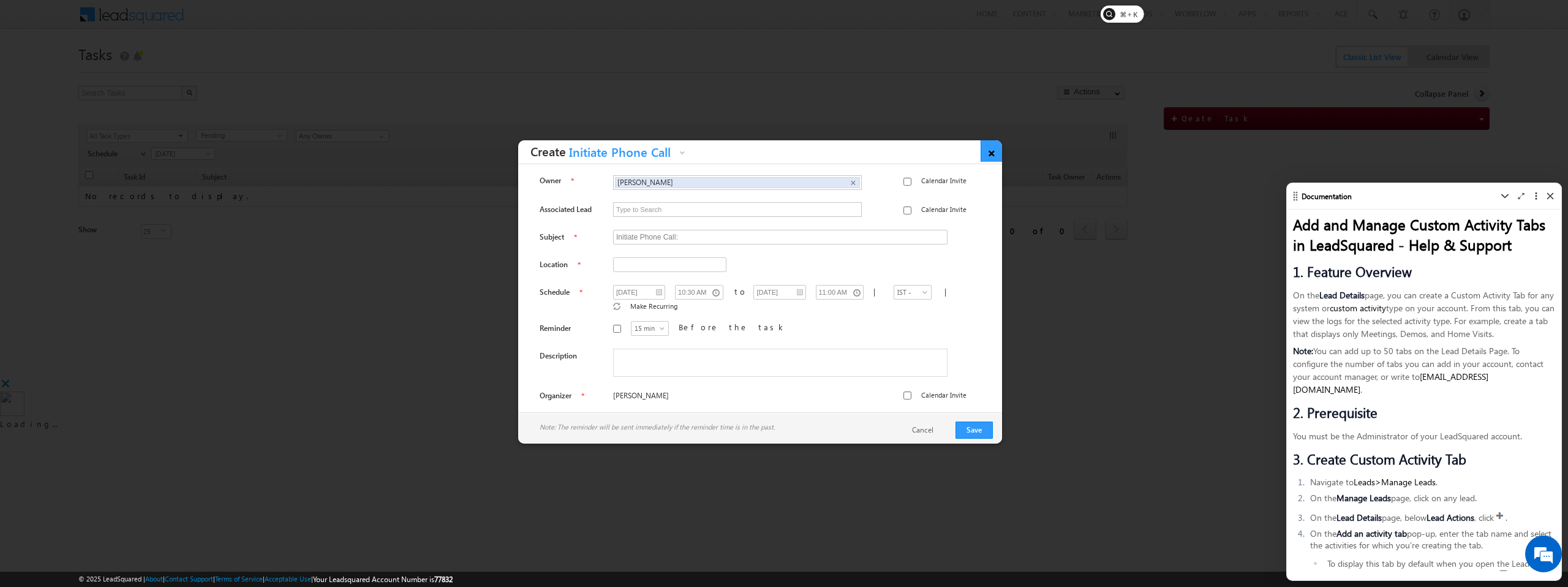
click at [991, 154] on link "×" at bounding box center [992, 151] width 22 height 22
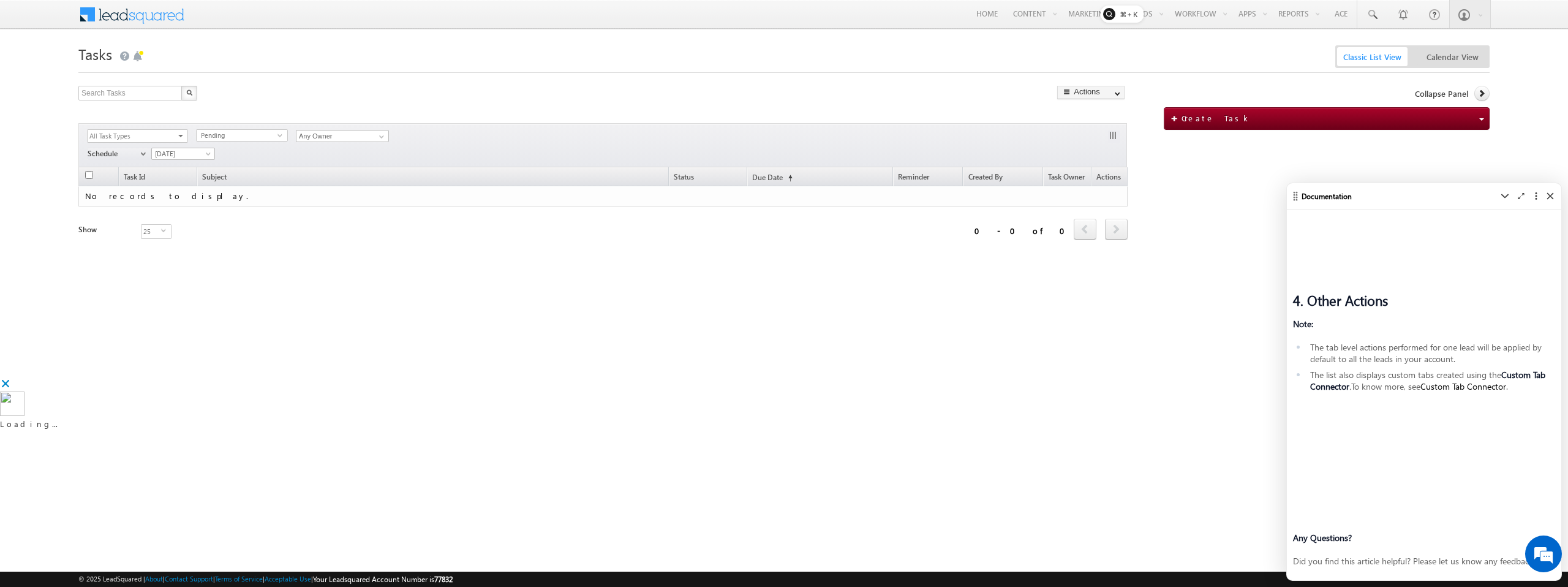
scroll to position [490, 0]
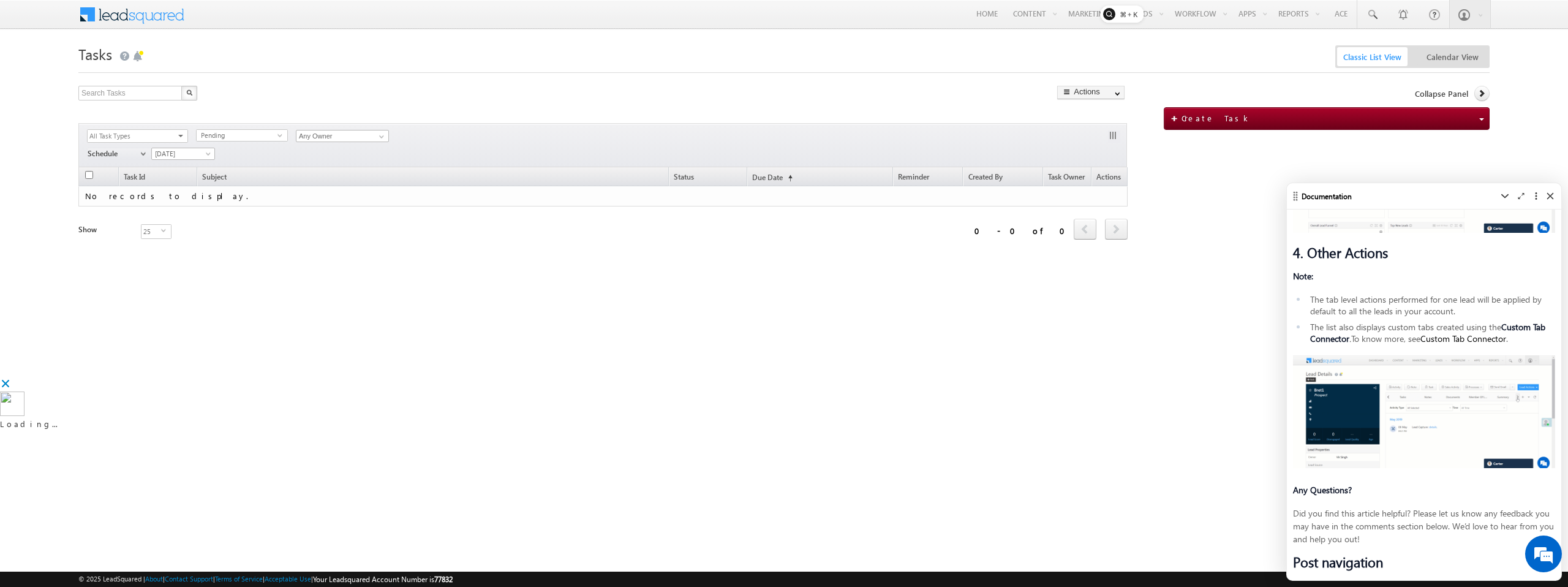
click at [1548, 201] on div "Minimize Full View More Close" at bounding box center [1516, 196] width 79 height 11
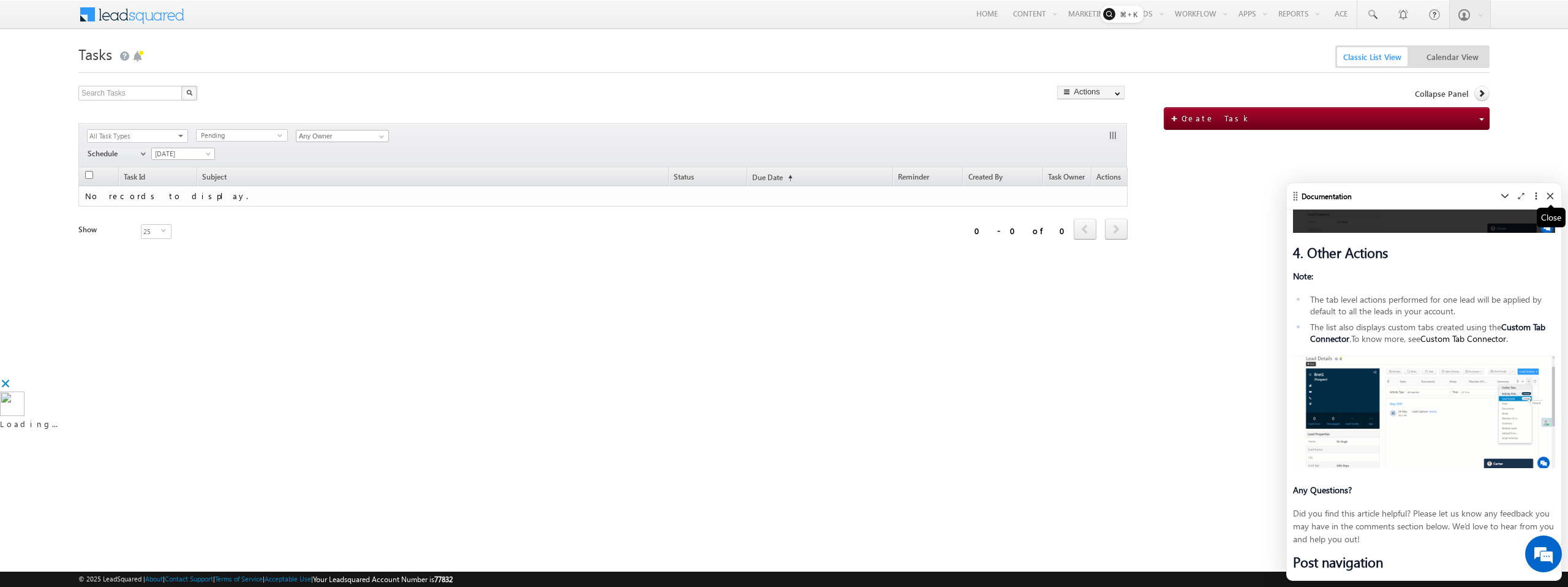
click at [1549, 194] on icon at bounding box center [1550, 195] width 7 height 7
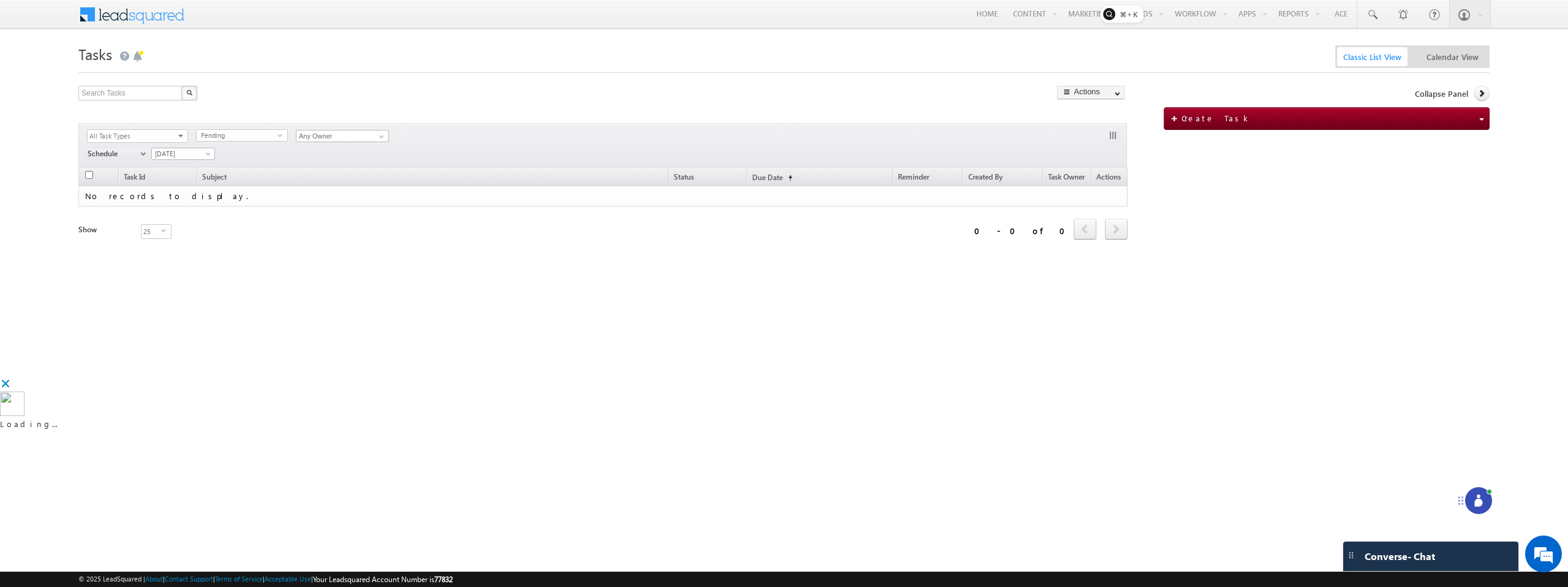
click at [1477, 505] on icon at bounding box center [1479, 502] width 8 height 8
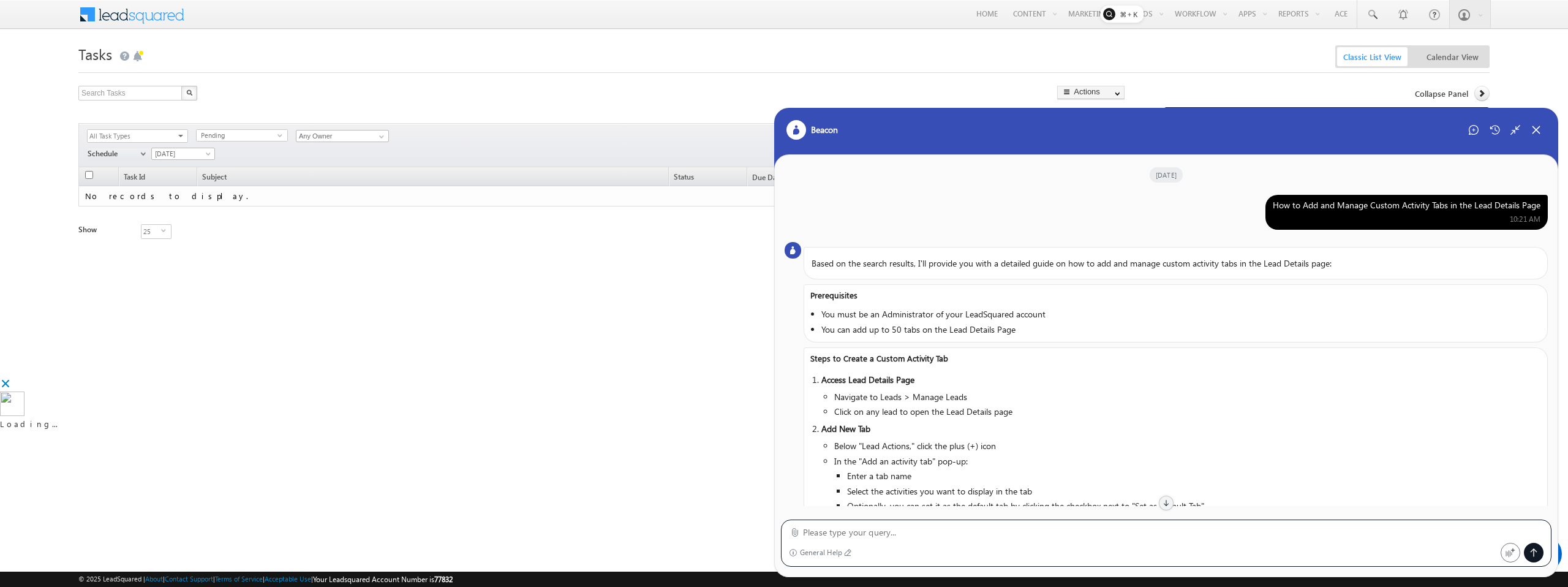
scroll to position [585, 0]
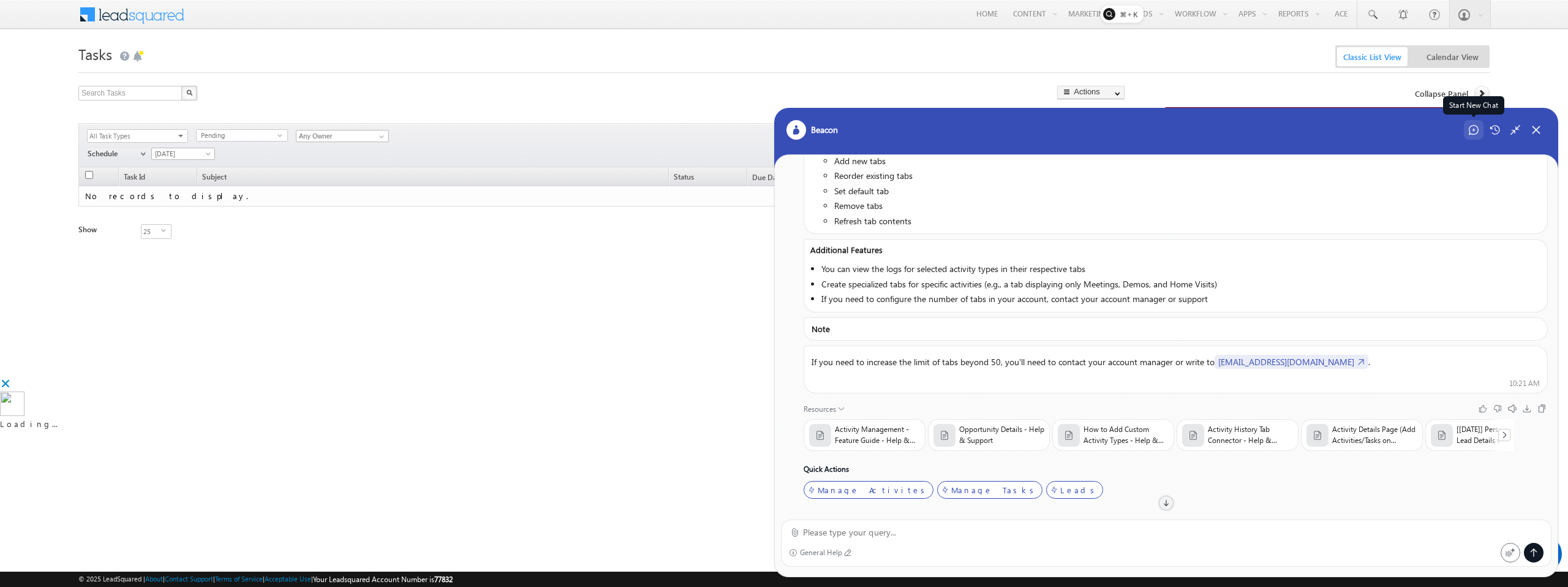
click at [1472, 128] on icon at bounding box center [1474, 130] width 10 height 10
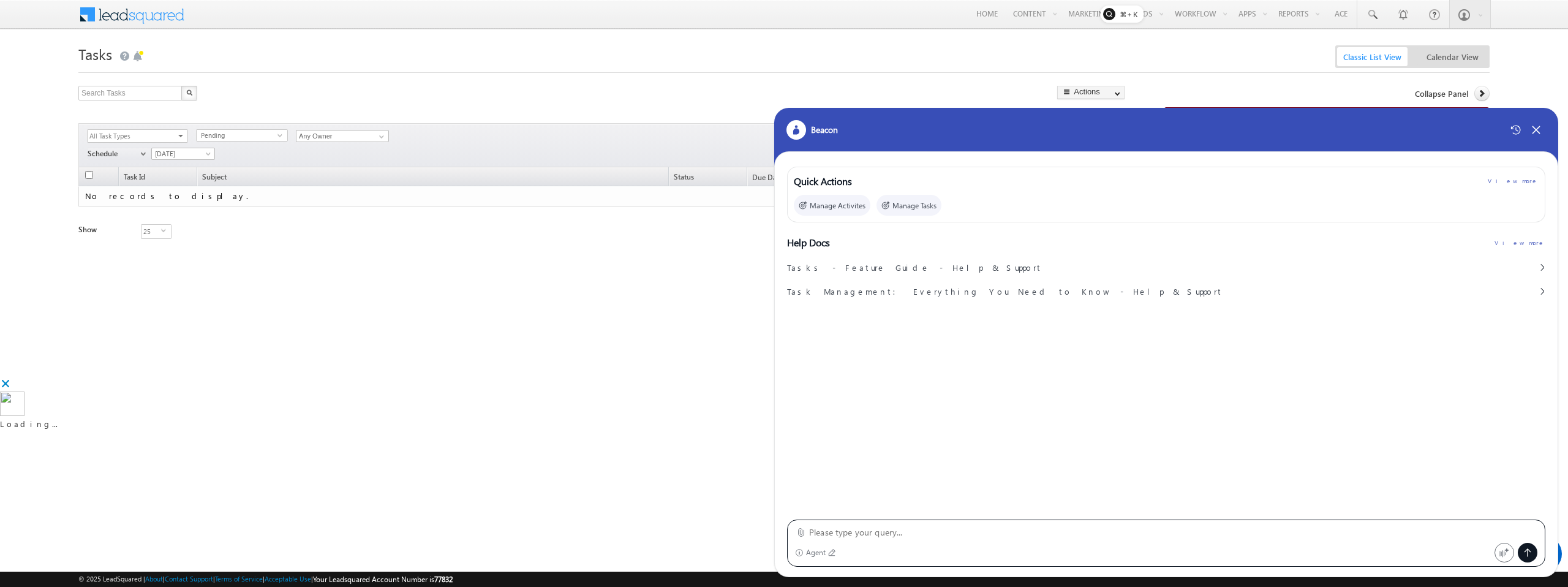
paste textarea "Get me leads having lead age > 100 and conversion propensity is High"
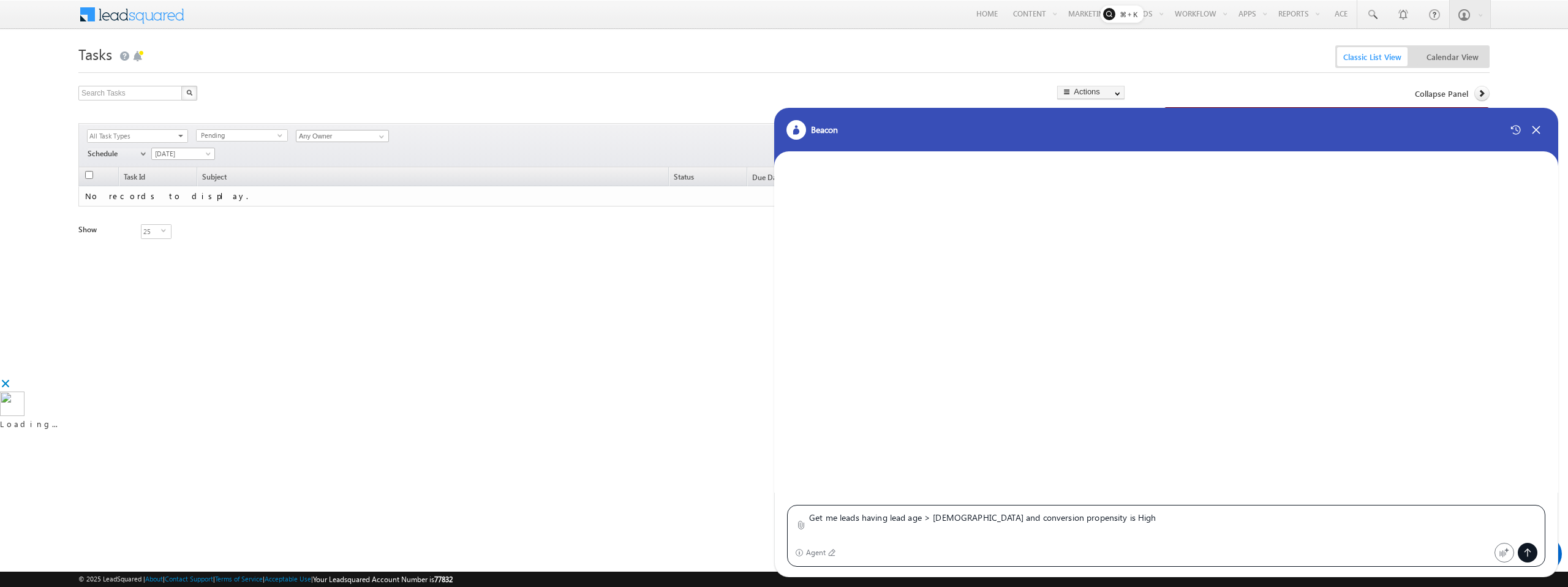
type textarea "Get me leads having lead age > 100 and conversion propensity is High"
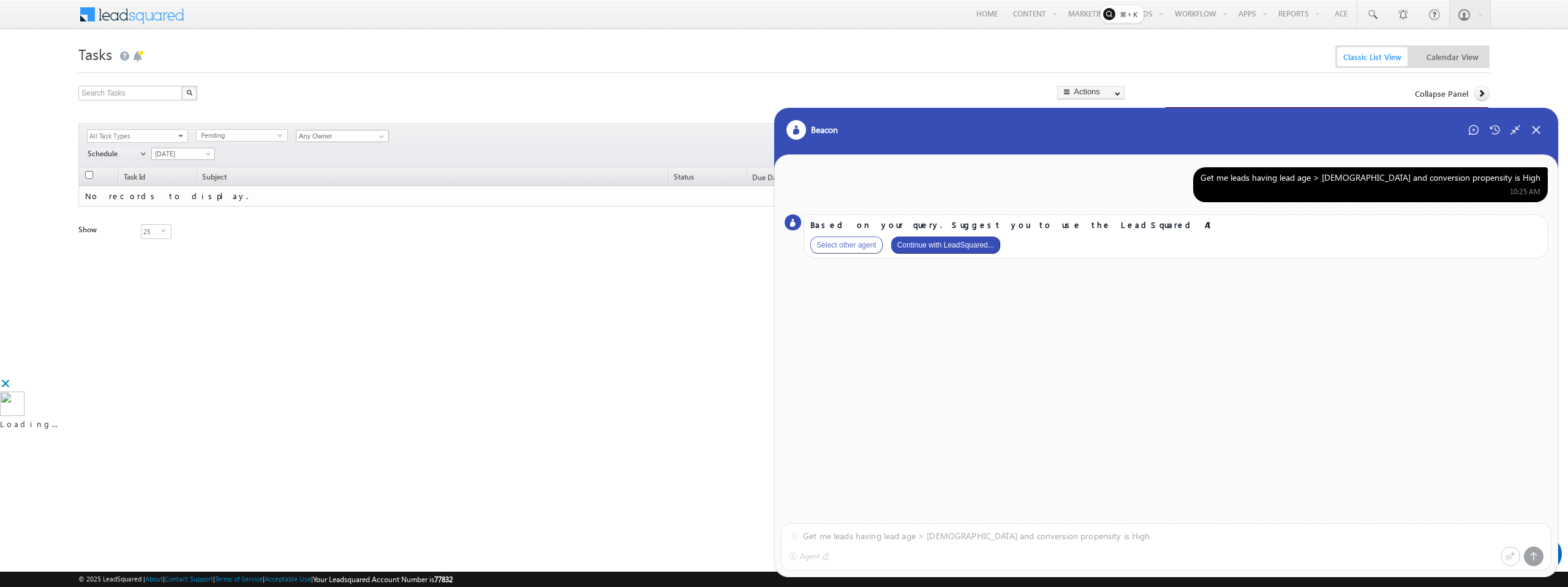
click at [989, 246] on button "Continue with LeadSquared..." at bounding box center [946, 245] width 109 height 17
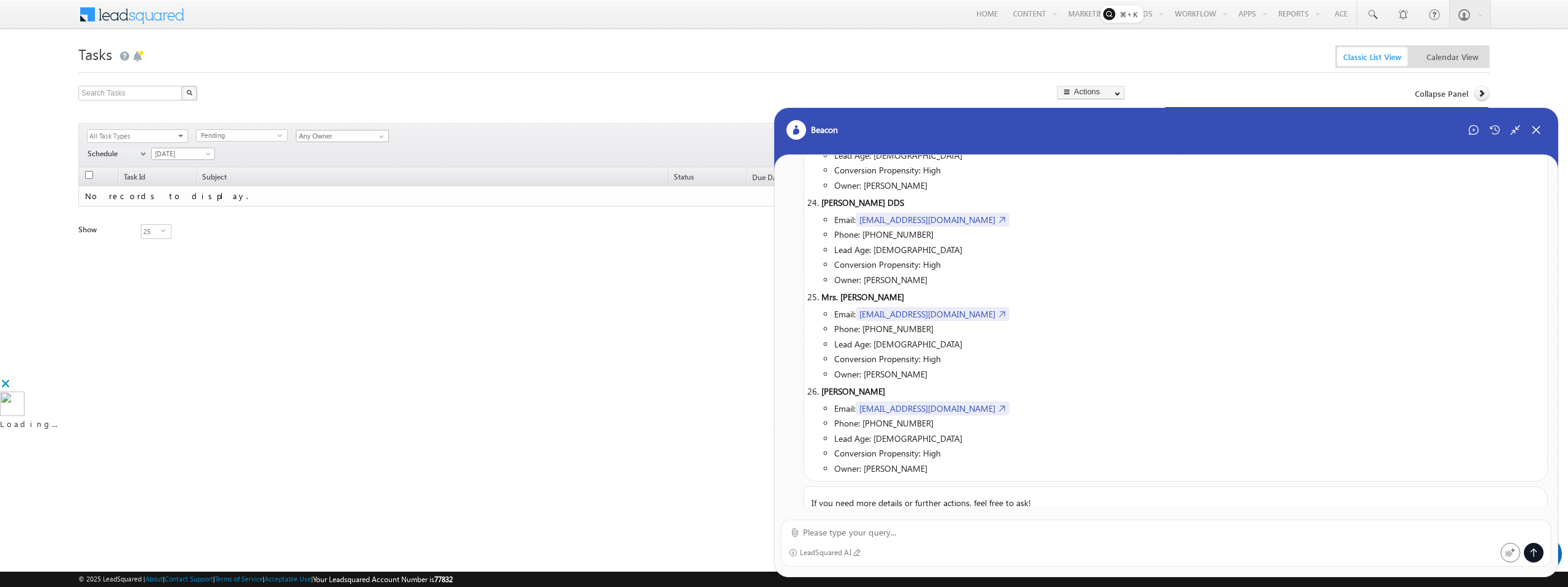
scroll to position [2286, 0]
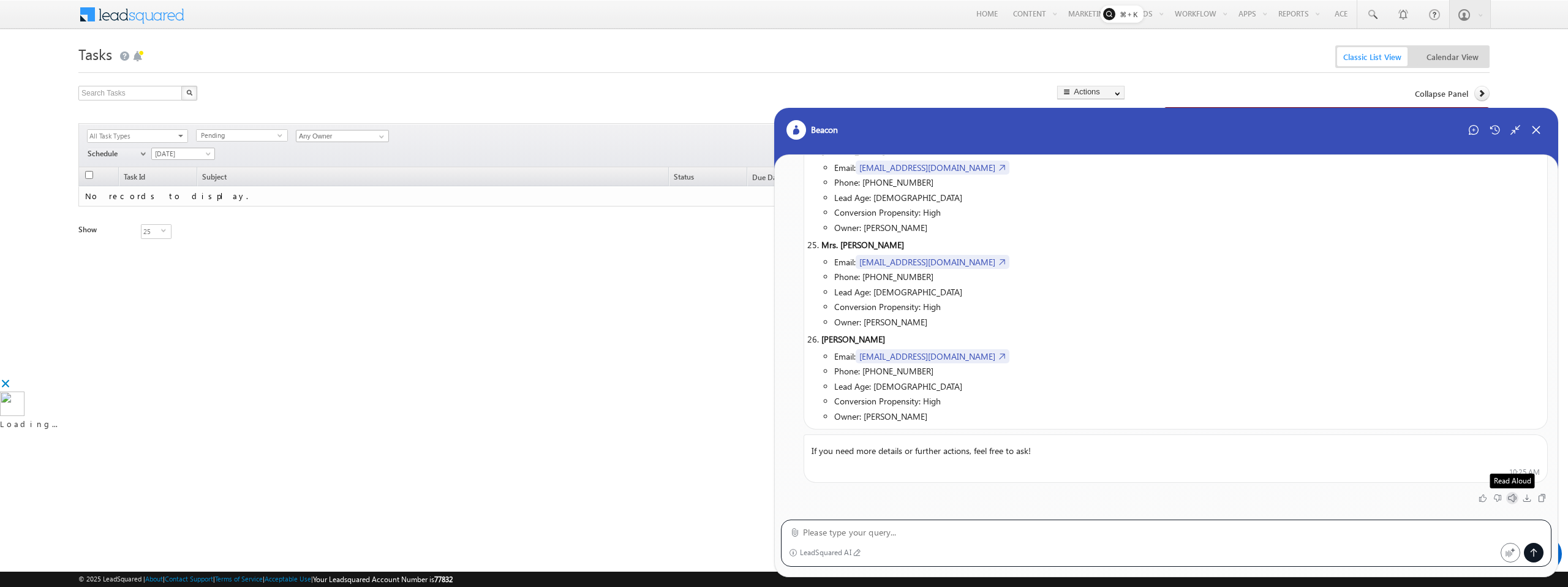
click at [1514, 494] on icon at bounding box center [1512, 498] width 9 height 9
click at [1510, 499] on icon at bounding box center [1512, 498] width 9 height 9
click at [1475, 135] on icon at bounding box center [1474, 130] width 10 height 10
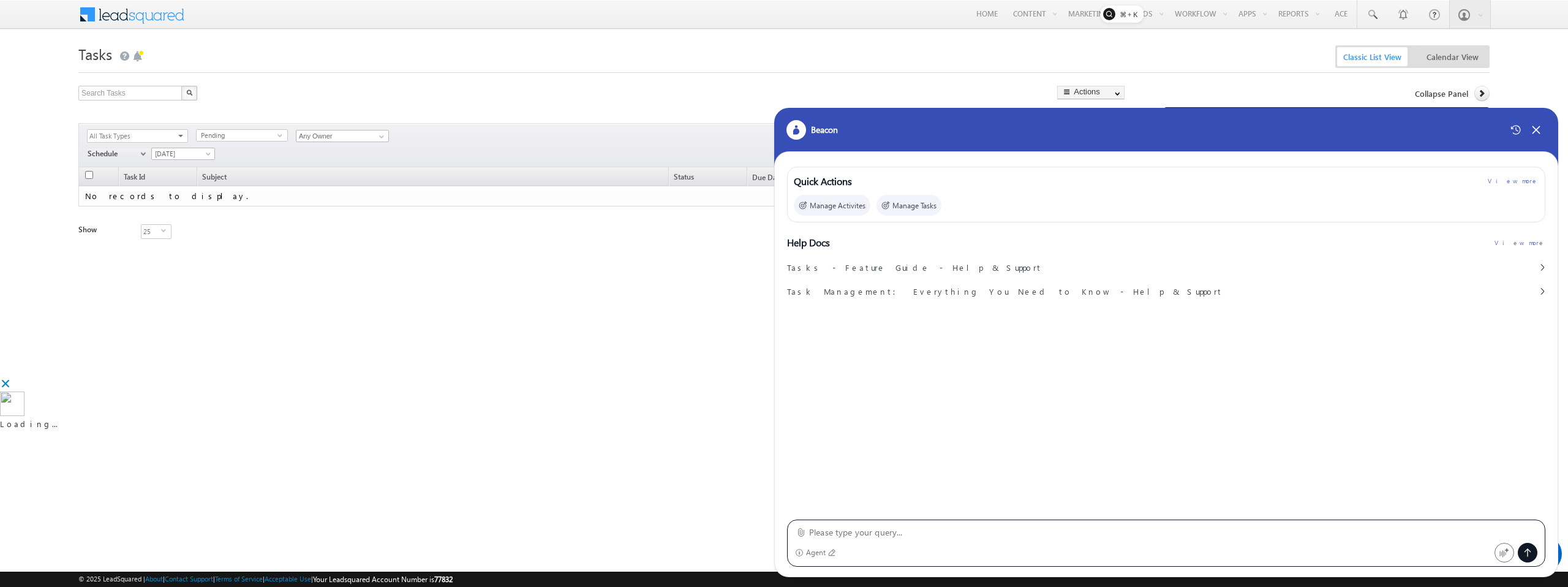
type textarea "Get me leads which have lead stage Prospect and modified after 24 june 2025."
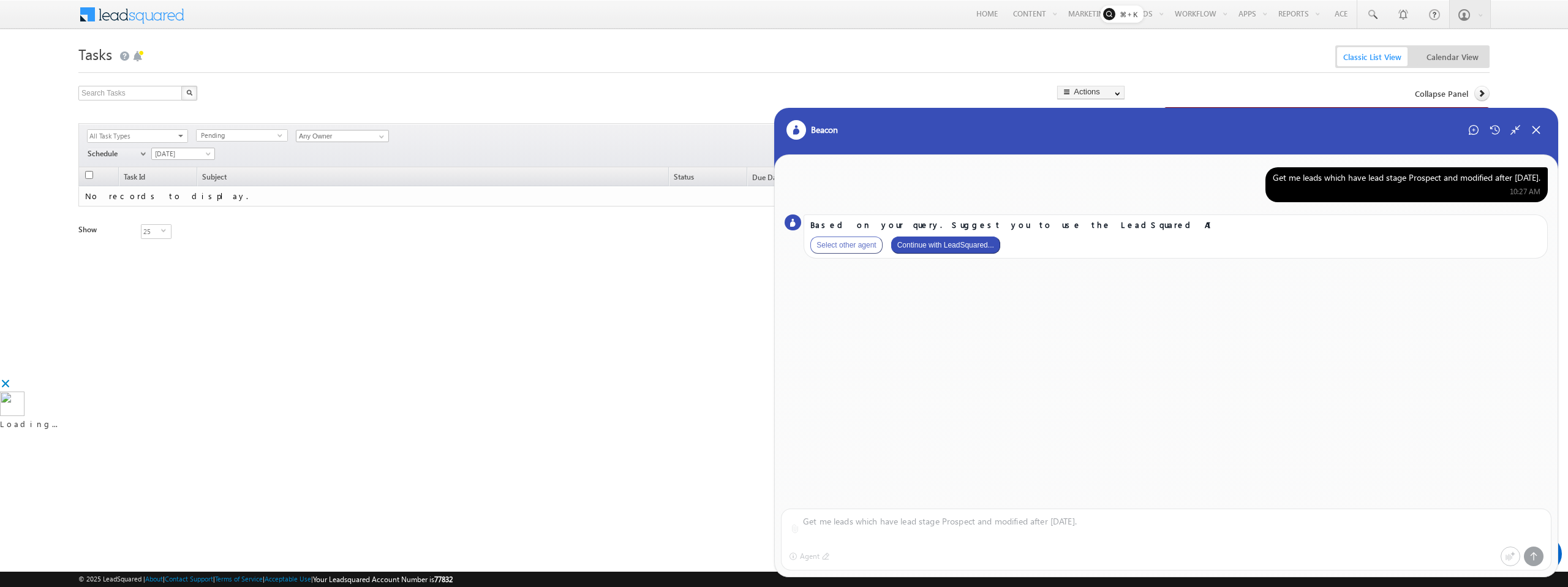
click at [986, 248] on button "Continue with LeadSquared..." at bounding box center [946, 245] width 109 height 17
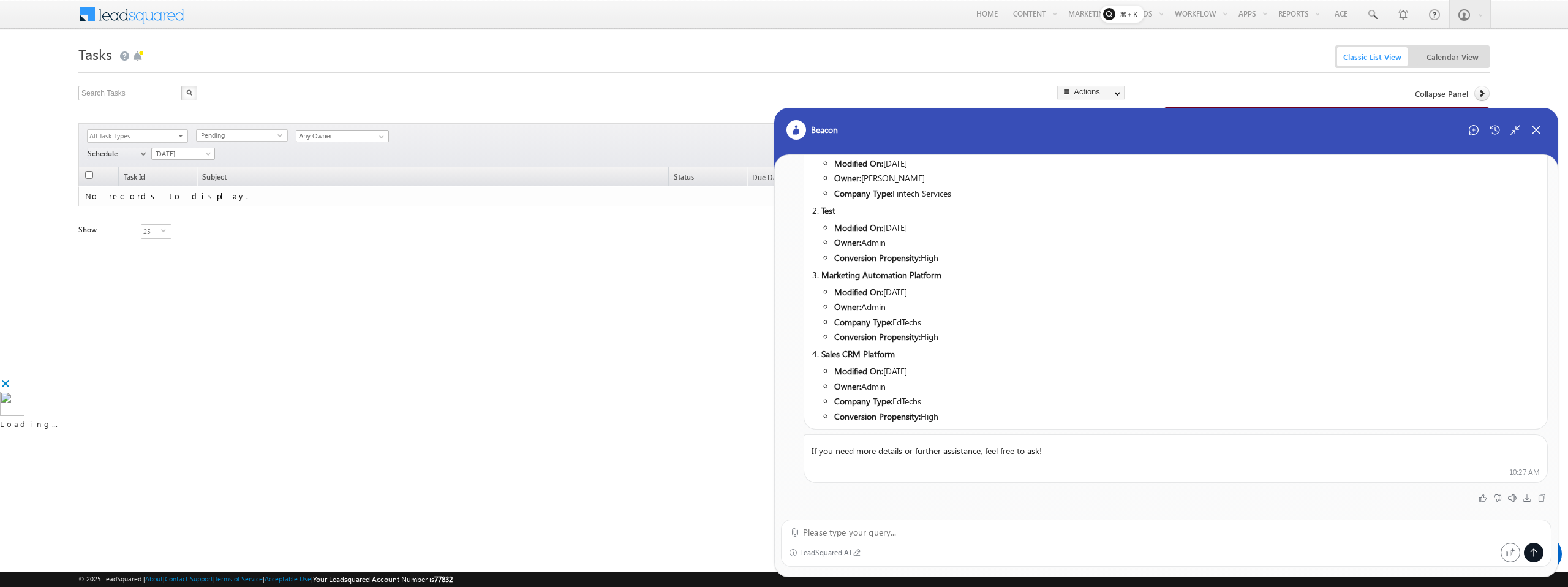
scroll to position [145, 0]
click at [1475, 141] on div "Beacon" at bounding box center [1166, 138] width 784 height 61
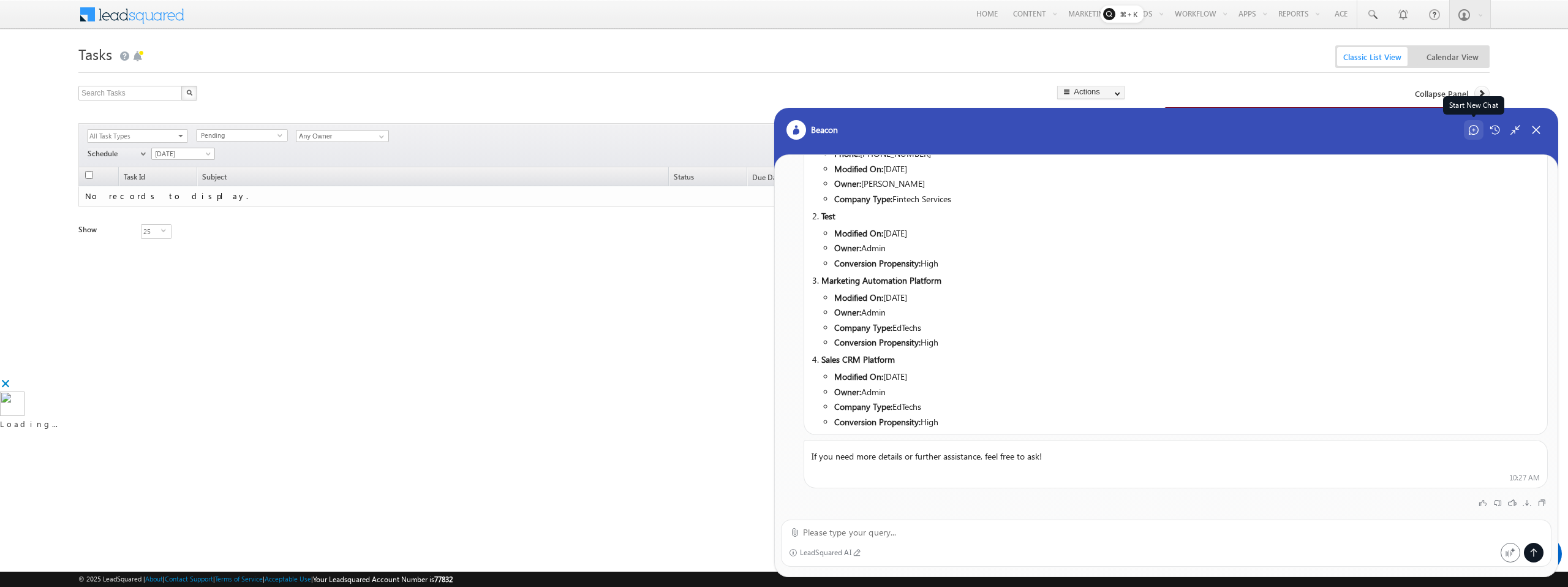
click at [1472, 130] on icon at bounding box center [1474, 130] width 3 height 3
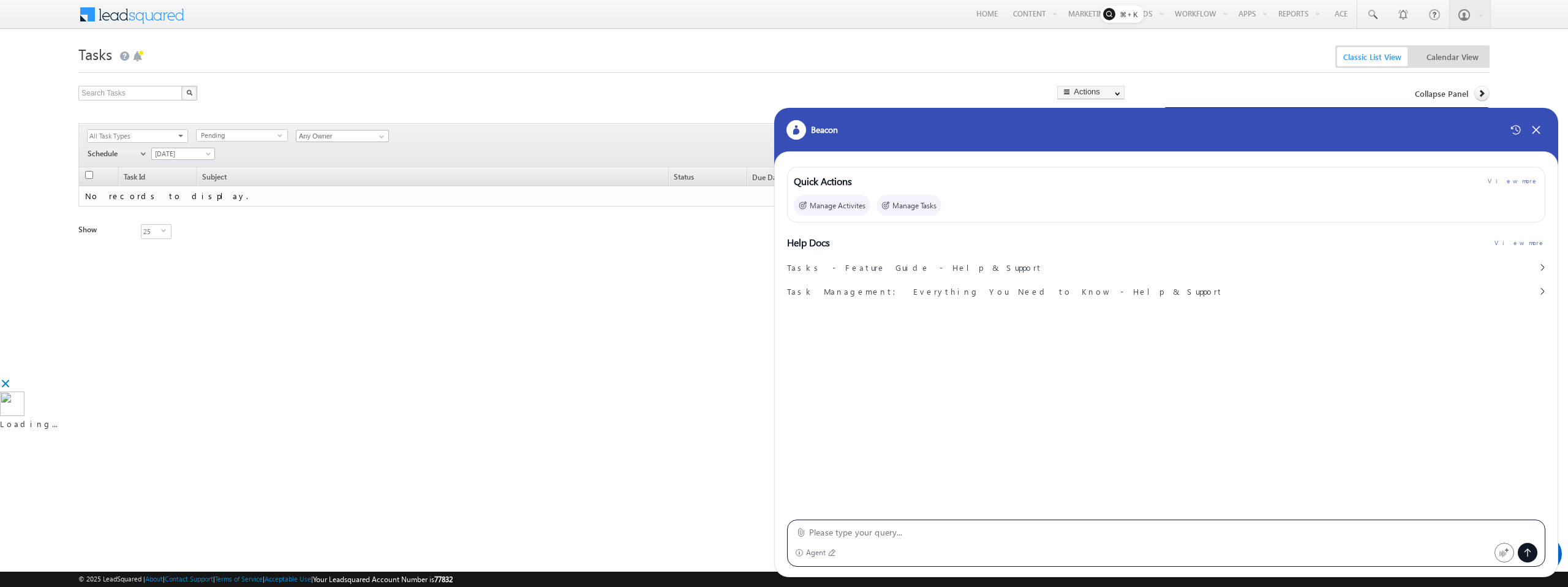
type textarea "How many leads created in last 6 months vs How many leads converted to final st…"
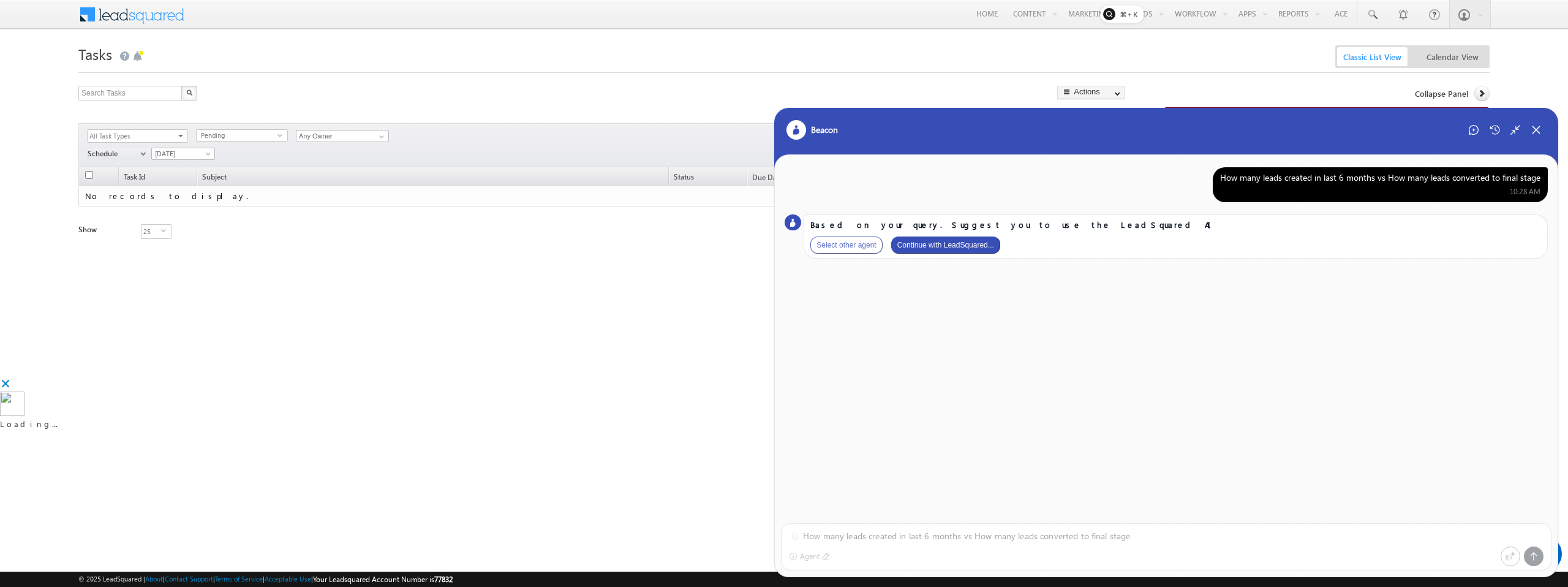
click at [964, 247] on button "Continue with LeadSquared..." at bounding box center [946, 245] width 109 height 17
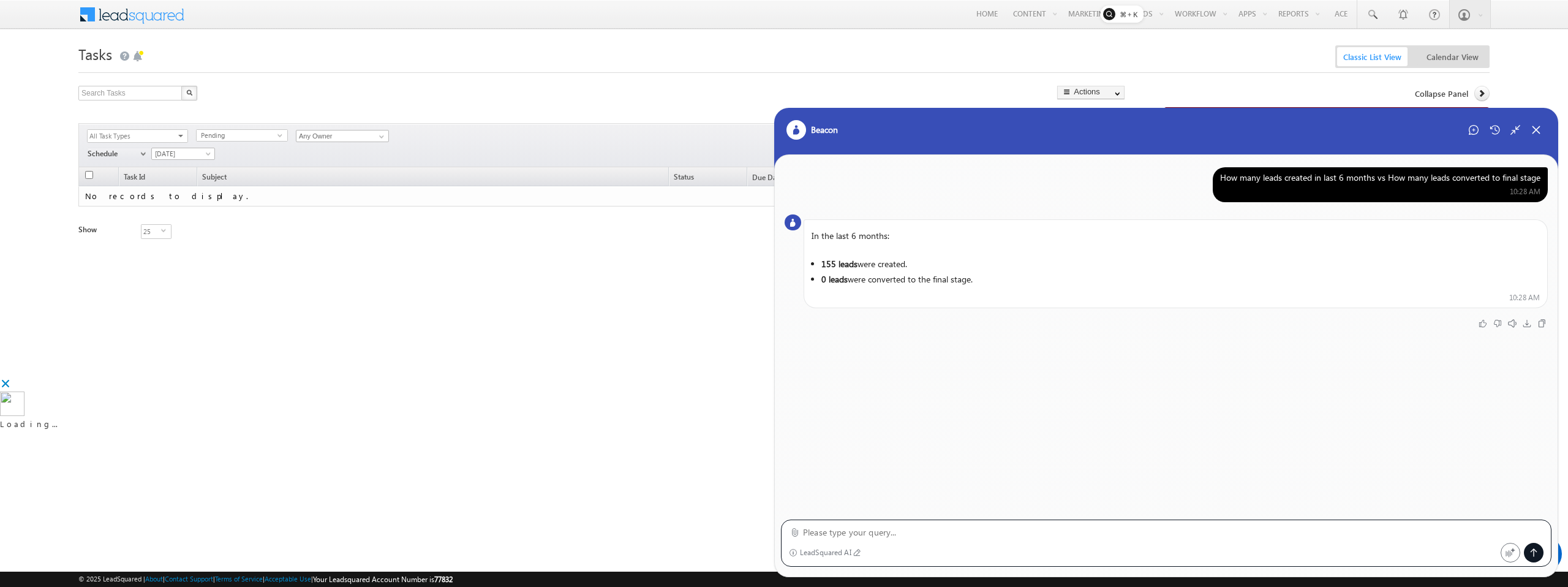
click at [1014, 528] on textarea at bounding box center [1173, 532] width 741 height 15
paste textarea "Email contains data and Mobile contains Data and first name start with test"
type textarea "Leads with Email contains data and Mobile contains Data and first name start wi…"
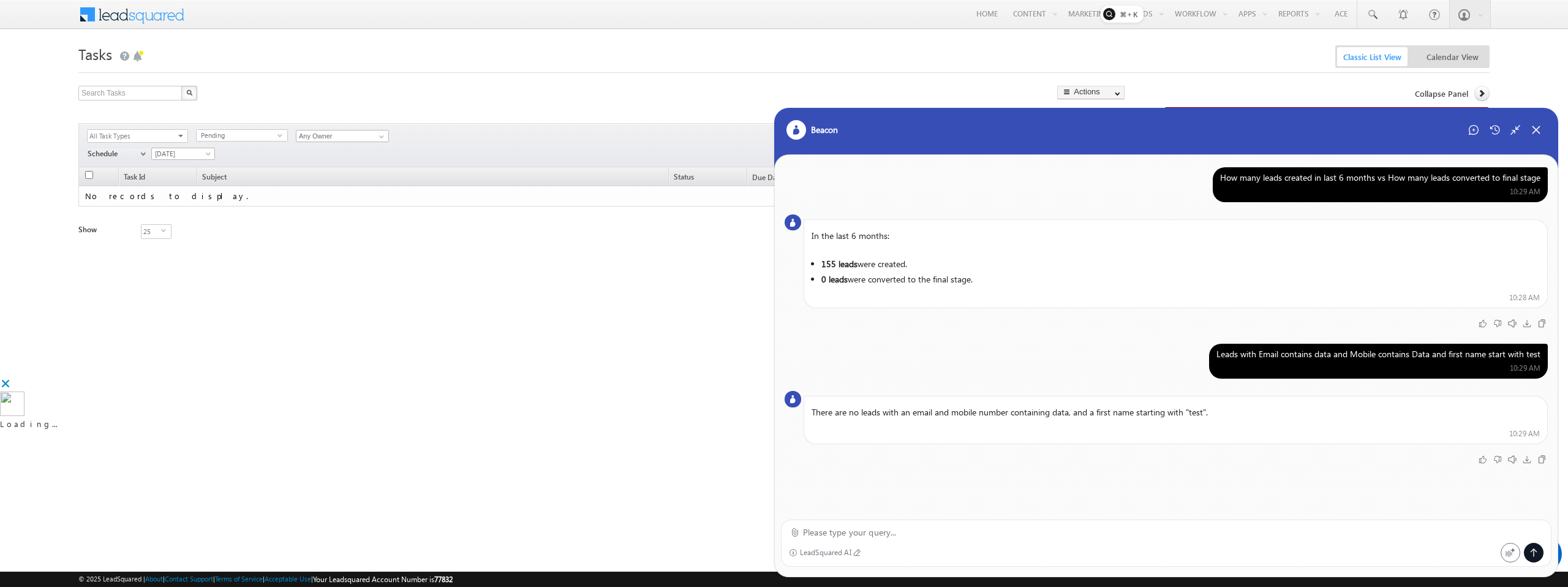
click at [1438, 355] on div "Leads with Email contains data and Mobile contains Data and first name start wi…" at bounding box center [1378, 354] width 324 height 11
click at [1469, 131] on icon at bounding box center [1474, 130] width 10 height 10
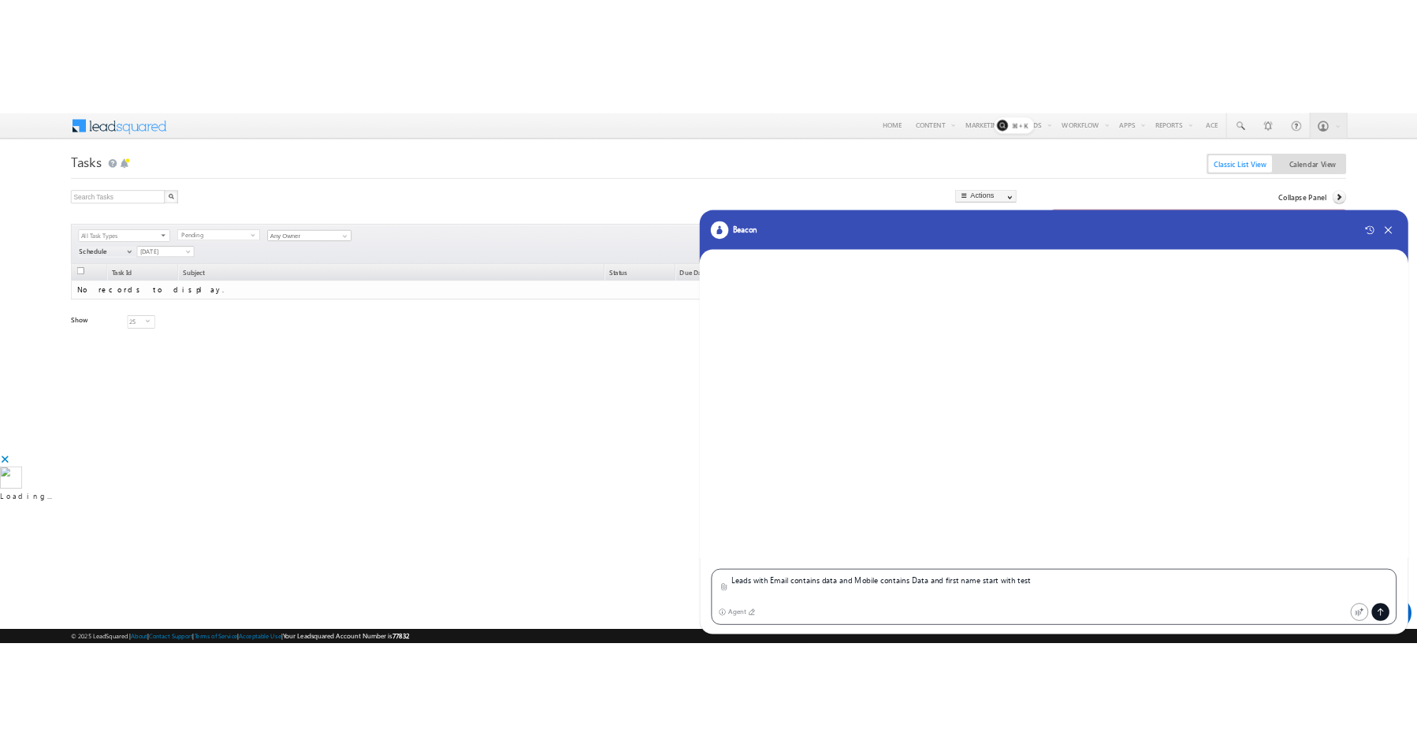
scroll to position [0, 0]
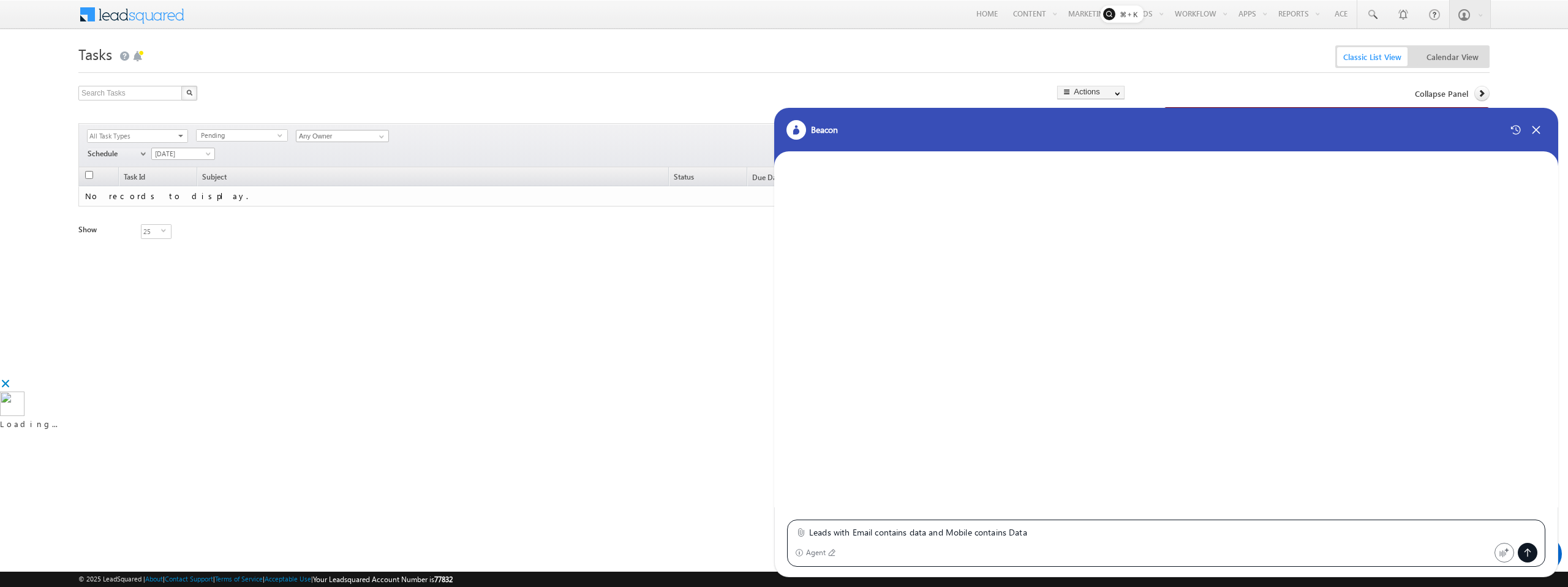
type textarea "Leads with Email contains data and Mobile contains Data"
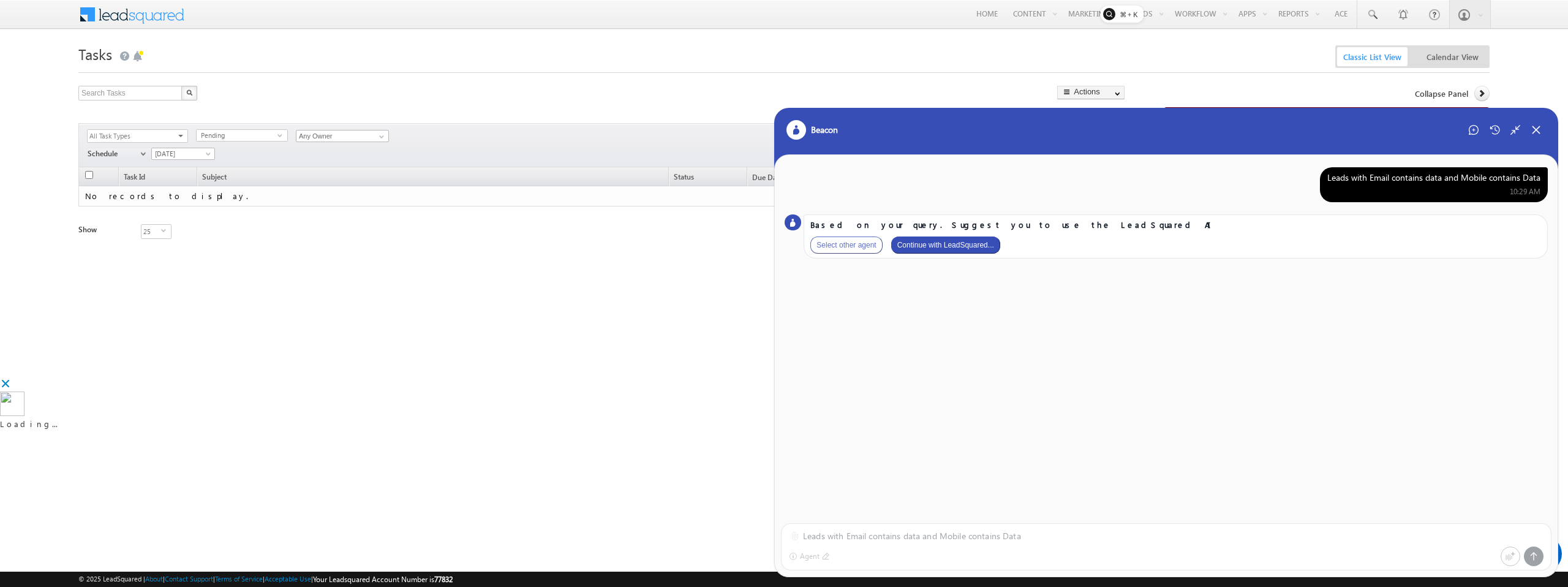
click at [968, 247] on button "Continue with LeadSquared..." at bounding box center [946, 245] width 109 height 17
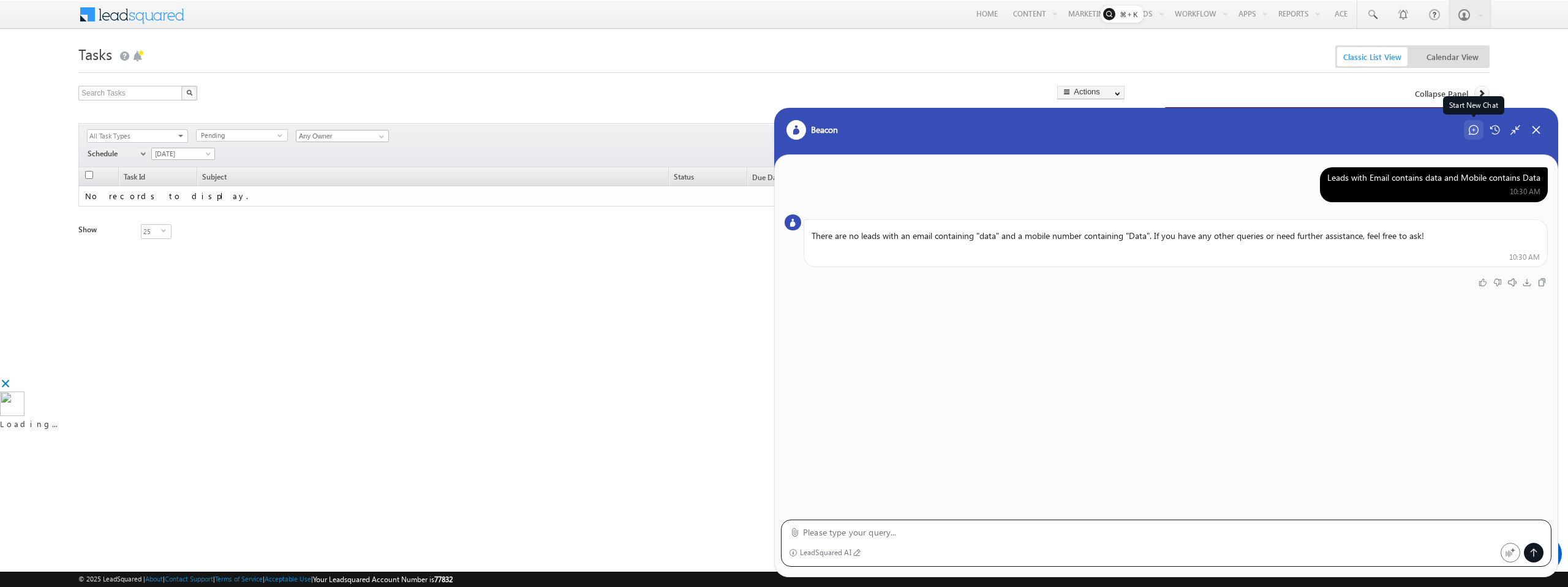
click at [1476, 131] on icon at bounding box center [1474, 130] width 10 height 10
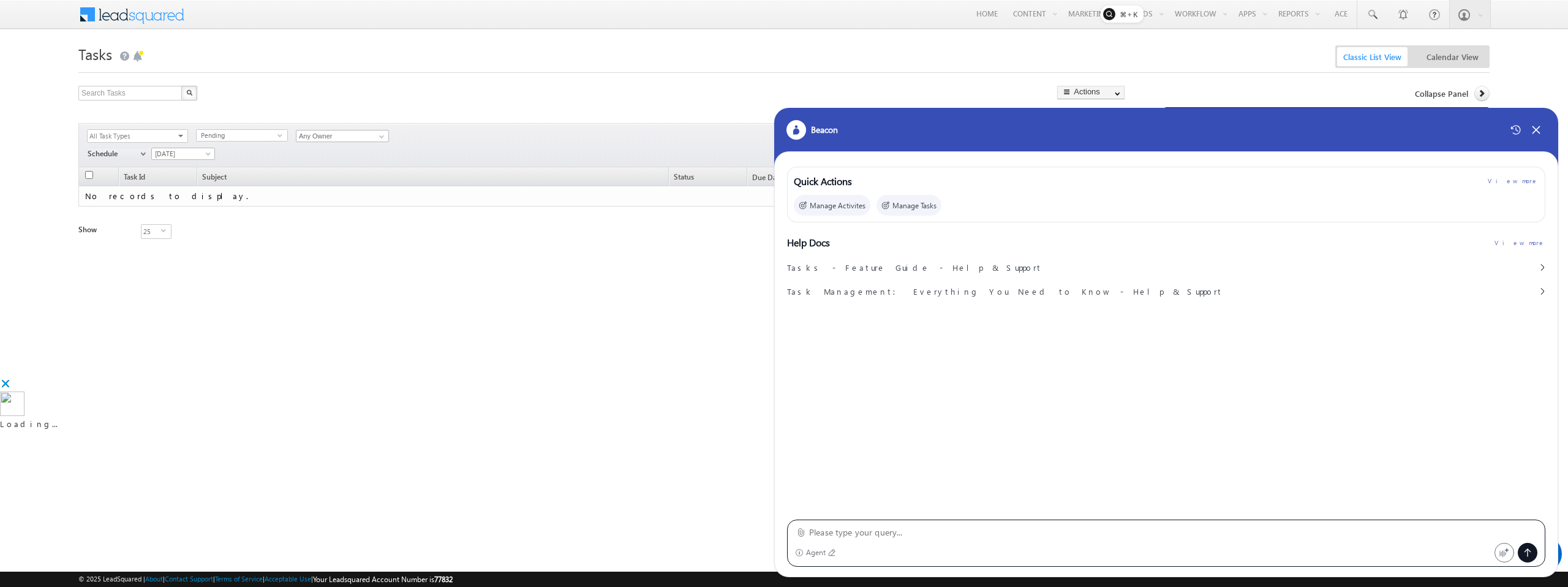
paste textarea "Create an Automation named Beacon3: When new lead is created and if Activity of…"
type textarea "Create an Automation named Beacon3: When new lead is created and if Activity of…"
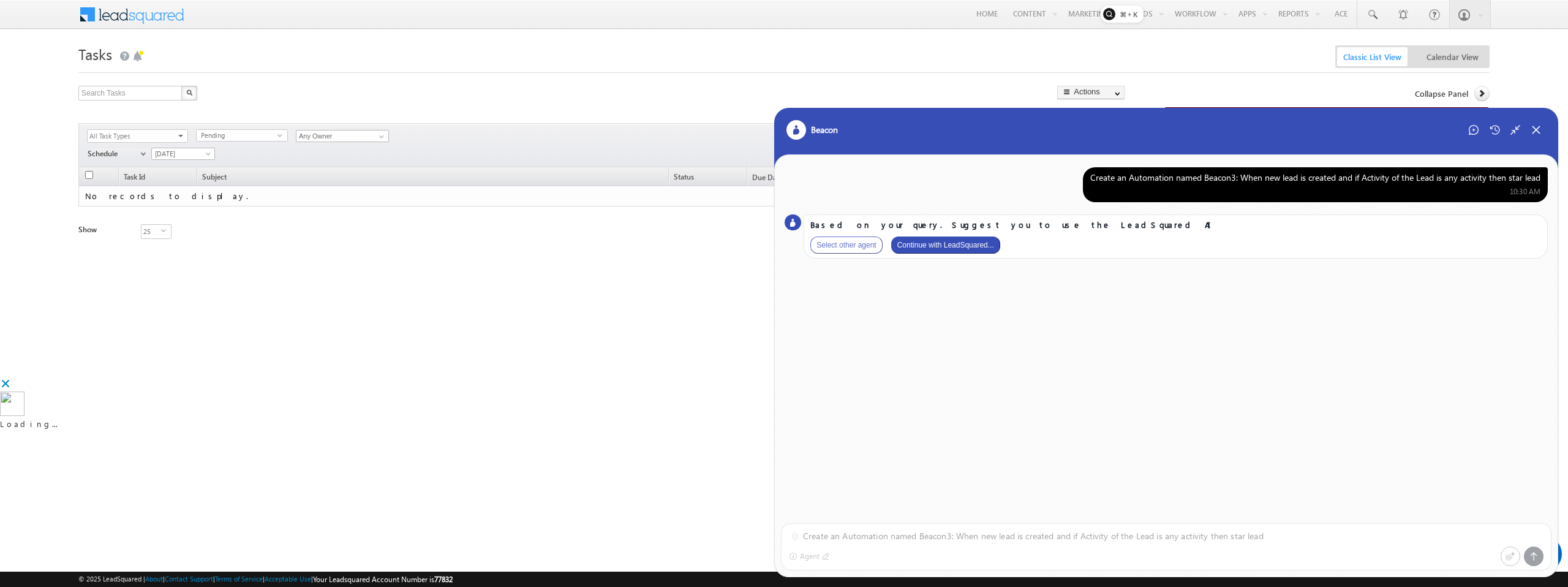
click at [947, 250] on button "Continue with LeadSquared..." at bounding box center [946, 245] width 109 height 17
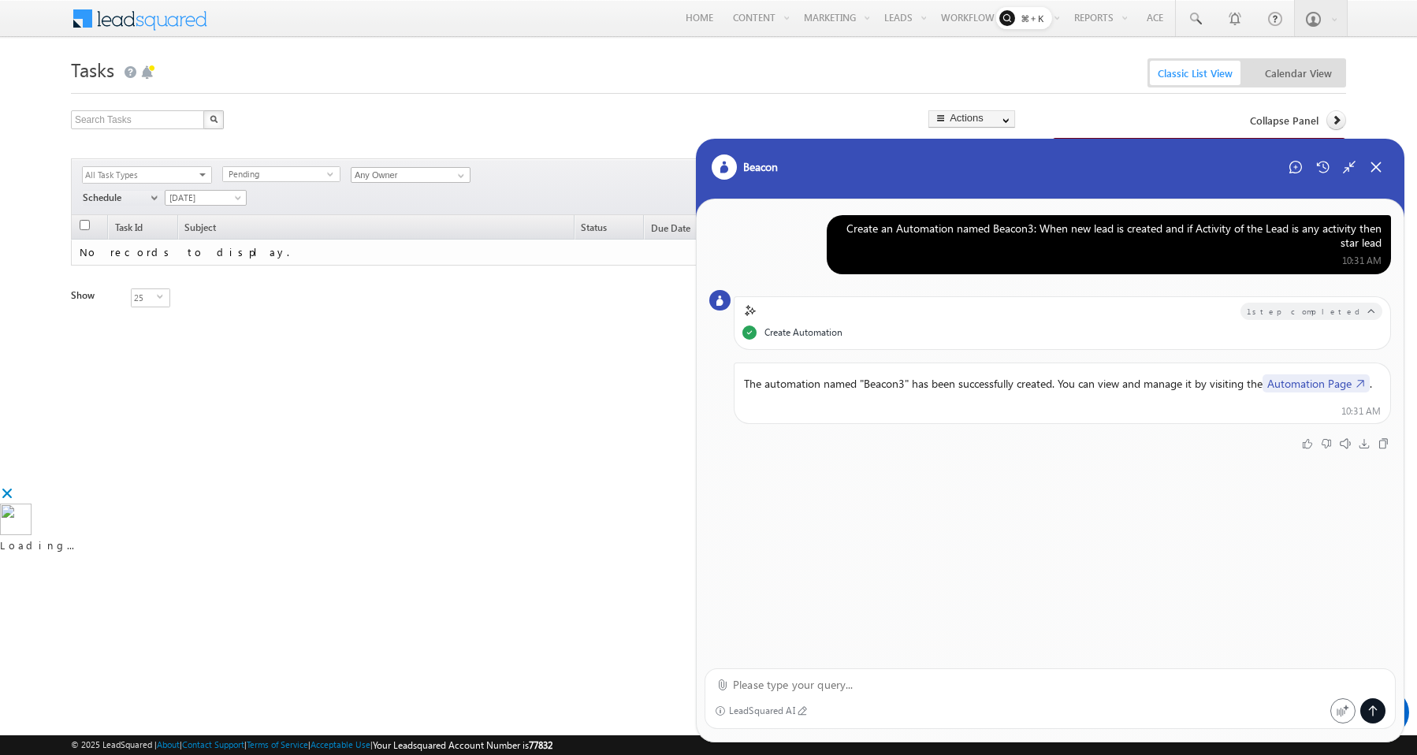
click at [1295, 381] on link "Automation Page" at bounding box center [1315, 383] width 107 height 18
click at [1291, 177] on div "Start New Chat" at bounding box center [1295, 166] width 25 height 25
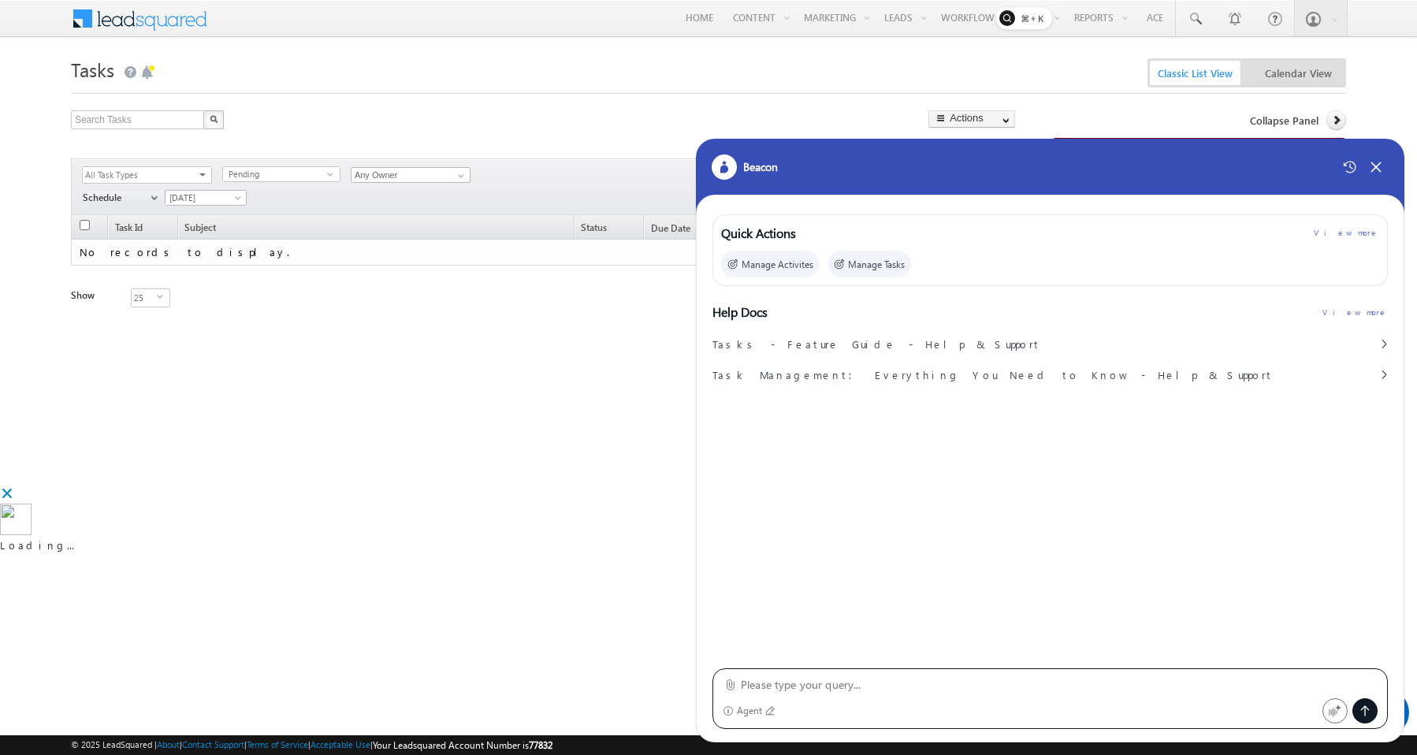
type textarea "Create an Automation named Beacon1: When a new opportunity is created or added …"
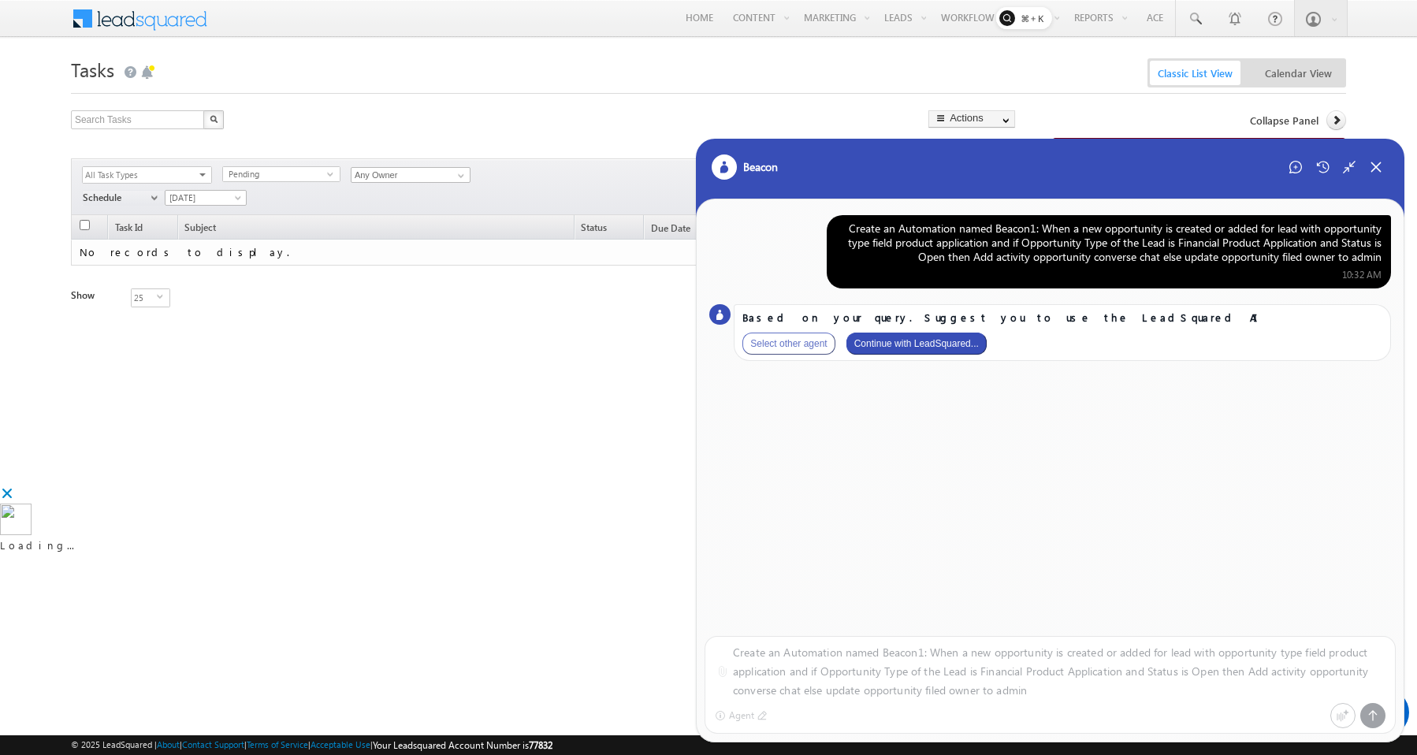
click at [909, 346] on button "Continue with LeadSquared..." at bounding box center [916, 344] width 140 height 22
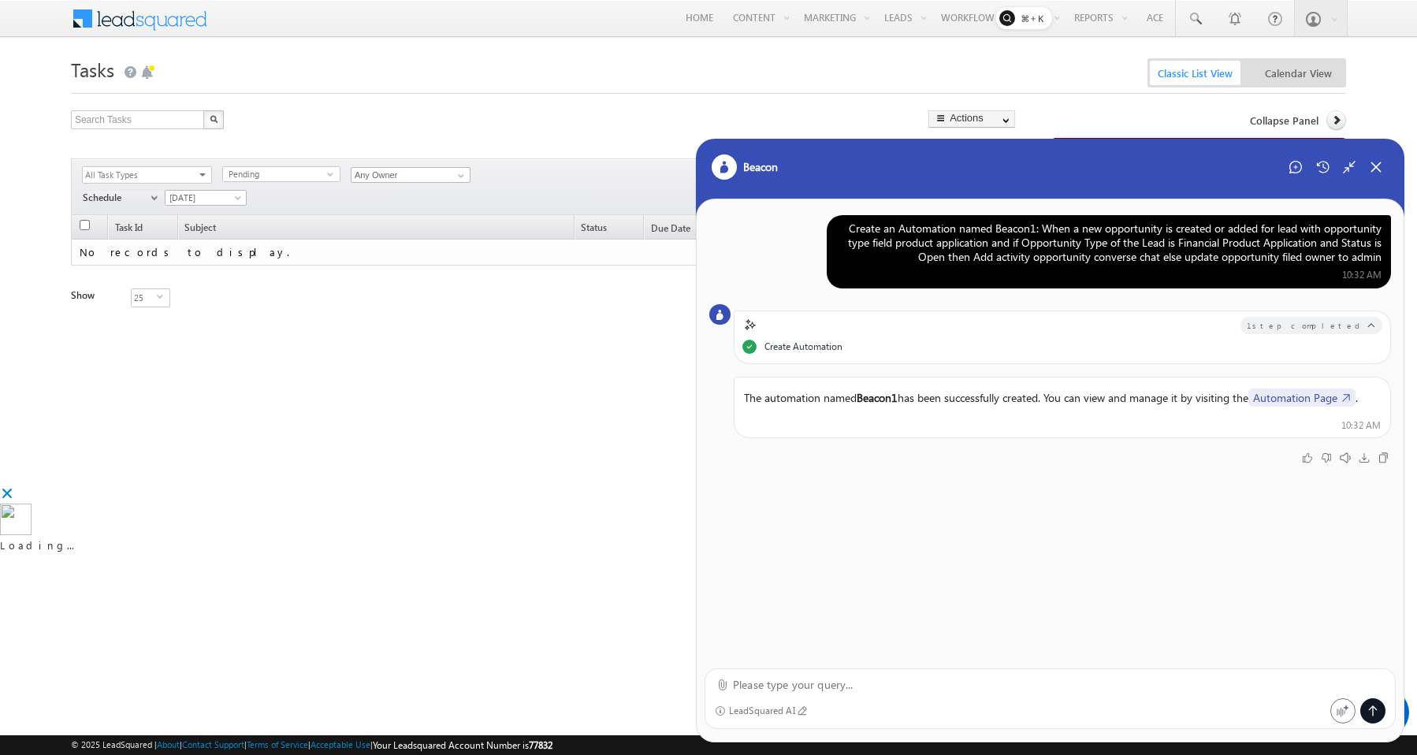
click at [1312, 398] on link "Automation Page" at bounding box center [1301, 397] width 107 height 18
click at [1290, 165] on icon at bounding box center [1295, 167] width 13 height 13
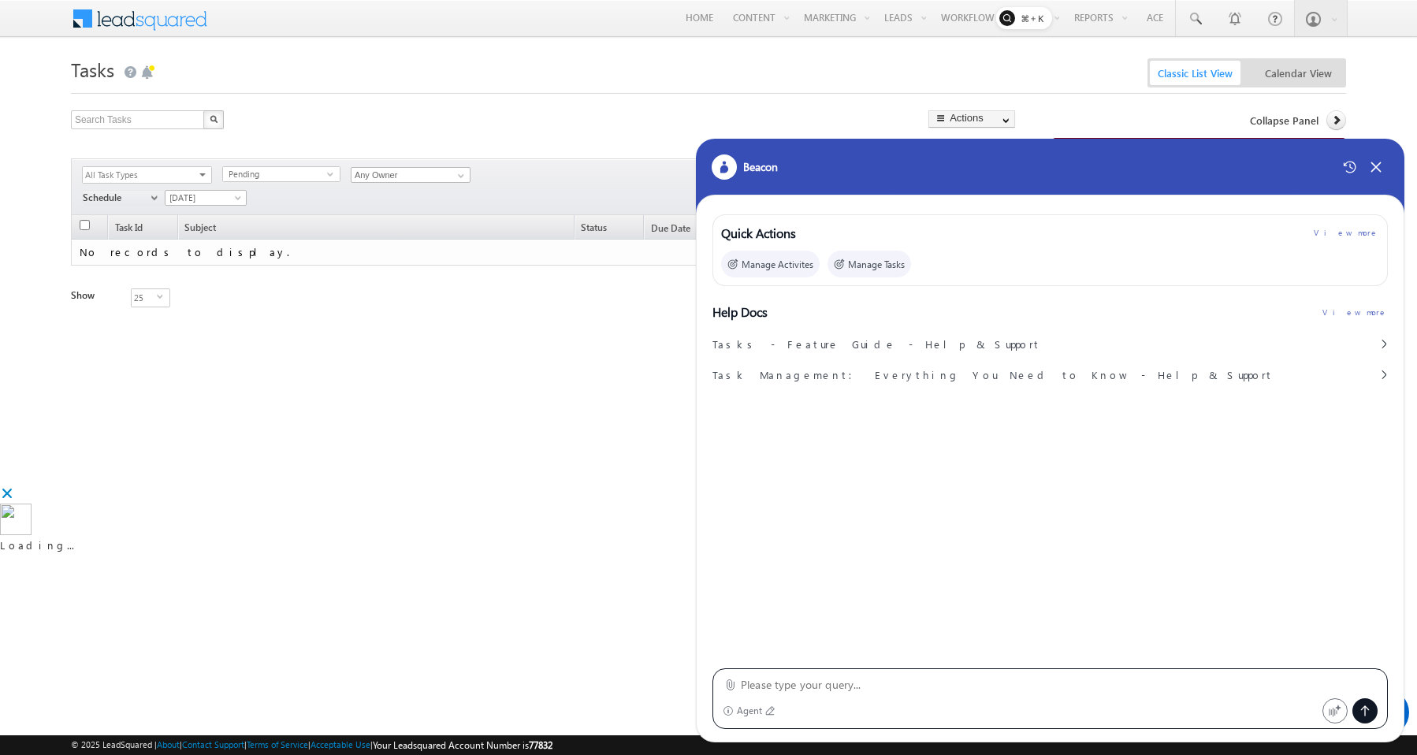
click at [827, 686] on textarea at bounding box center [1059, 684] width 637 height 19
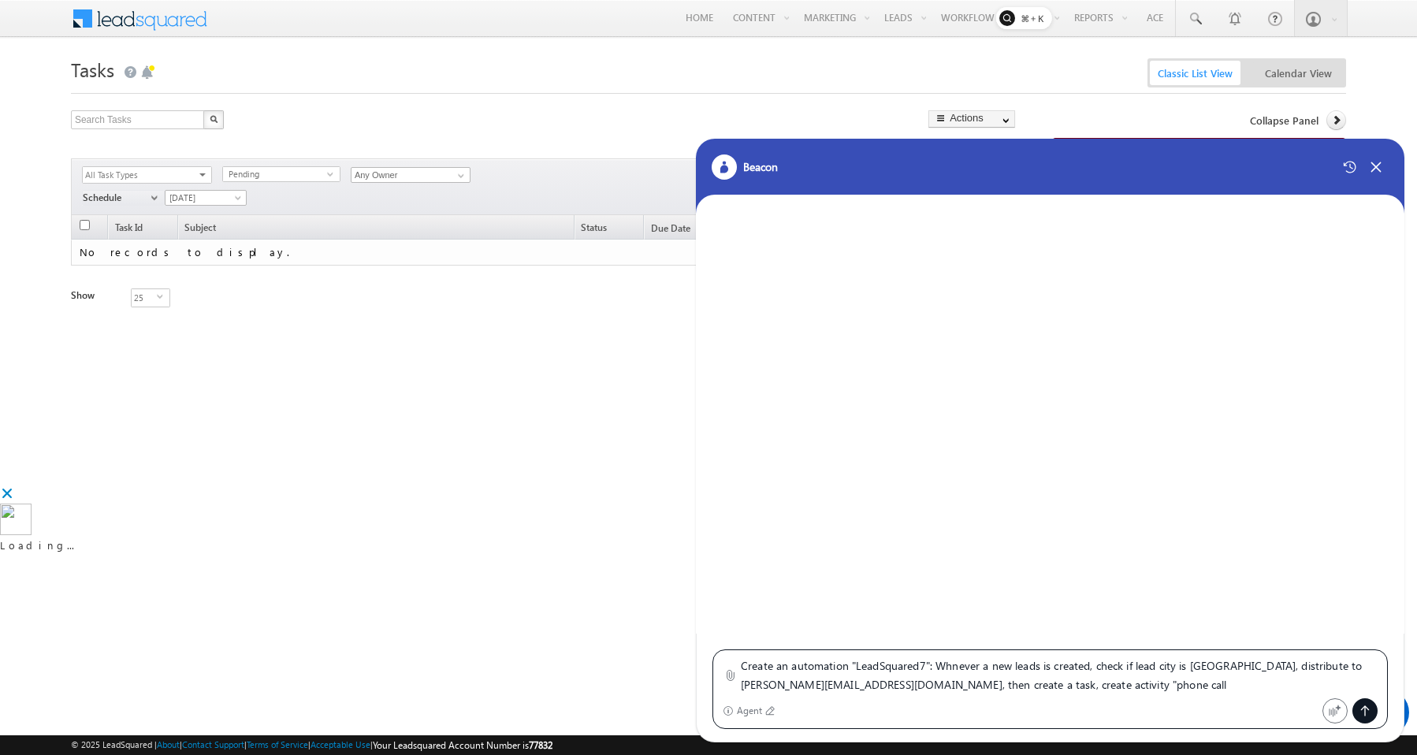
click at [953, 667] on textarea "Create an automation "LeadSquared7": Whnever a new leads is created, check if l…" at bounding box center [1059, 675] width 637 height 38
click at [1035, 686] on textarea "Create an automation "LeadSquared7": Whenever a new leads is created, check if …" at bounding box center [1059, 675] width 637 height 38
type textarea "Create an automation "LeadSquared7": Whenever a new leads is created, check if …"
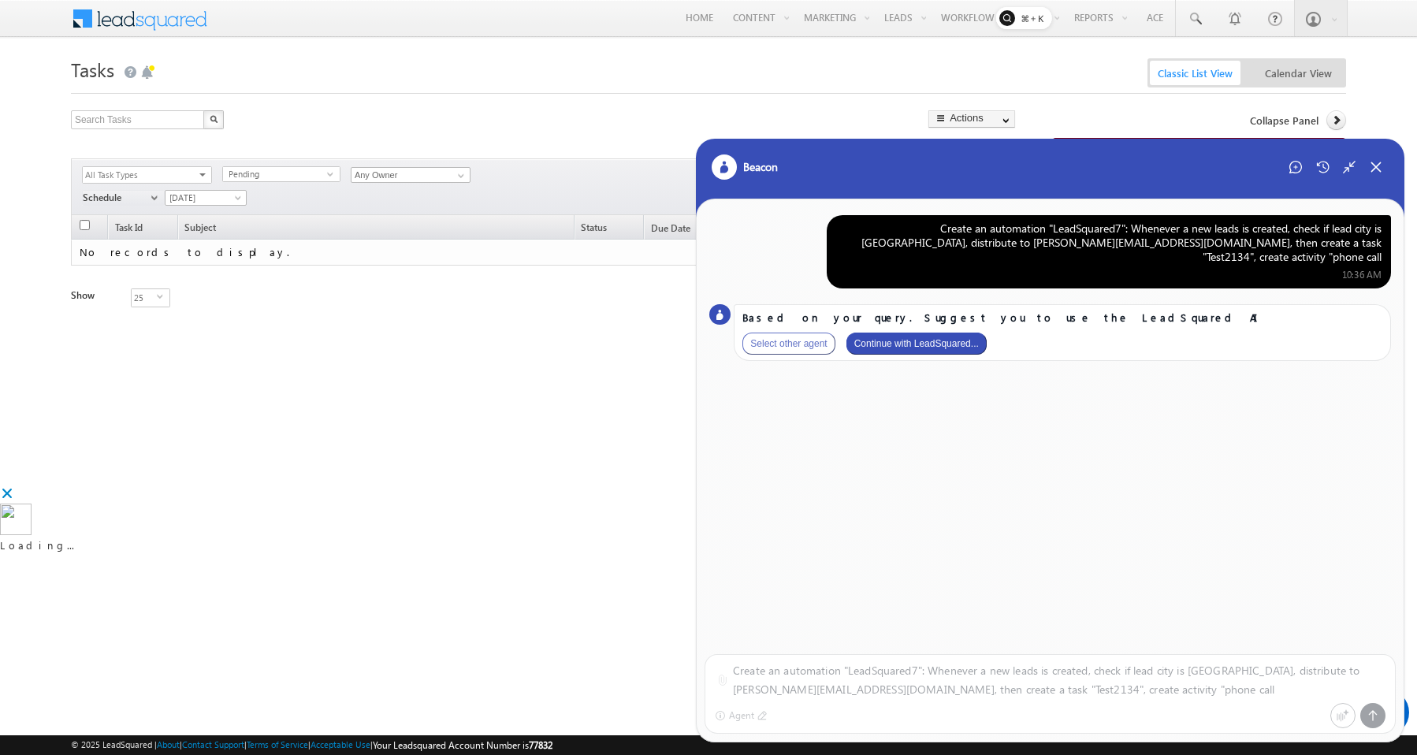
click at [932, 333] on button "Continue with LeadSquared..." at bounding box center [916, 344] width 140 height 22
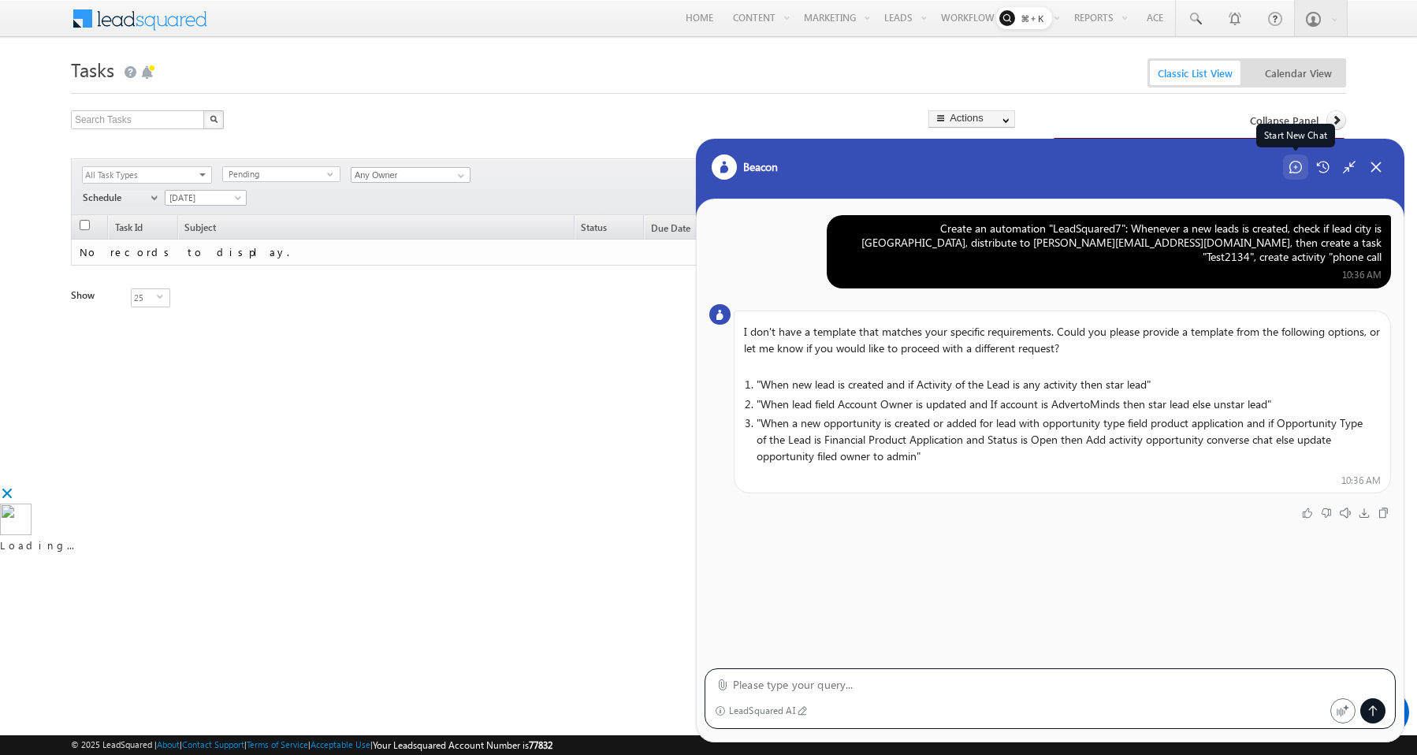
click at [1293, 169] on icon at bounding box center [1295, 167] width 13 height 13
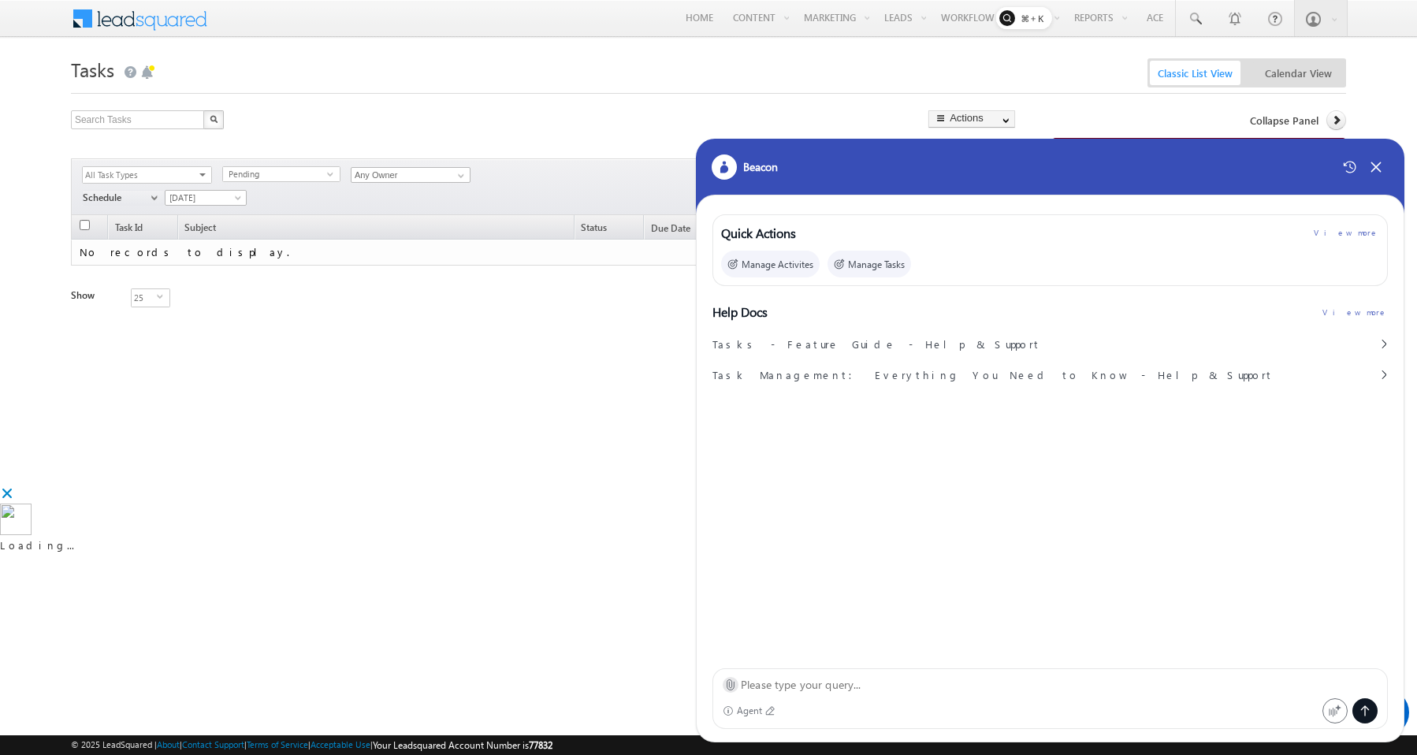
click at [732, 678] on icon at bounding box center [730, 684] width 12 height 12
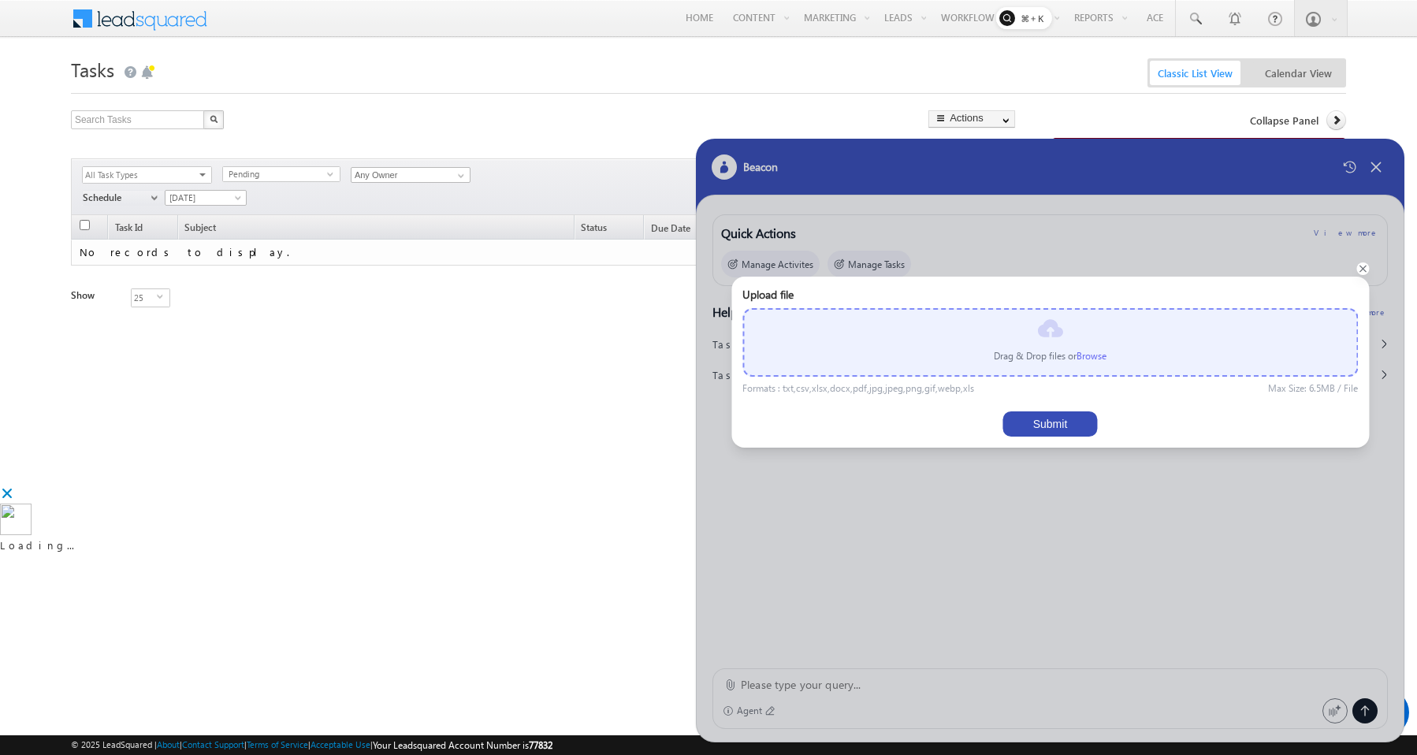
click at [1085, 359] on label "Browse" at bounding box center [1091, 356] width 30 height 12
click at [0, 0] on input "file" at bounding box center [0, 0] width 0 height 0
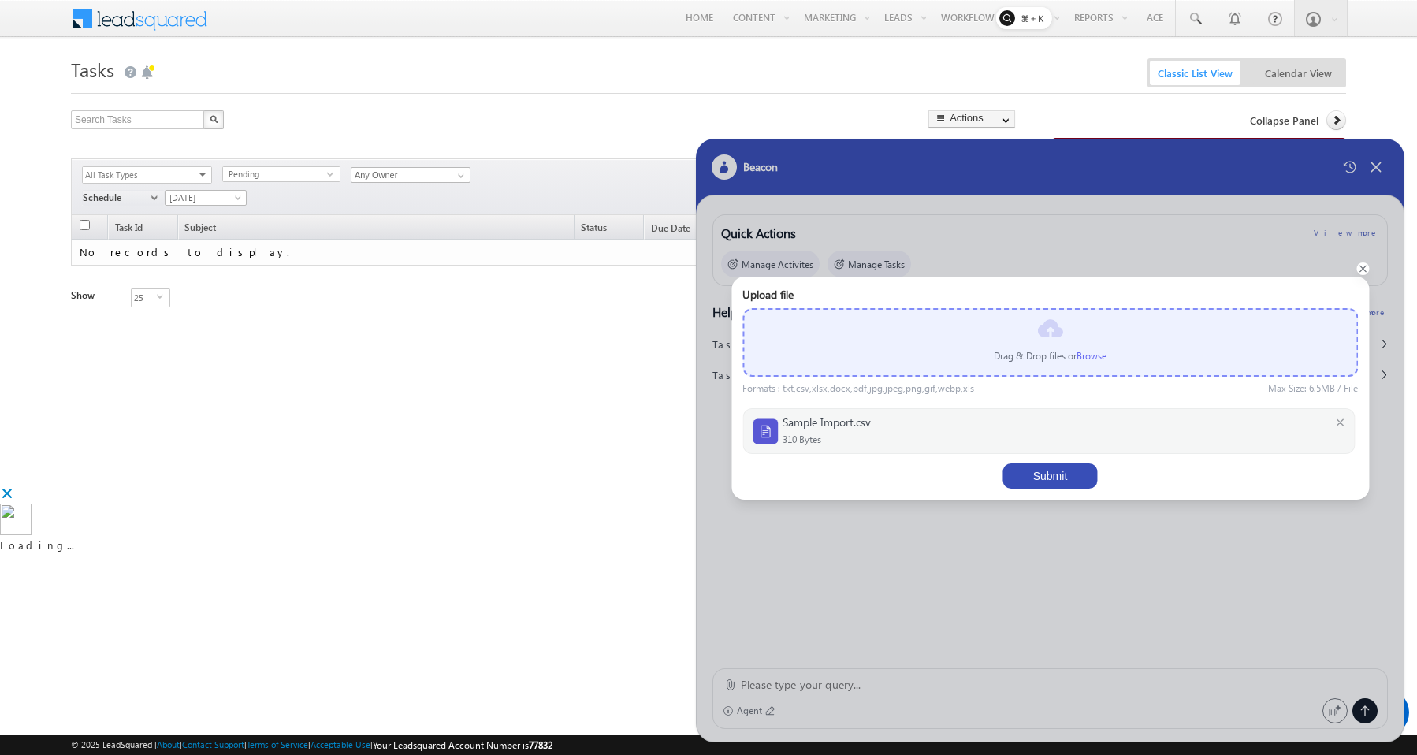
click at [1044, 472] on button "Submit" at bounding box center [1050, 475] width 95 height 25
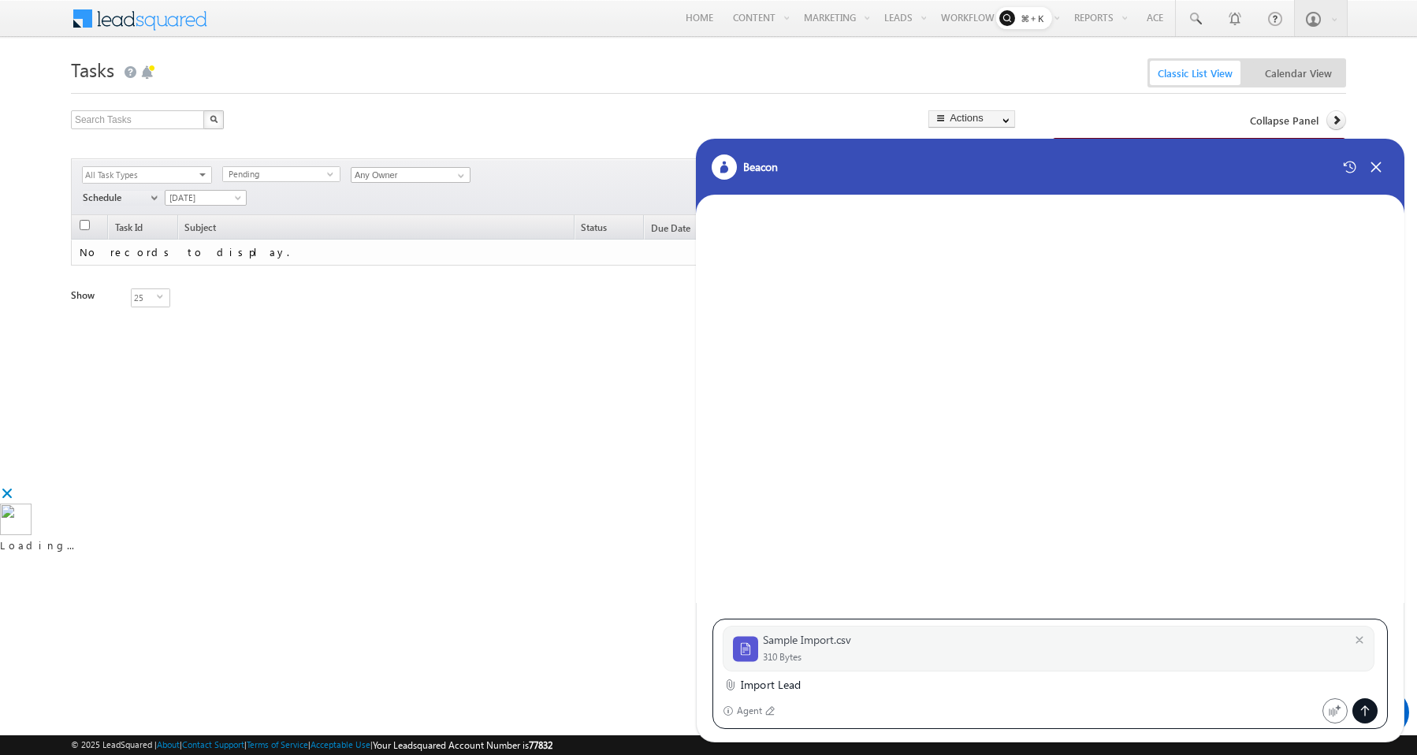
type textarea "Import Leads"
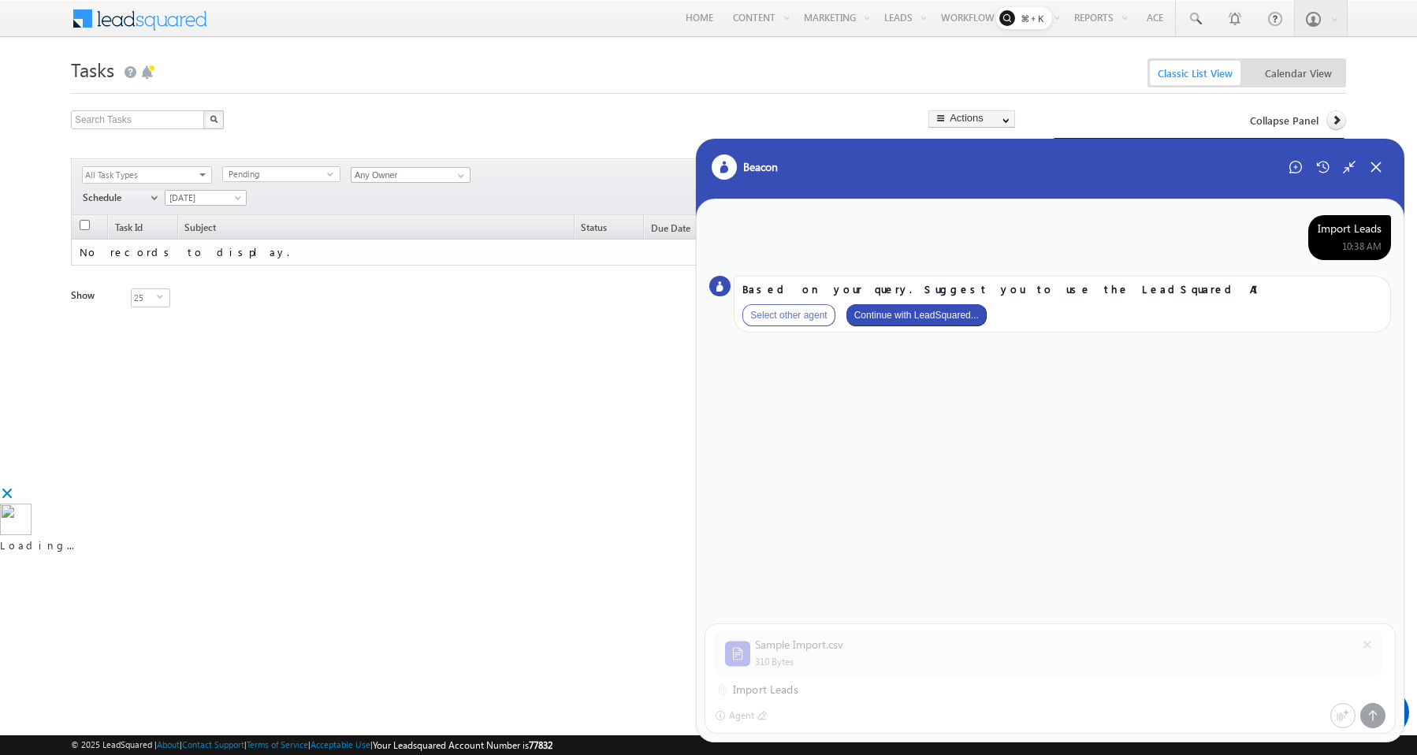
click at [885, 317] on button "Continue with LeadSquared..." at bounding box center [916, 315] width 140 height 22
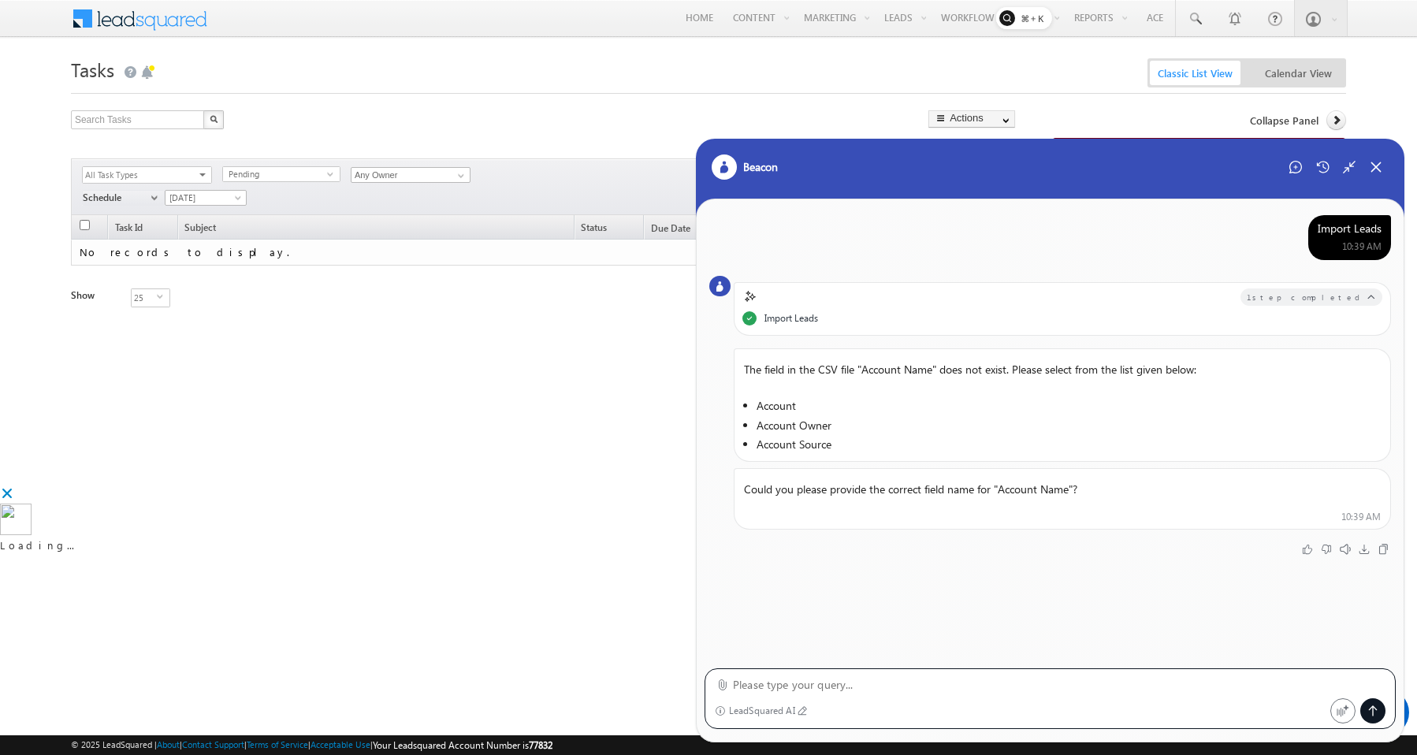
click at [773, 406] on li "Account" at bounding box center [1063, 405] width 615 height 17
click at [790, 677] on textarea at bounding box center [1059, 684] width 652 height 19
paste textarea "Account"
type textarea "Account"
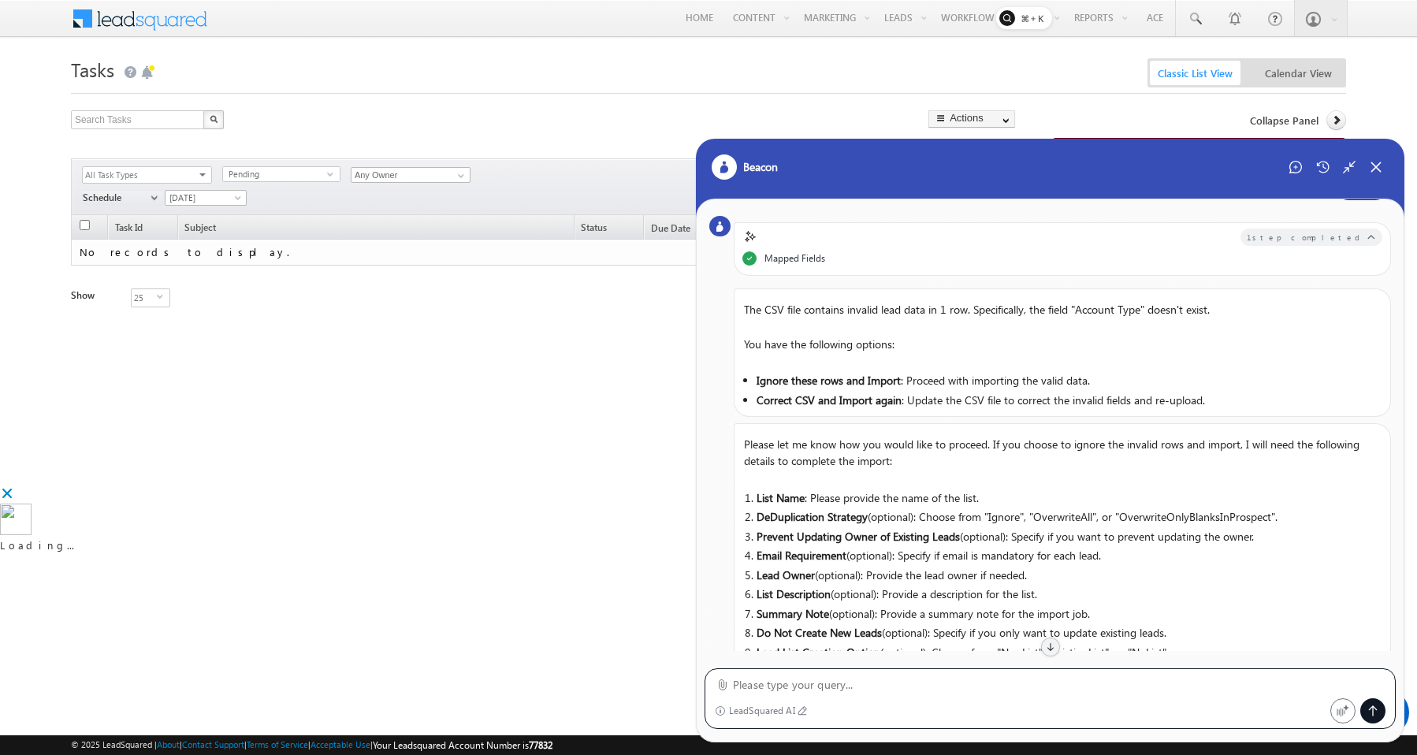
scroll to position [429, 0]
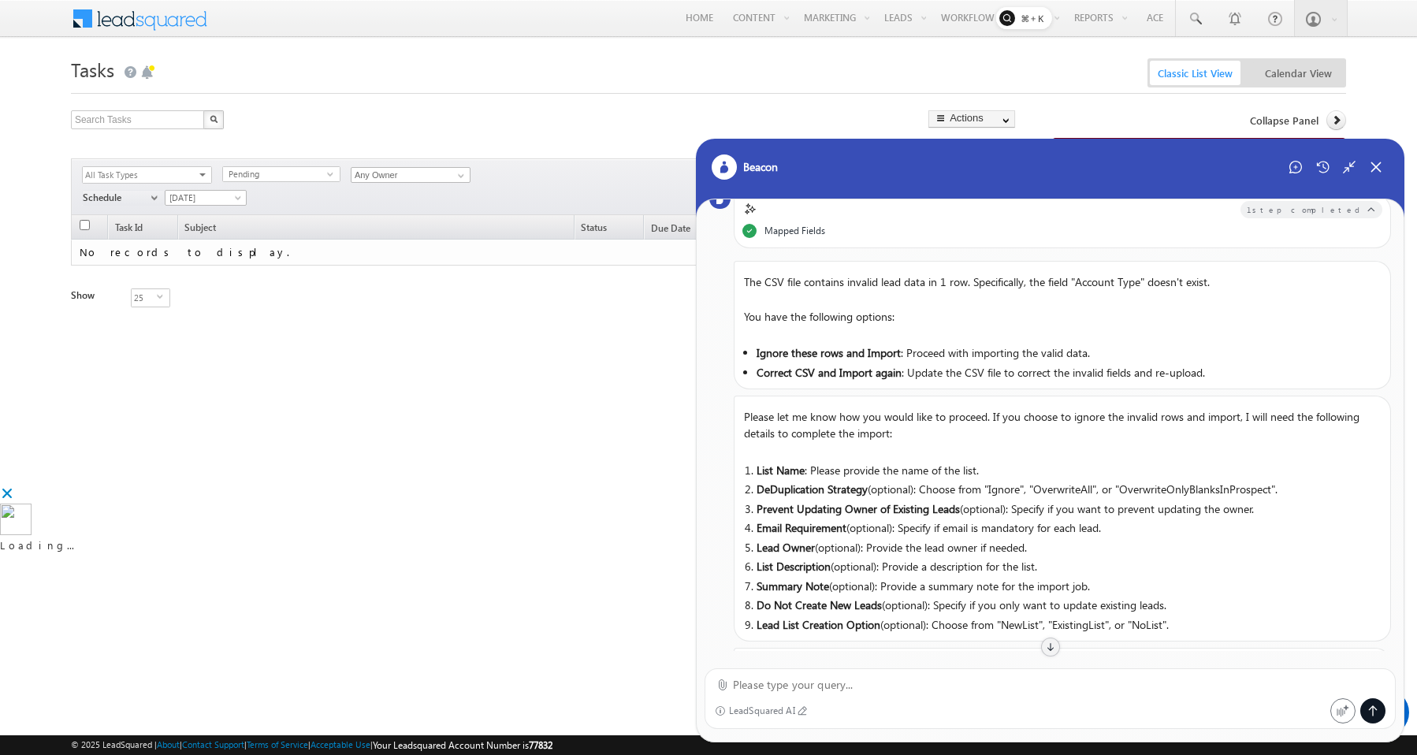
drag, startPoint x: 753, startPoint y: 355, endPoint x: 901, endPoint y: 345, distance: 148.4
click at [901, 345] on ul "Ignore these rows and Import : Proceed with importing the valid data. Correct C…" at bounding box center [1062, 362] width 656 height 53
click at [854, 682] on textarea at bounding box center [1059, 684] width 652 height 19
paste textarea "Ignore these rows and Import"
type textarea "Ignore these rows and Import with list name Leadsquared1"
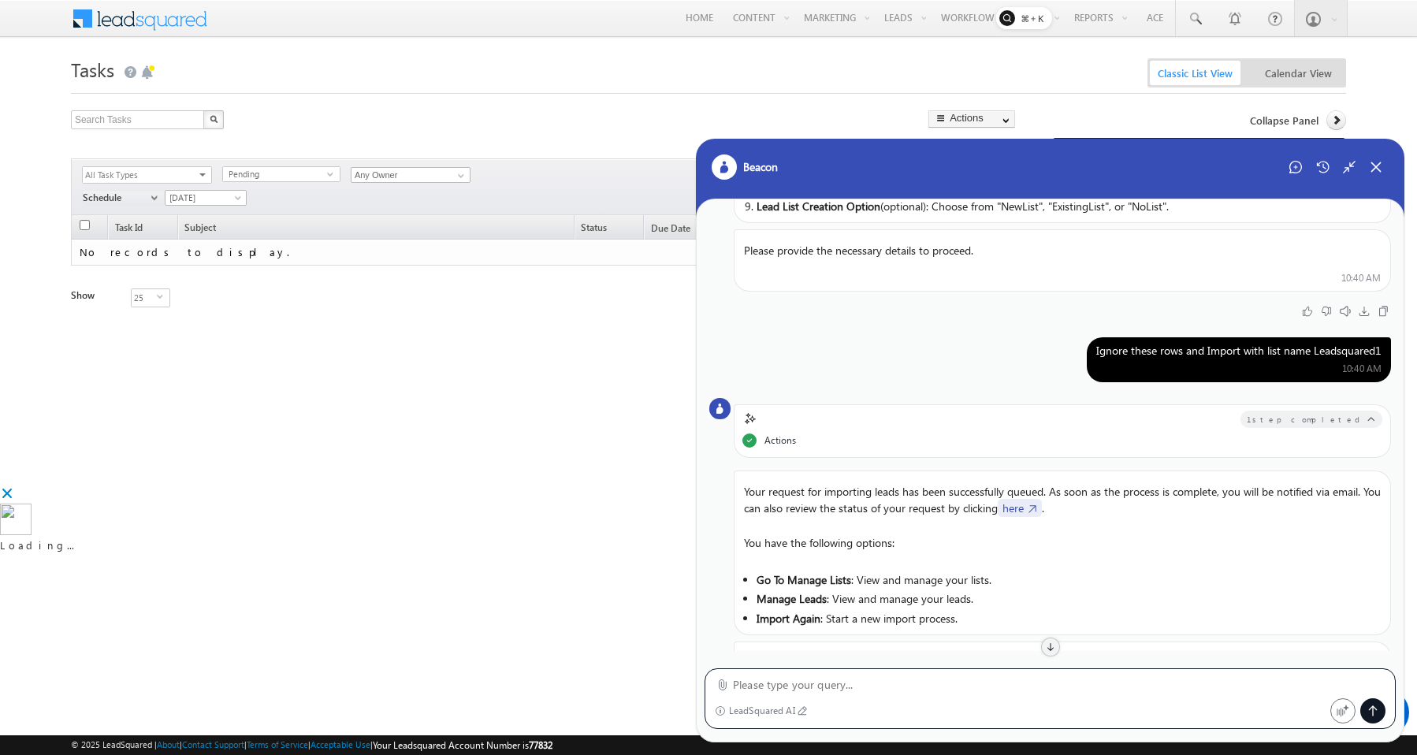
scroll to position [835, 0]
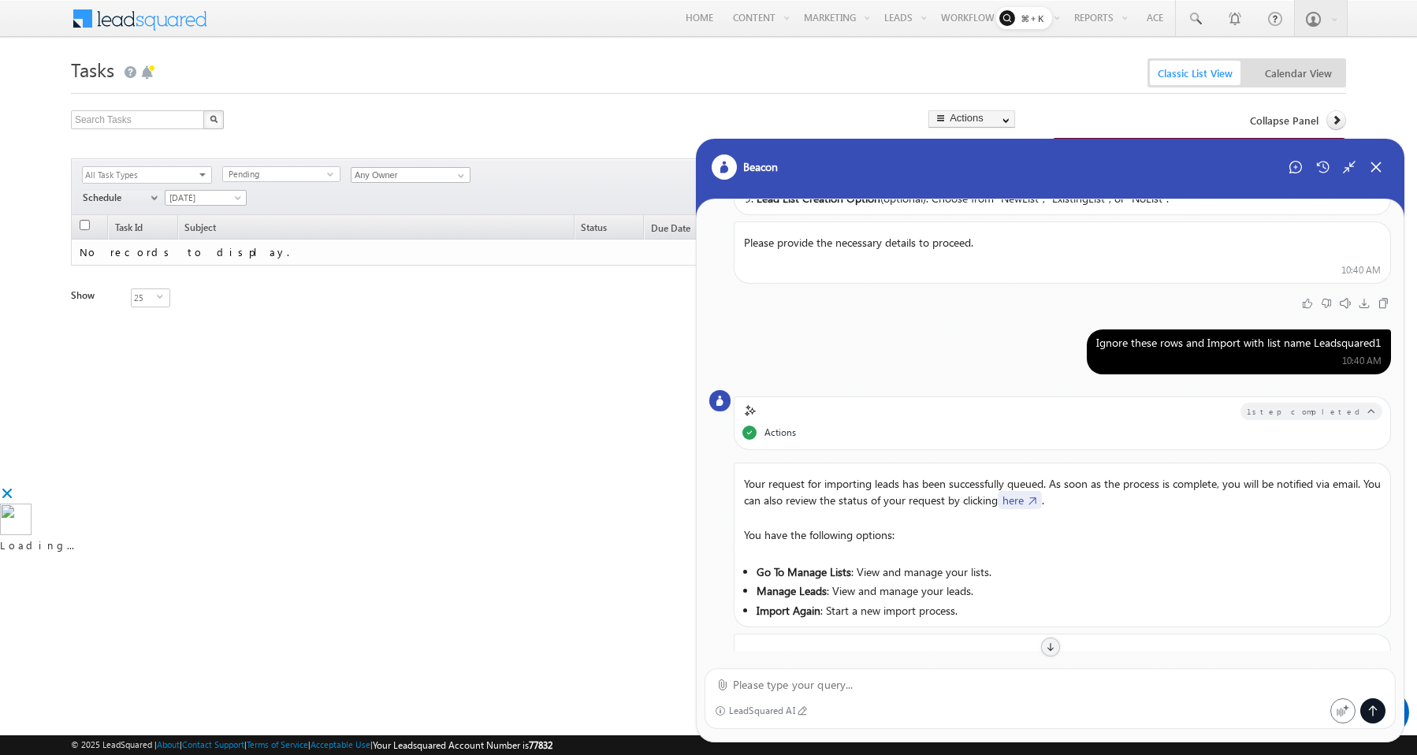
click at [1042, 498] on link "here" at bounding box center [1020, 500] width 44 height 18
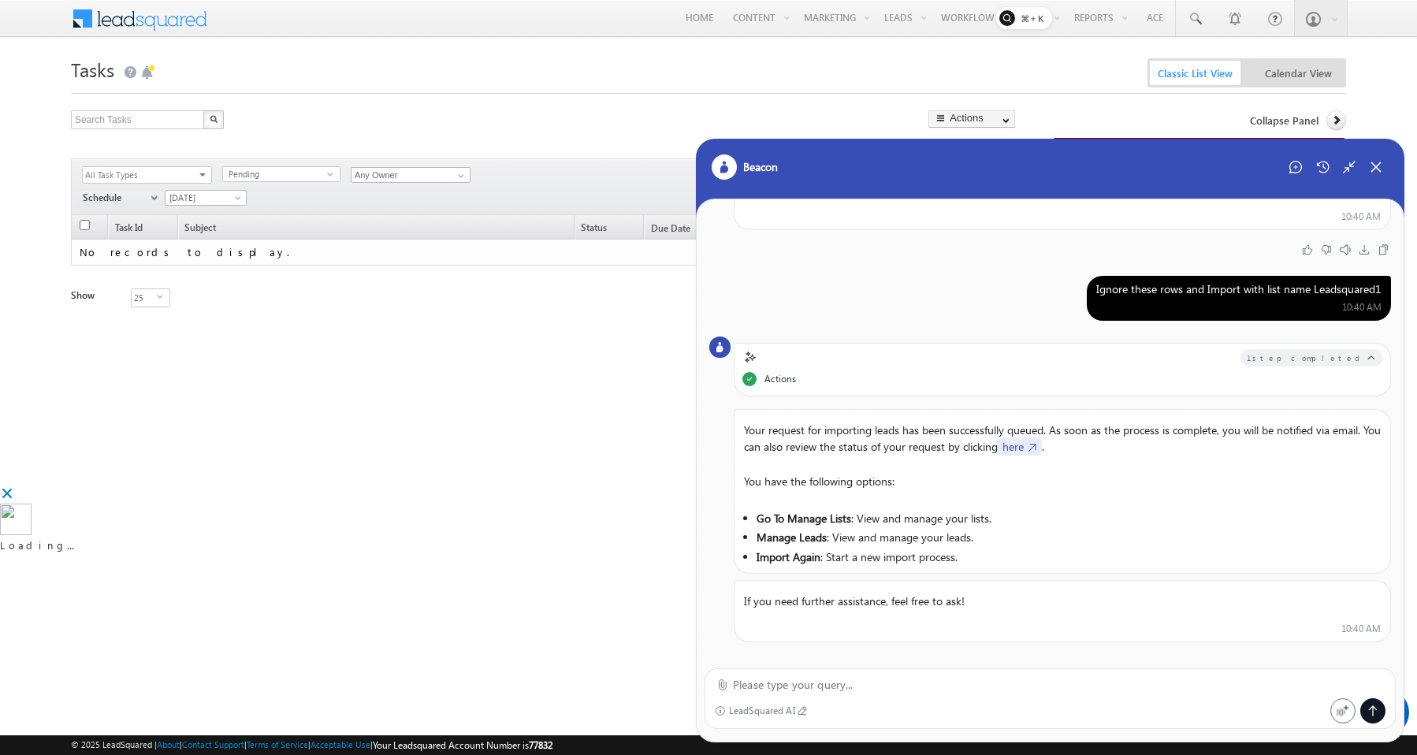
scroll to position [899, 0]
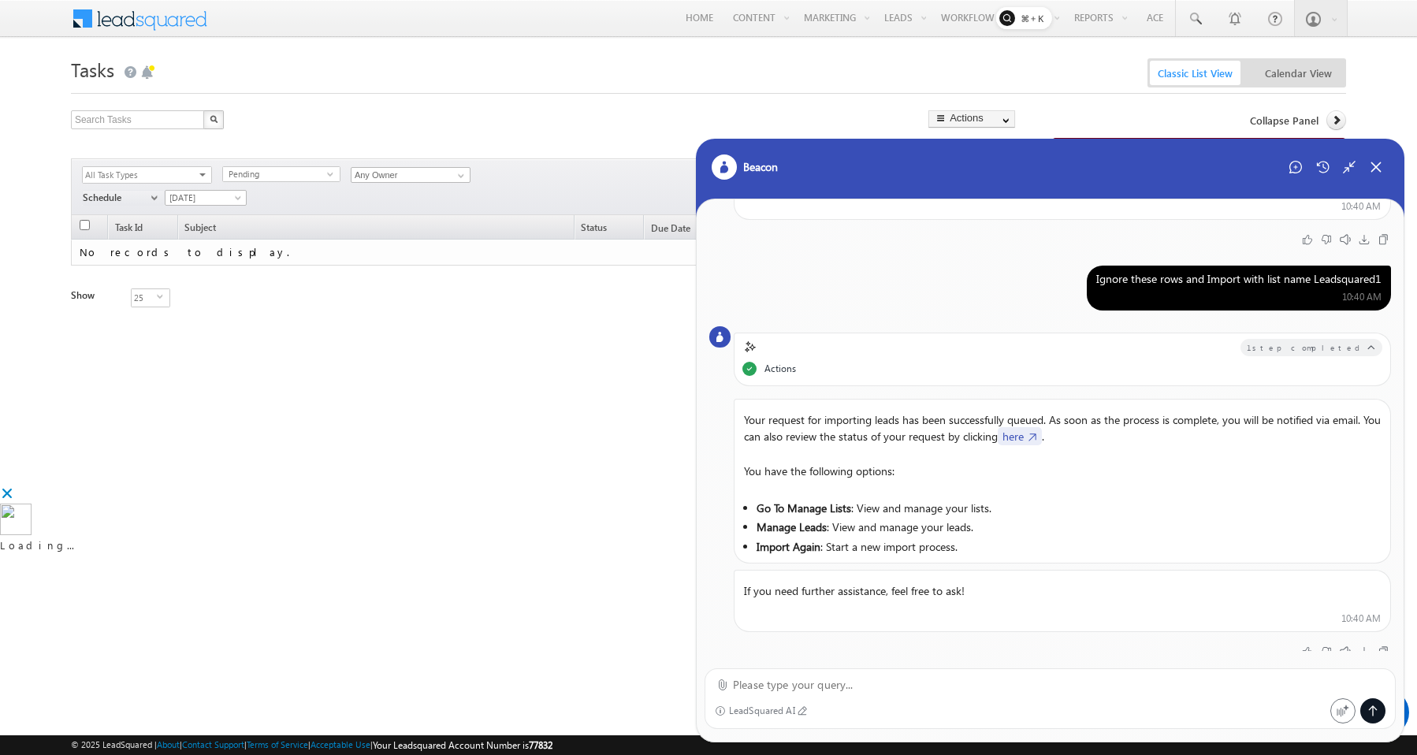
click at [1041, 434] on link "here" at bounding box center [1020, 436] width 44 height 18
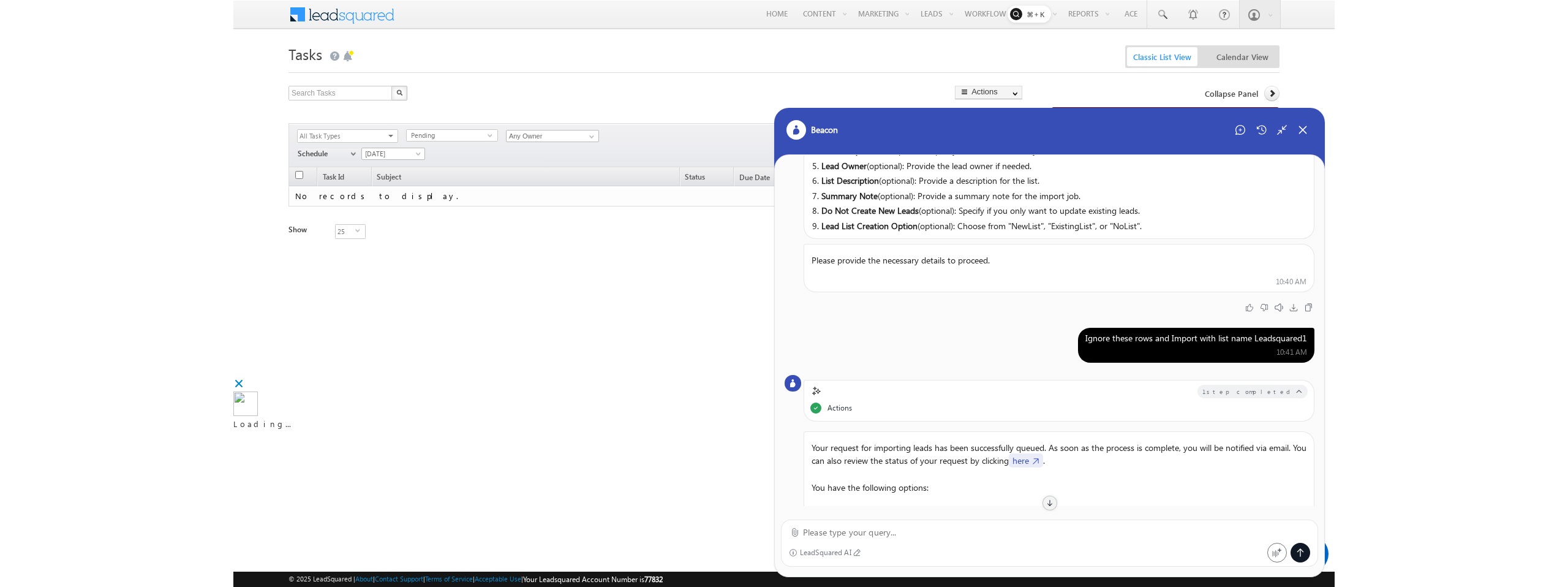
scroll to position [708, 0]
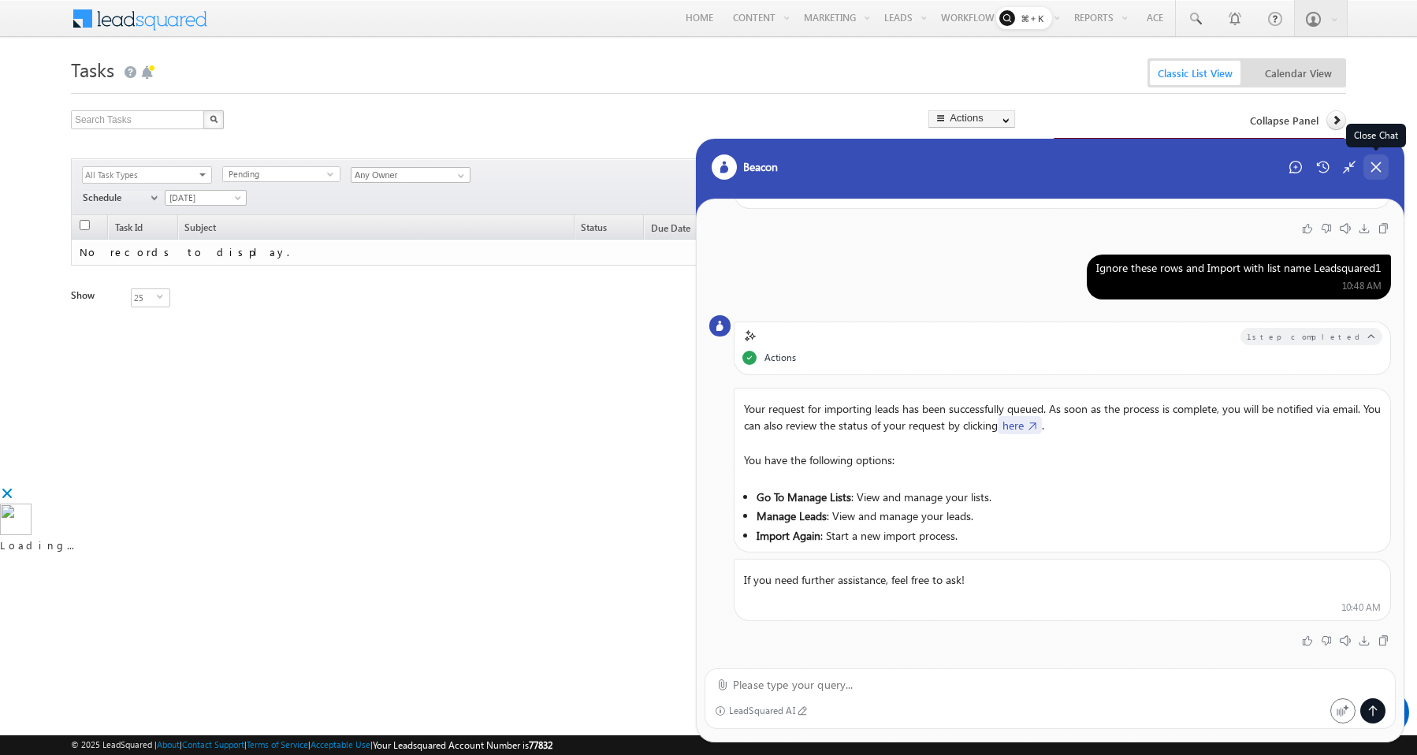
click at [1372, 169] on icon at bounding box center [1376, 167] width 14 height 14
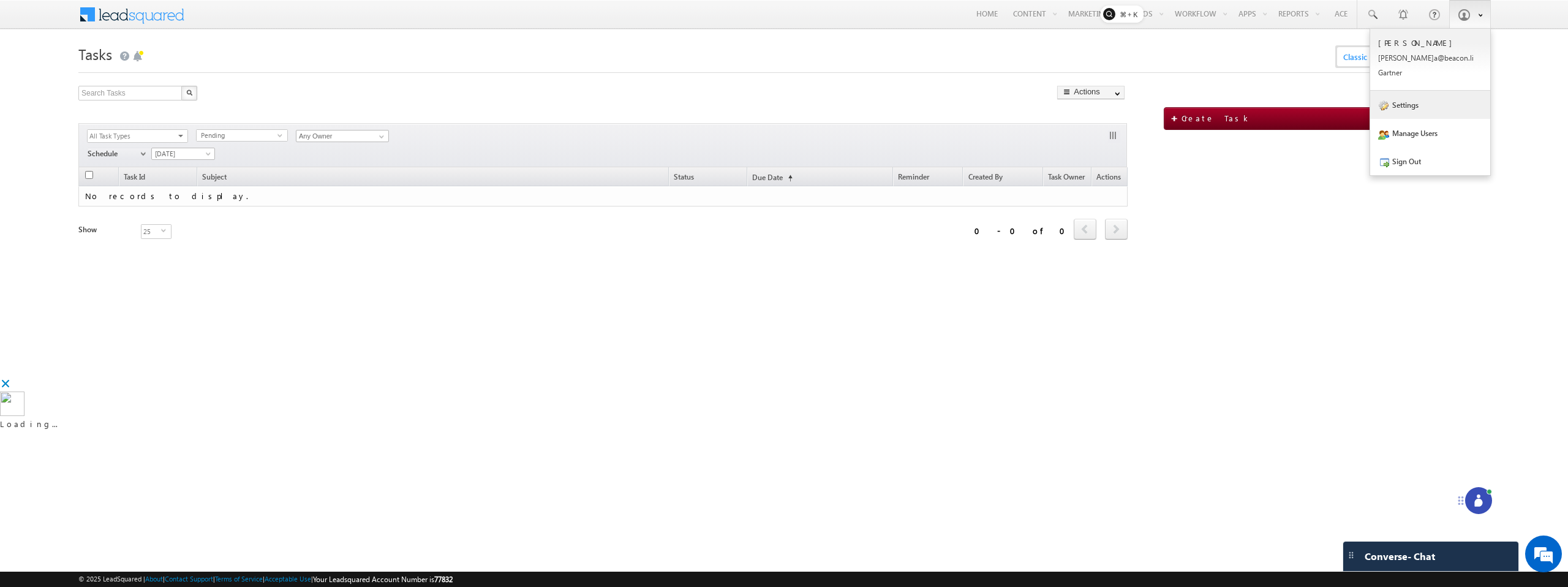
click at [1400, 106] on link "Settings" at bounding box center [1430, 105] width 120 height 28
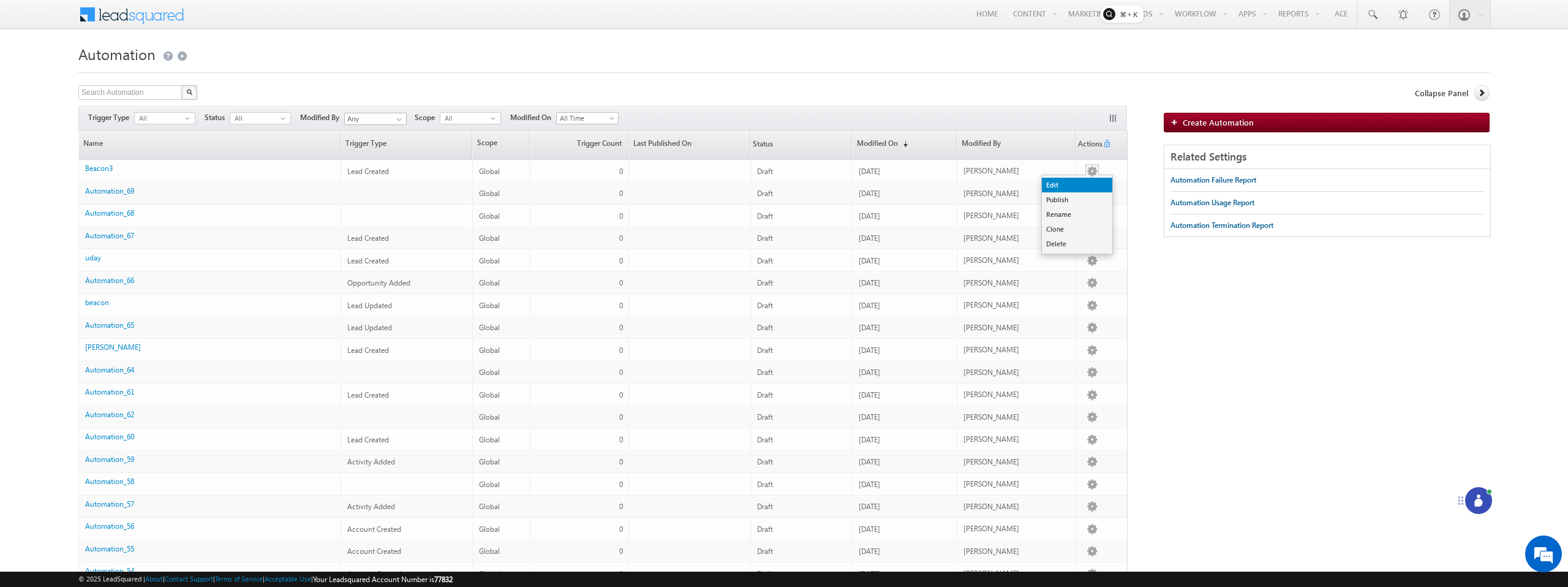
click at [1050, 182] on link "Edit" at bounding box center [1077, 185] width 71 height 15
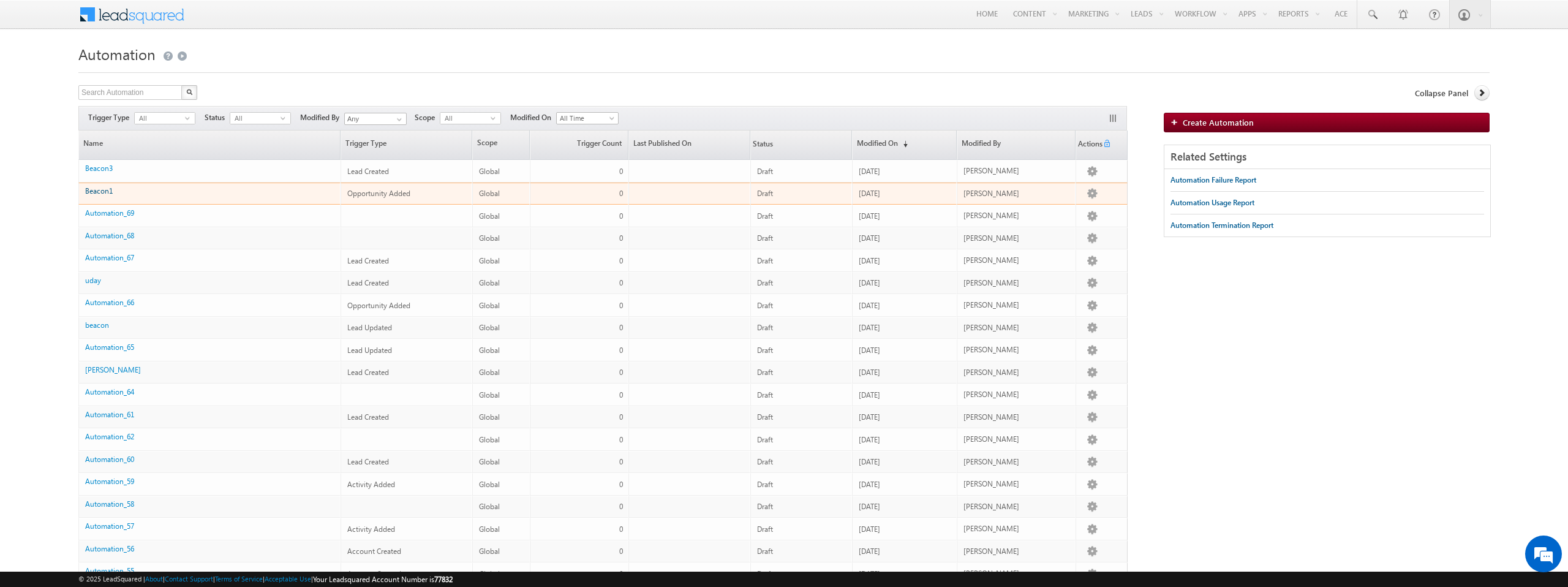
click at [97, 187] on link "Beacon1" at bounding box center [99, 191] width 27 height 9
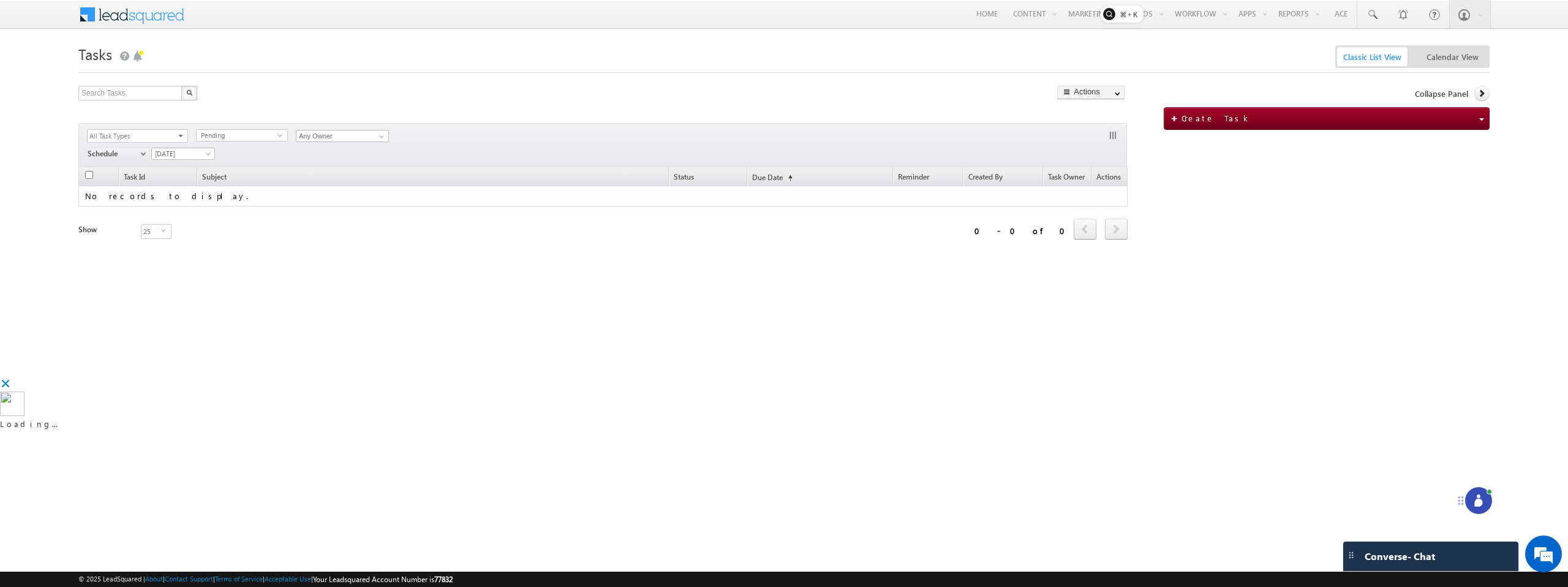
click at [149, 17] on span at bounding box center [140, 13] width 89 height 22
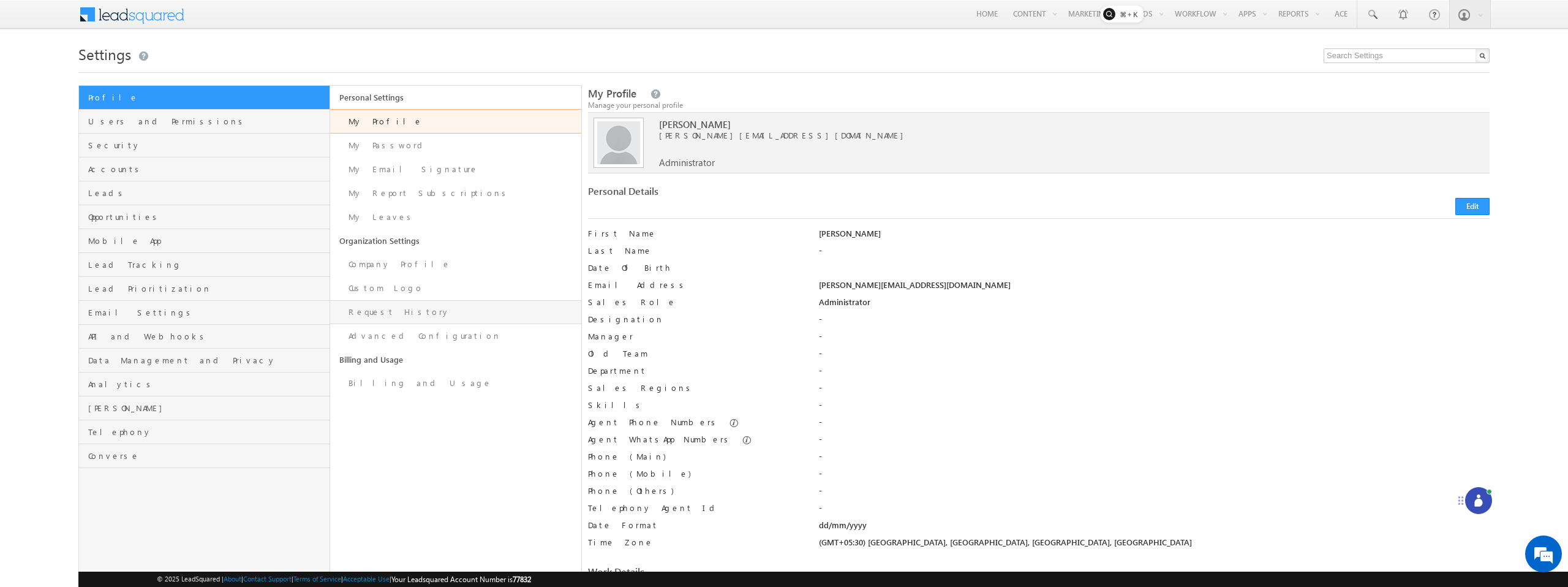
click at [368, 311] on link "Request History" at bounding box center [456, 312] width 251 height 24
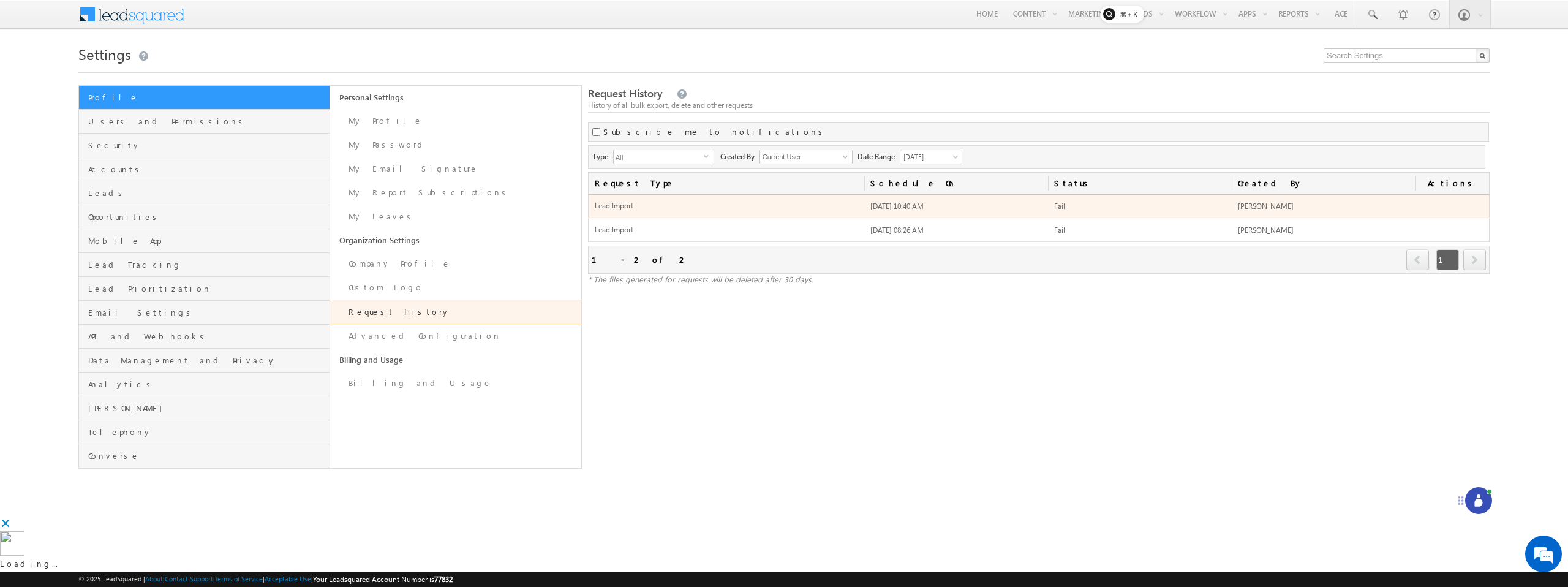
click at [1056, 211] on td "Fail" at bounding box center [1140, 206] width 183 height 24
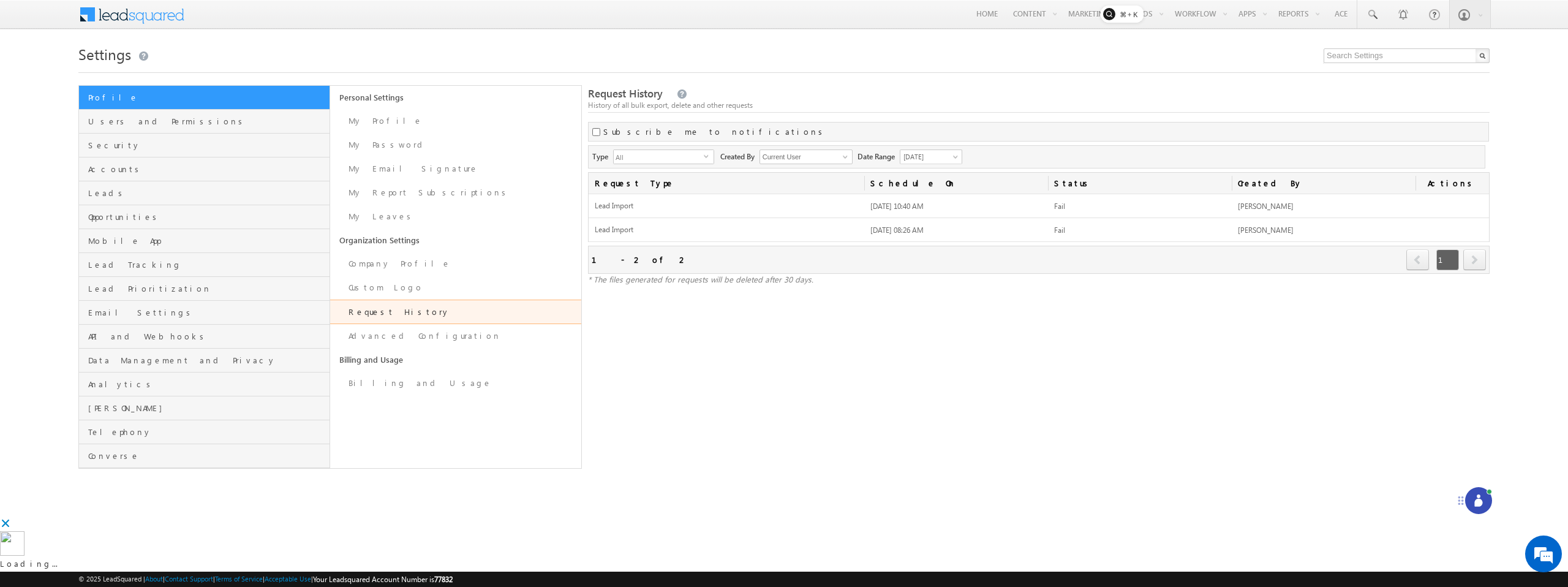
click at [670, 348] on div "Request History History of all bulk export, delete and other requests Subscribe…" at bounding box center [1039, 277] width 902 height 383
click at [126, 19] on span at bounding box center [140, 13] width 89 height 22
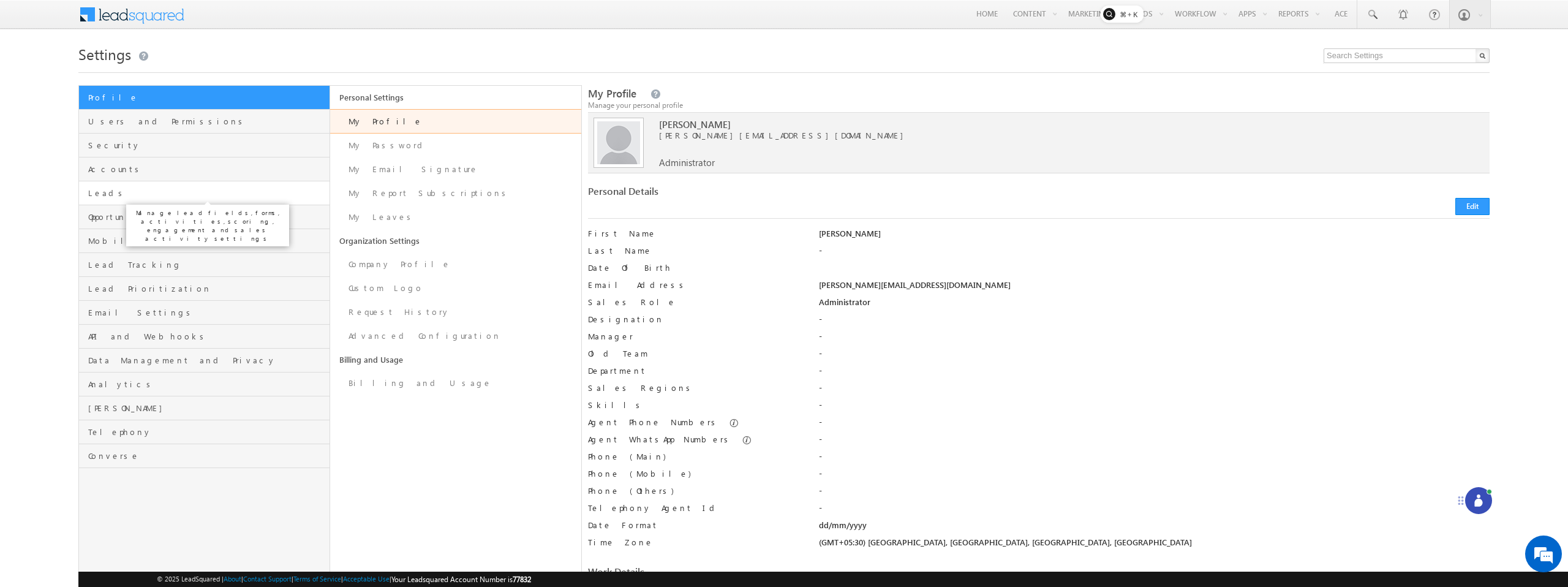
click at [102, 187] on span "Leads" at bounding box center [207, 193] width 239 height 11
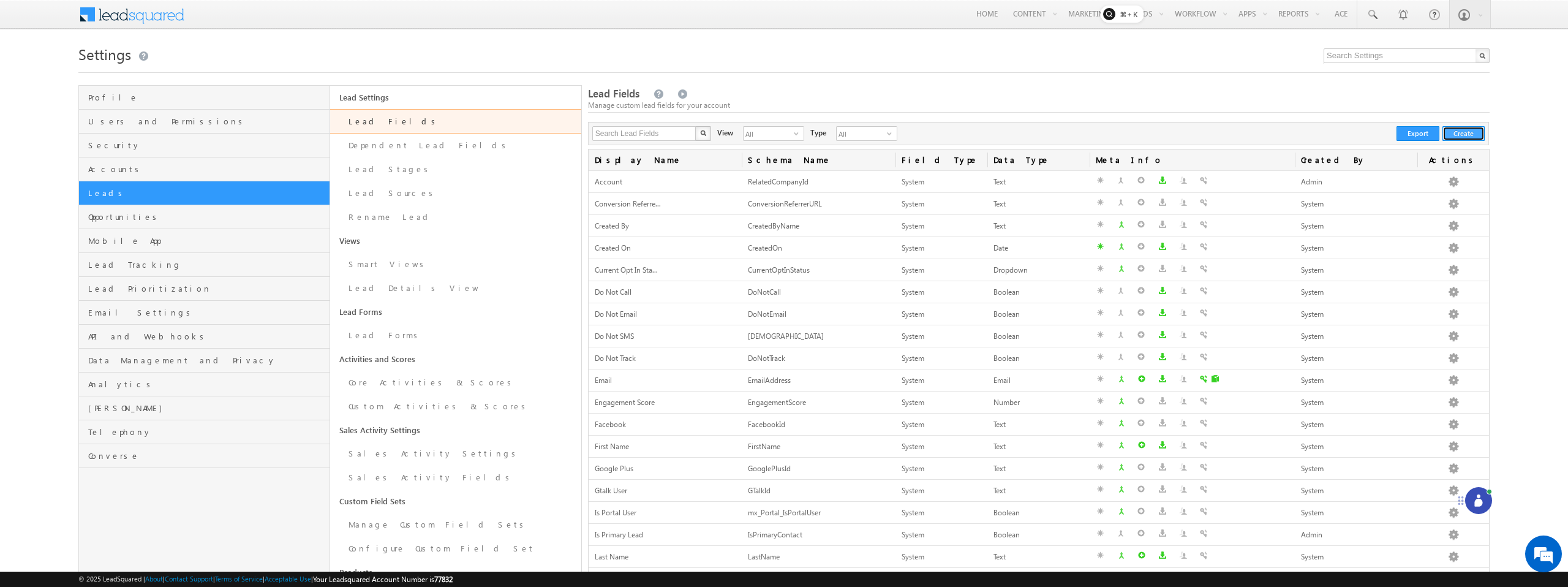
click at [1472, 133] on button "Create" at bounding box center [1464, 133] width 42 height 15
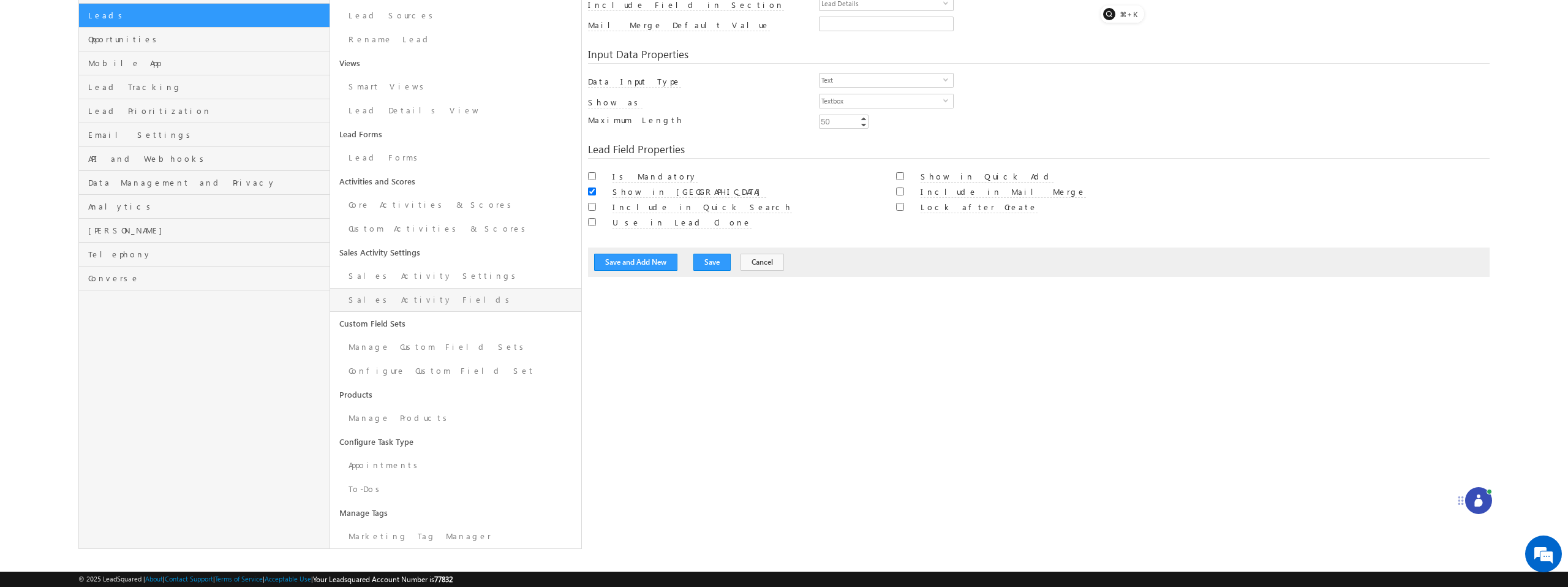
scroll to position [189, 0]
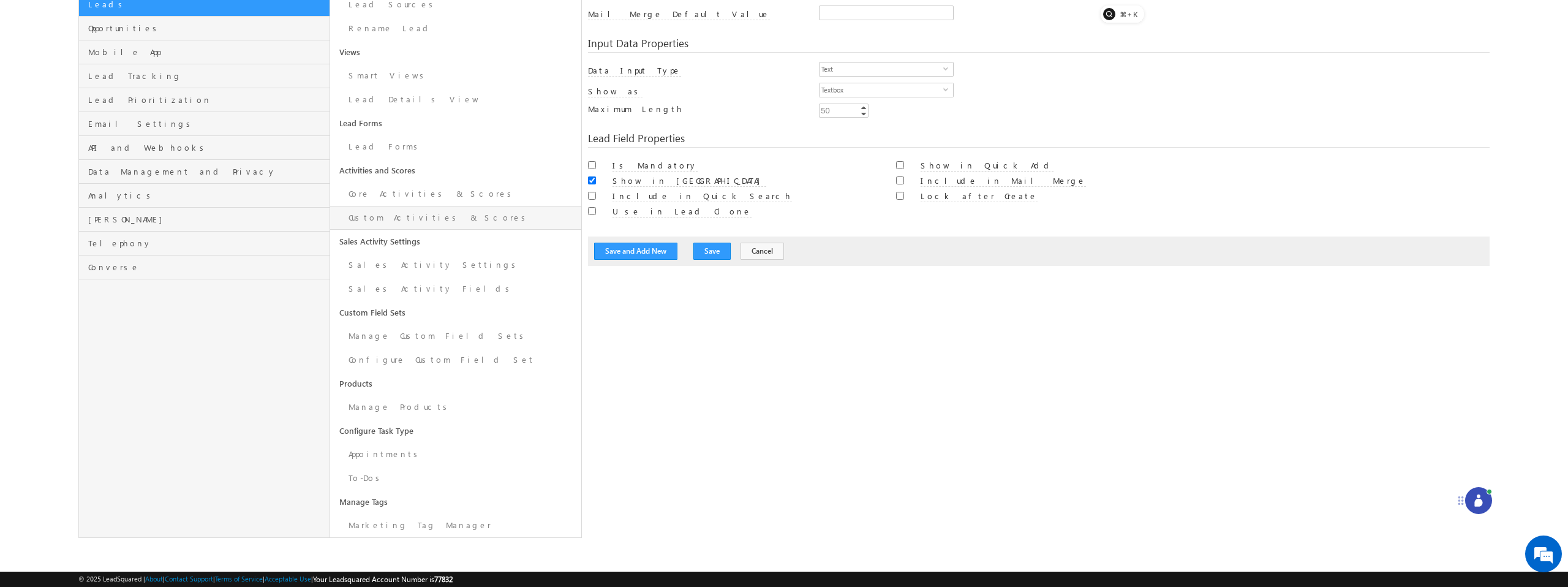
click at [370, 224] on link "Custom Activities & Scores" at bounding box center [456, 218] width 251 height 24
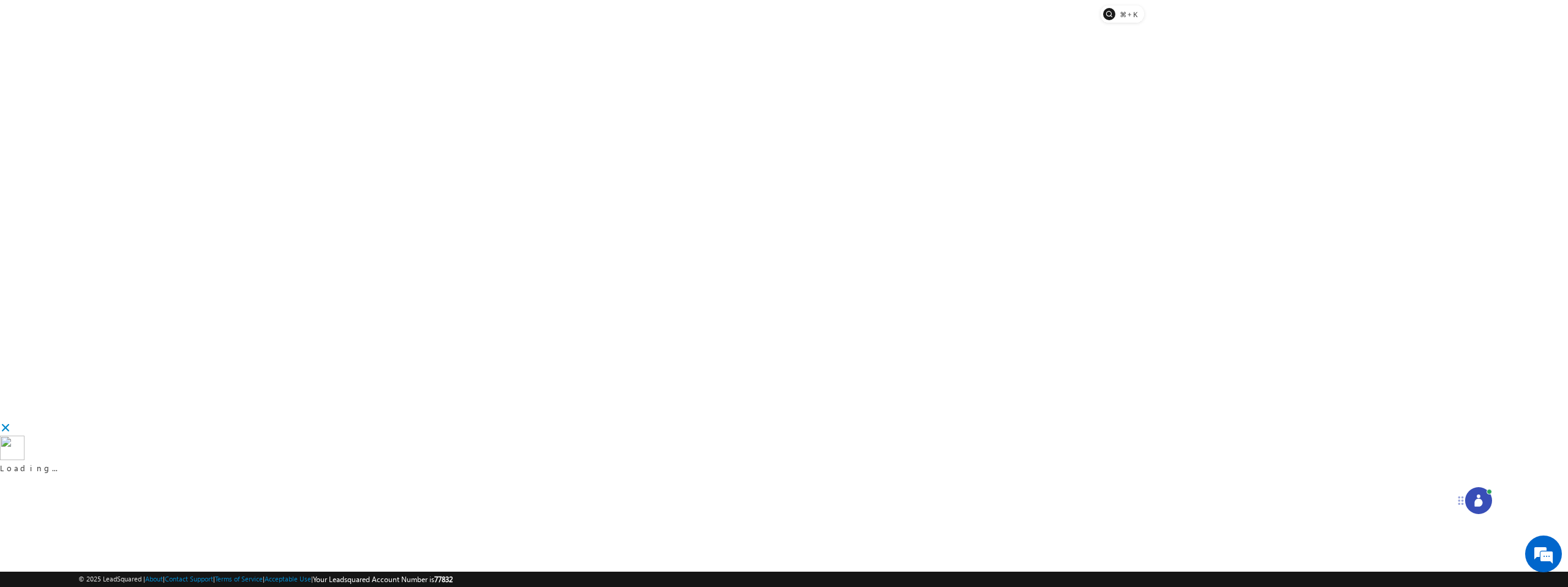
scroll to position [24, 0]
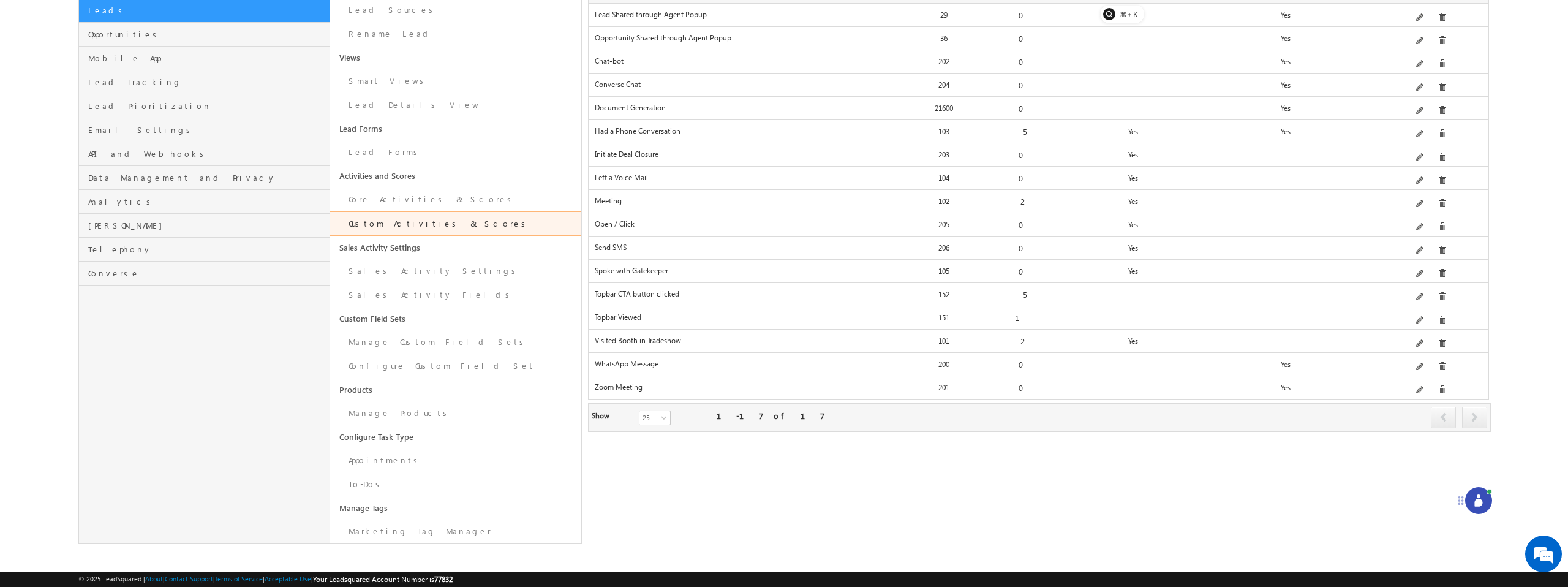
scroll to position [189, 0]
click at [390, 461] on link "Appointments" at bounding box center [456, 454] width 251 height 24
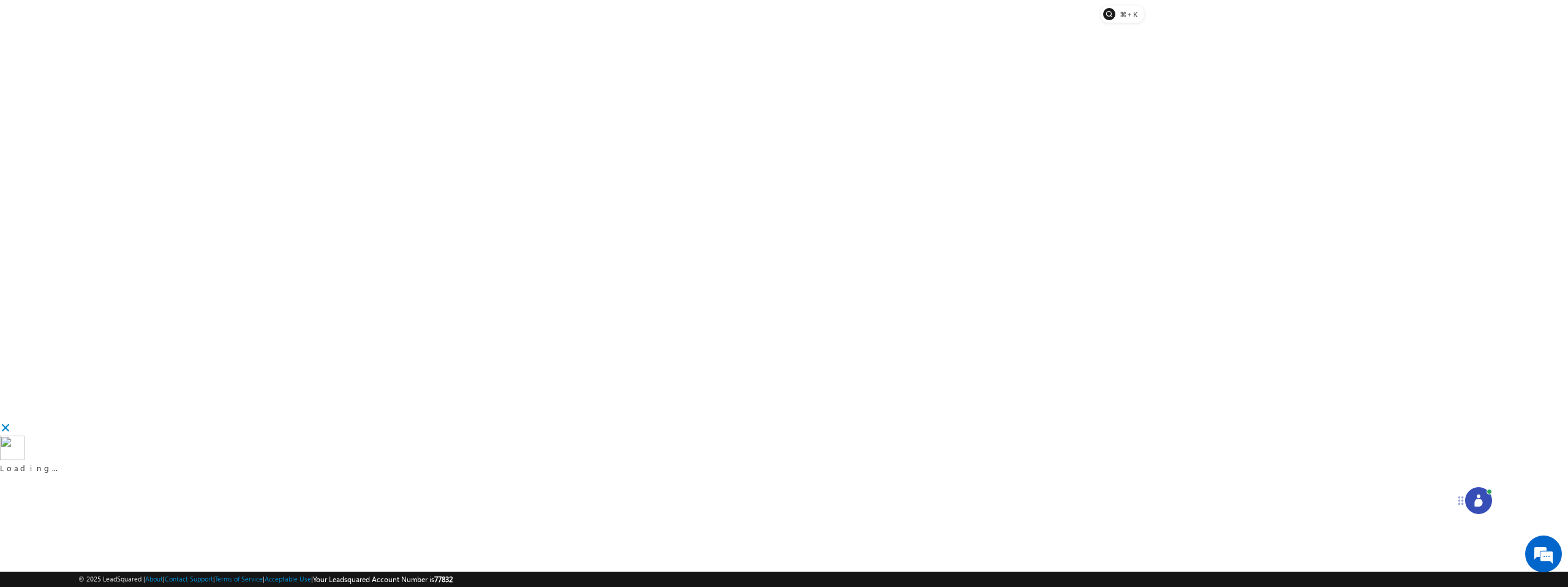
scroll to position [24, 0]
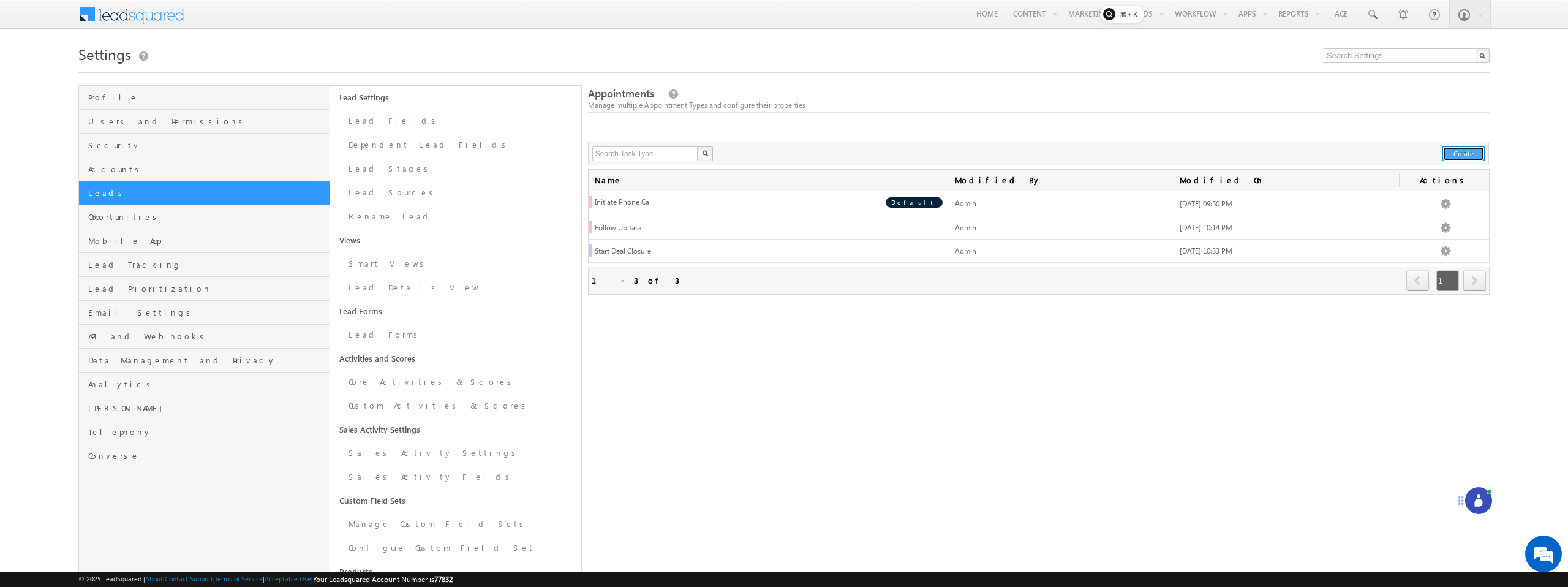
click at [1460, 155] on button "Create" at bounding box center [1464, 153] width 42 height 15
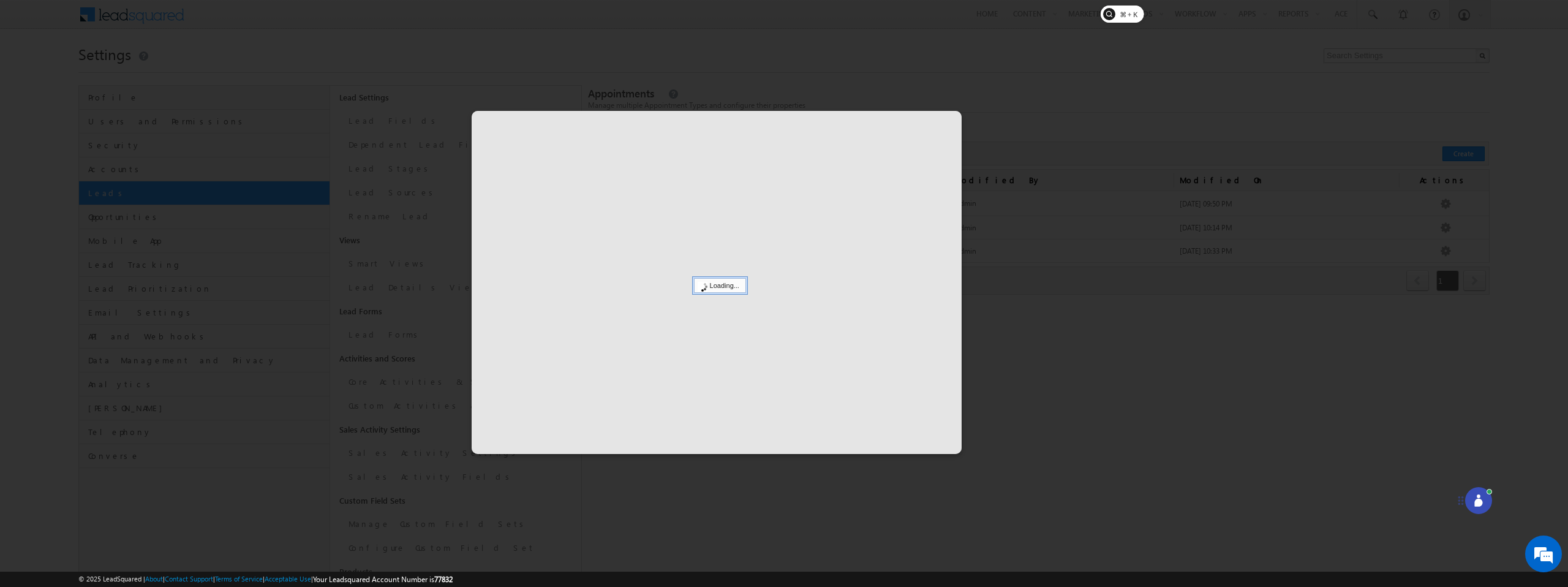
click at [402, 117] on div at bounding box center [784, 293] width 1568 height 587
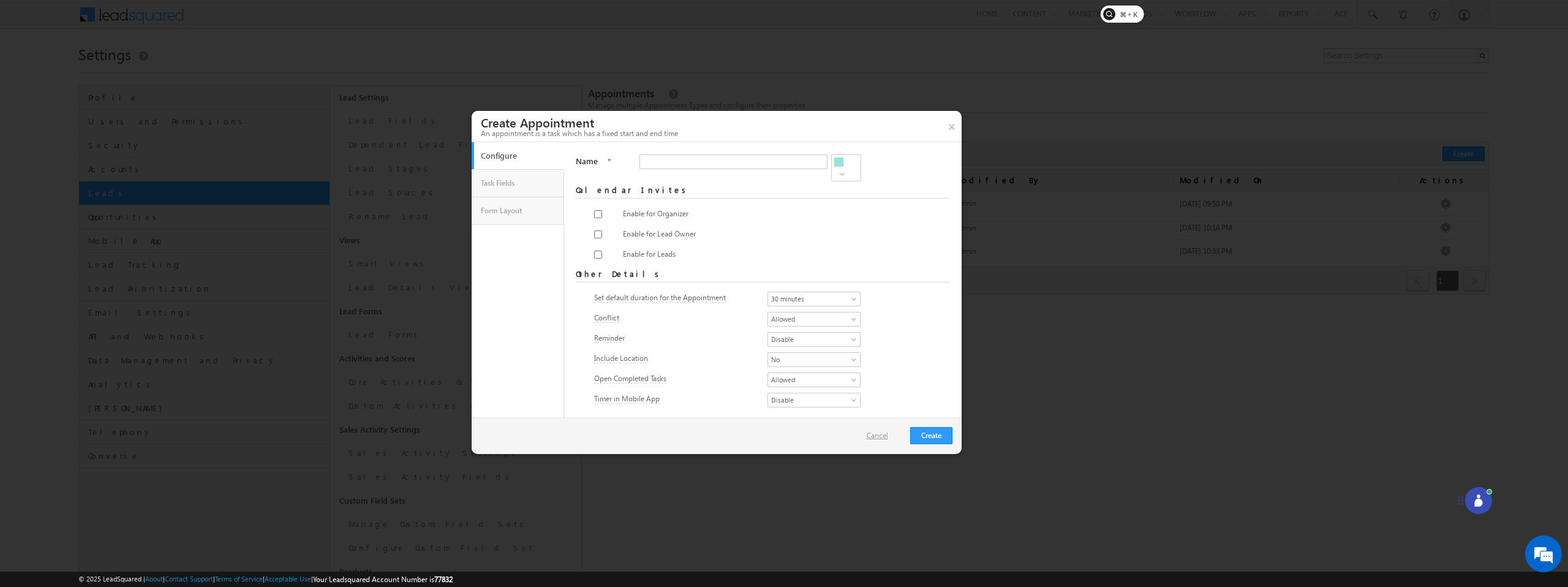
click at [886, 435] on link "Cancel" at bounding box center [883, 435] width 33 height 11
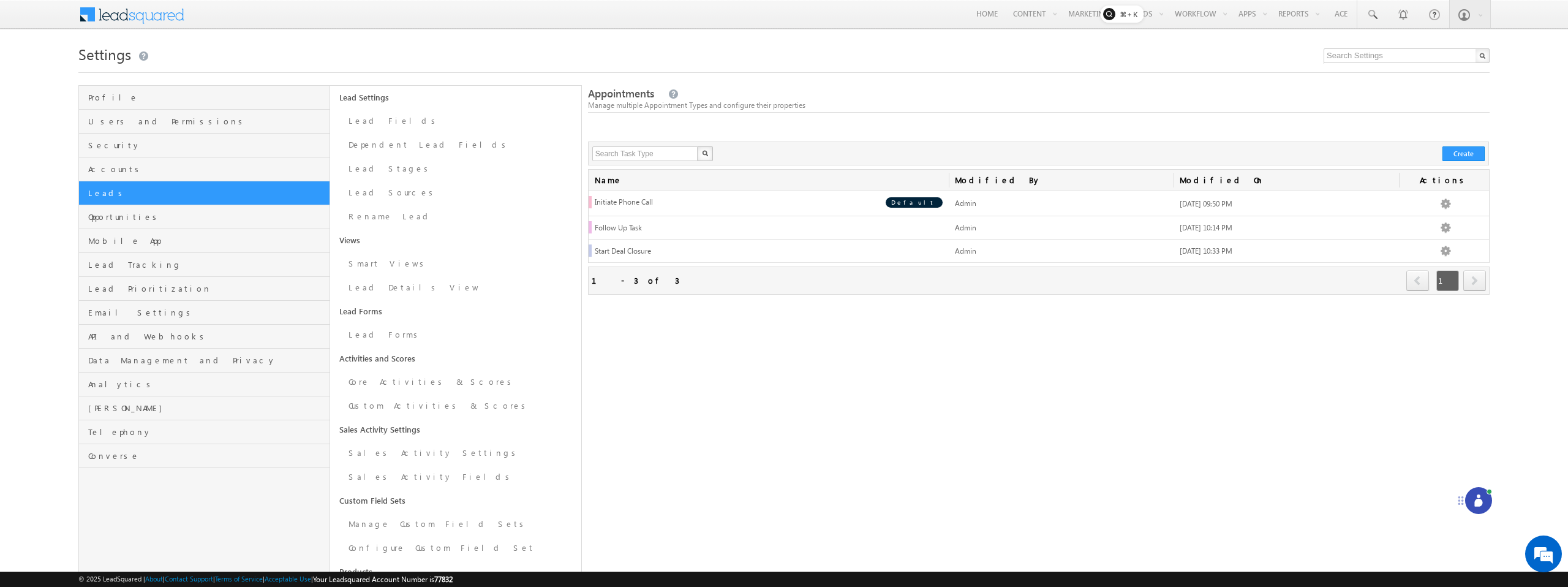
click at [162, 16] on span at bounding box center [140, 13] width 89 height 22
